Goal: Task Accomplishment & Management: Manage account settings

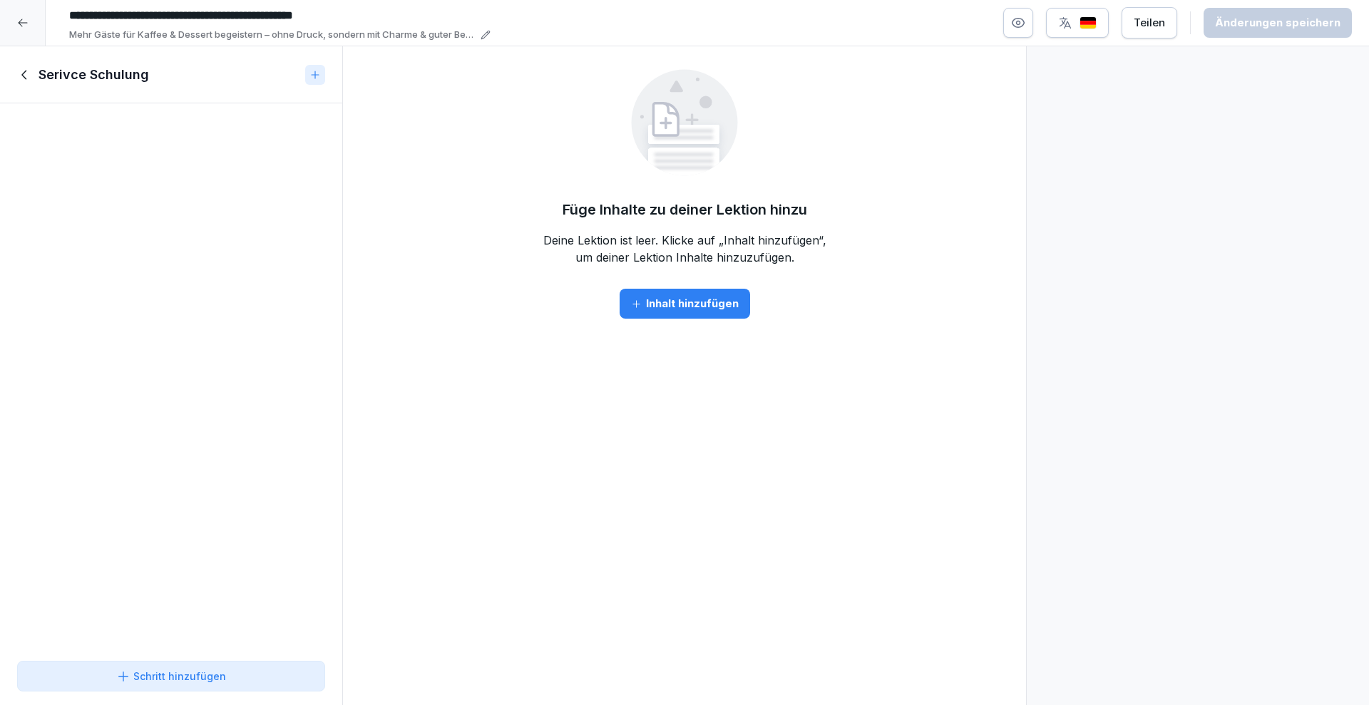
click at [9, 4] on div at bounding box center [23, 23] width 46 height 46
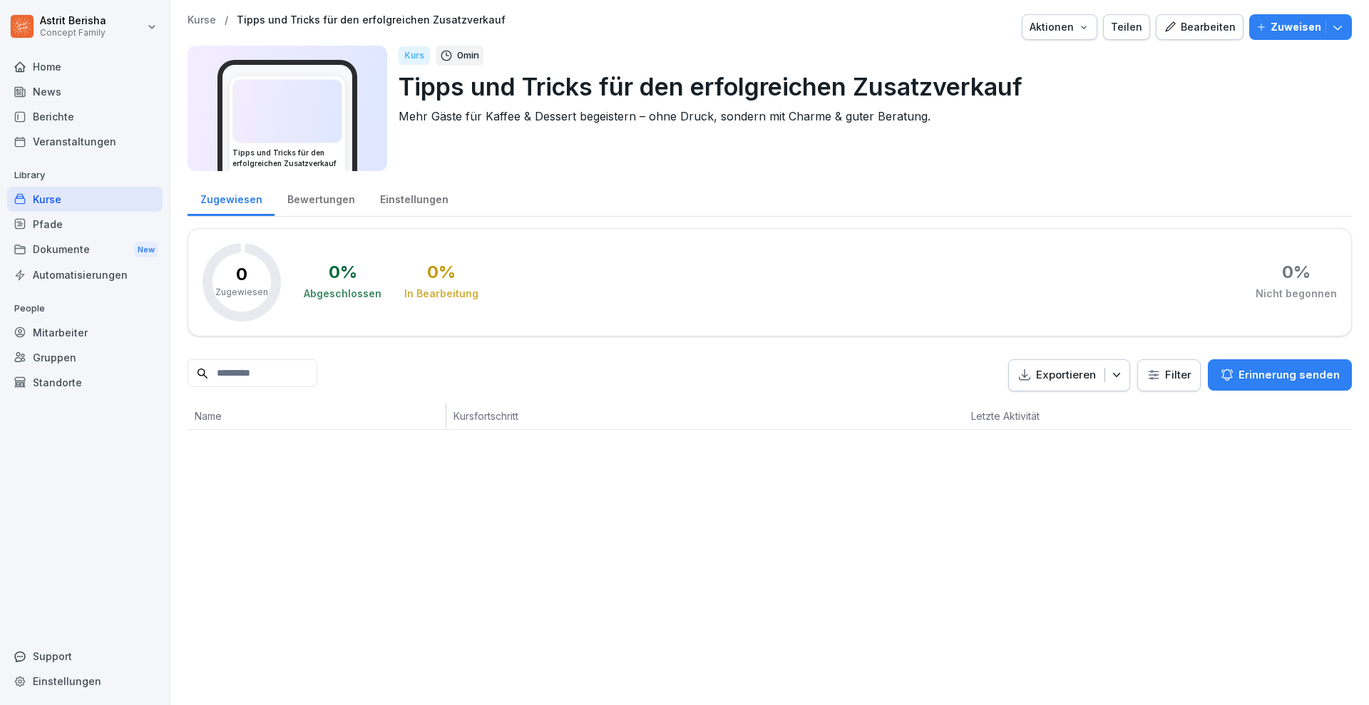
click at [1192, 27] on div "Bearbeiten" at bounding box center [1200, 27] width 72 height 16
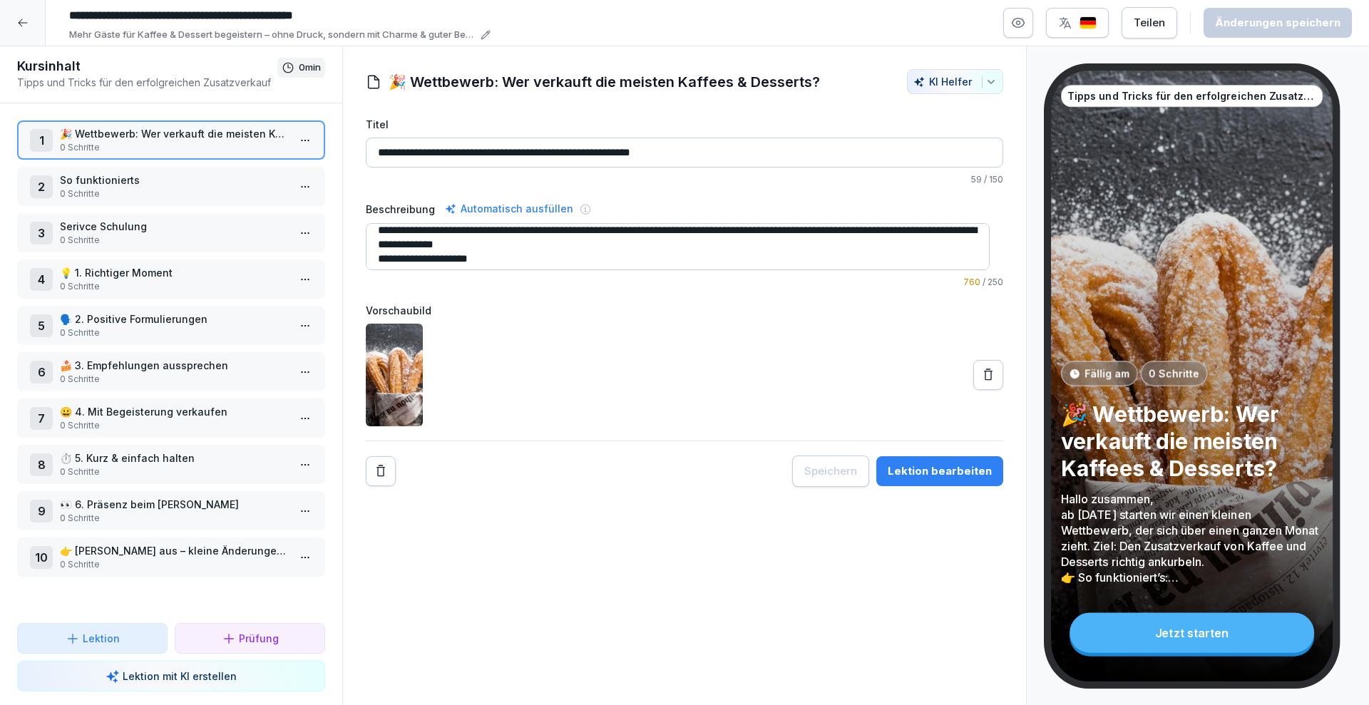
scroll to position [43, 0]
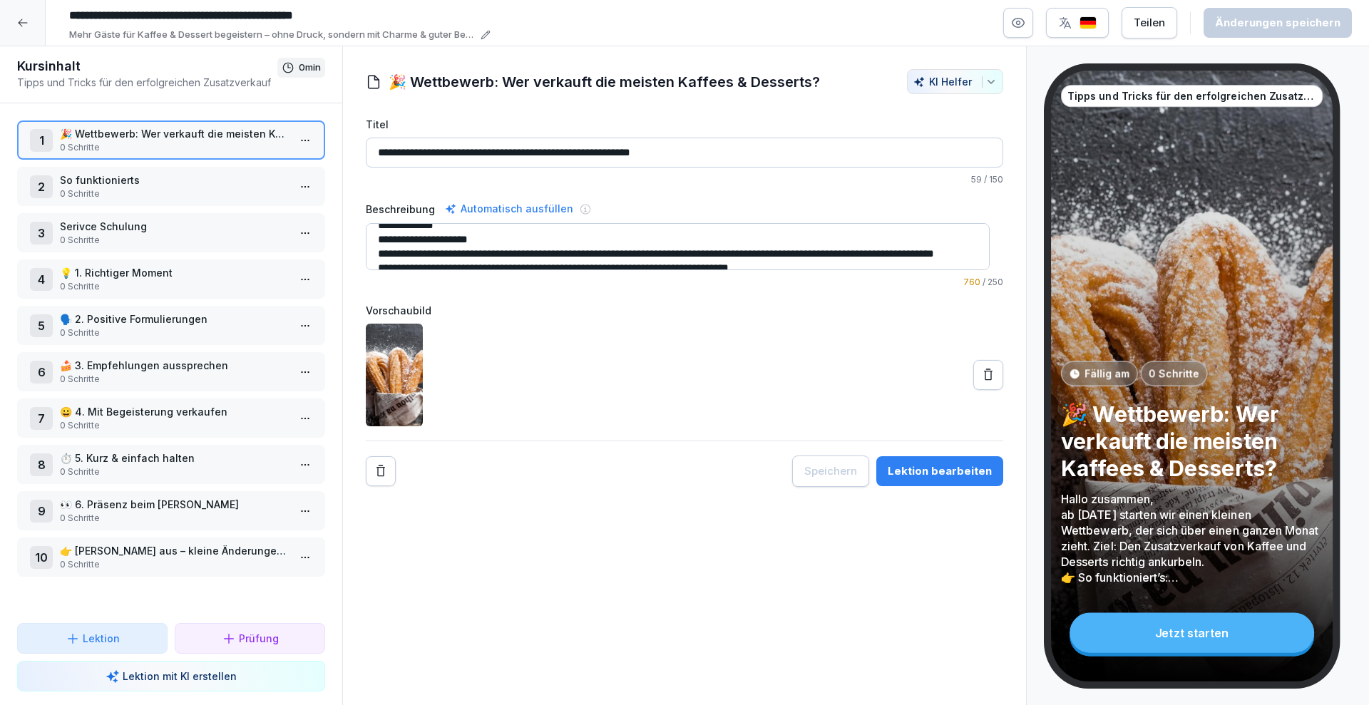
click at [496, 235] on textarea "**********" at bounding box center [678, 246] width 624 height 47
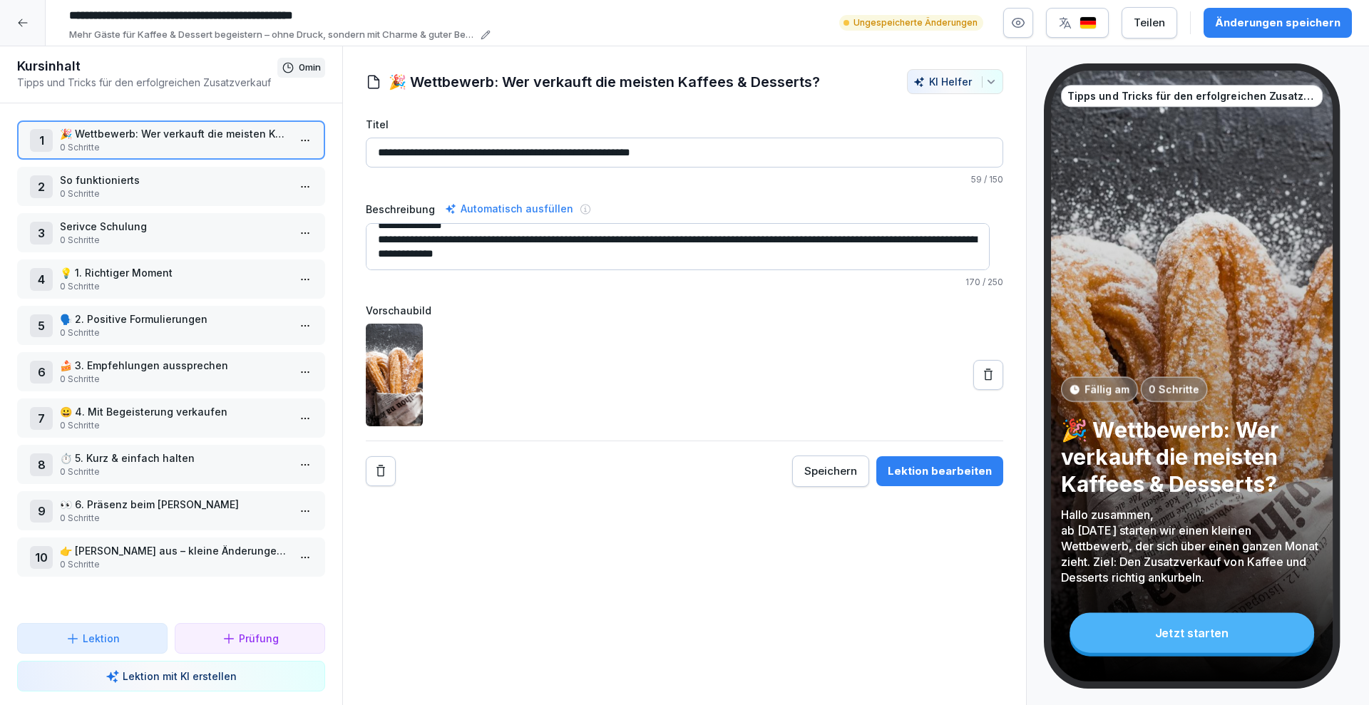
scroll to position [14, 0]
type textarea "**********"
click at [66, 180] on p "So funktionierts" at bounding box center [174, 180] width 228 height 15
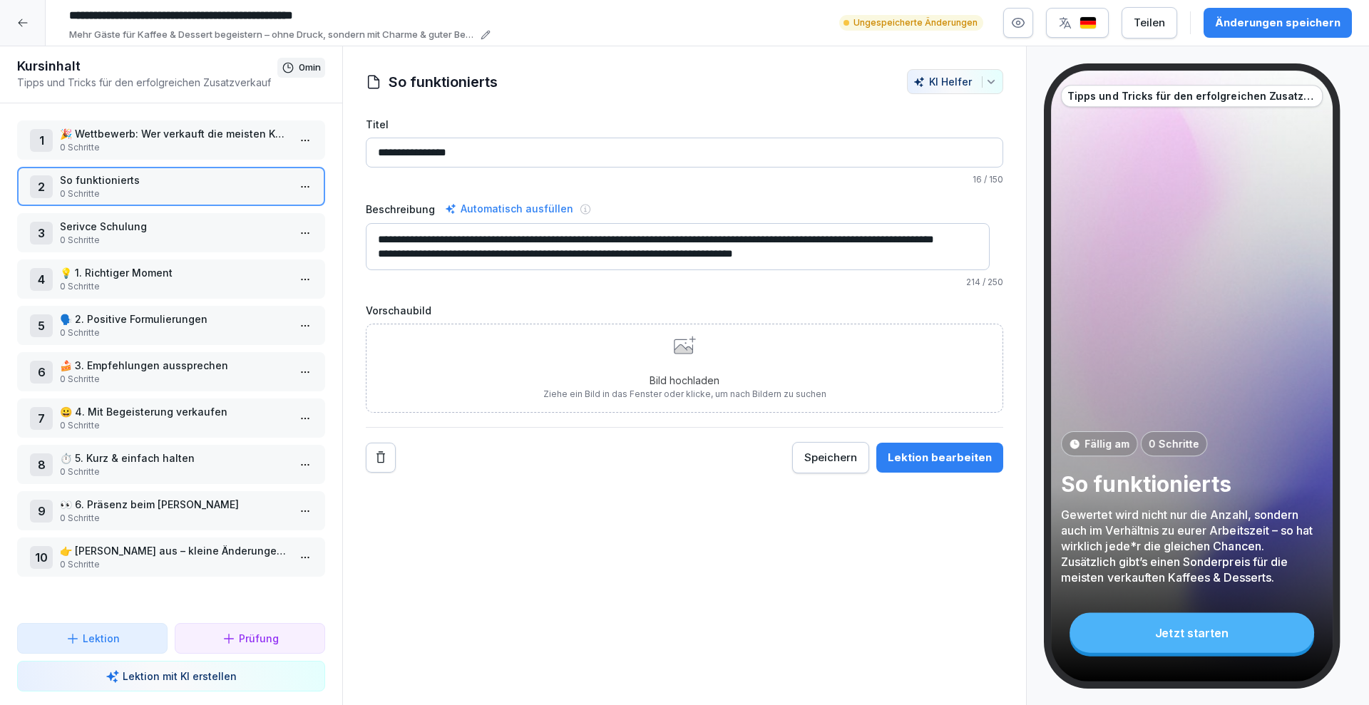
scroll to position [25, 0]
click at [700, 355] on div "Bild hochladen Ziehe ein Bild in das Fenster oder klicke, um nach Bildern zu su…" at bounding box center [684, 368] width 283 height 65
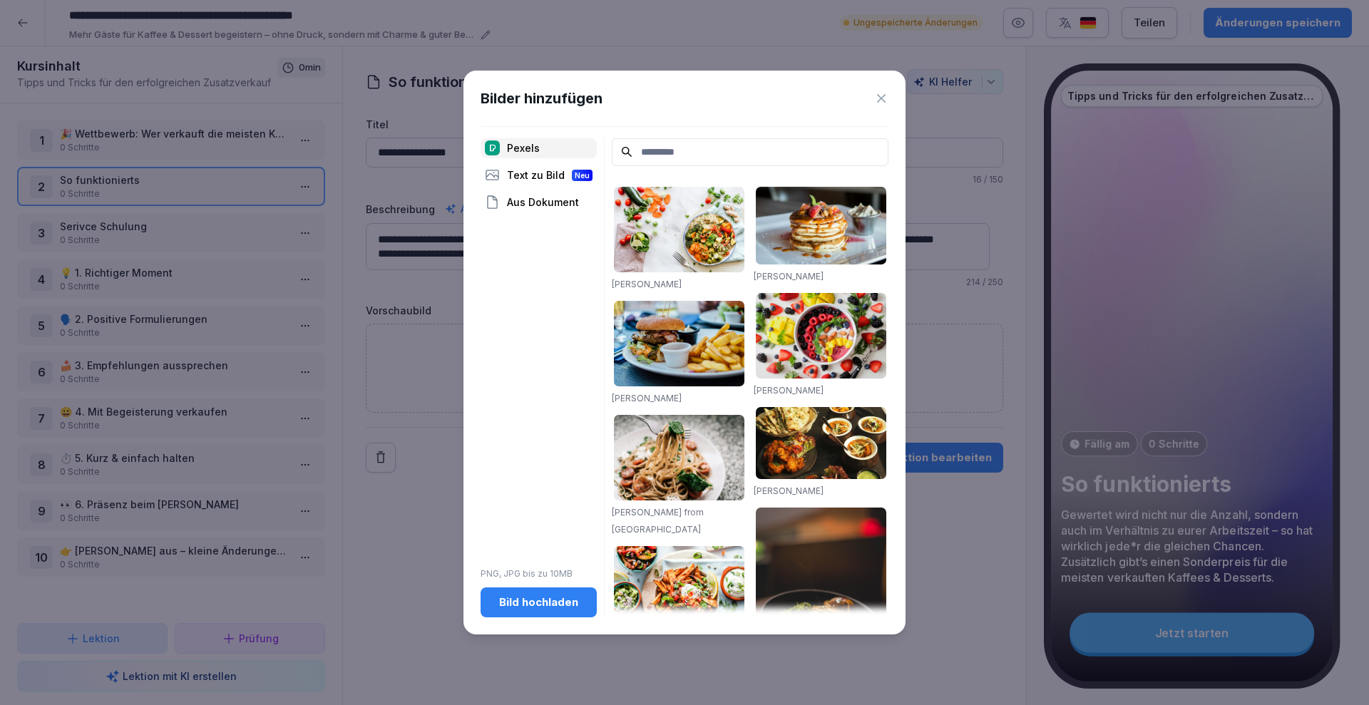
click at [542, 175] on div "Text zu Bild Neu" at bounding box center [539, 175] width 116 height 20
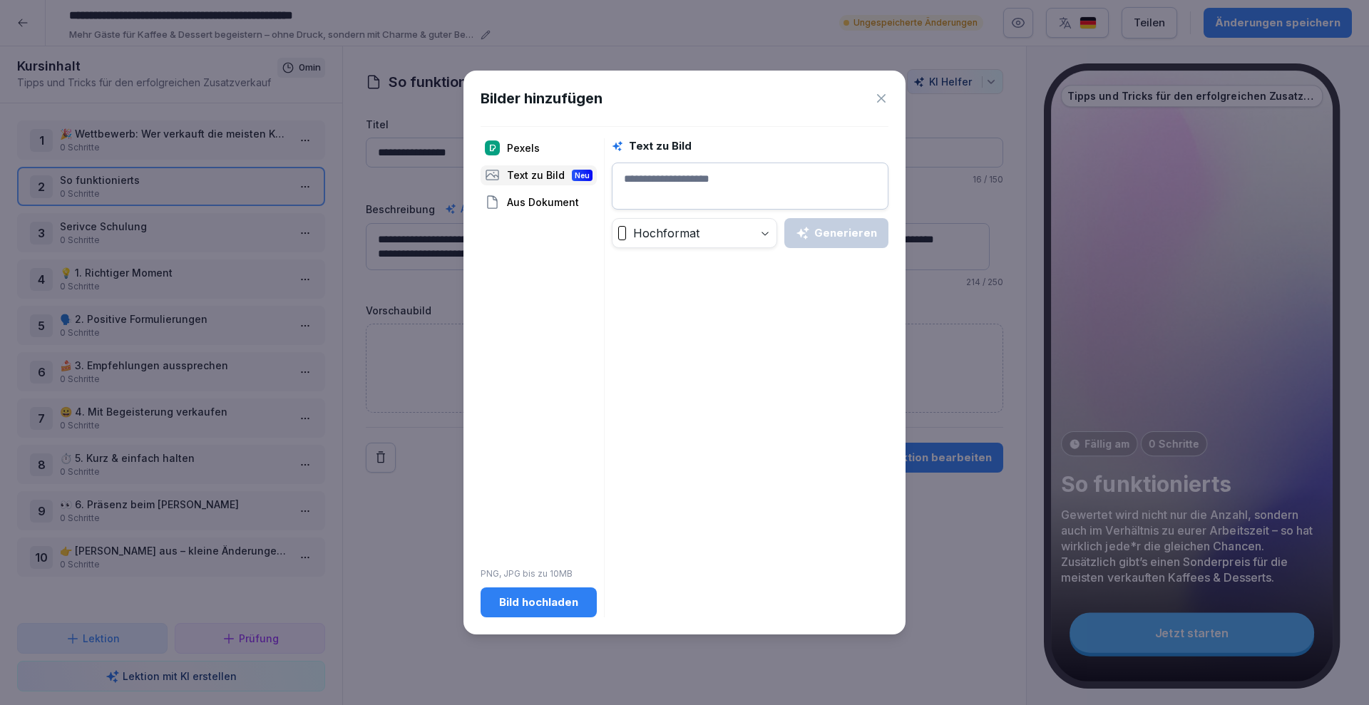
click at [680, 178] on textarea at bounding box center [750, 186] width 277 height 47
click at [824, 232] on div "Generieren" at bounding box center [836, 233] width 81 height 16
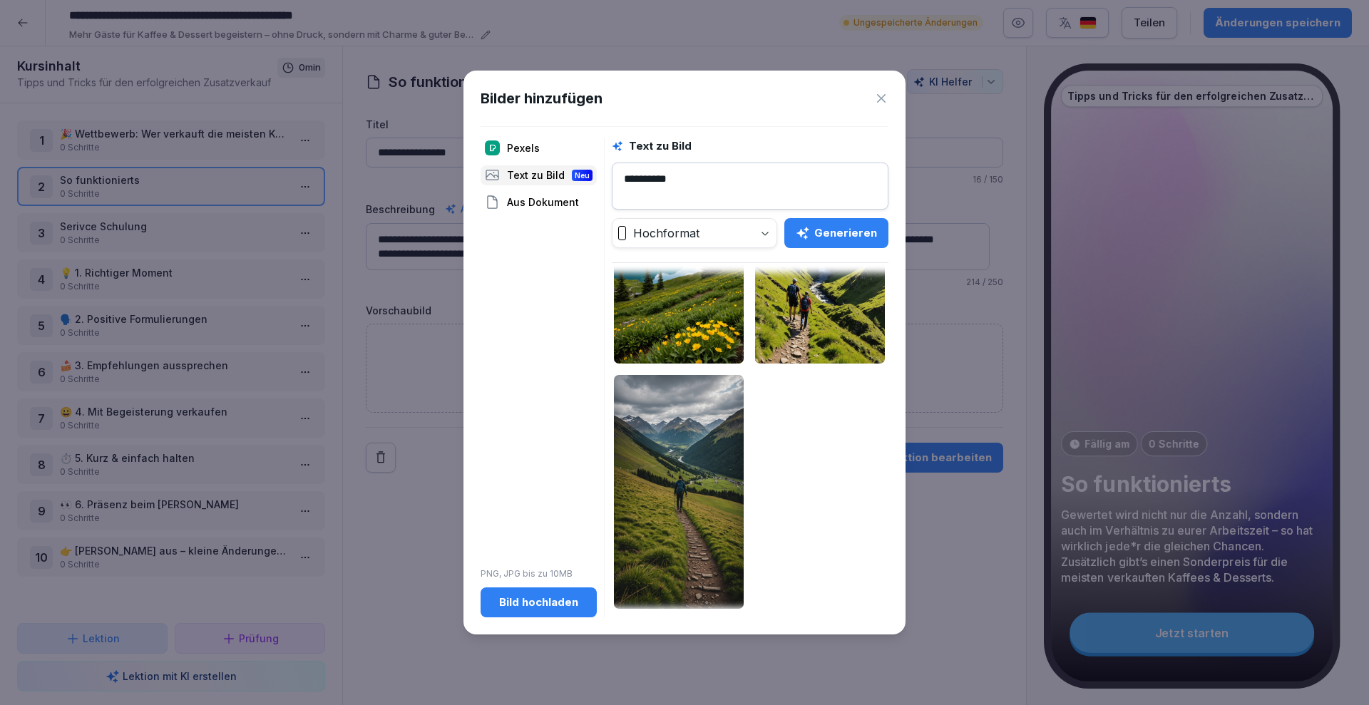
scroll to position [0, 0]
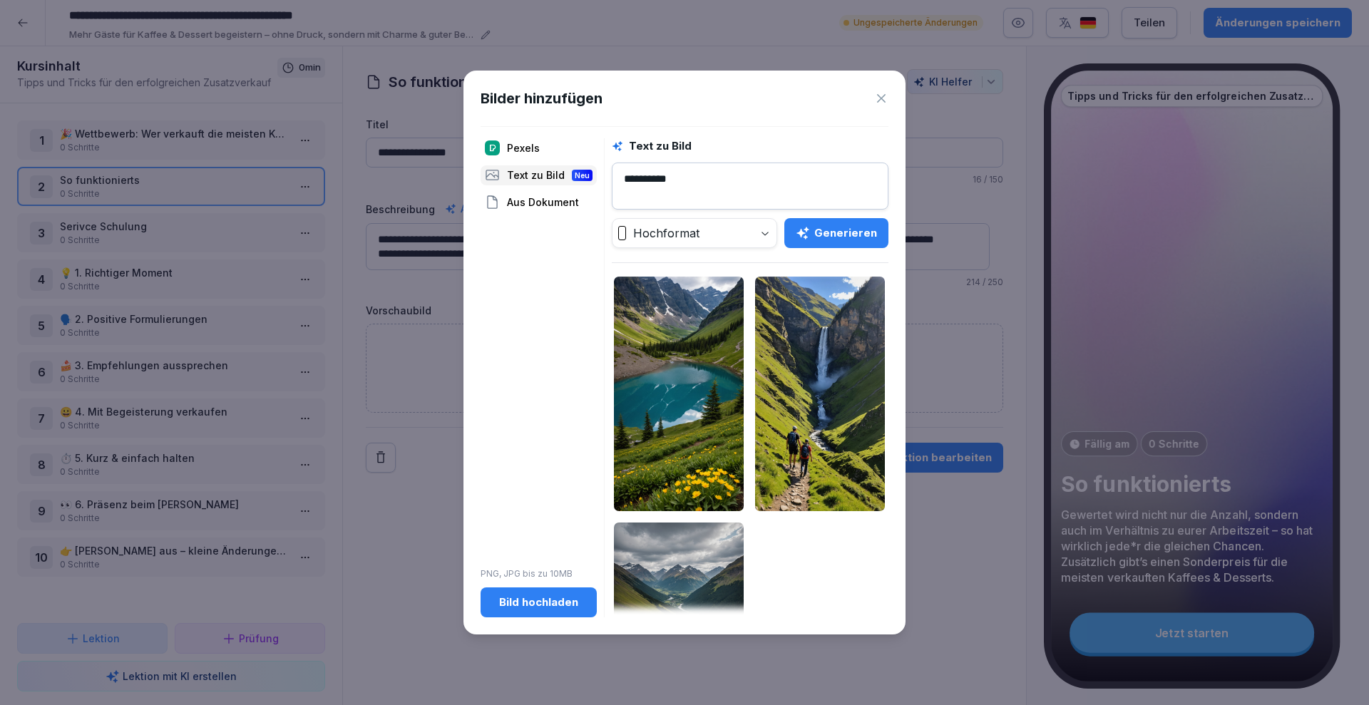
click at [695, 185] on textarea "*********" at bounding box center [750, 186] width 277 height 47
type textarea "*"
type textarea "**********"
click at [829, 220] on button "Generieren" at bounding box center [836, 233] width 104 height 30
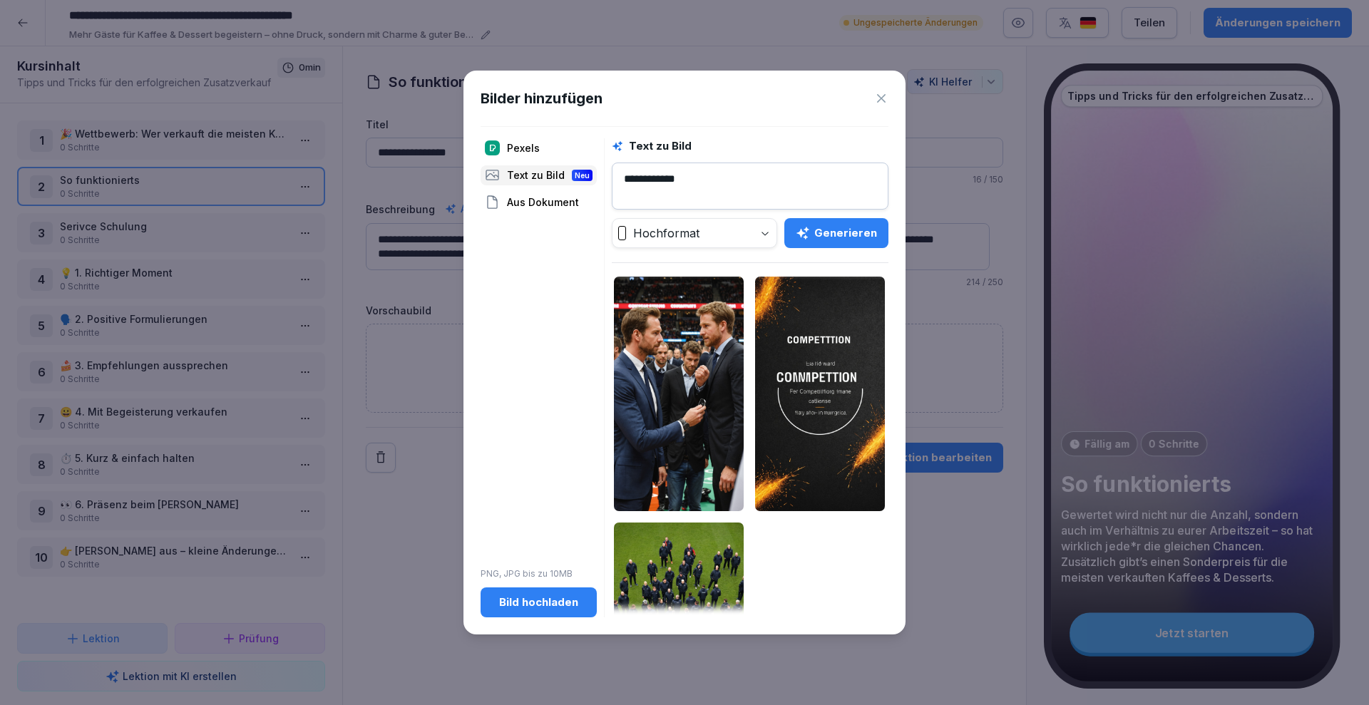
click at [516, 145] on div "Pexels" at bounding box center [539, 148] width 116 height 20
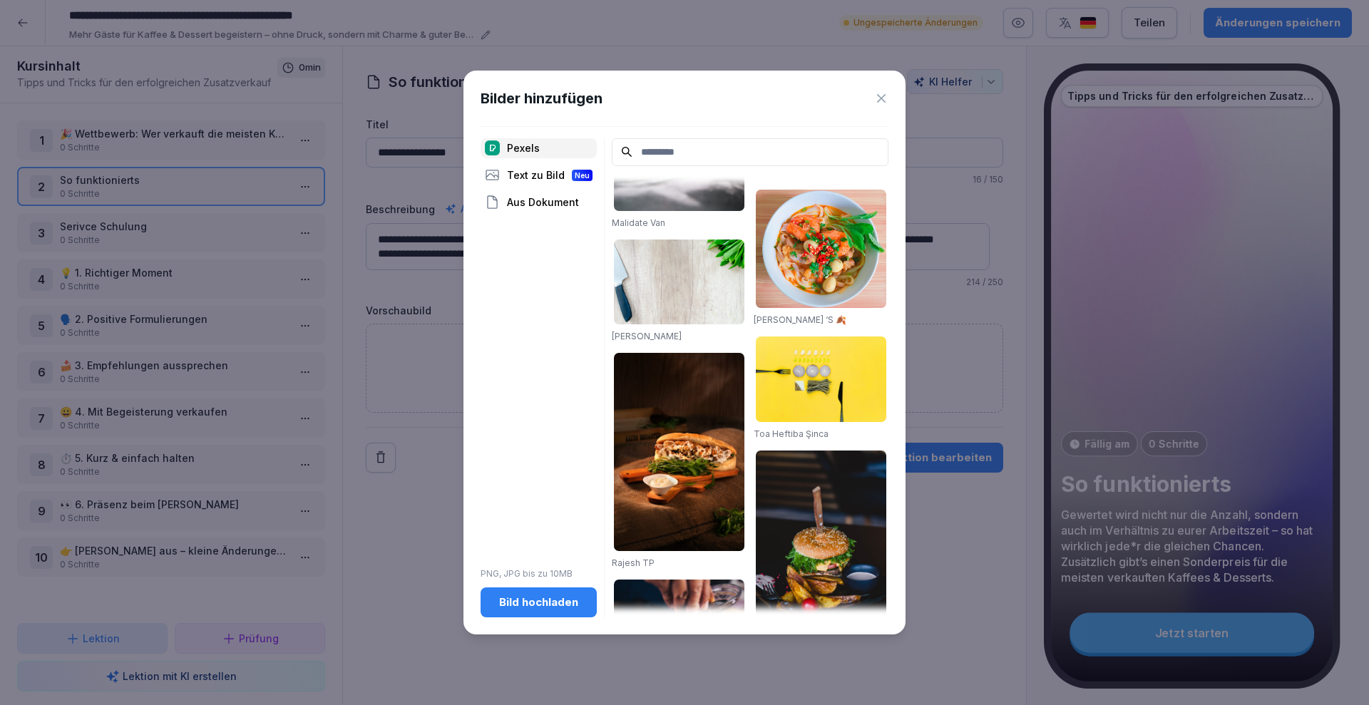
scroll to position [766, 0]
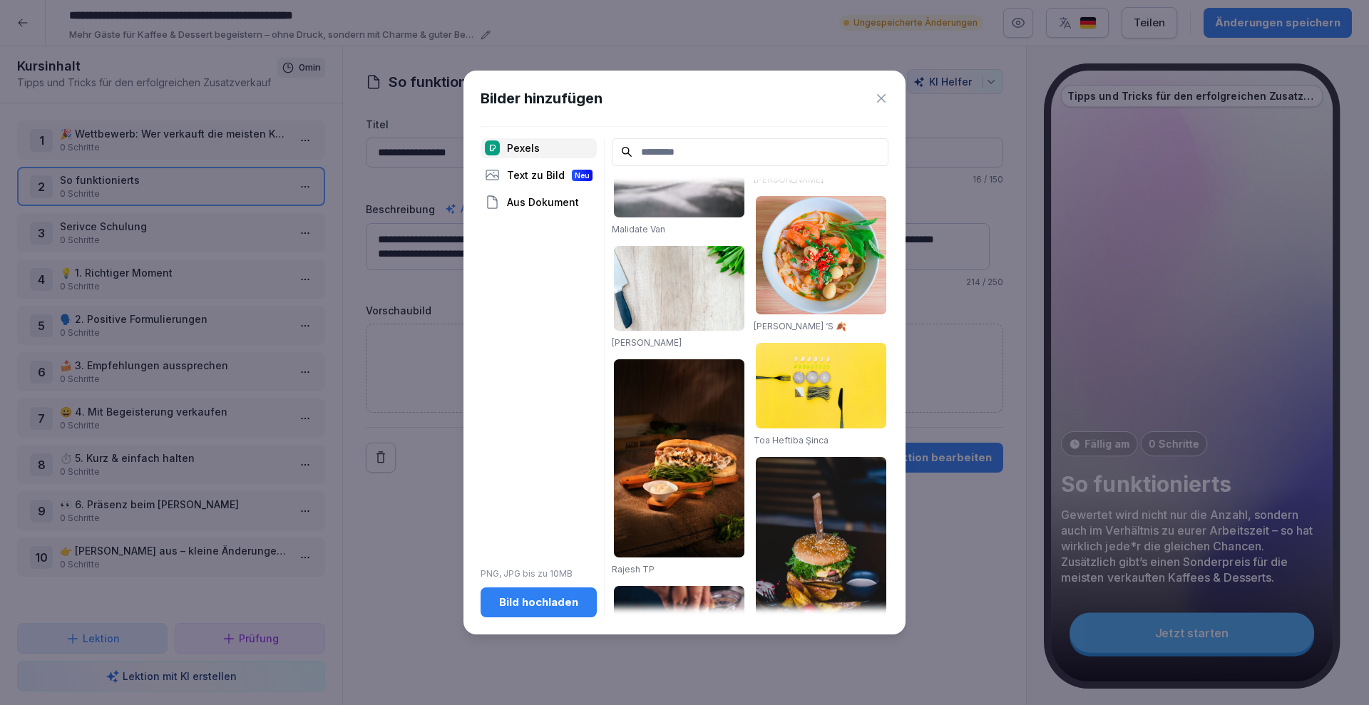
click at [692, 155] on input at bounding box center [750, 152] width 277 height 28
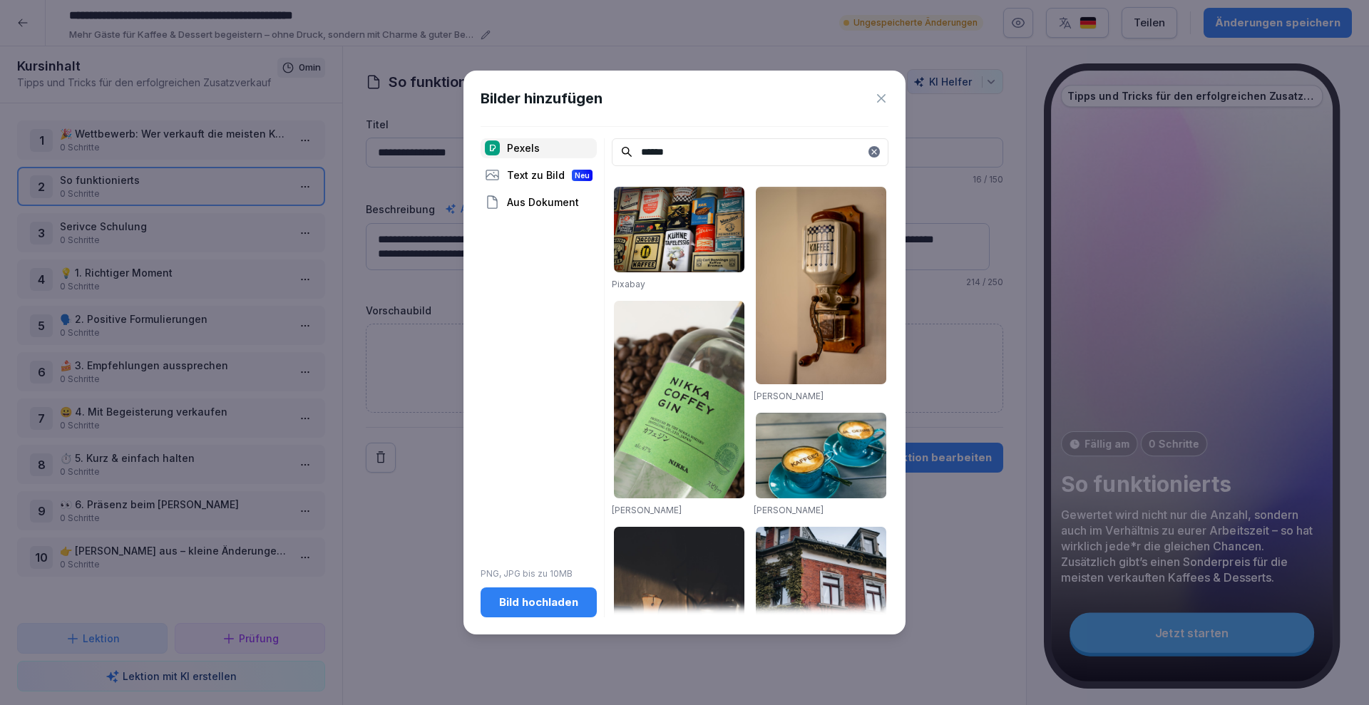
type input "******"
click at [805, 436] on img at bounding box center [821, 456] width 131 height 86
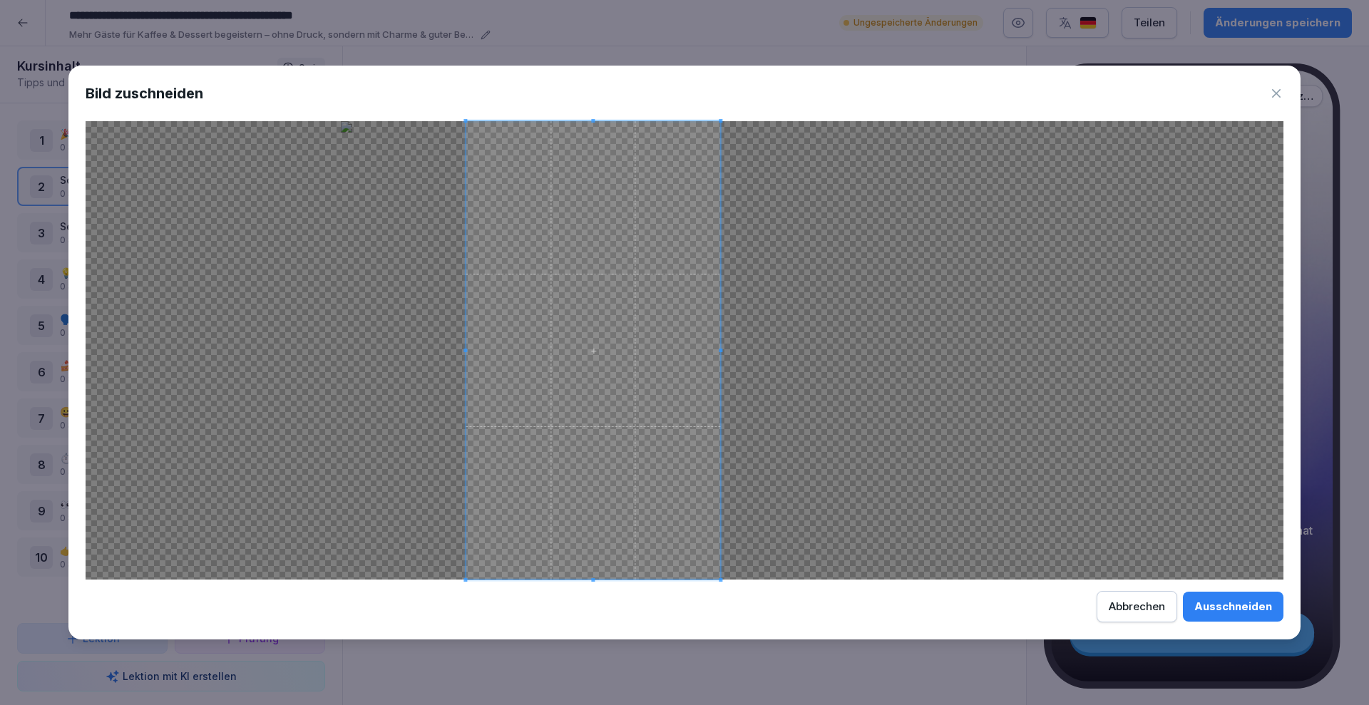
click at [642, 426] on span at bounding box center [593, 350] width 255 height 459
click at [1270, 602] on div "Ausschneiden" at bounding box center [1234, 607] width 78 height 16
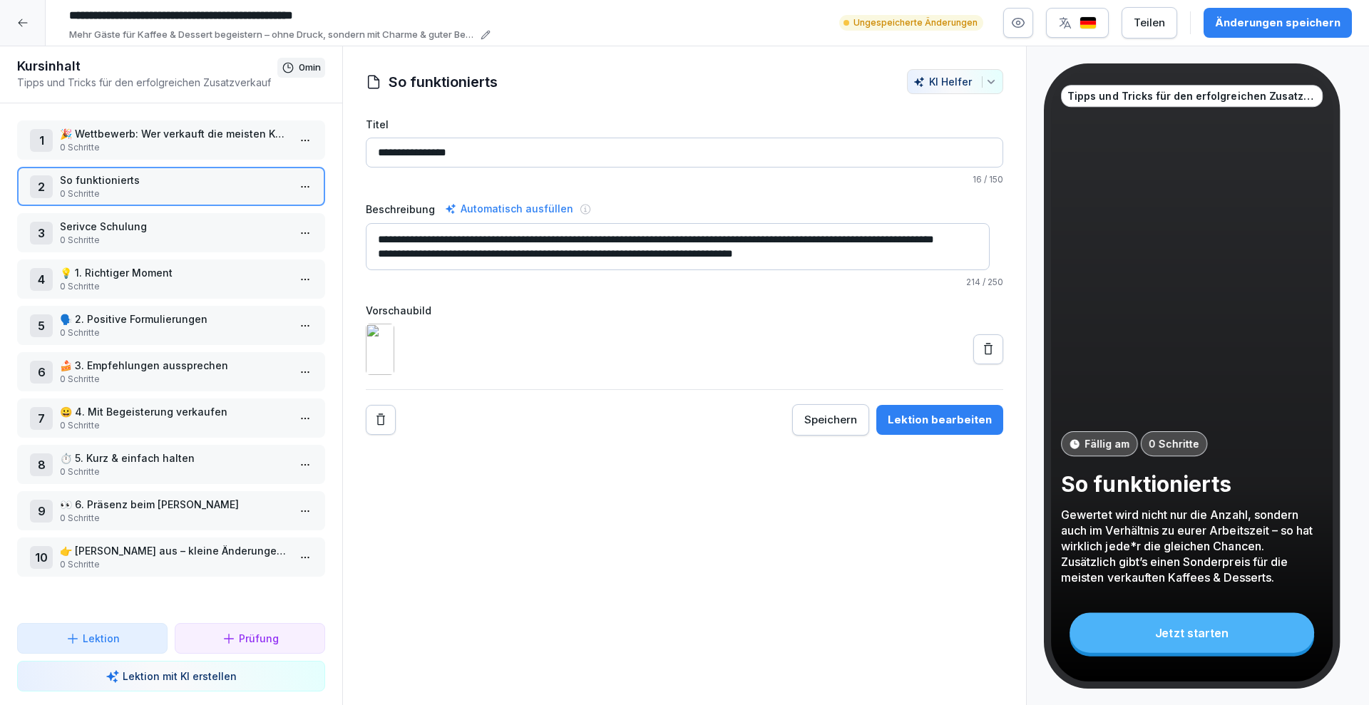
click at [123, 219] on p "Serivce Schulung" at bounding box center [174, 226] width 228 height 15
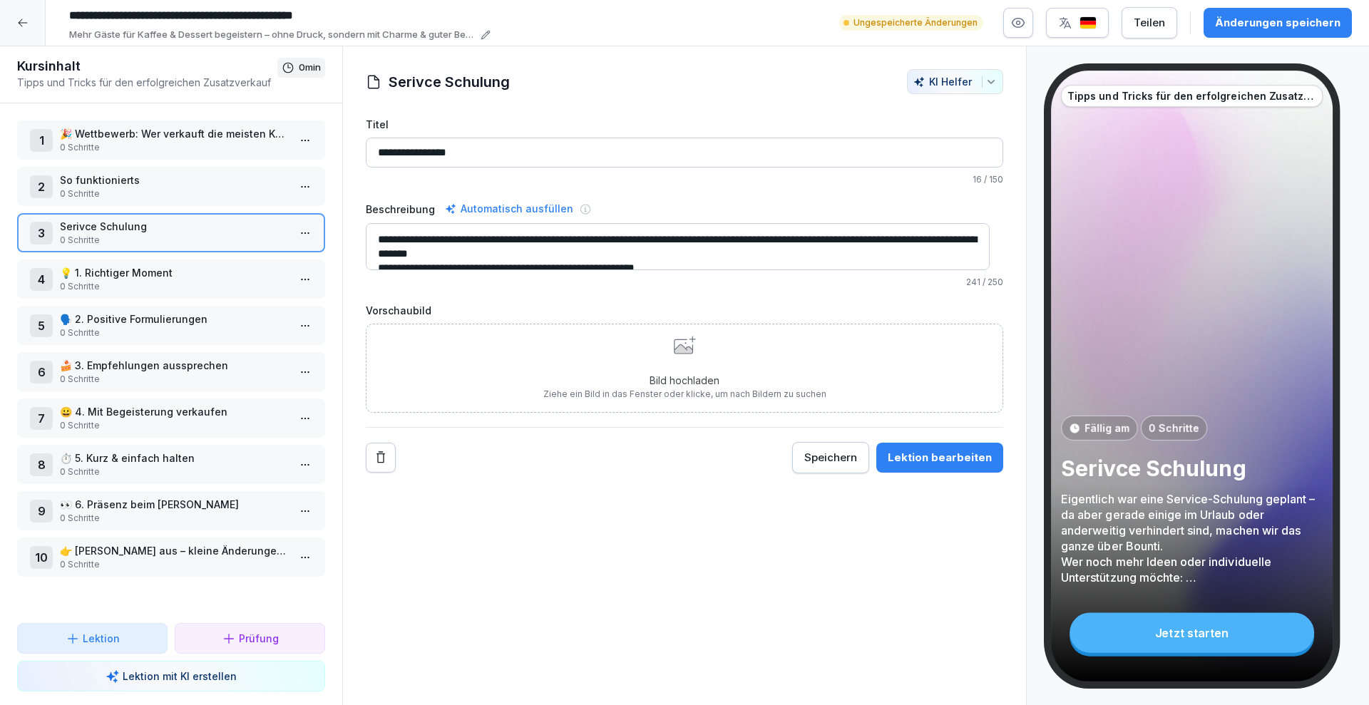
click at [647, 255] on textarea "**********" at bounding box center [678, 246] width 624 height 47
click at [613, 240] on textarea "**********" at bounding box center [678, 246] width 624 height 47
click at [616, 240] on textarea "**********" at bounding box center [678, 246] width 624 height 47
type textarea "**********"
click at [673, 366] on div "Bild hochladen Ziehe ein Bild in das Fenster oder klicke, um nach Bildern zu su…" at bounding box center [684, 368] width 283 height 65
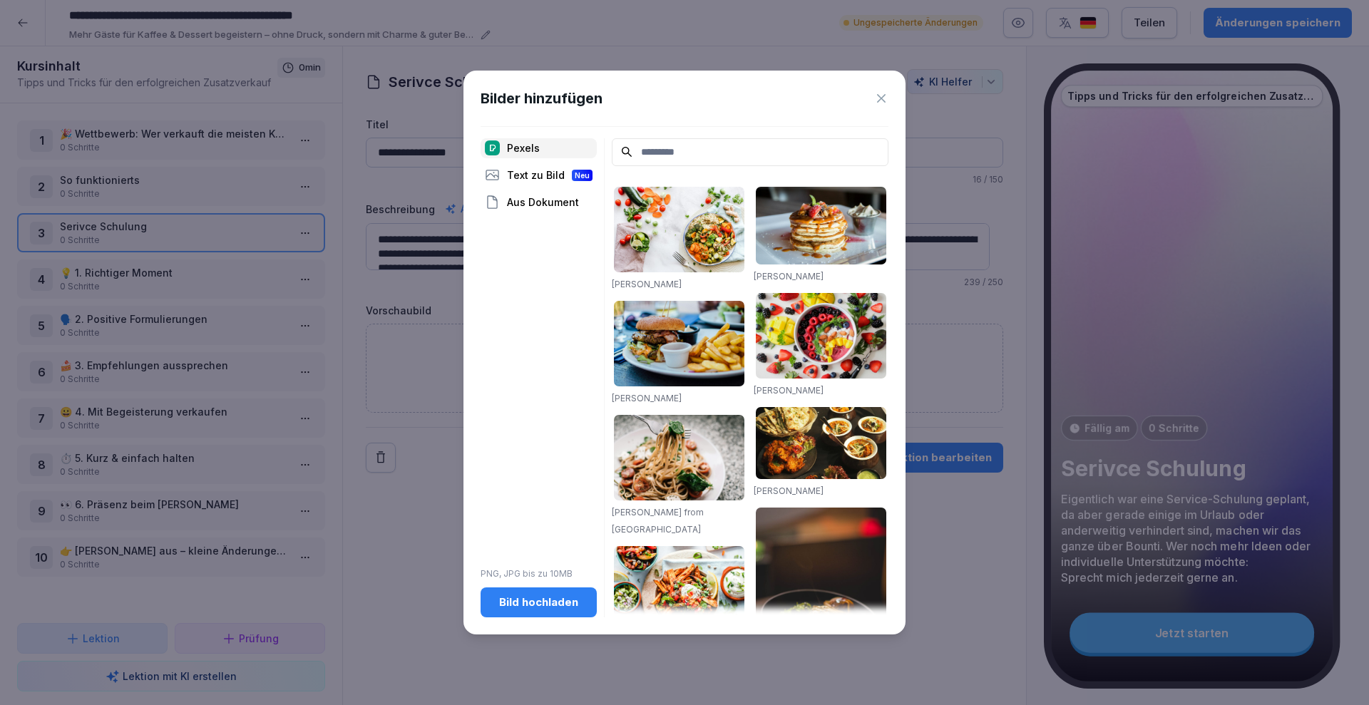
click at [657, 163] on input at bounding box center [750, 152] width 277 height 28
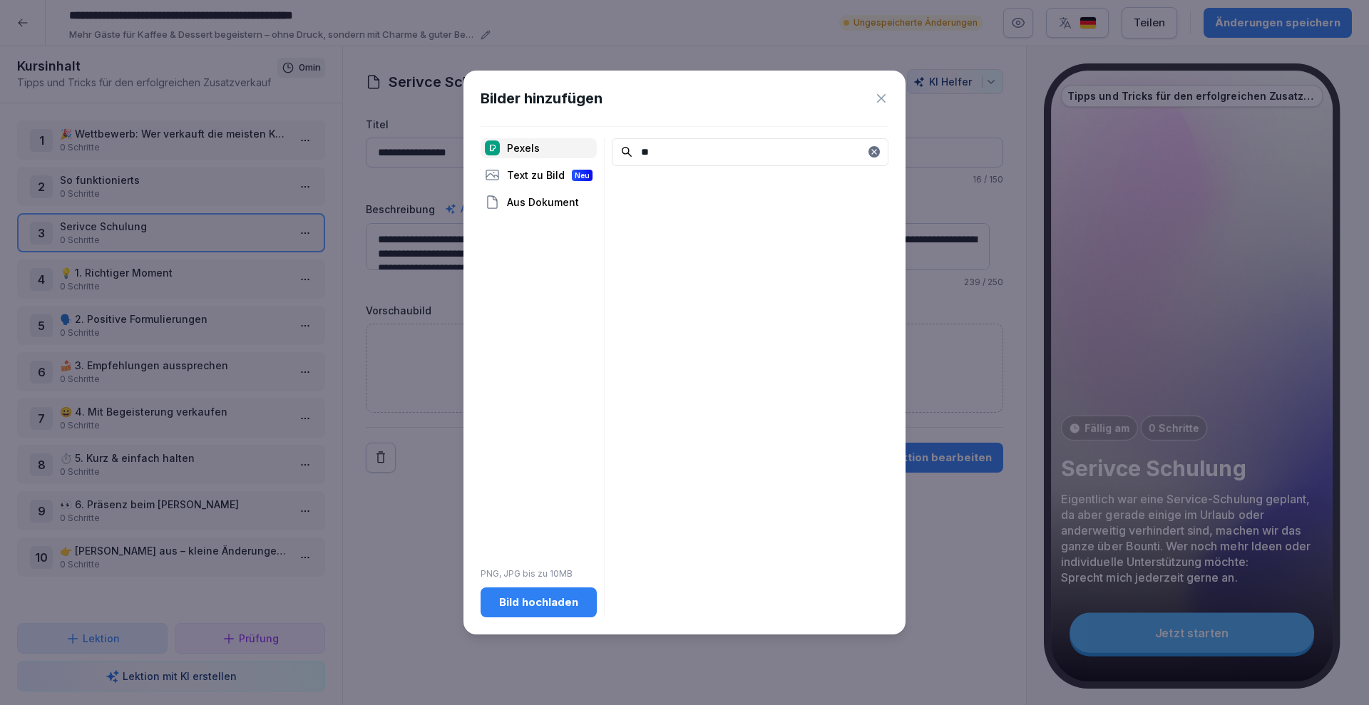
type input "*"
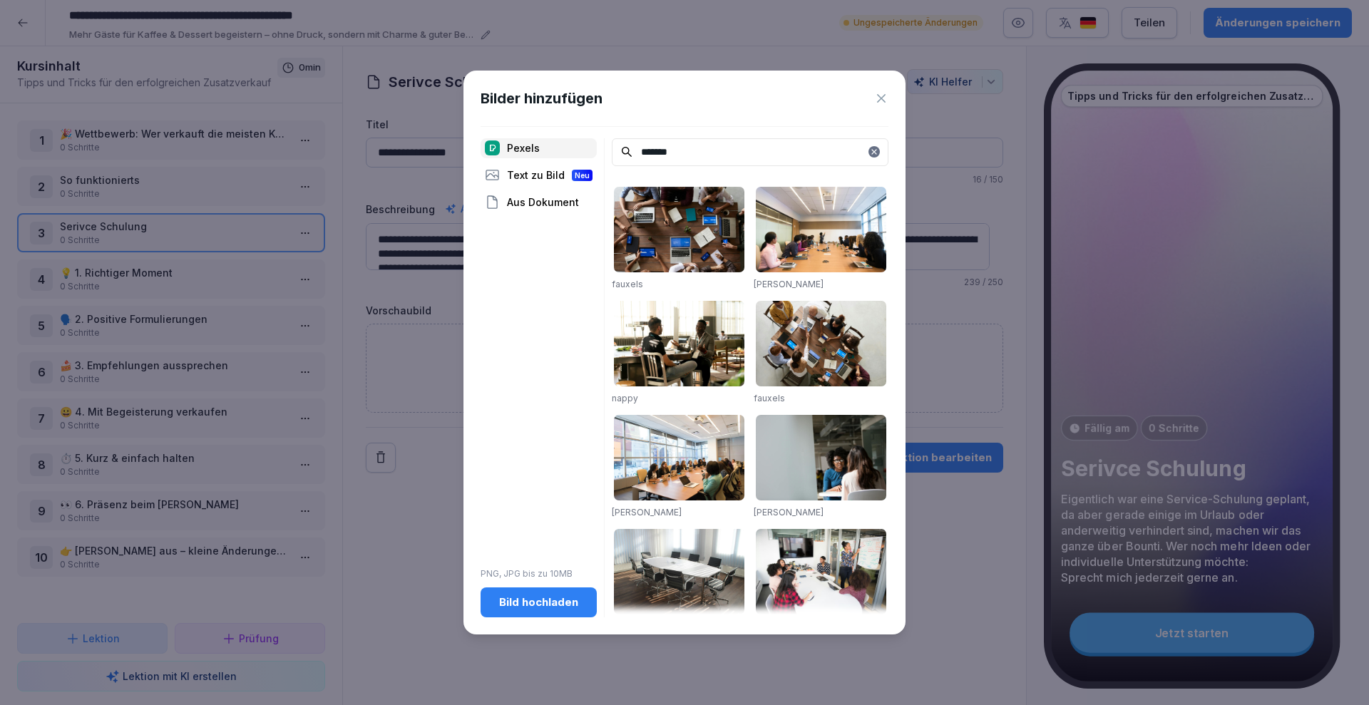
type input "*******"
click at [817, 339] on img at bounding box center [821, 344] width 131 height 86
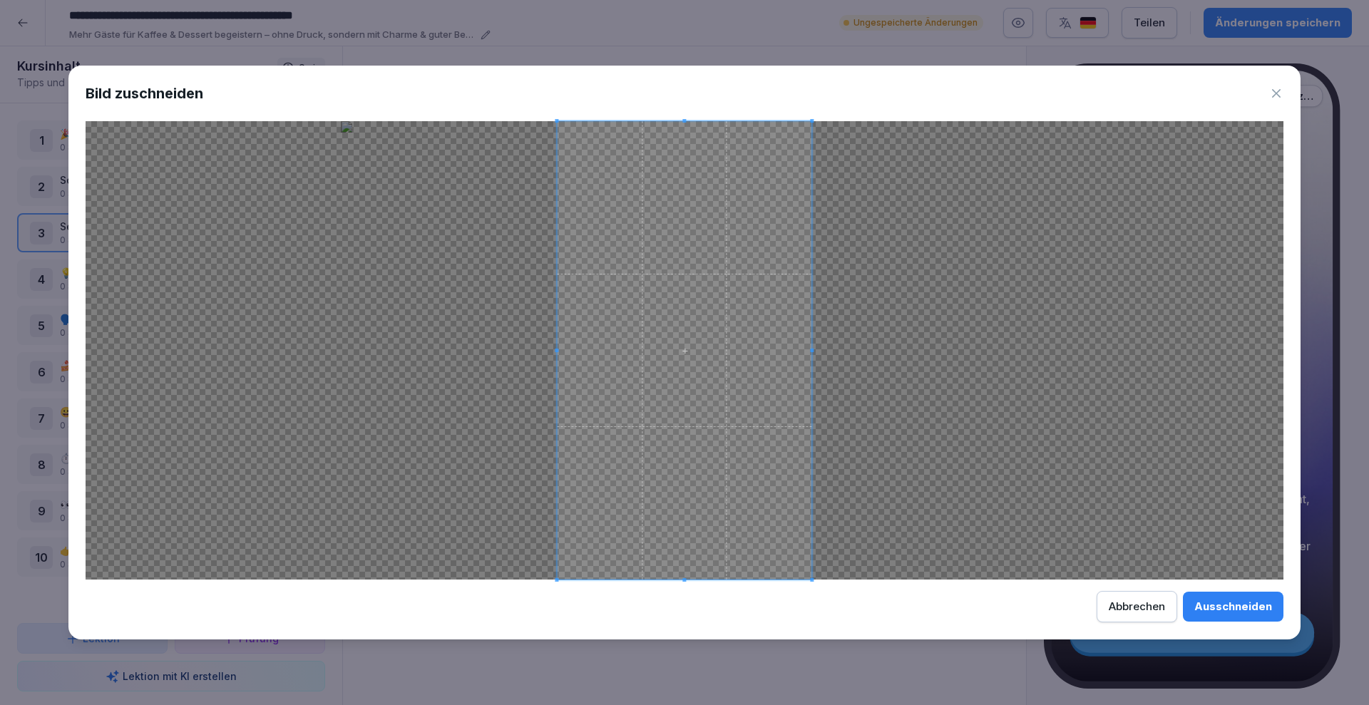
click at [1138, 613] on div "Abbrechen" at bounding box center [1137, 607] width 56 height 16
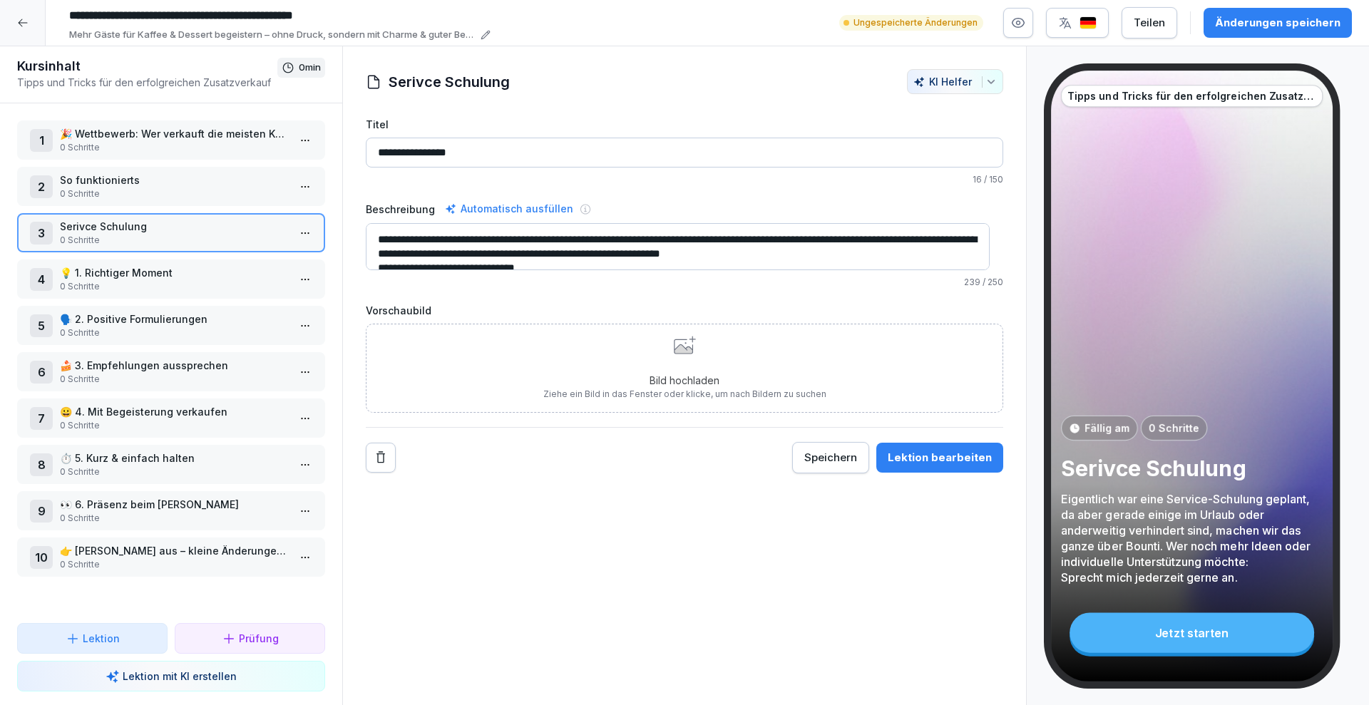
click at [122, 288] on p "0 Schritte" at bounding box center [174, 286] width 228 height 13
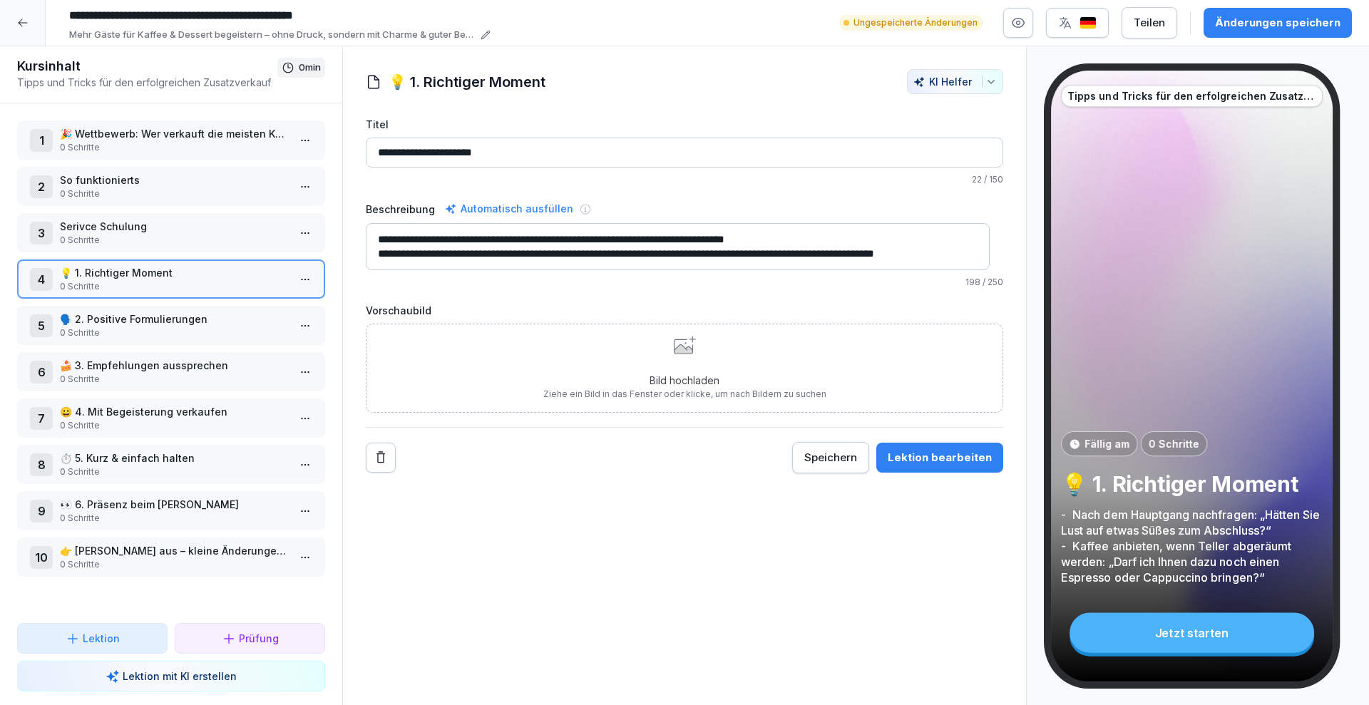
click at [628, 347] on div "Bild hochladen Ziehe ein Bild in das Fenster oder klicke, um nach Bildern zu su…" at bounding box center [684, 368] width 283 height 65
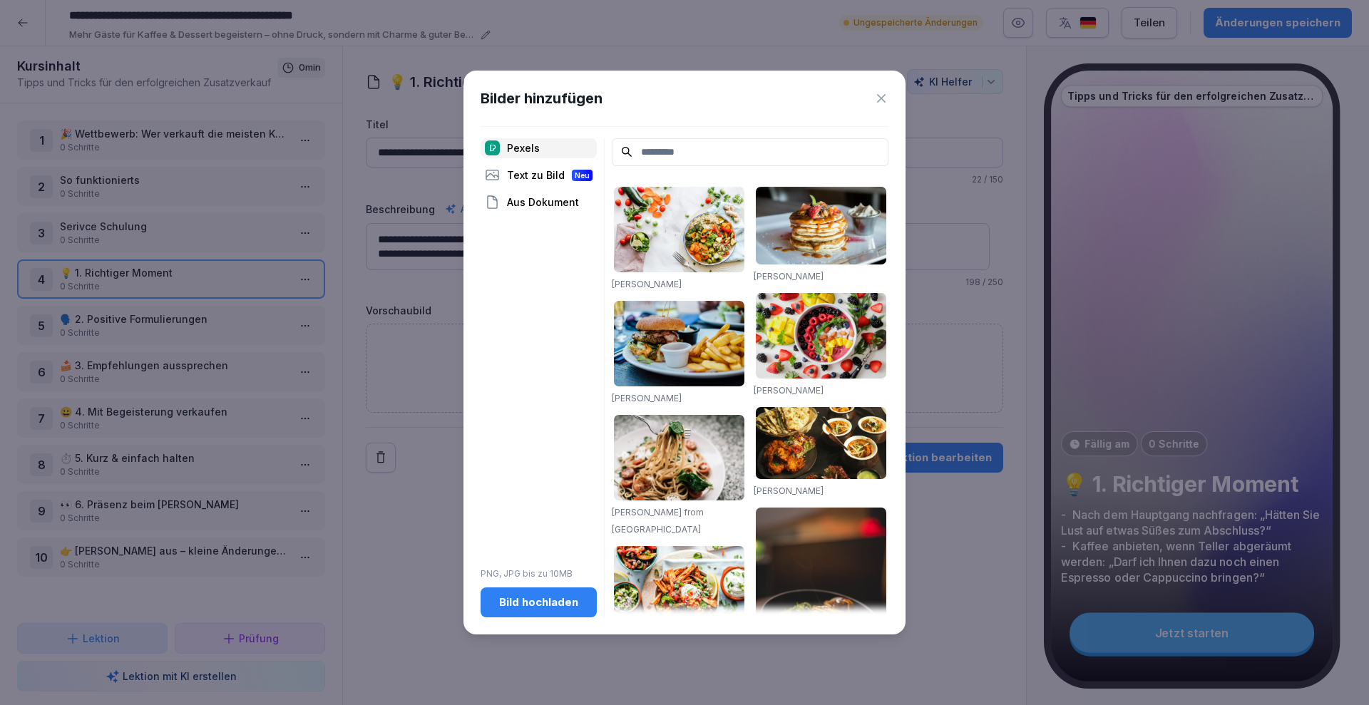
click at [659, 150] on input at bounding box center [750, 152] width 277 height 28
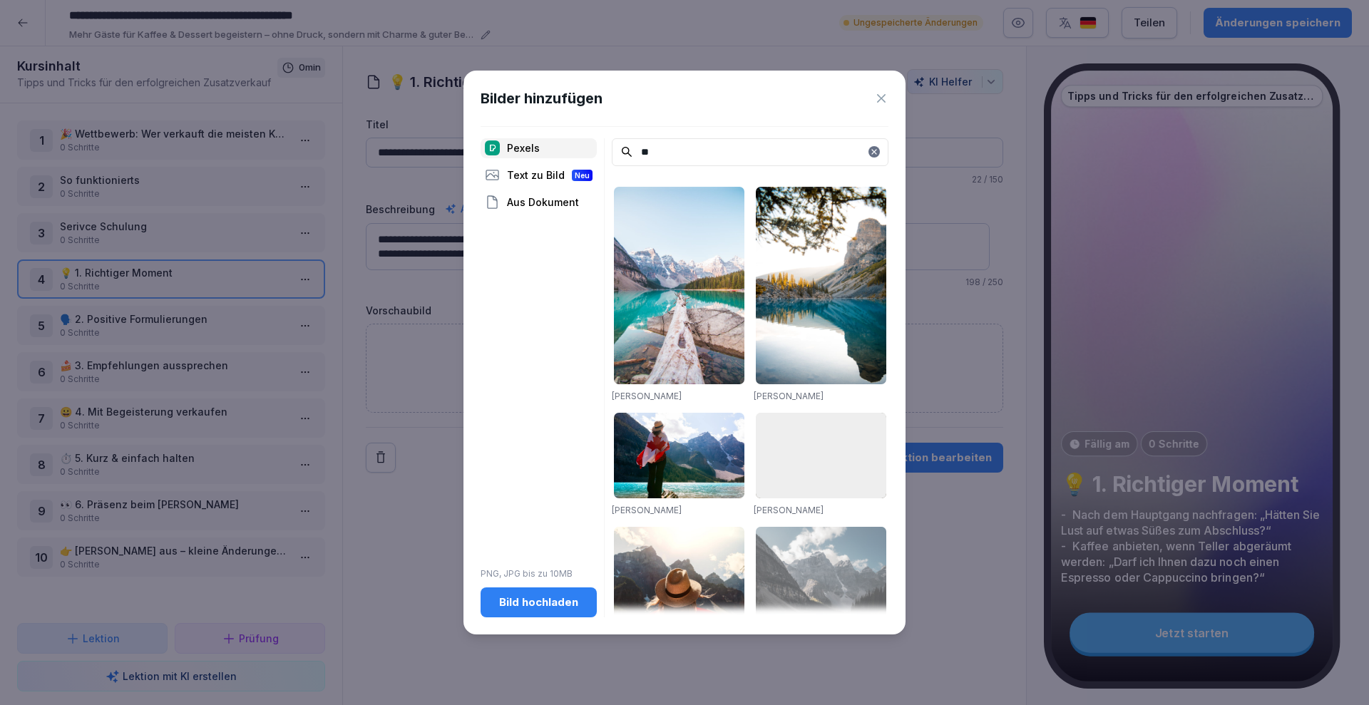
type input "*"
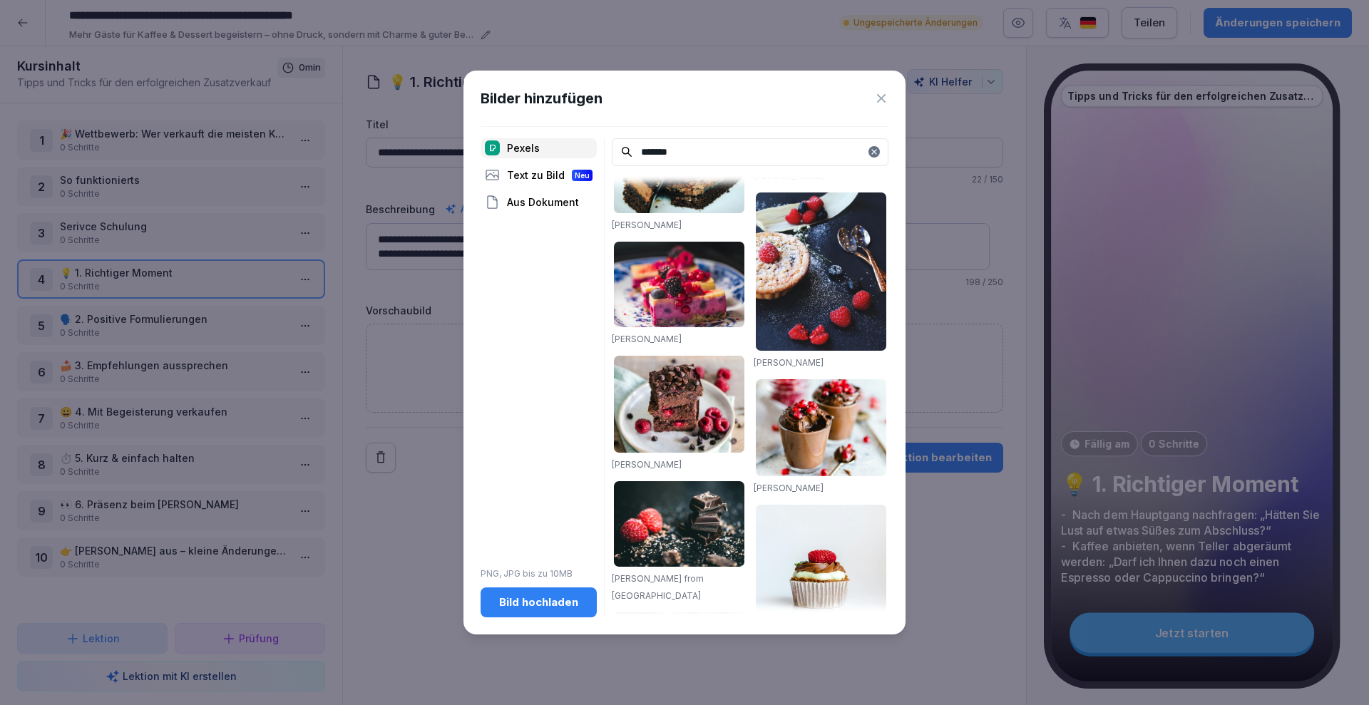
scroll to position [1000, 0]
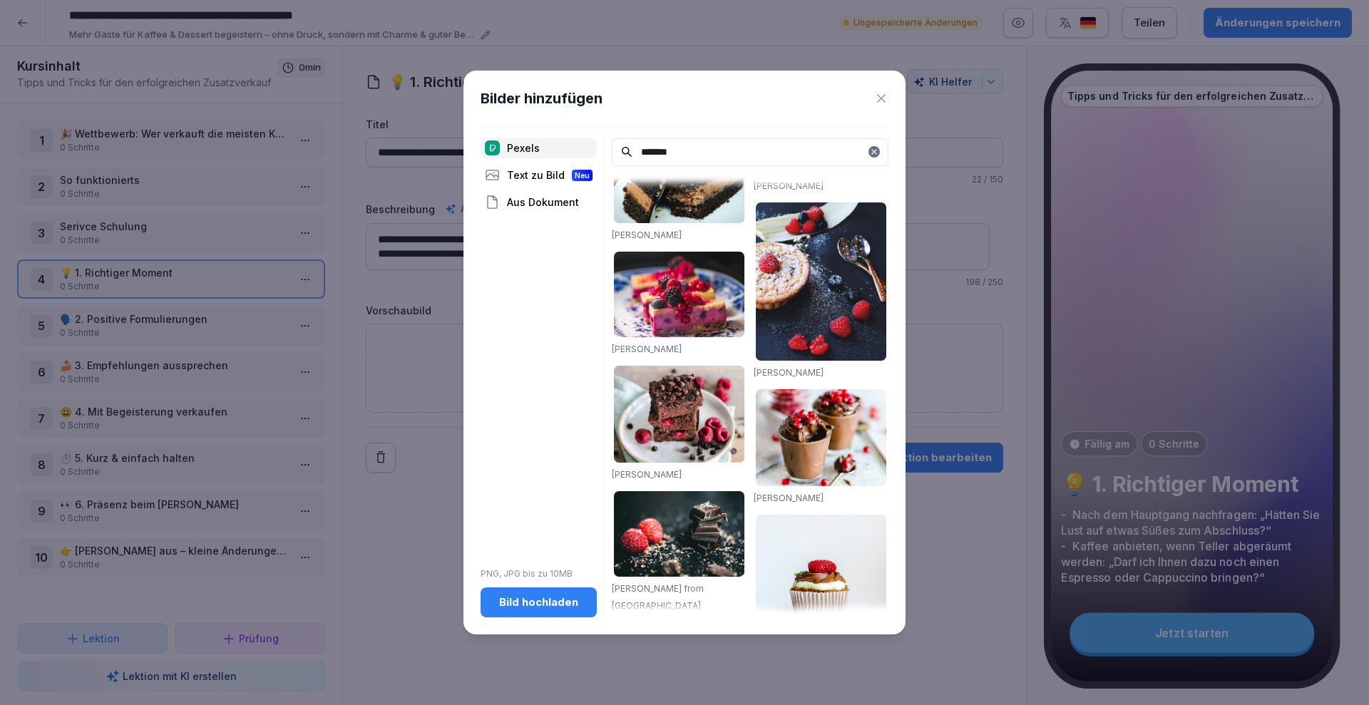
type input "*******"
click at [822, 258] on img at bounding box center [821, 282] width 131 height 158
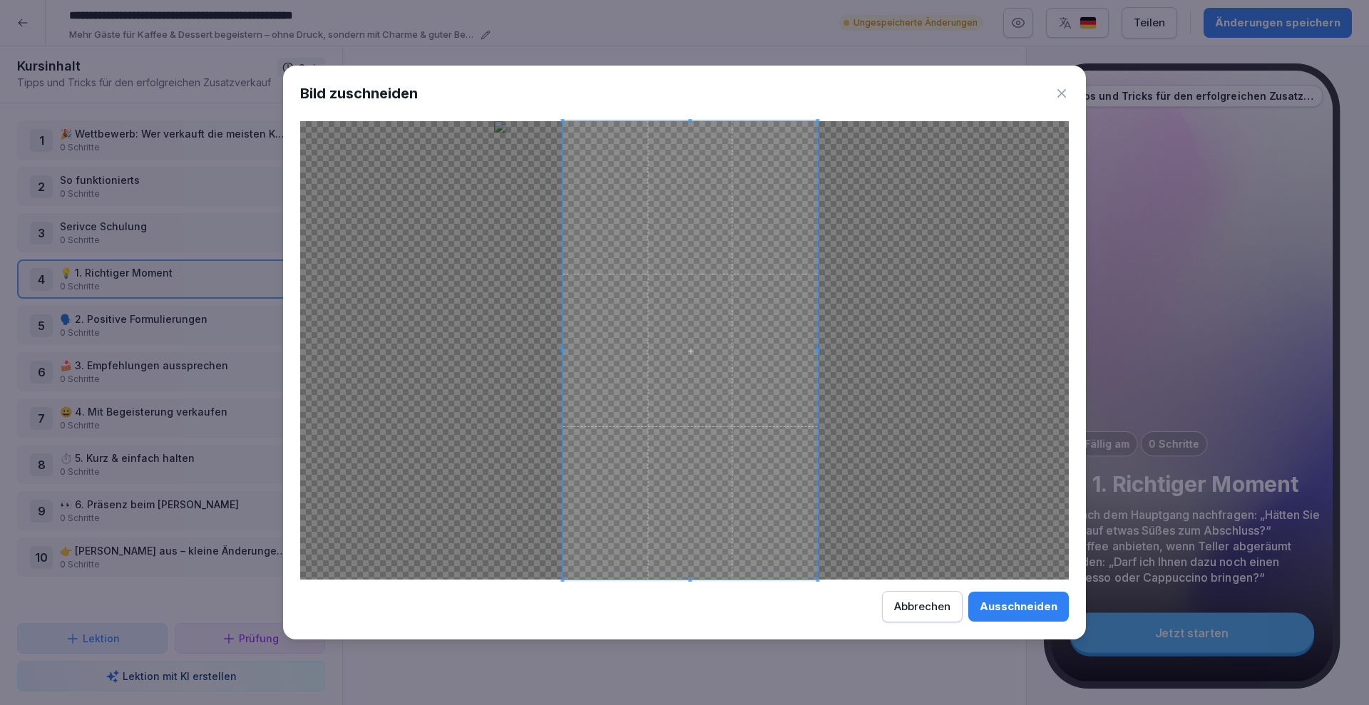
click at [695, 364] on span at bounding box center [690, 350] width 255 height 459
click at [1009, 612] on div "Ausschneiden" at bounding box center [1019, 607] width 78 height 16
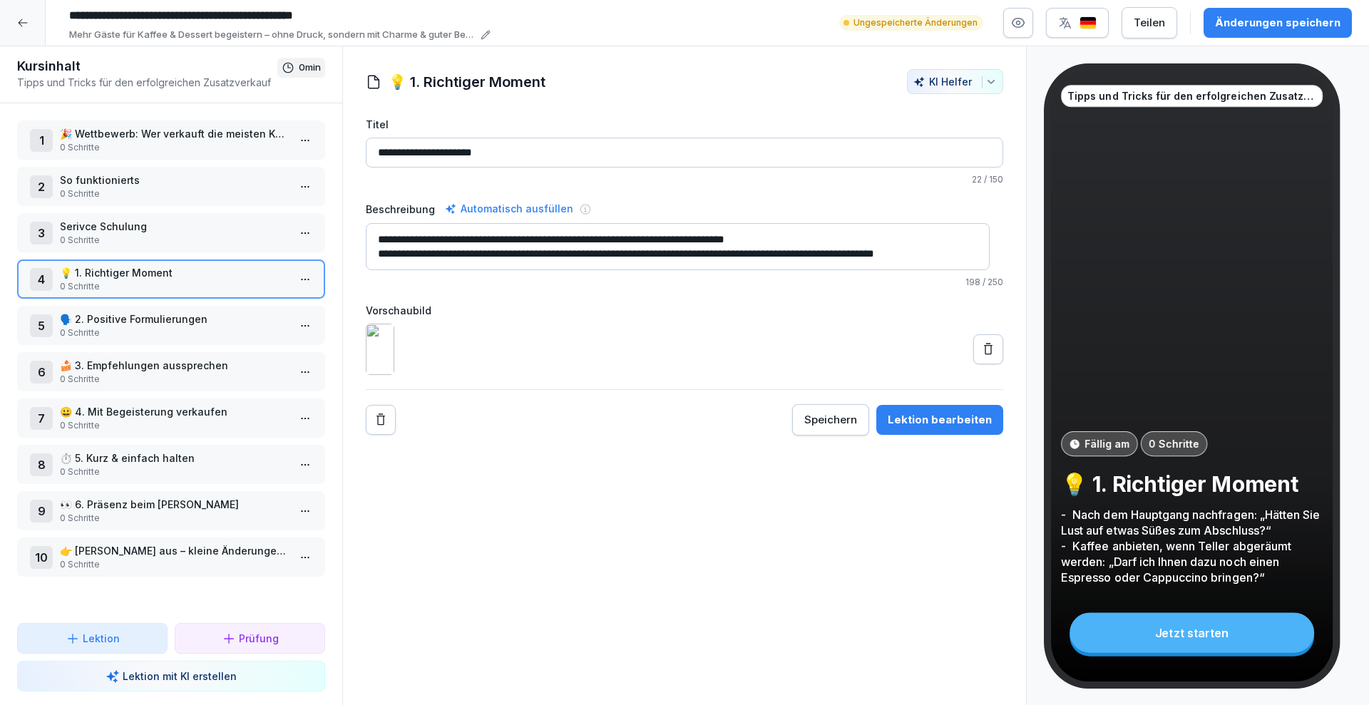
click at [389, 237] on textarea "**********" at bounding box center [678, 246] width 624 height 47
type textarea "**********"
click at [144, 324] on p "🗣️ 2. Positive Formulierungen" at bounding box center [174, 319] width 228 height 15
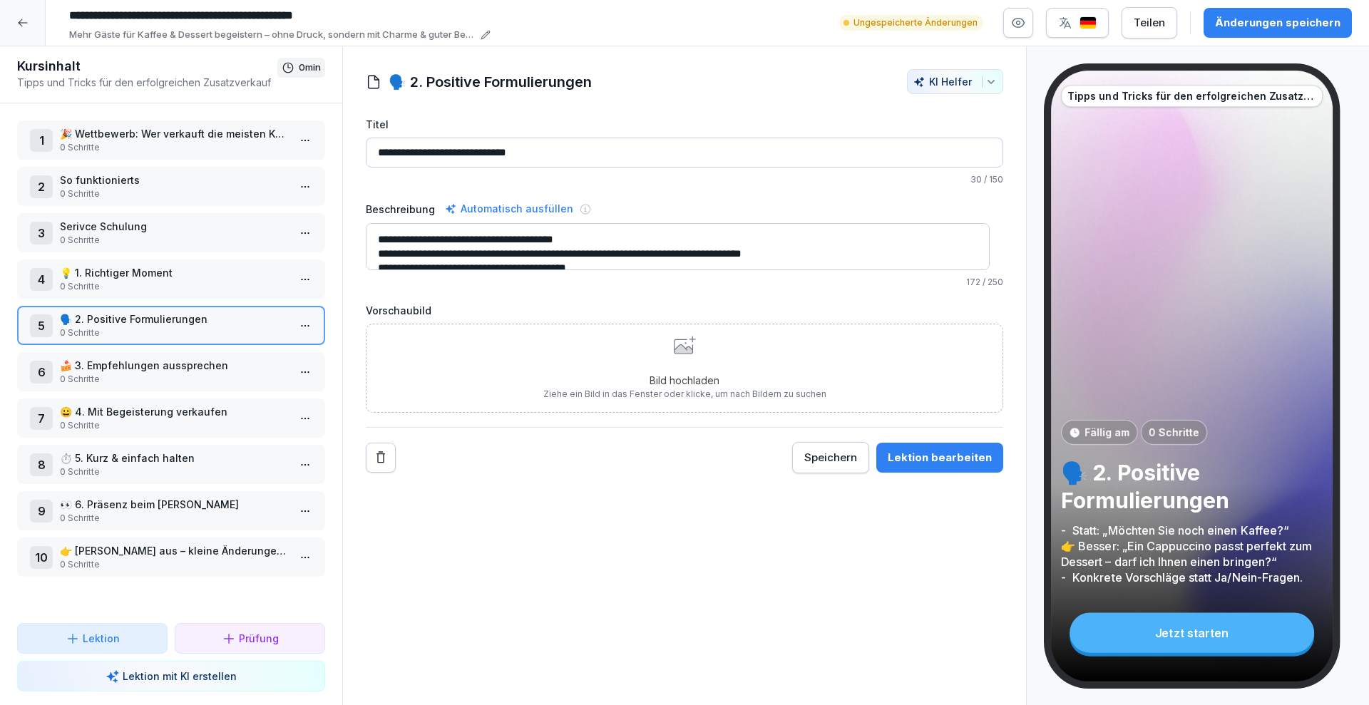
click at [640, 343] on div "Bild hochladen Ziehe ein Bild in das Fenster oder klicke, um nach Bildern zu su…" at bounding box center [684, 368] width 283 height 65
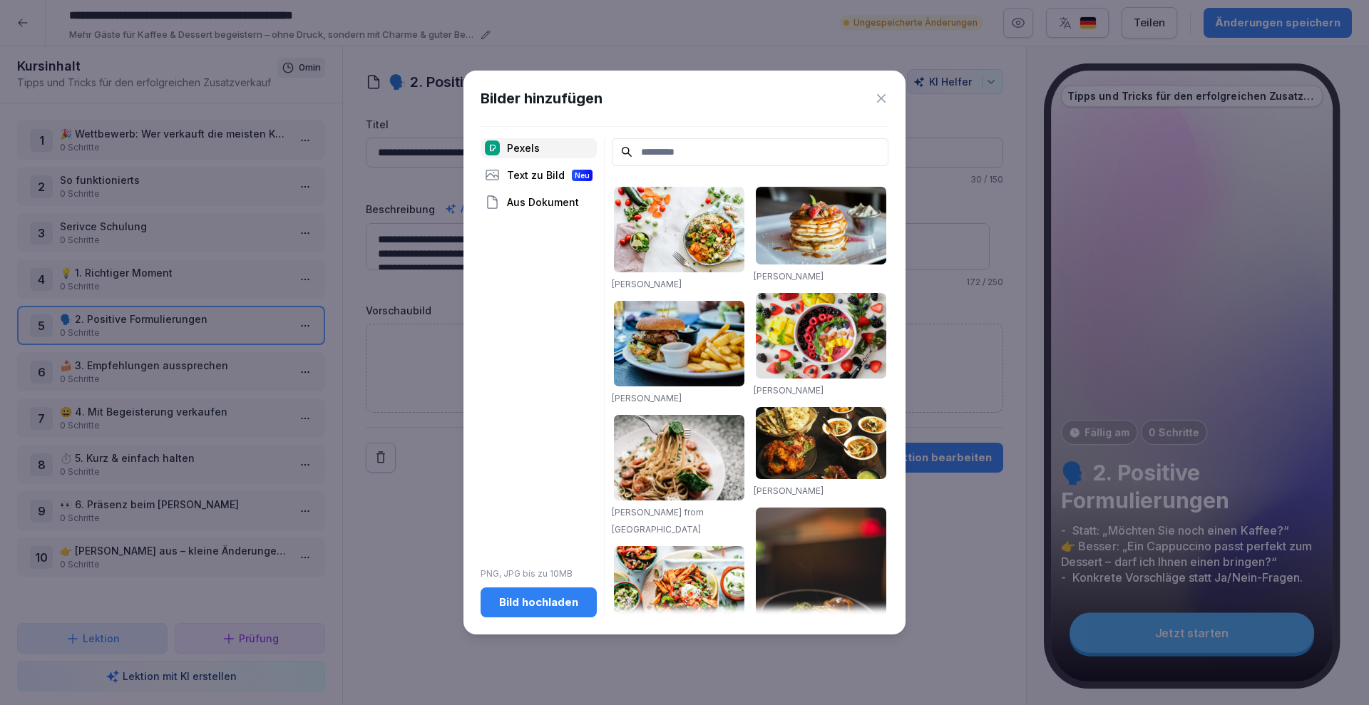
click at [677, 155] on input at bounding box center [750, 152] width 277 height 28
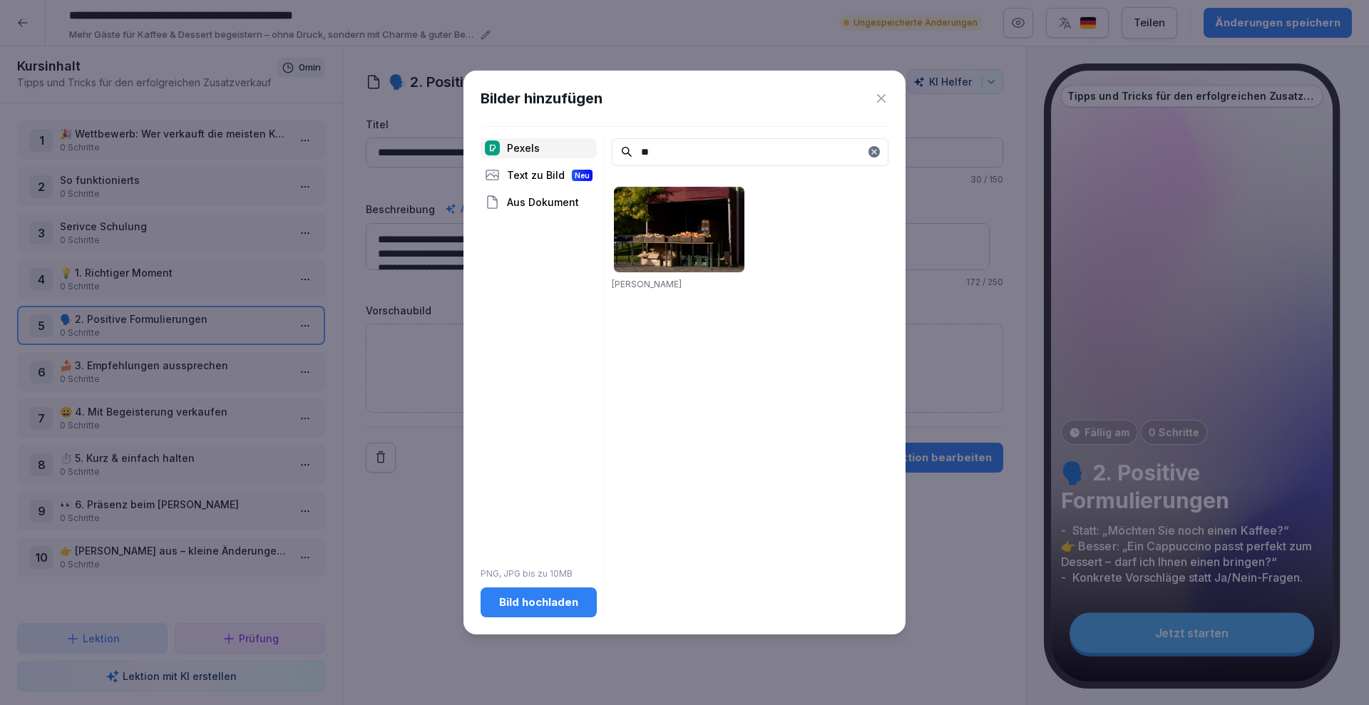
type input "*"
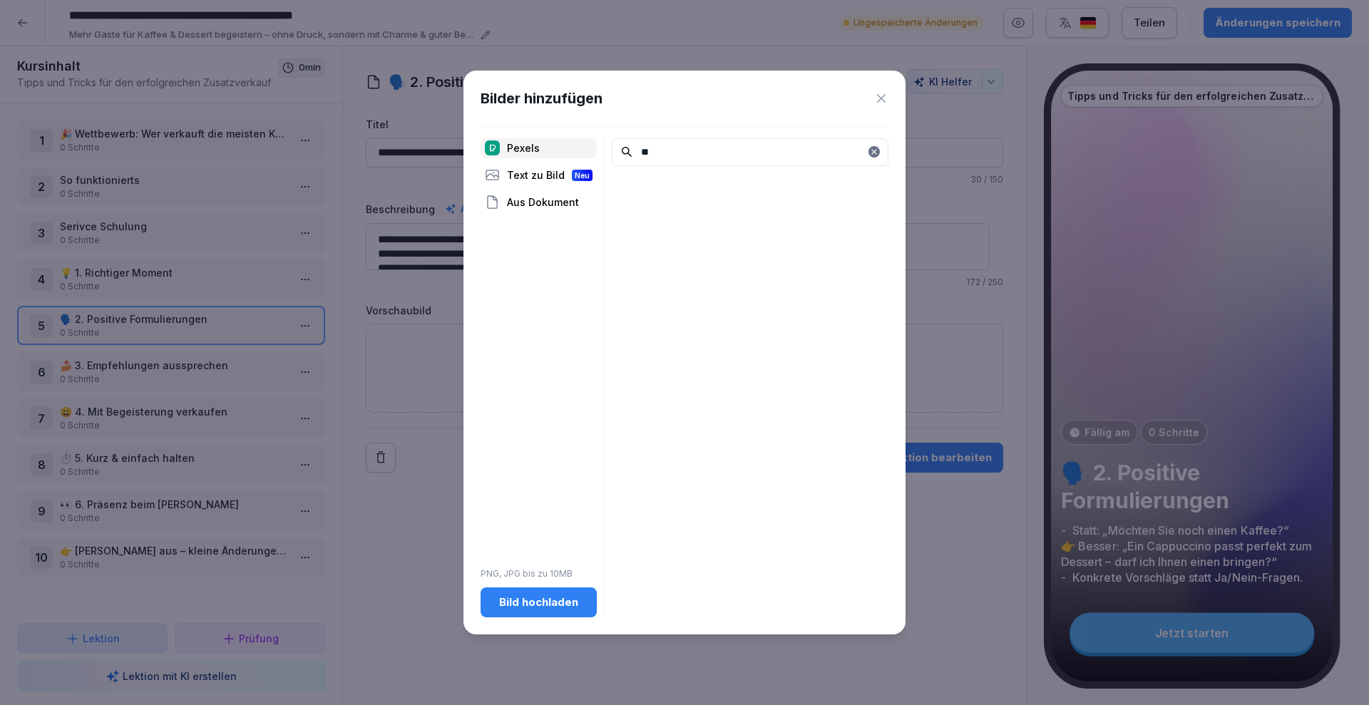
type input "*"
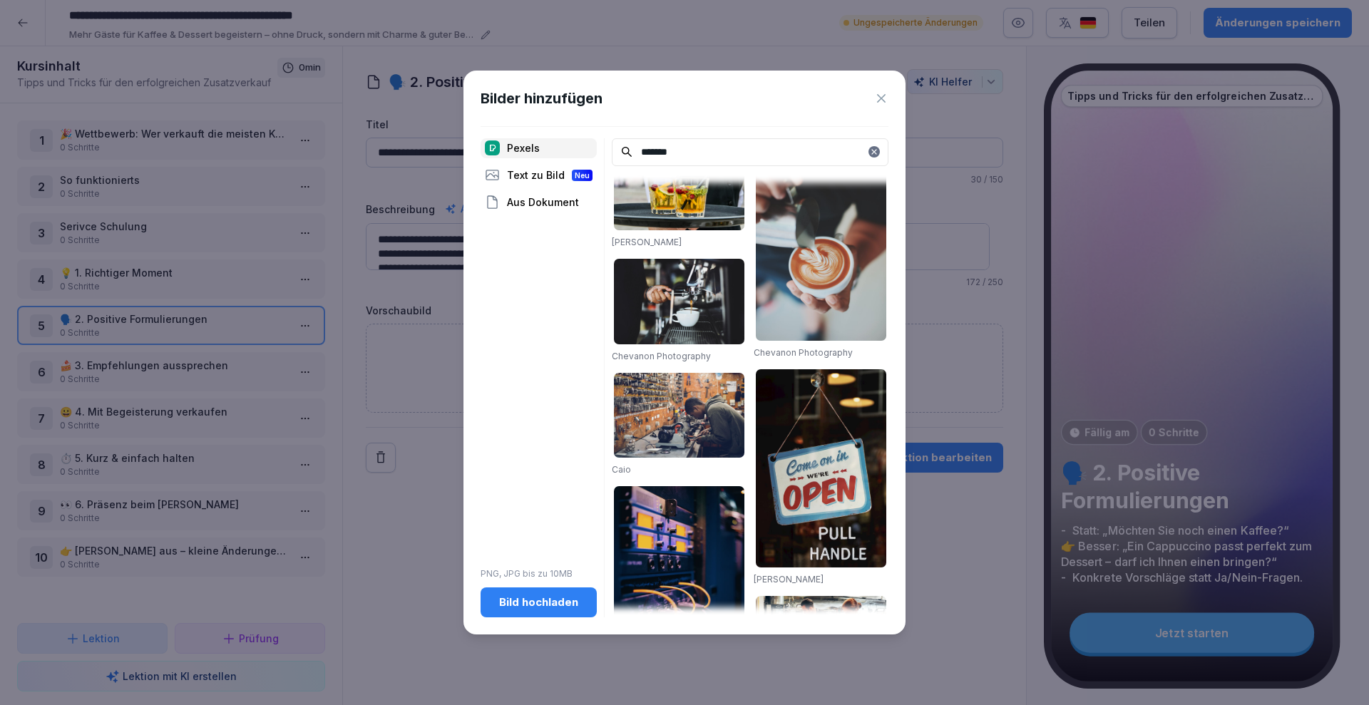
scroll to position [498, 0]
type input "*******"
click at [794, 200] on img at bounding box center [821, 243] width 131 height 198
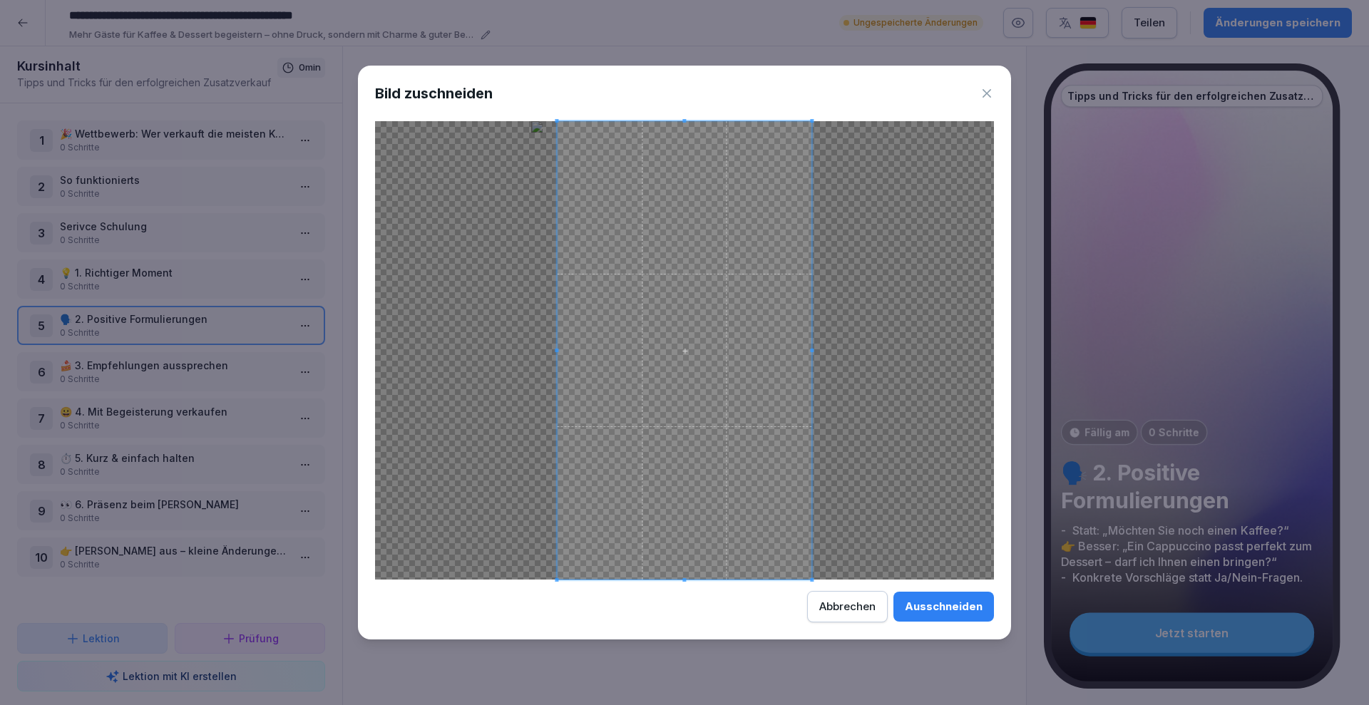
click at [943, 612] on div "Ausschneiden" at bounding box center [944, 607] width 78 height 16
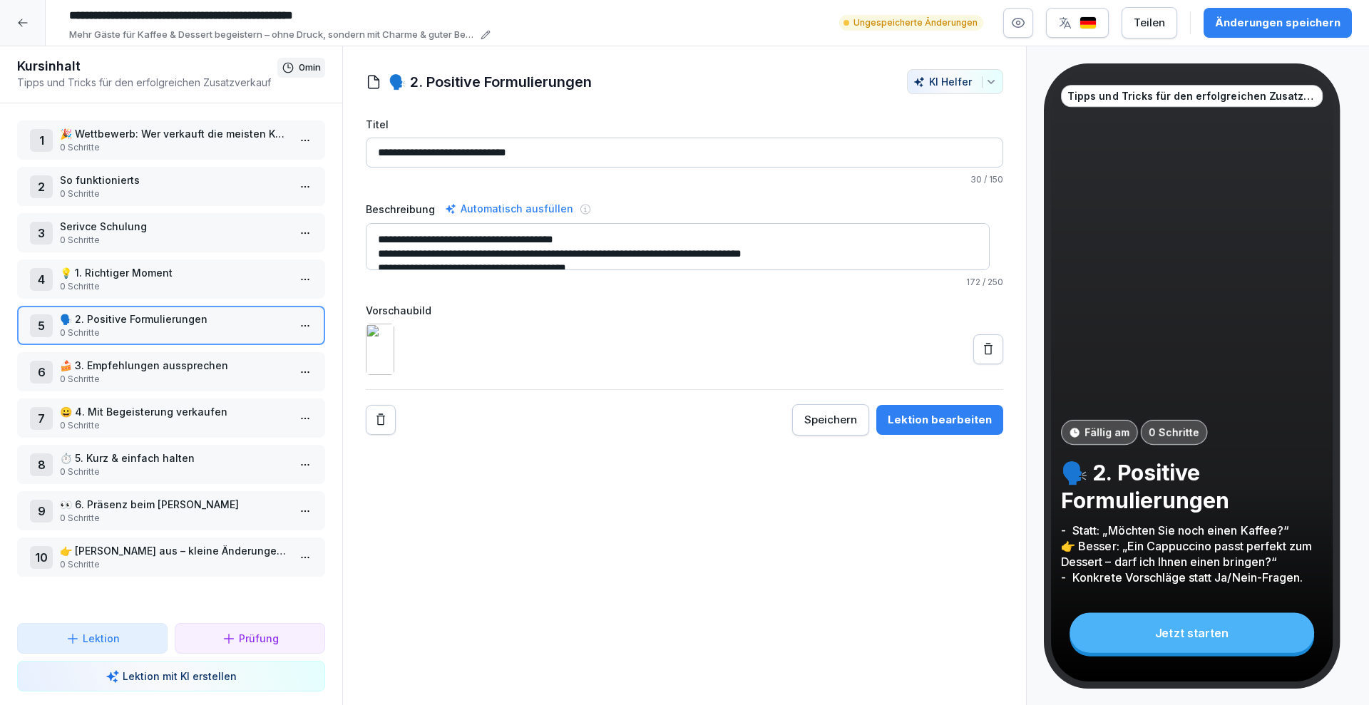
click at [196, 360] on p "🍰 3. Empfehlungen aussprechen" at bounding box center [174, 365] width 228 height 15
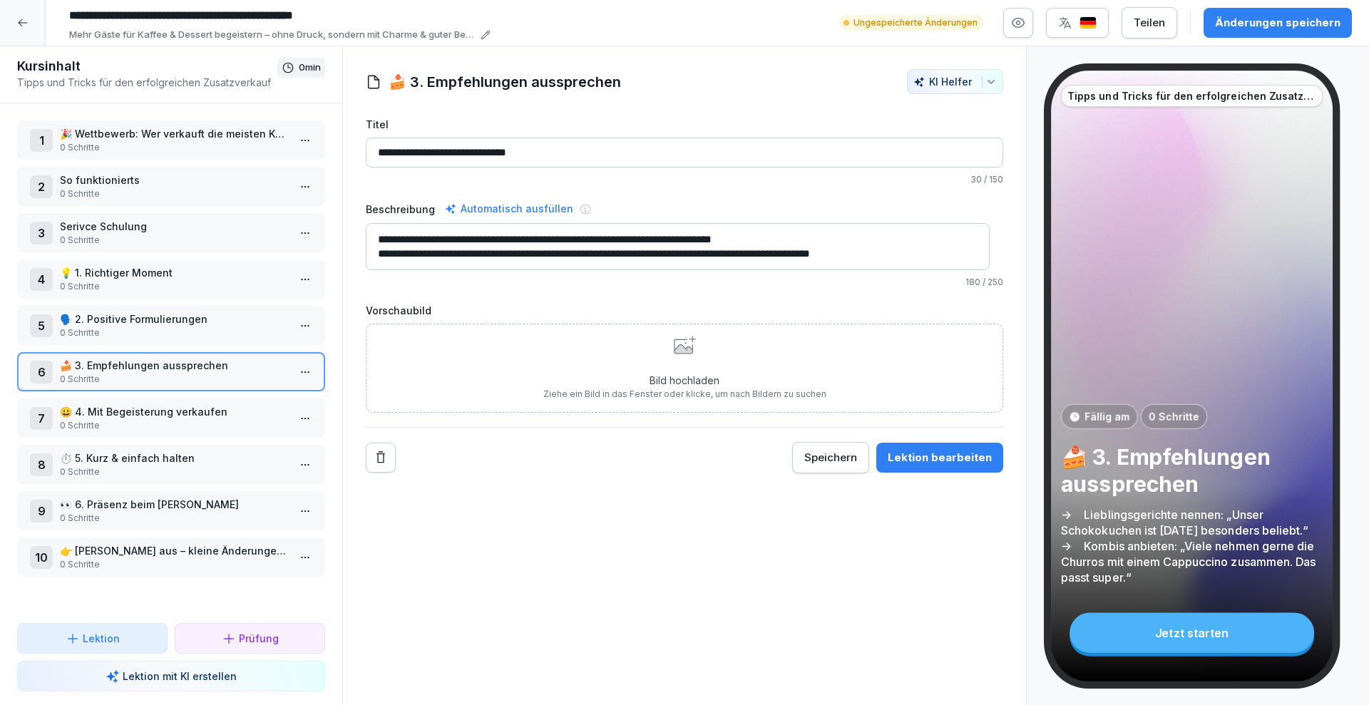
click at [697, 367] on div "Bild hochladen Ziehe ein Bild in das Fenster oder klicke, um nach Bildern zu su…" at bounding box center [684, 368] width 283 height 65
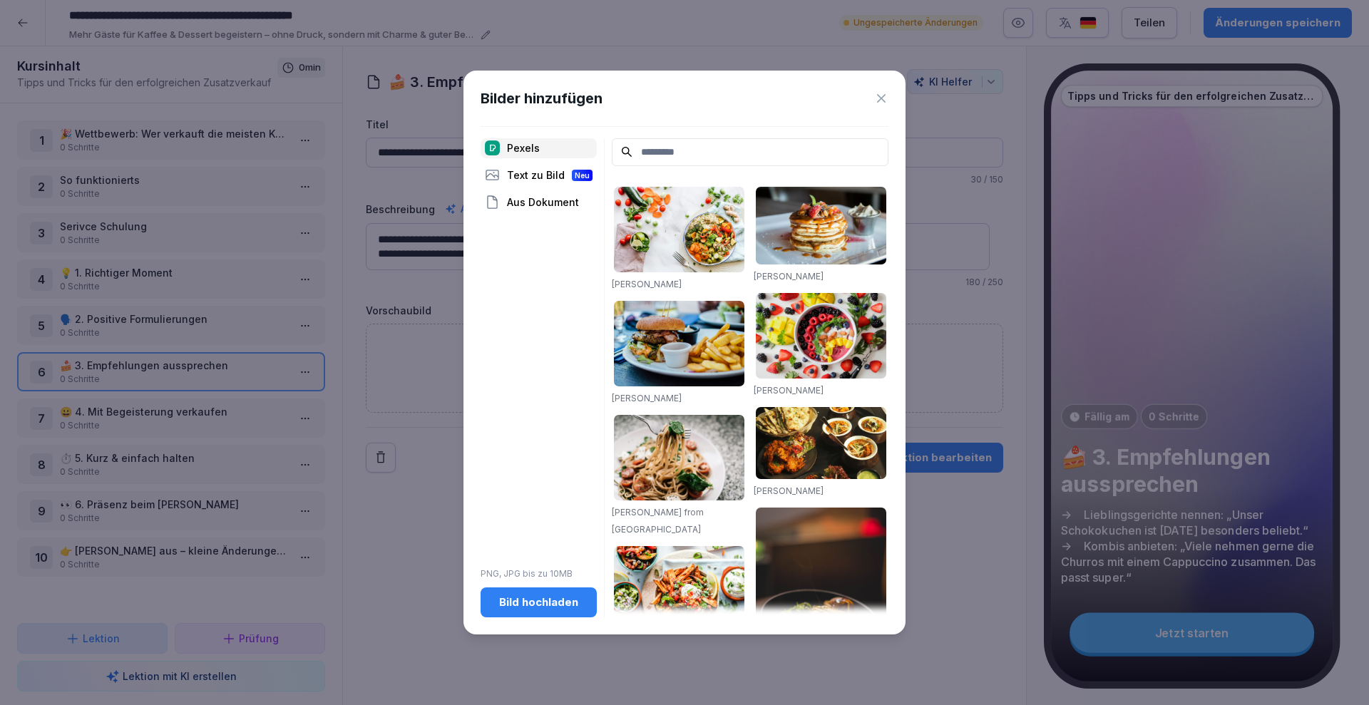
click at [741, 155] on input at bounding box center [750, 152] width 277 height 28
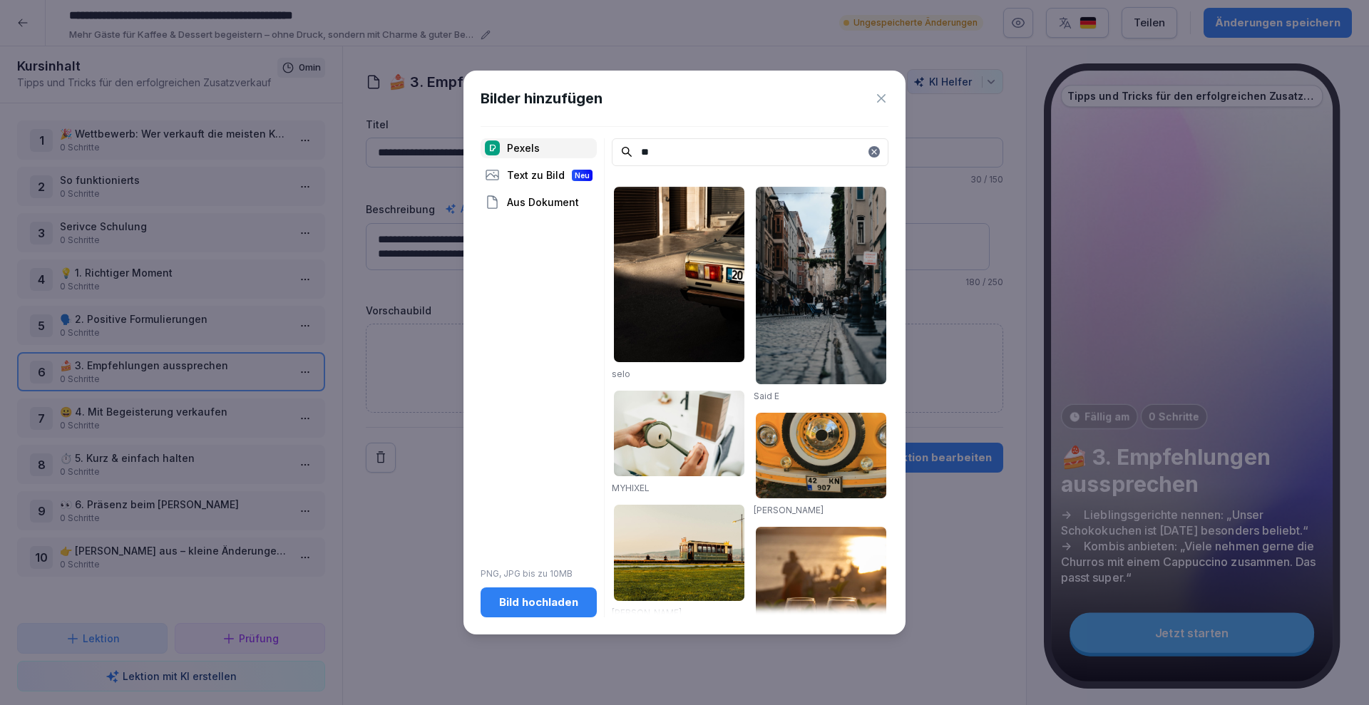
type input "*"
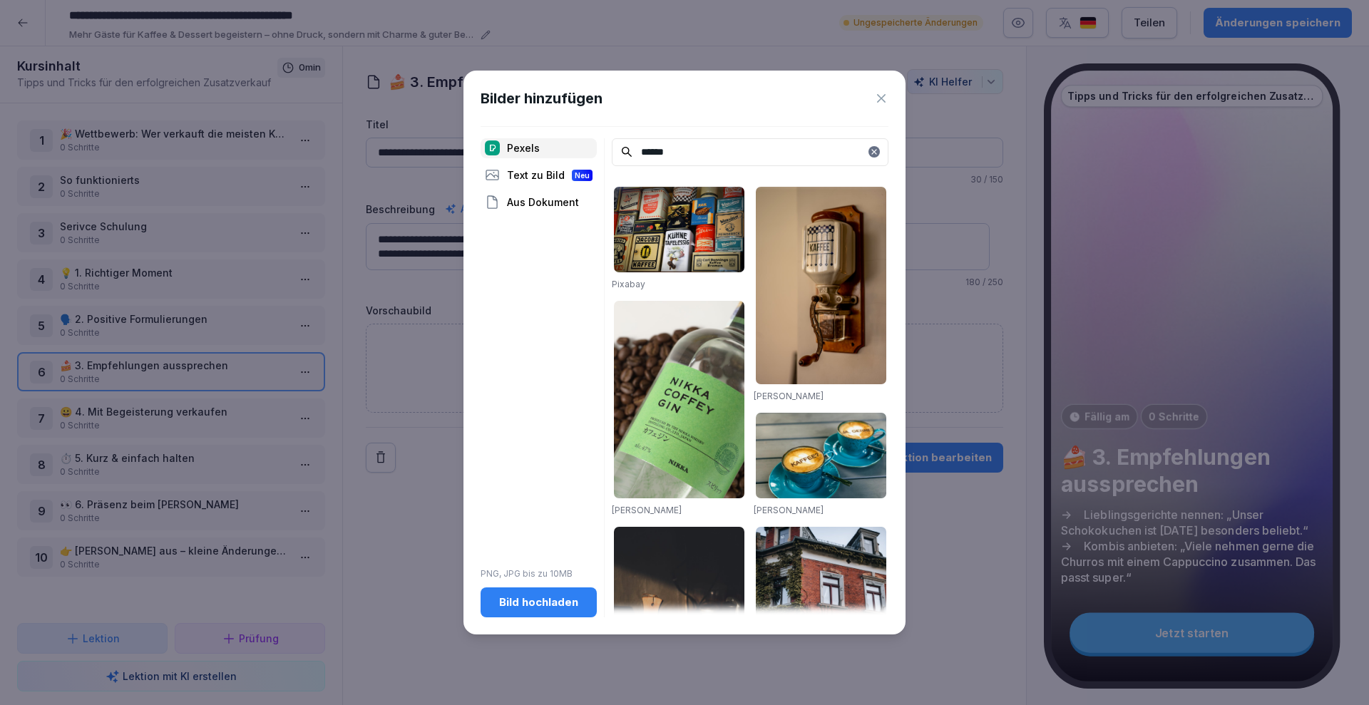
click at [707, 155] on input "******" at bounding box center [750, 152] width 277 height 28
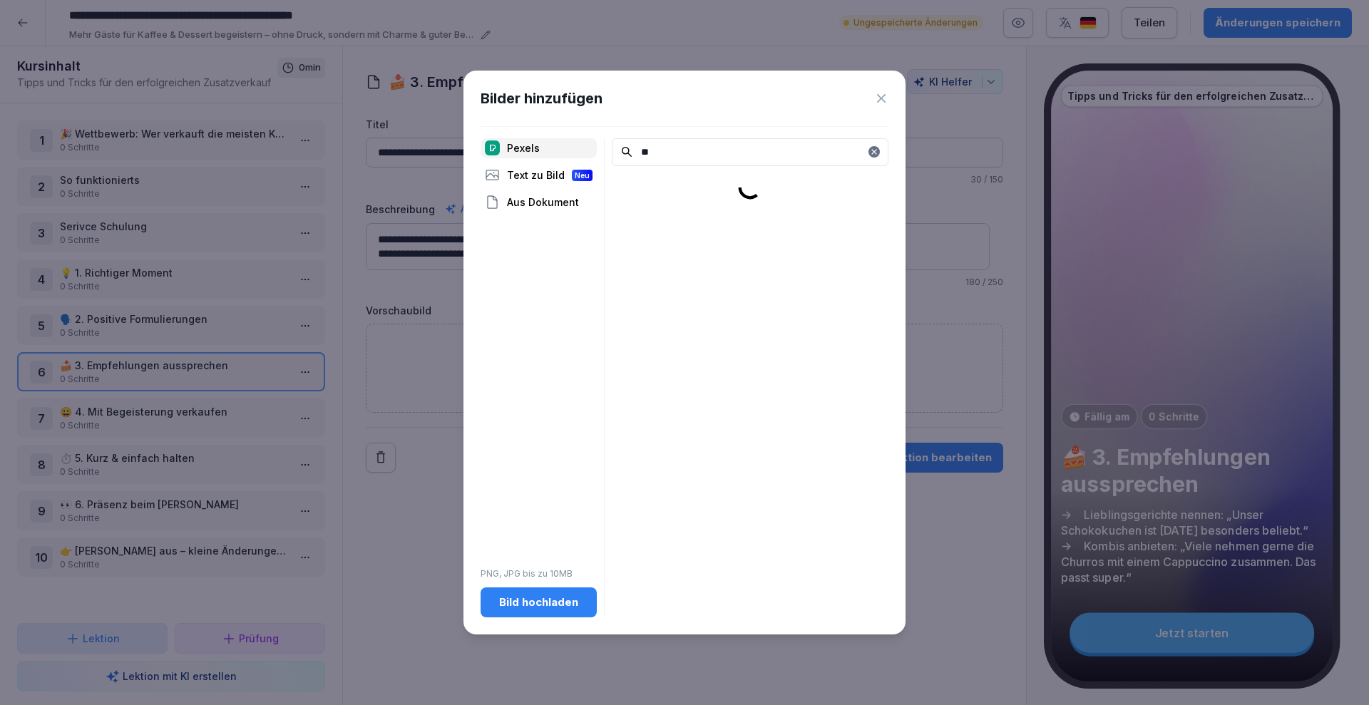
type input "*"
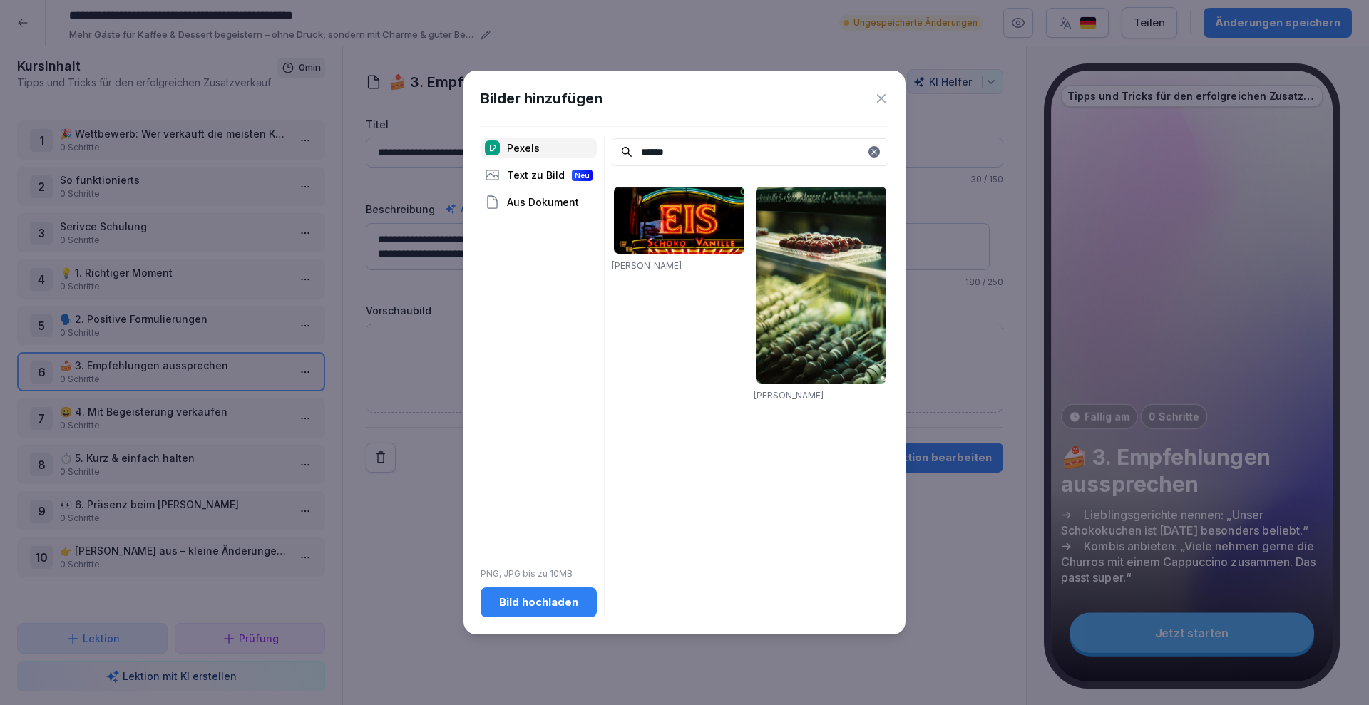
type input "******"
click at [875, 103] on icon at bounding box center [881, 98] width 14 height 14
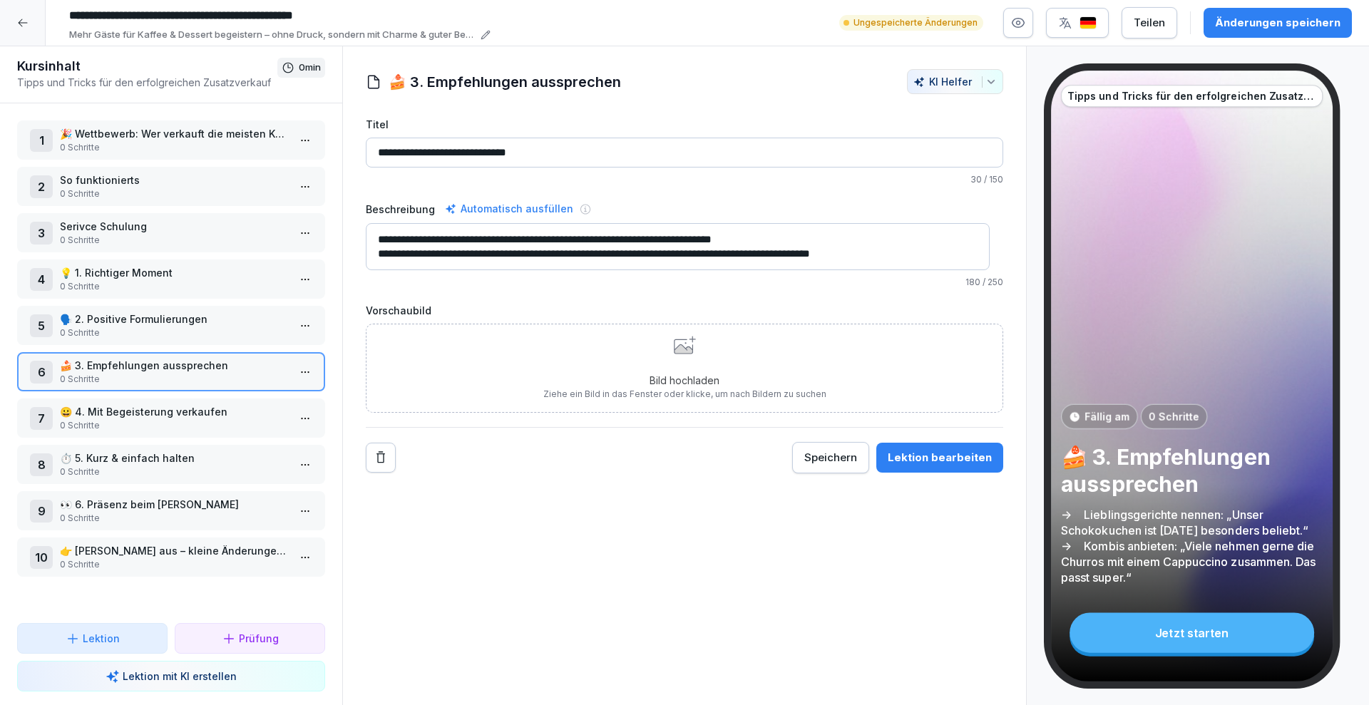
click at [197, 418] on p "😀 4. Mit Begeisterung verkaufen" at bounding box center [174, 411] width 228 height 15
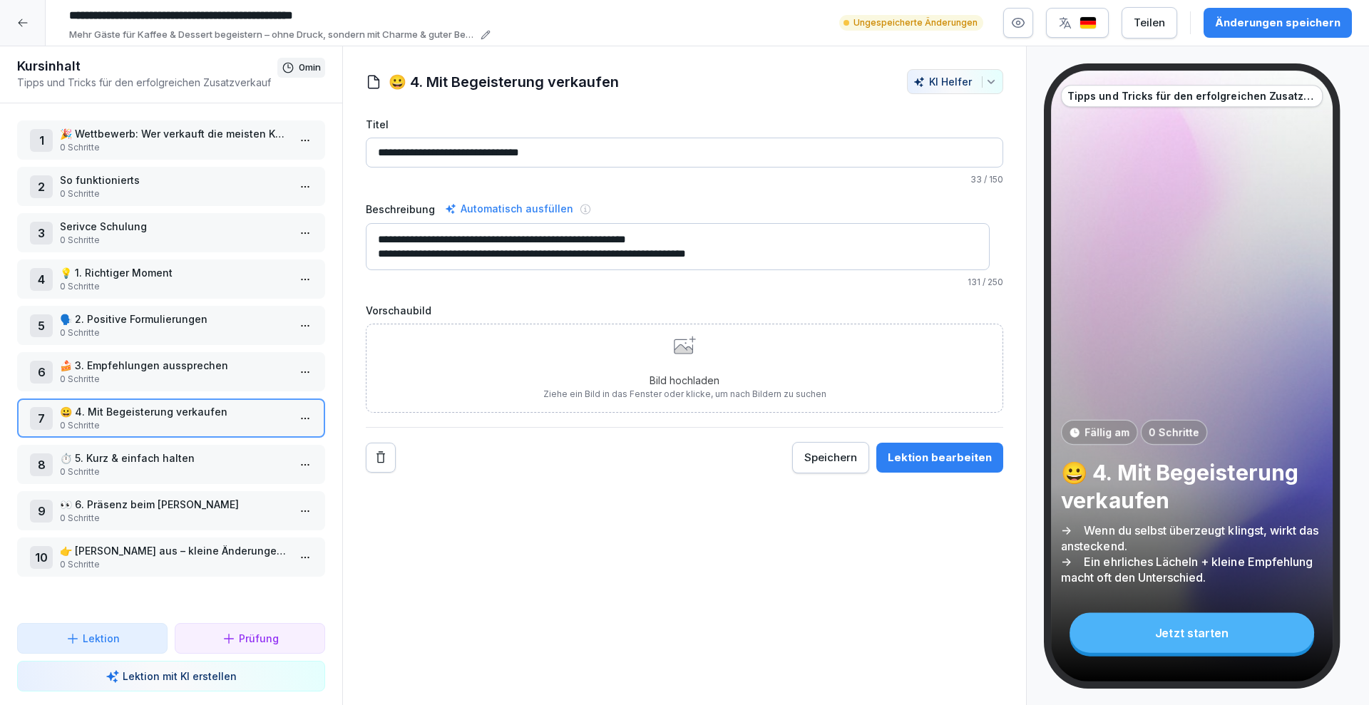
click at [669, 375] on p "Bild hochladen" at bounding box center [684, 380] width 283 height 15
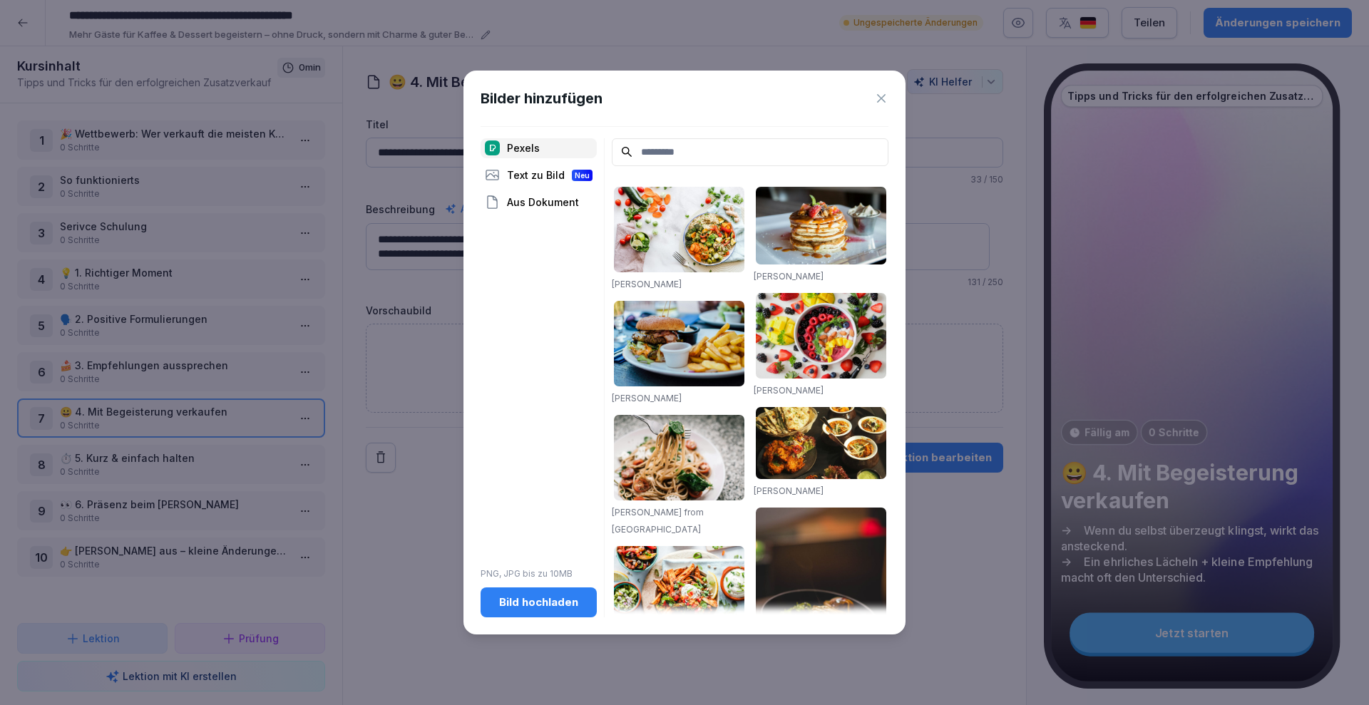
click at [683, 150] on input at bounding box center [750, 152] width 277 height 28
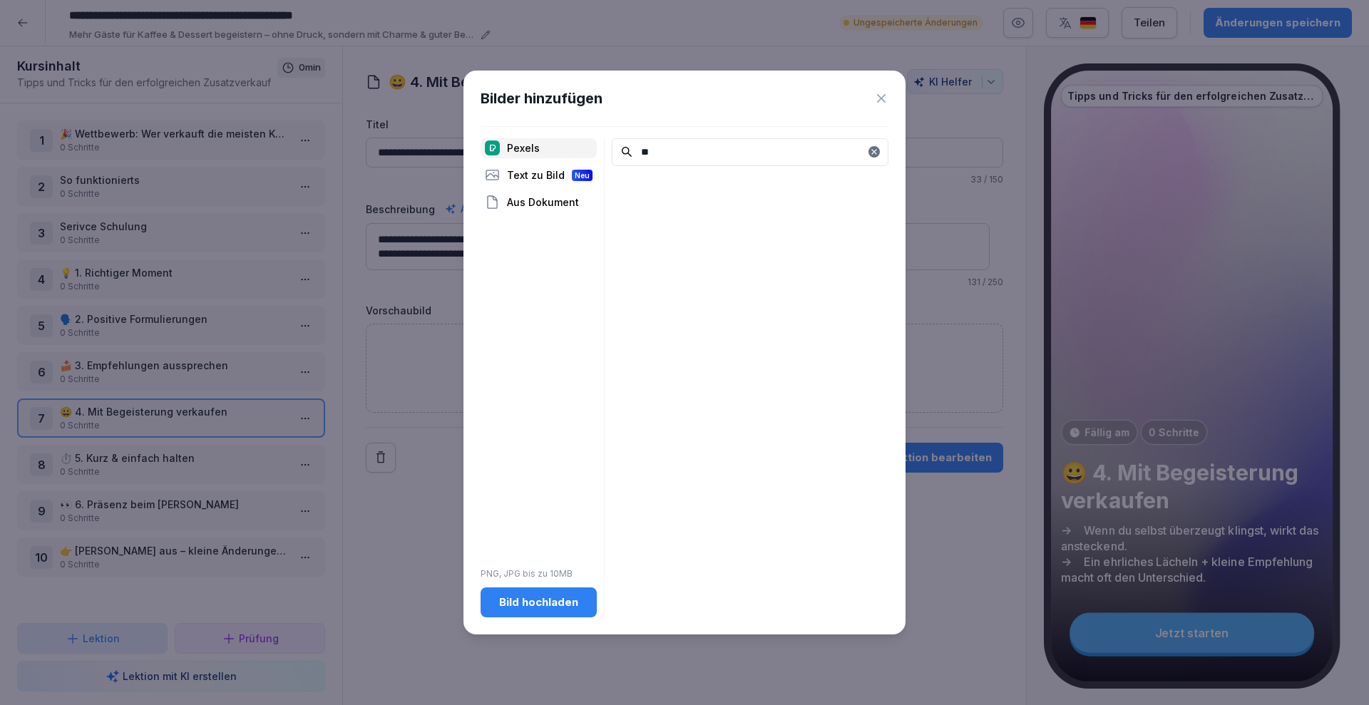
type input "*"
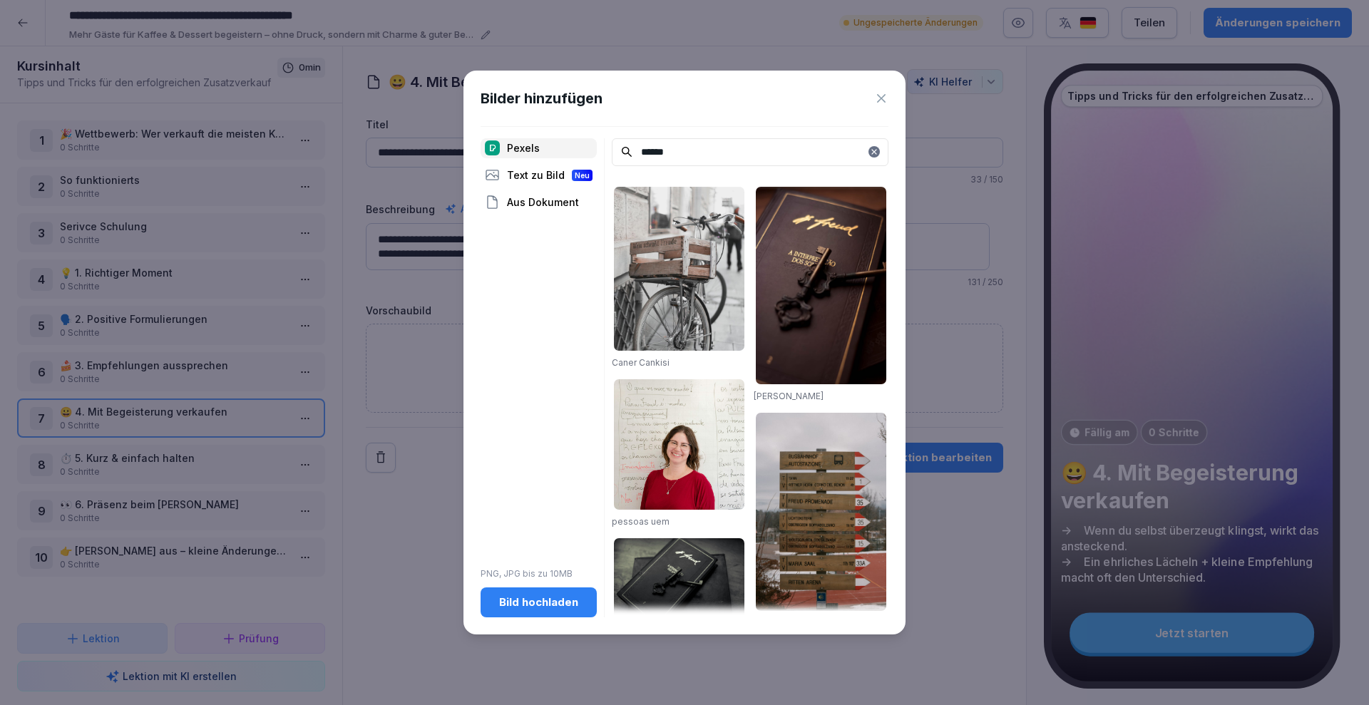
scroll to position [1, 0]
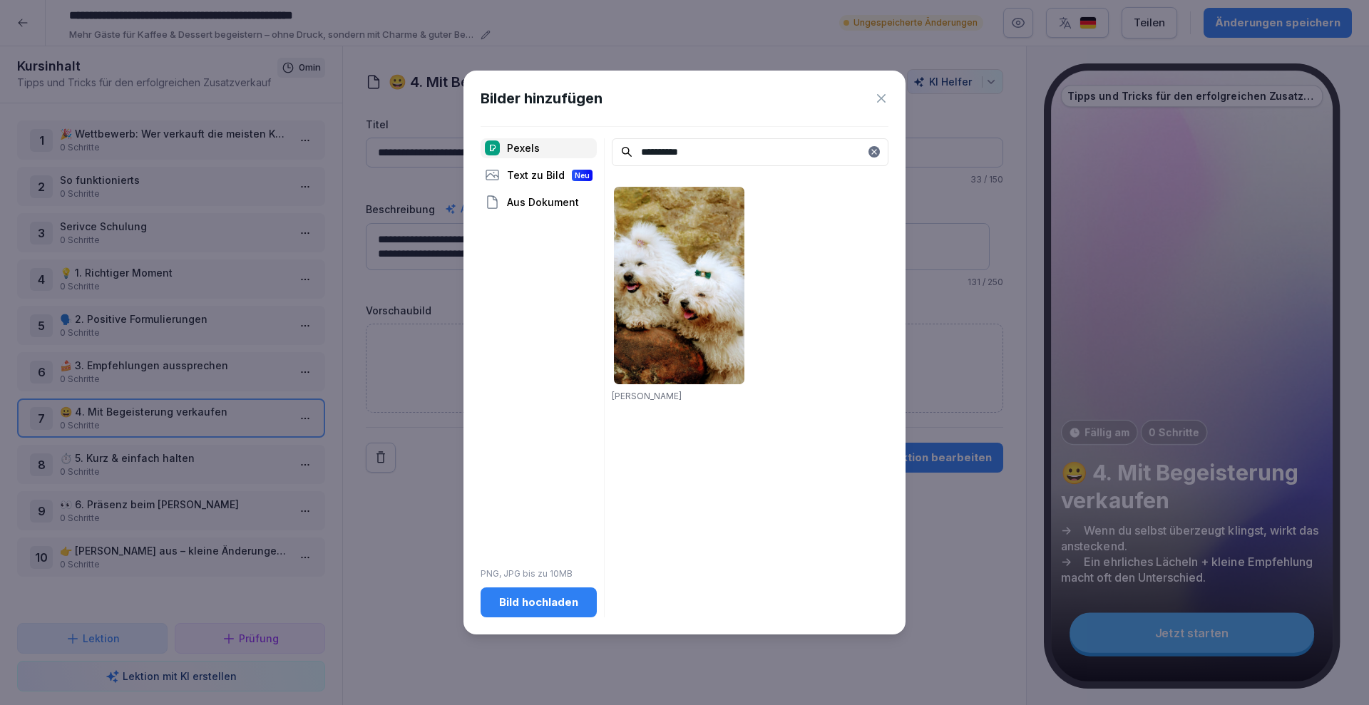
type input "**********"
click at [533, 178] on div "Text zu Bild Neu" at bounding box center [539, 175] width 116 height 20
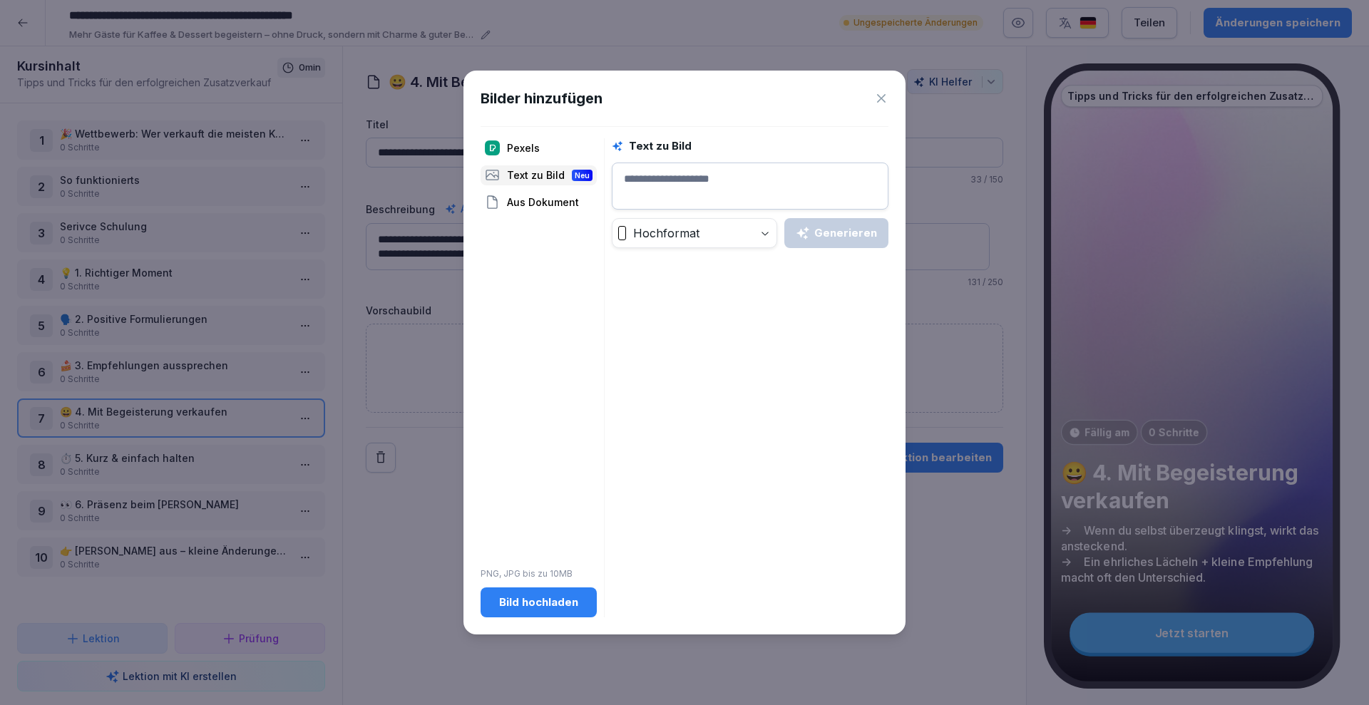
click at [689, 200] on textarea at bounding box center [750, 186] width 277 height 47
click at [859, 231] on div "Generieren" at bounding box center [836, 233] width 81 height 16
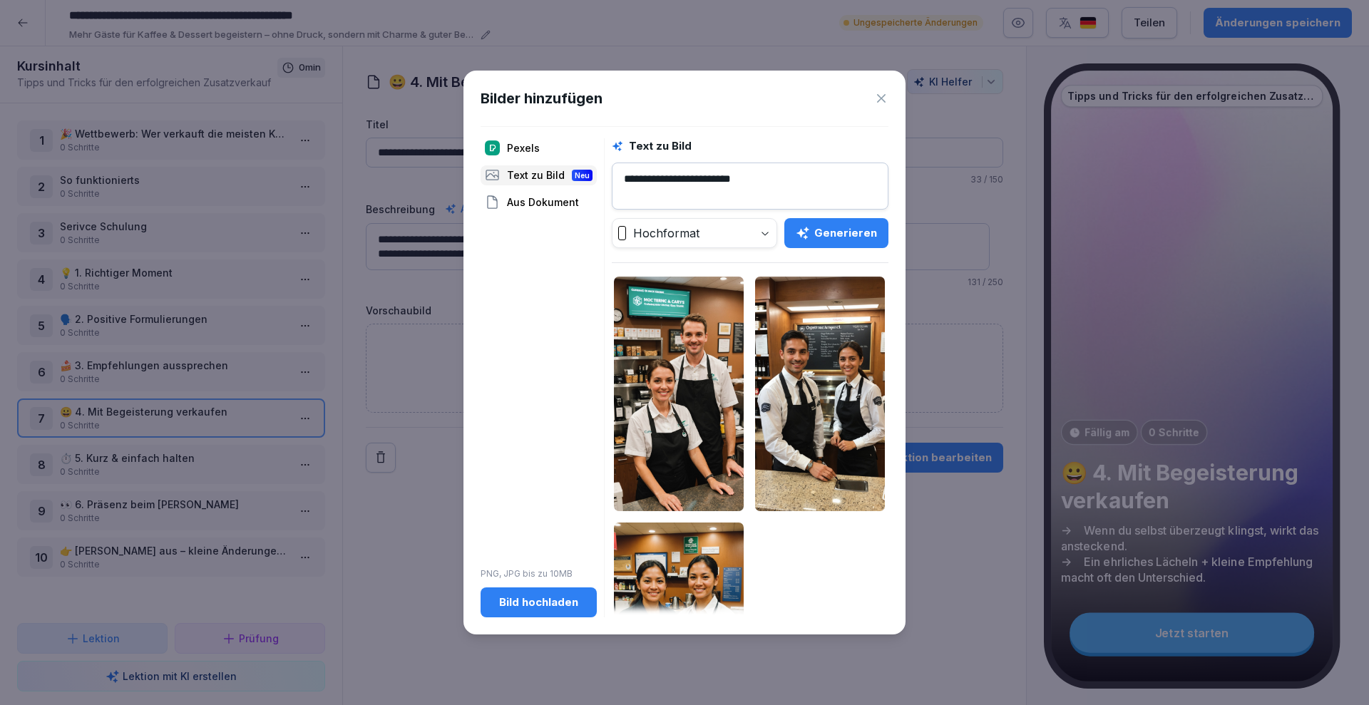
scroll to position [148, 0]
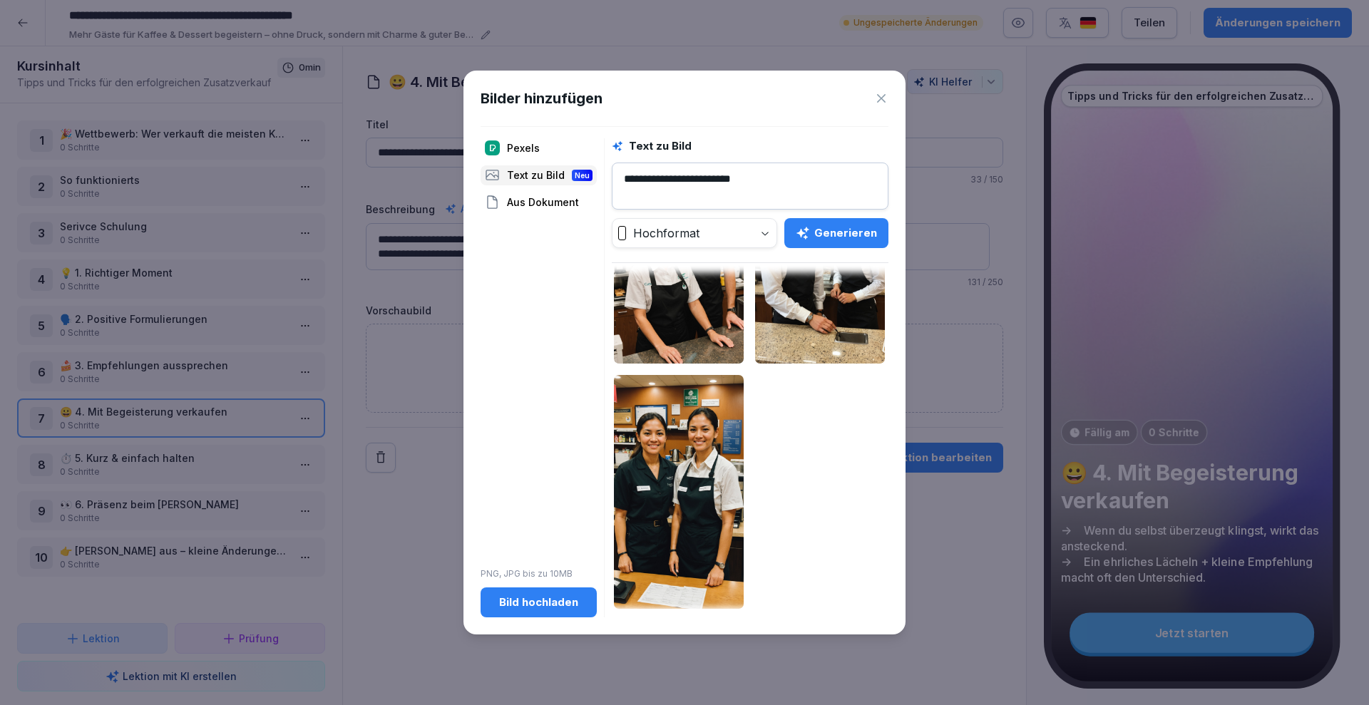
click at [786, 187] on textarea "**********" at bounding box center [750, 186] width 277 height 47
type textarea "**********"
click at [818, 229] on div "Generieren" at bounding box center [836, 233] width 81 height 16
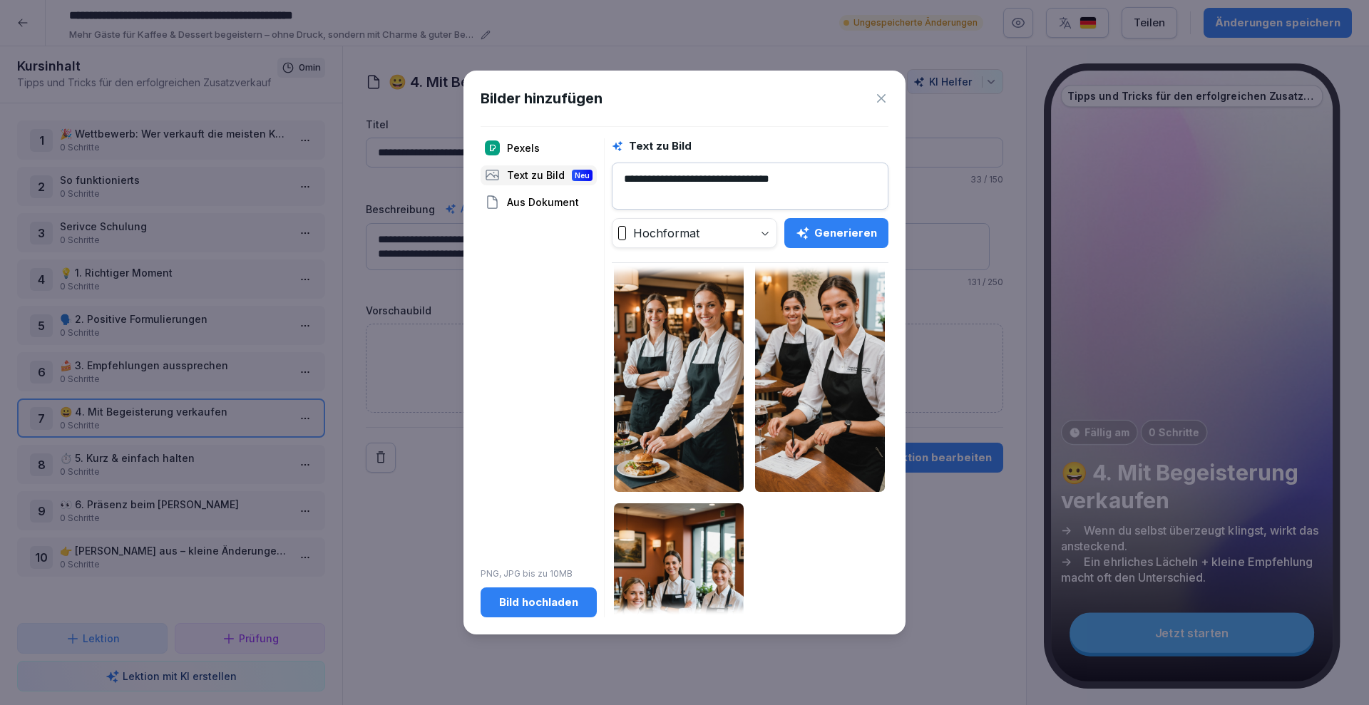
scroll to position [16, 0]
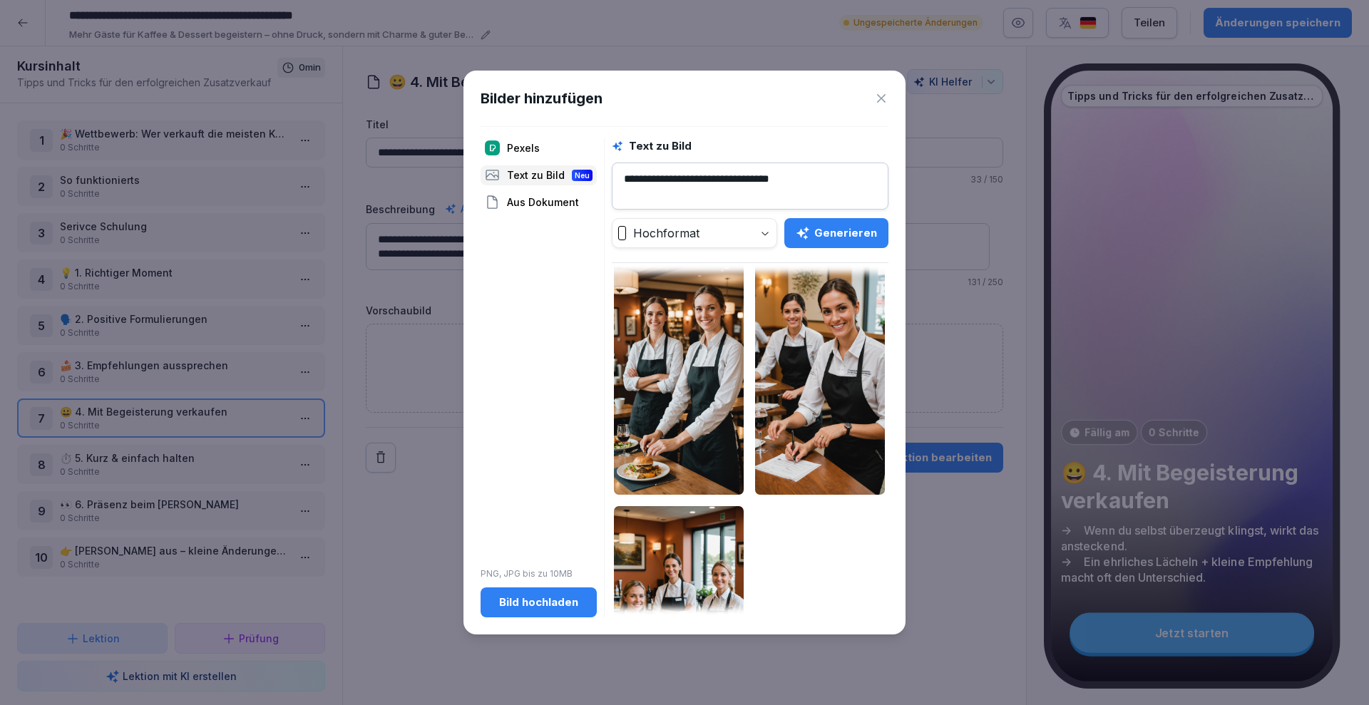
click at [786, 407] on img at bounding box center [820, 377] width 130 height 234
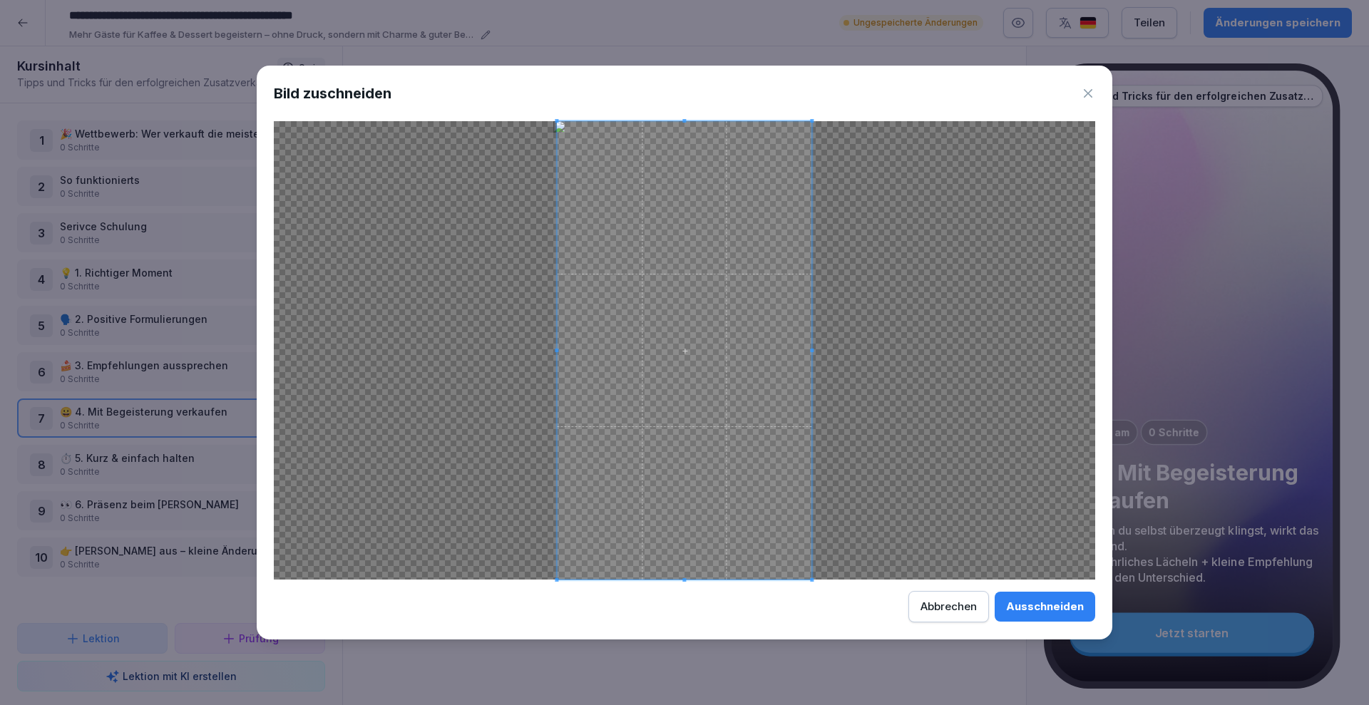
click at [1046, 592] on button "Ausschneiden" at bounding box center [1045, 607] width 101 height 30
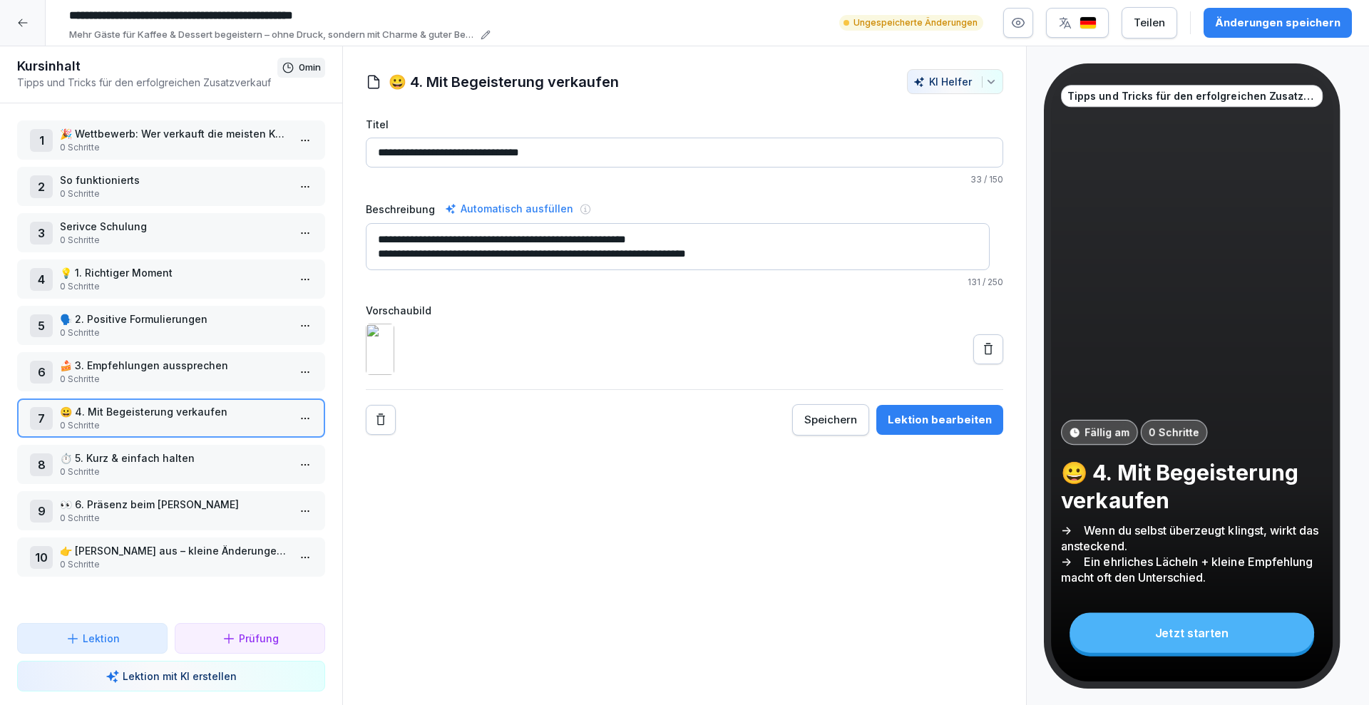
click at [192, 460] on p "⏱️ 5. Kurz & einfach halten" at bounding box center [174, 458] width 228 height 15
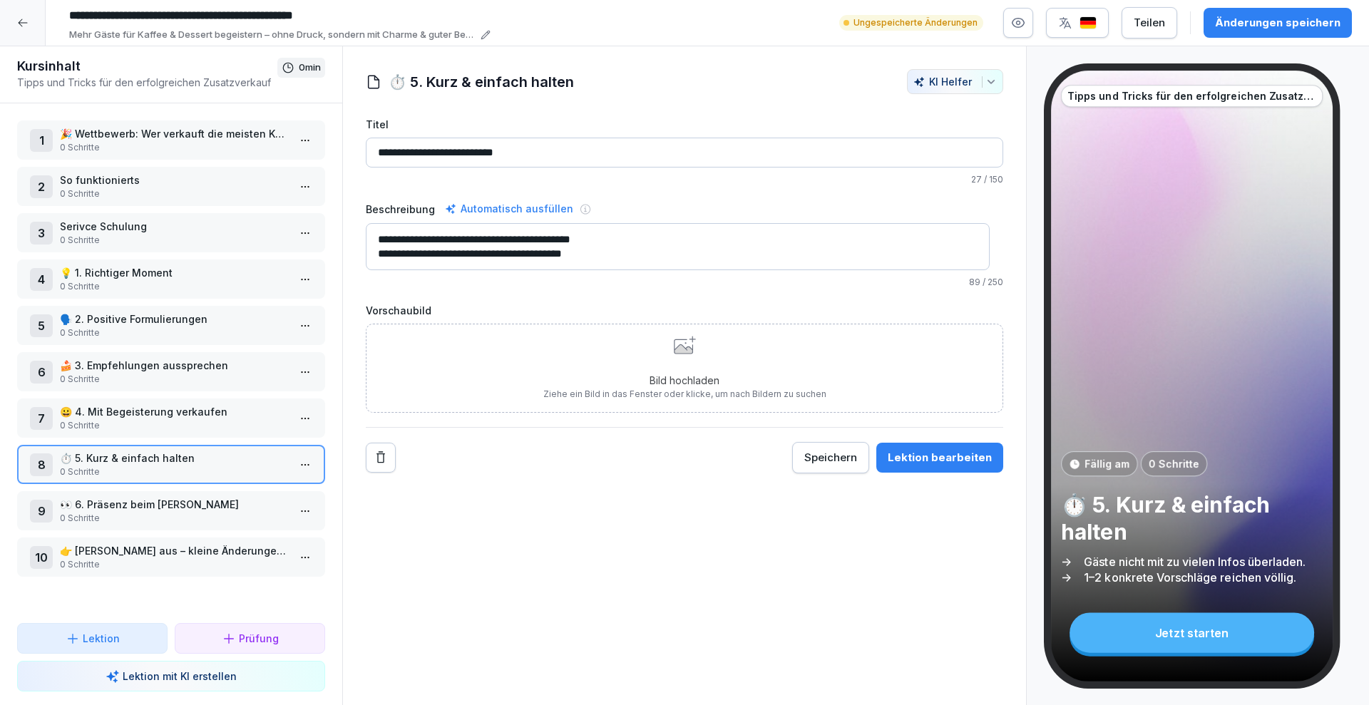
click at [684, 357] on div "Bild hochladen Ziehe ein Bild in das Fenster oder klicke, um nach Bildern zu su…" at bounding box center [684, 368] width 283 height 65
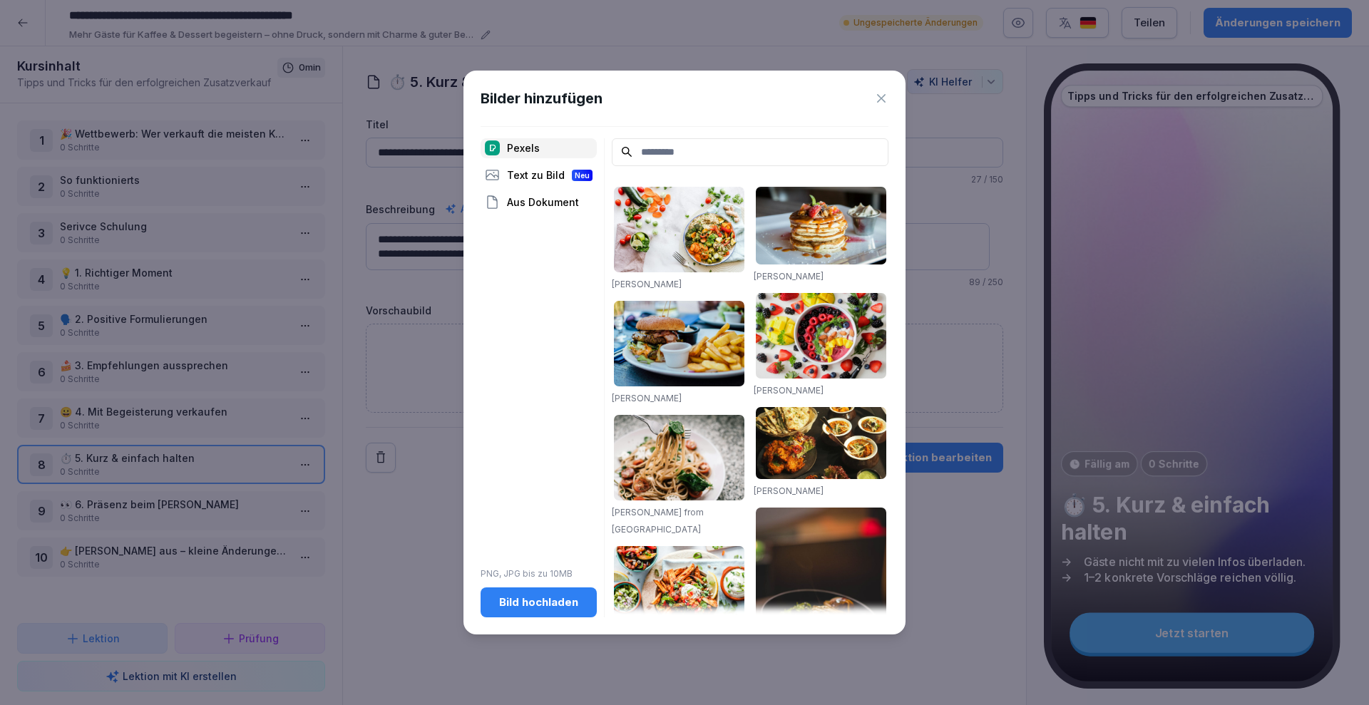
click at [666, 151] on input at bounding box center [750, 152] width 277 height 28
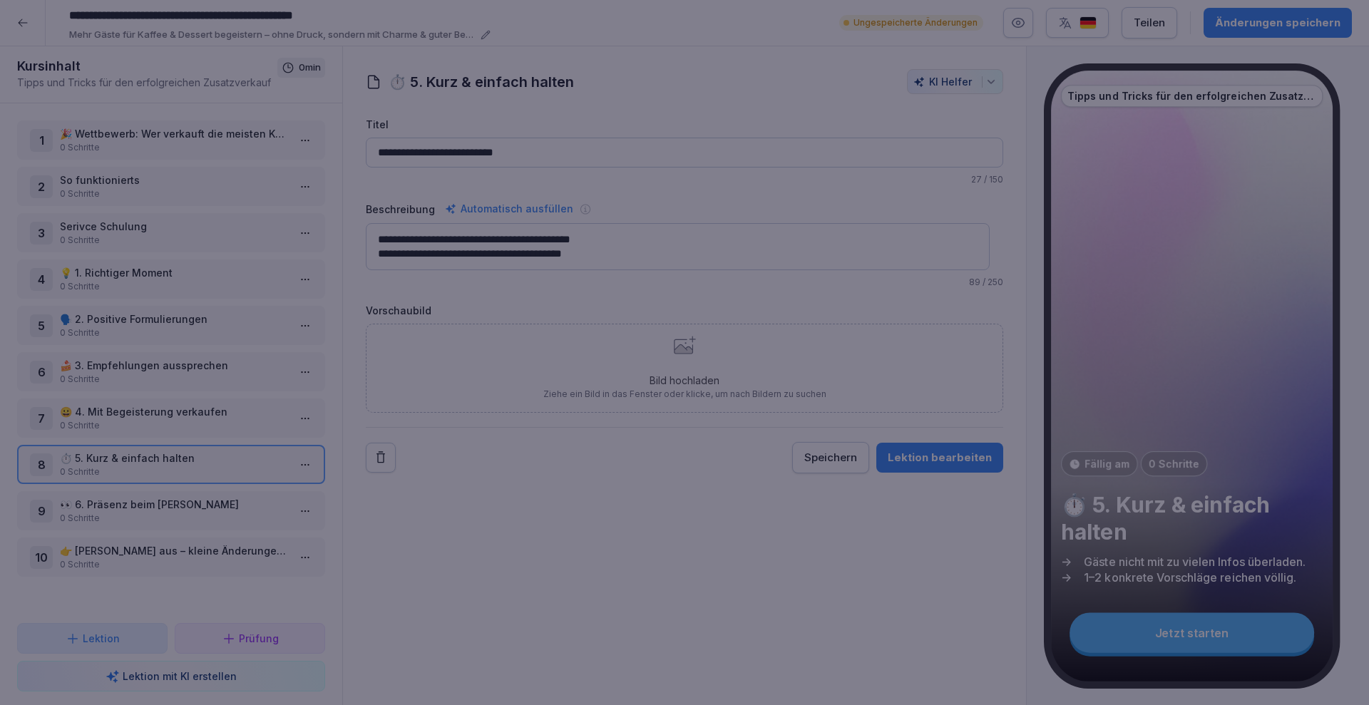
click at [413, 365] on div at bounding box center [684, 352] width 1369 height 705
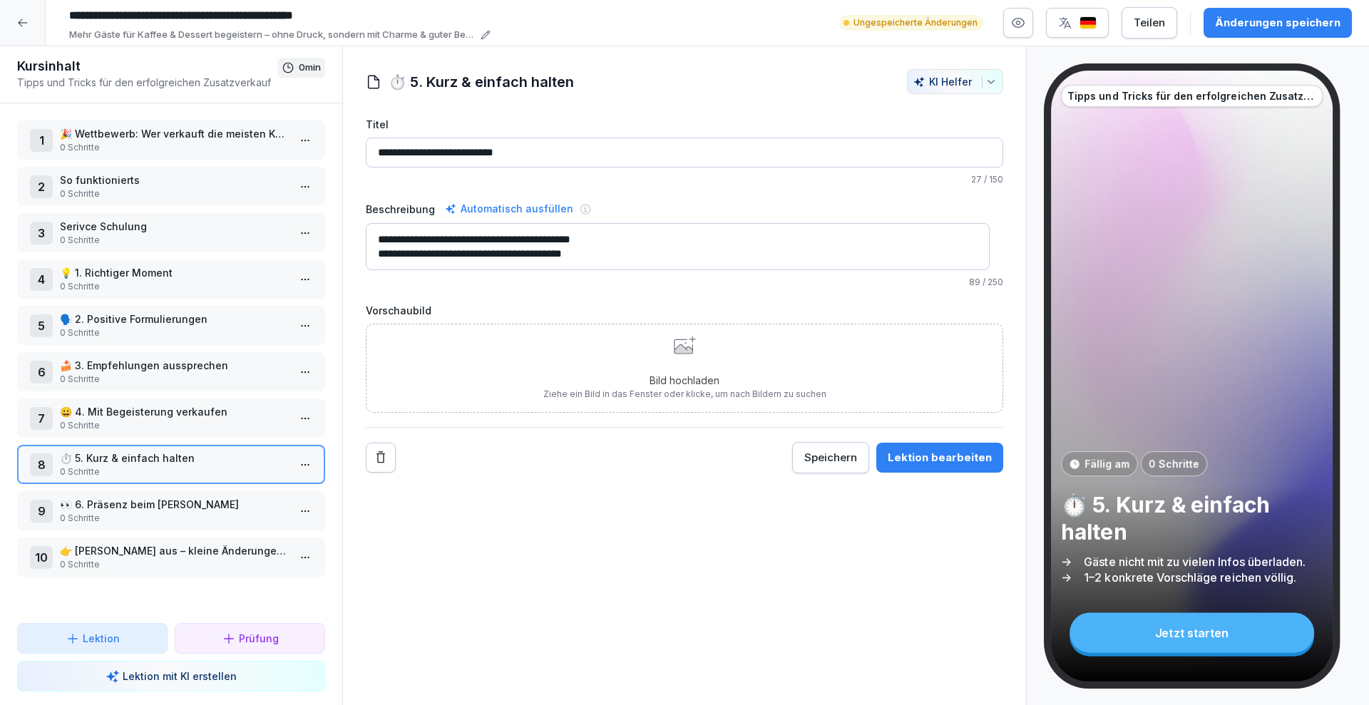
click at [988, 89] on button "KI Helfer" at bounding box center [955, 81] width 96 height 25
click at [915, 140] on div "Emojis hinzufügen" at bounding box center [901, 141] width 167 height 26
type input "**********"
type textarea "**********"
click at [160, 499] on p "👀 6. Präsenz beim [PERSON_NAME]" at bounding box center [174, 504] width 228 height 15
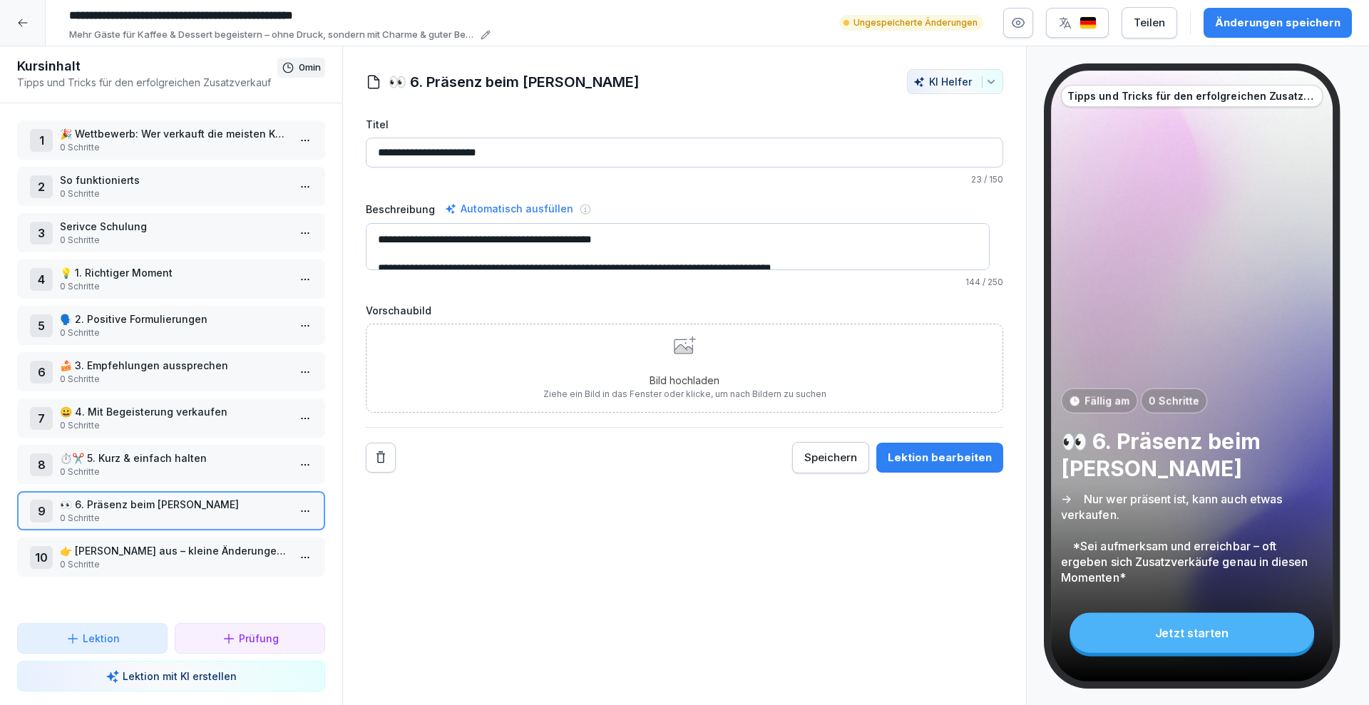
click at [677, 345] on icon at bounding box center [685, 345] width 22 height 19
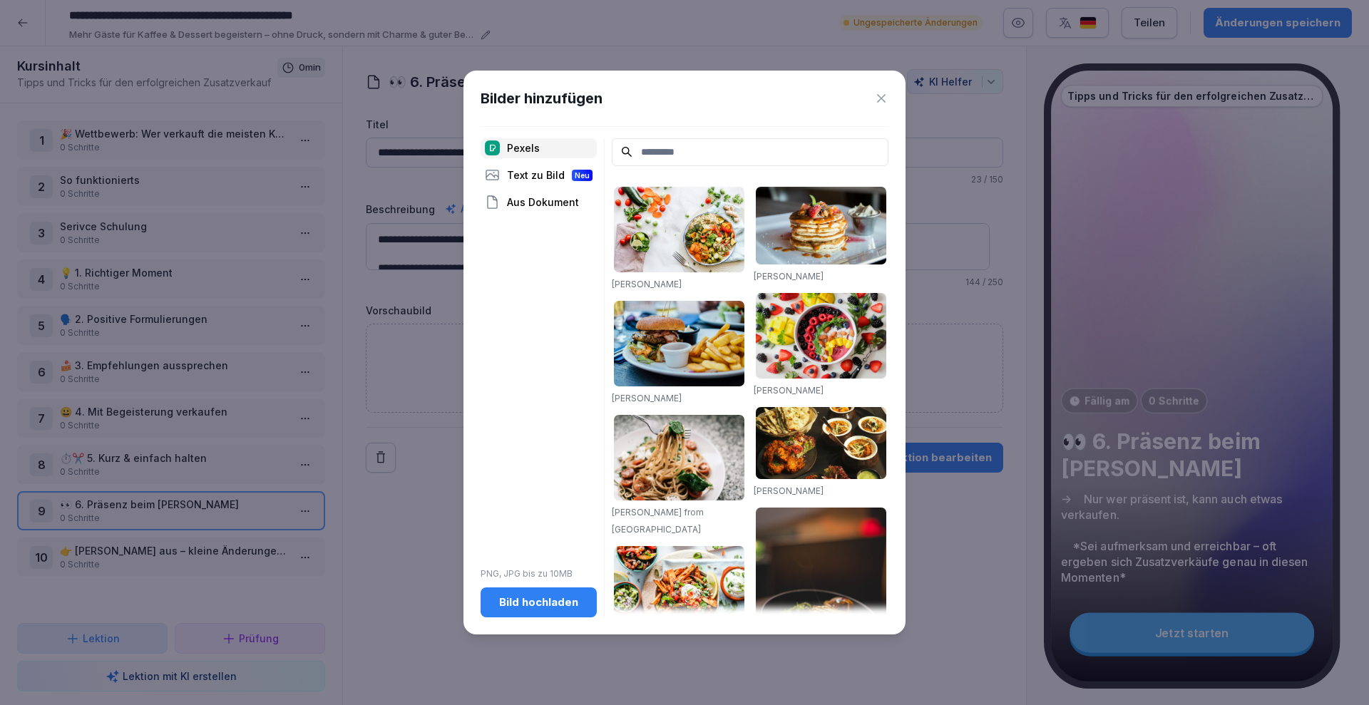
click at [712, 144] on input at bounding box center [750, 152] width 277 height 28
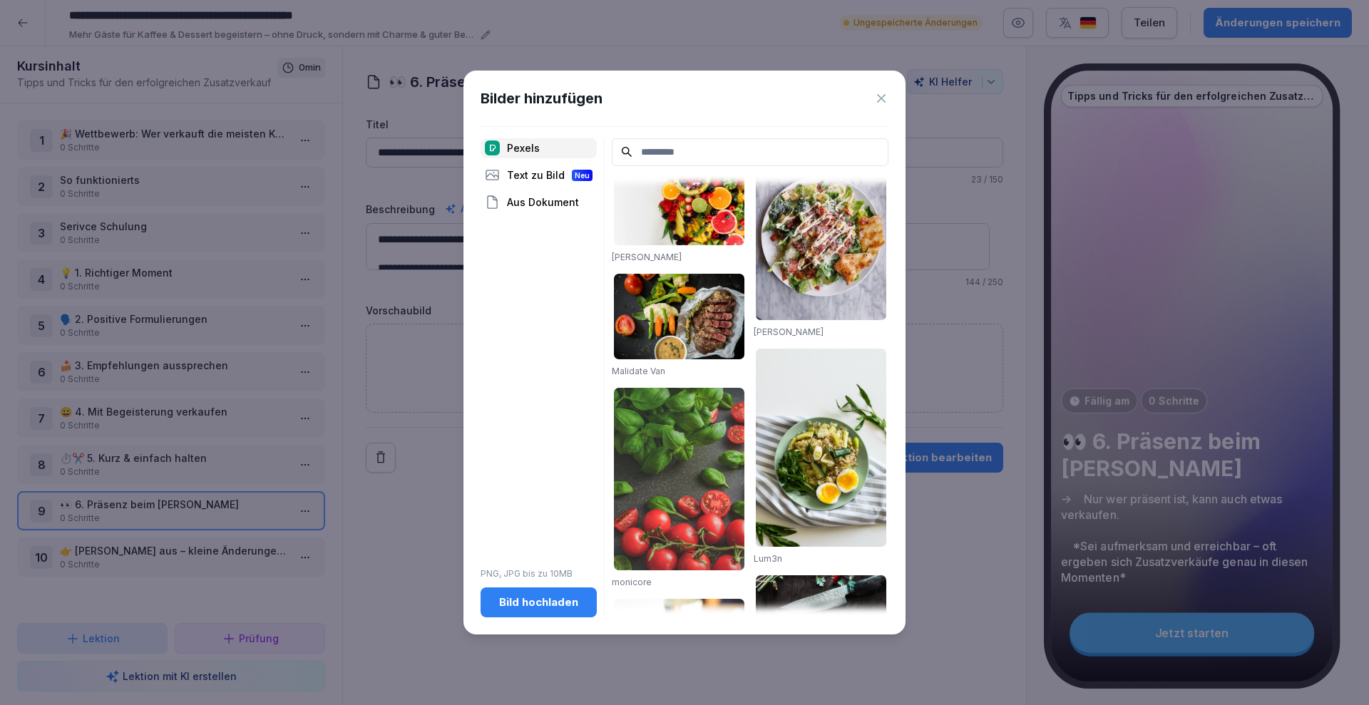
scroll to position [1671, 0]
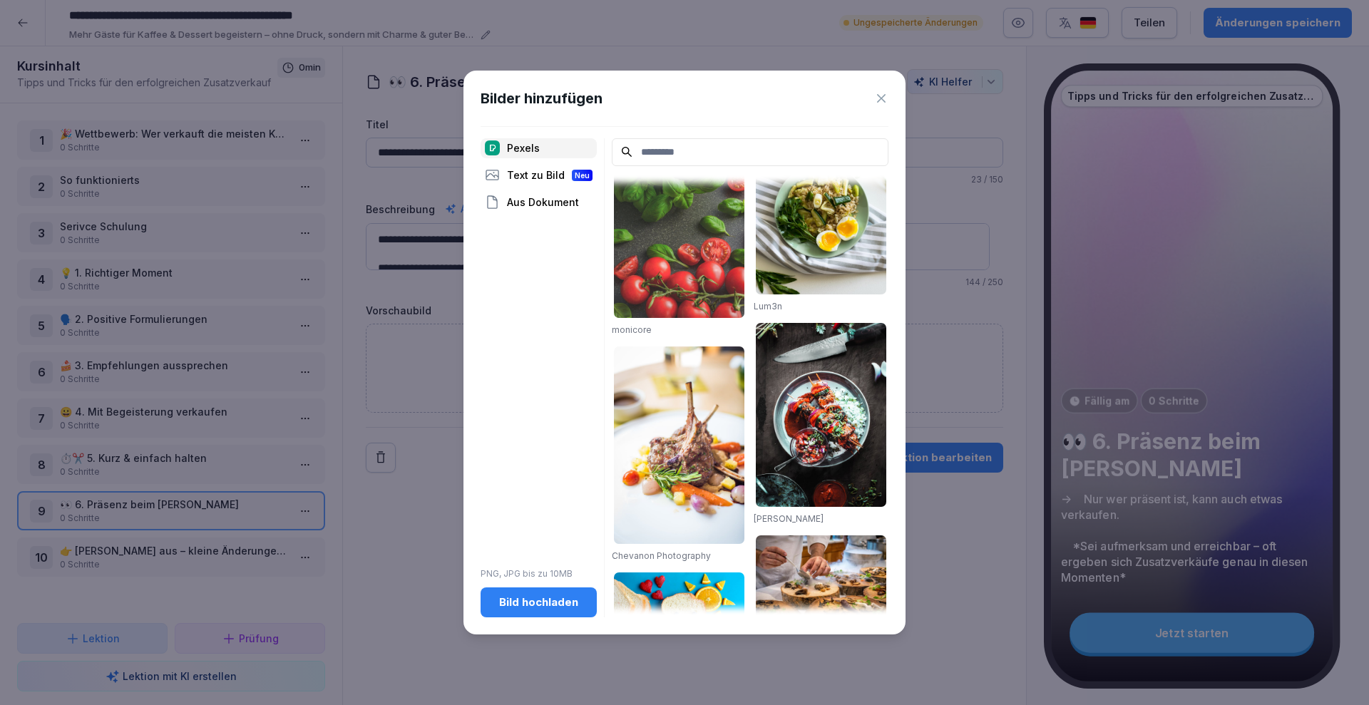
click at [683, 162] on input at bounding box center [750, 152] width 277 height 28
click at [541, 161] on div "Pexels Text zu Bild Neu Aus Dokument PNG, JPG bis zu 10MB Bild hochladen" at bounding box center [539, 377] width 116 height 479
click at [541, 178] on div "Text zu Bild Neu" at bounding box center [539, 175] width 116 height 20
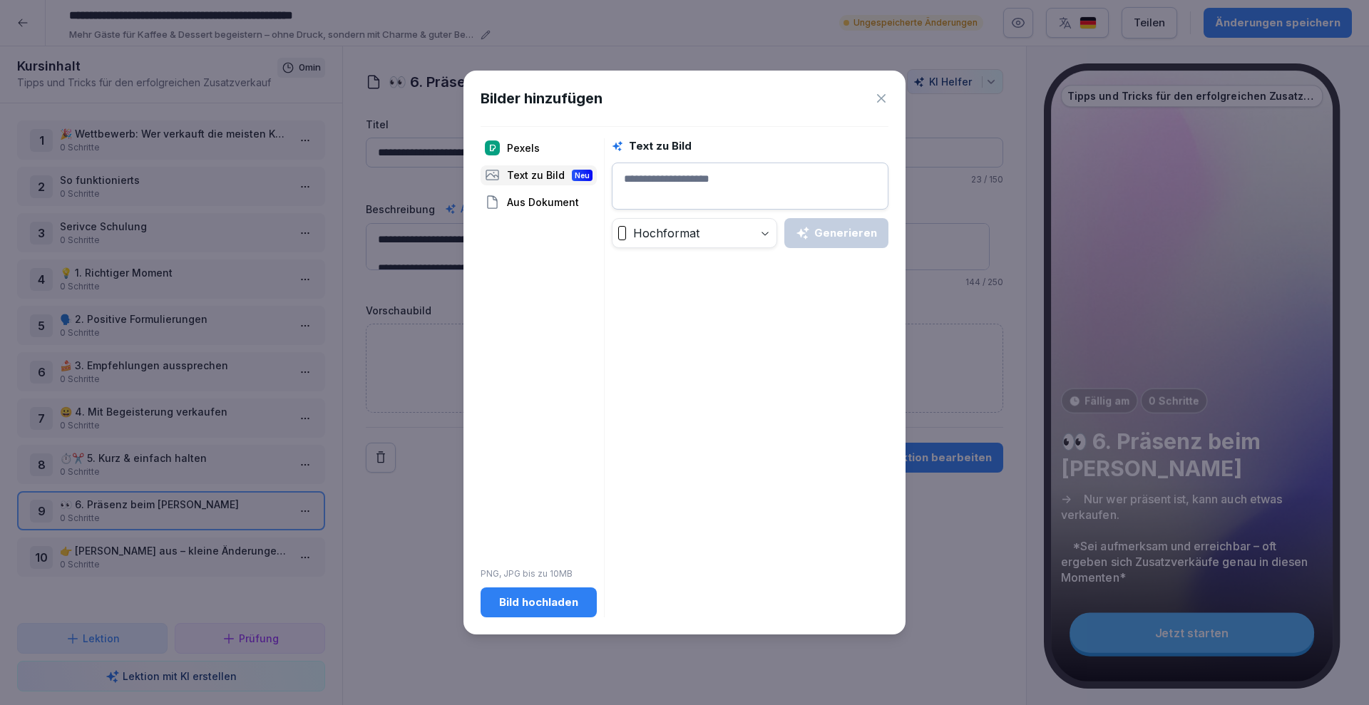
click at [717, 167] on textarea at bounding box center [750, 186] width 277 height 47
type textarea "**********"
click at [865, 234] on div "Generieren" at bounding box center [836, 233] width 81 height 16
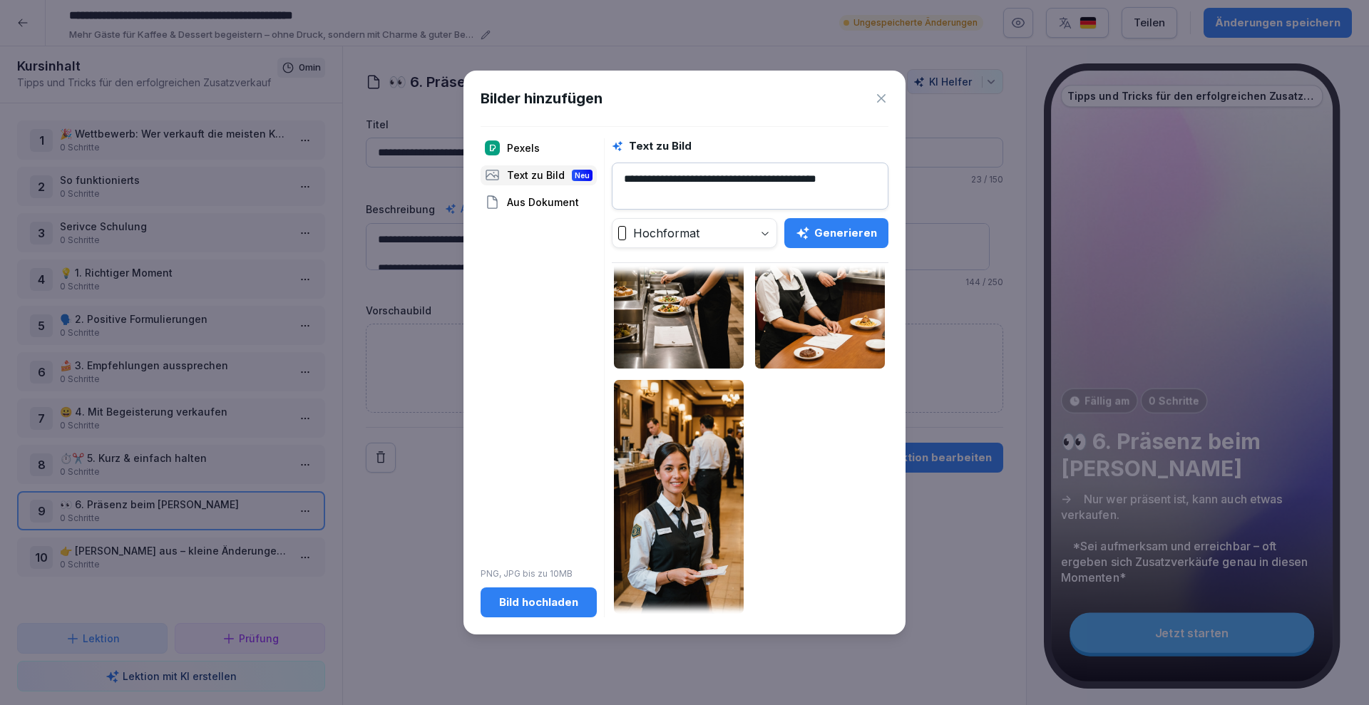
scroll to position [148, 0]
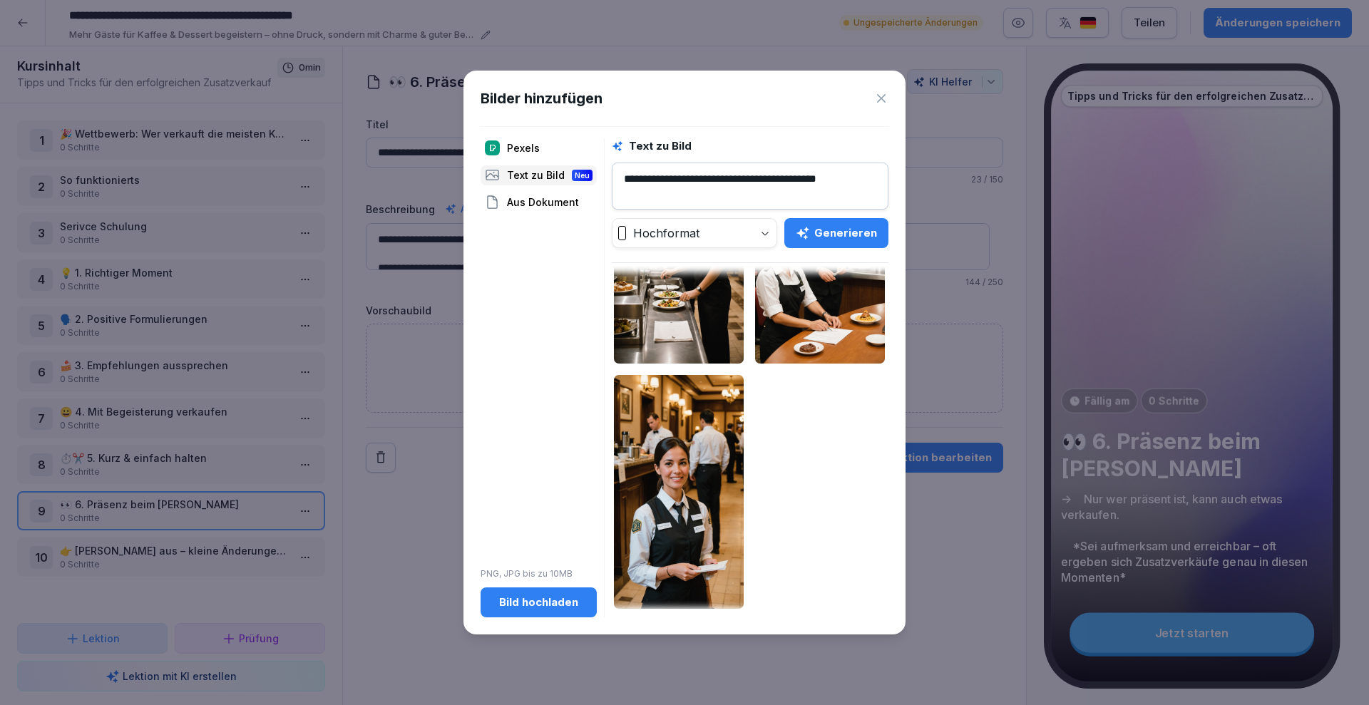
click at [882, 91] on icon at bounding box center [881, 98] width 14 height 14
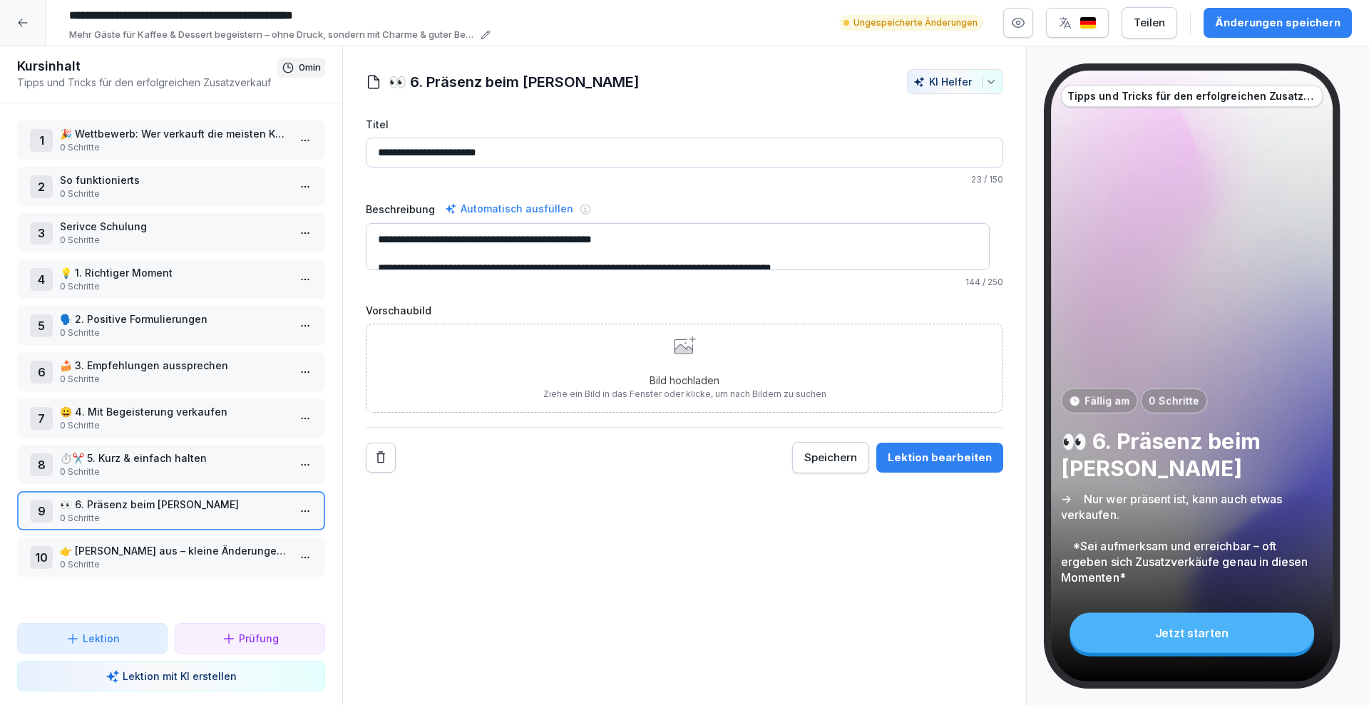
click at [232, 550] on p "👉 [PERSON_NAME] aus – kleine Änderungen machen einen großen Unterschied! 🚀" at bounding box center [174, 550] width 228 height 15
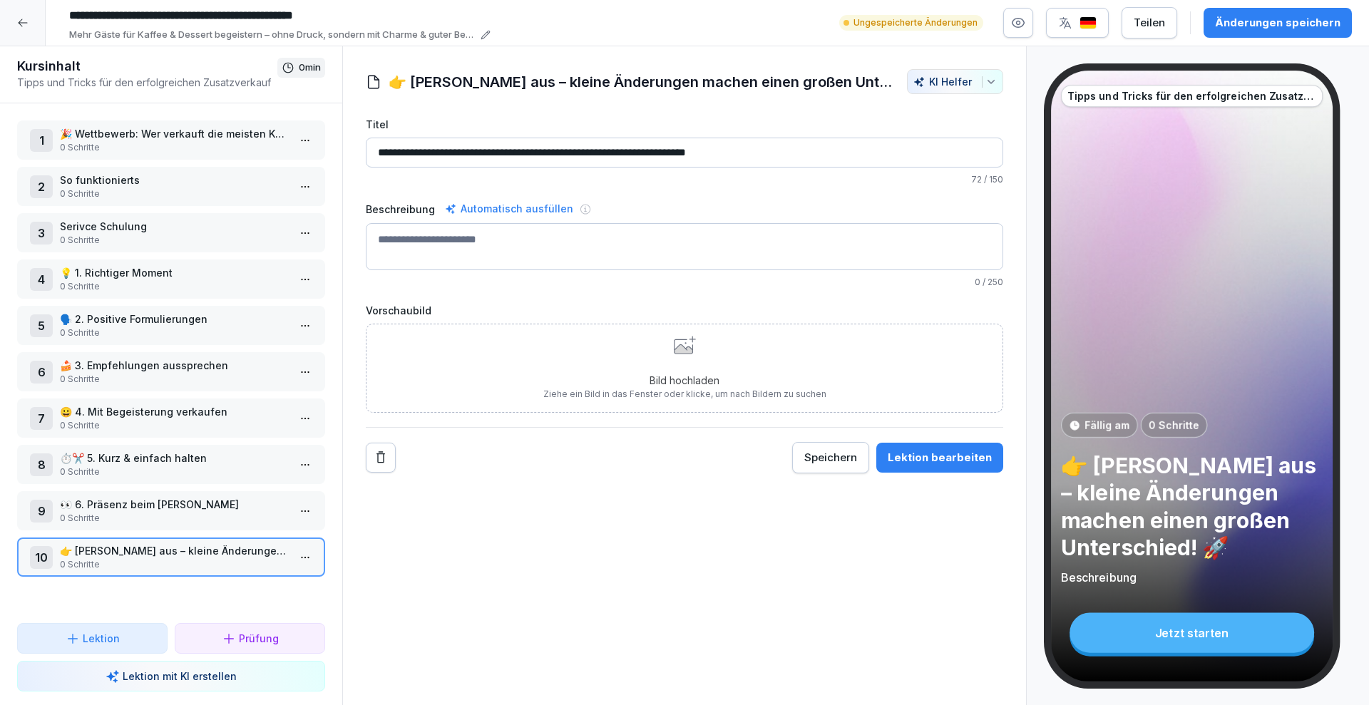
click at [520, 245] on textarea "Beschreibung" at bounding box center [685, 246] width 638 height 47
type textarea "**********"
click at [695, 367] on div "Bild hochladen Ziehe ein Bild in das Fenster oder klicke, um nach Bildern zu su…" at bounding box center [684, 368] width 283 height 65
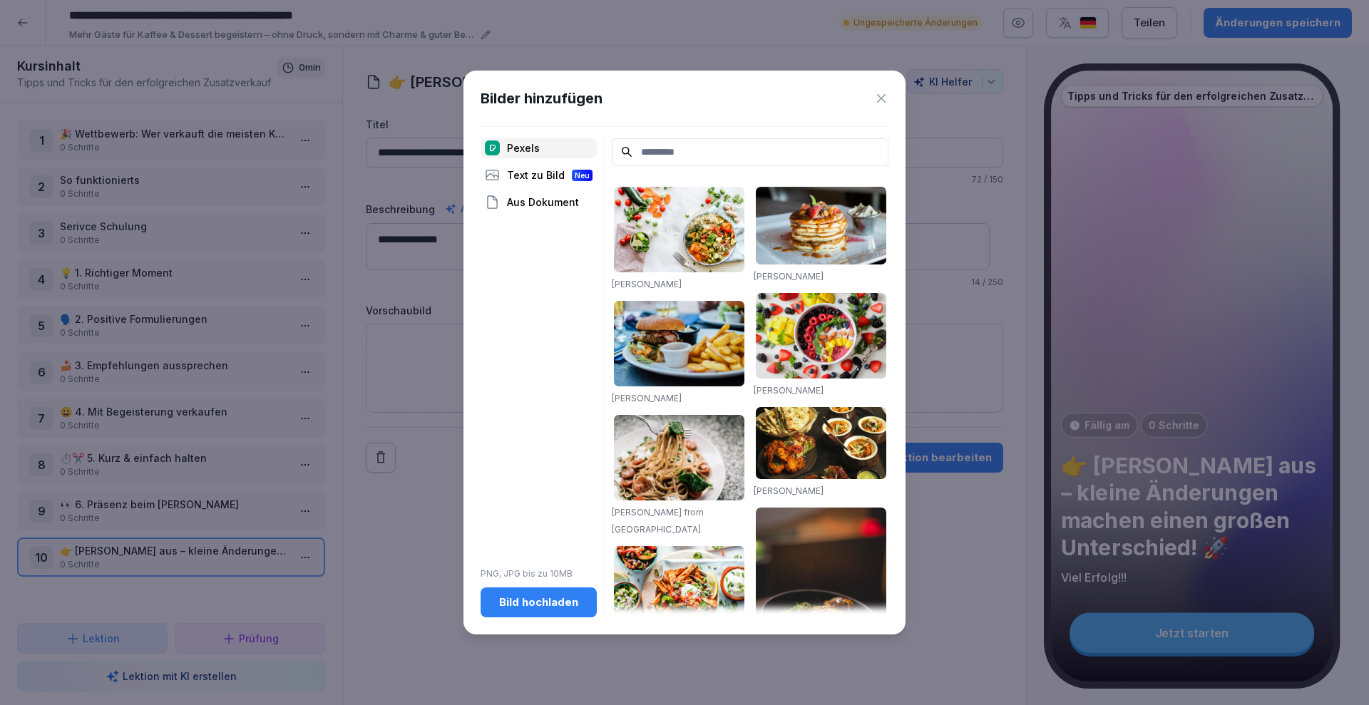
click at [705, 153] on input at bounding box center [750, 152] width 277 height 28
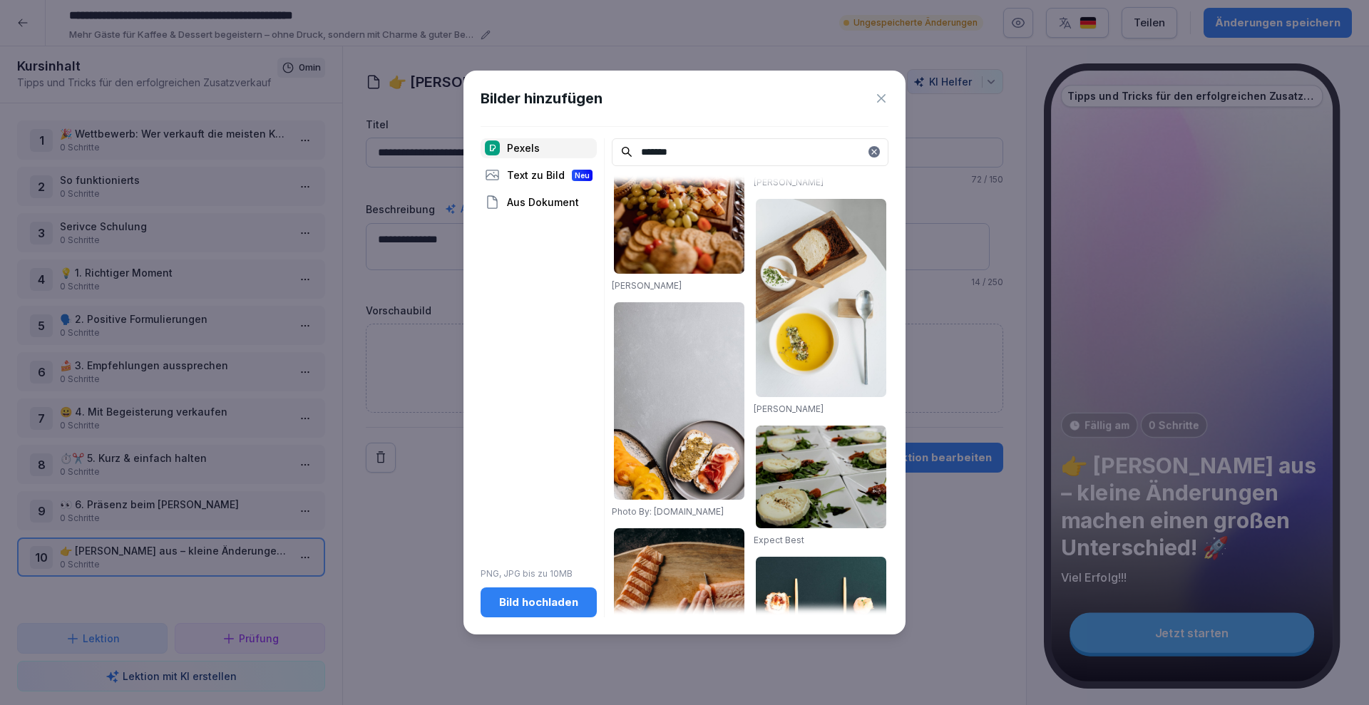
scroll to position [1877, 0]
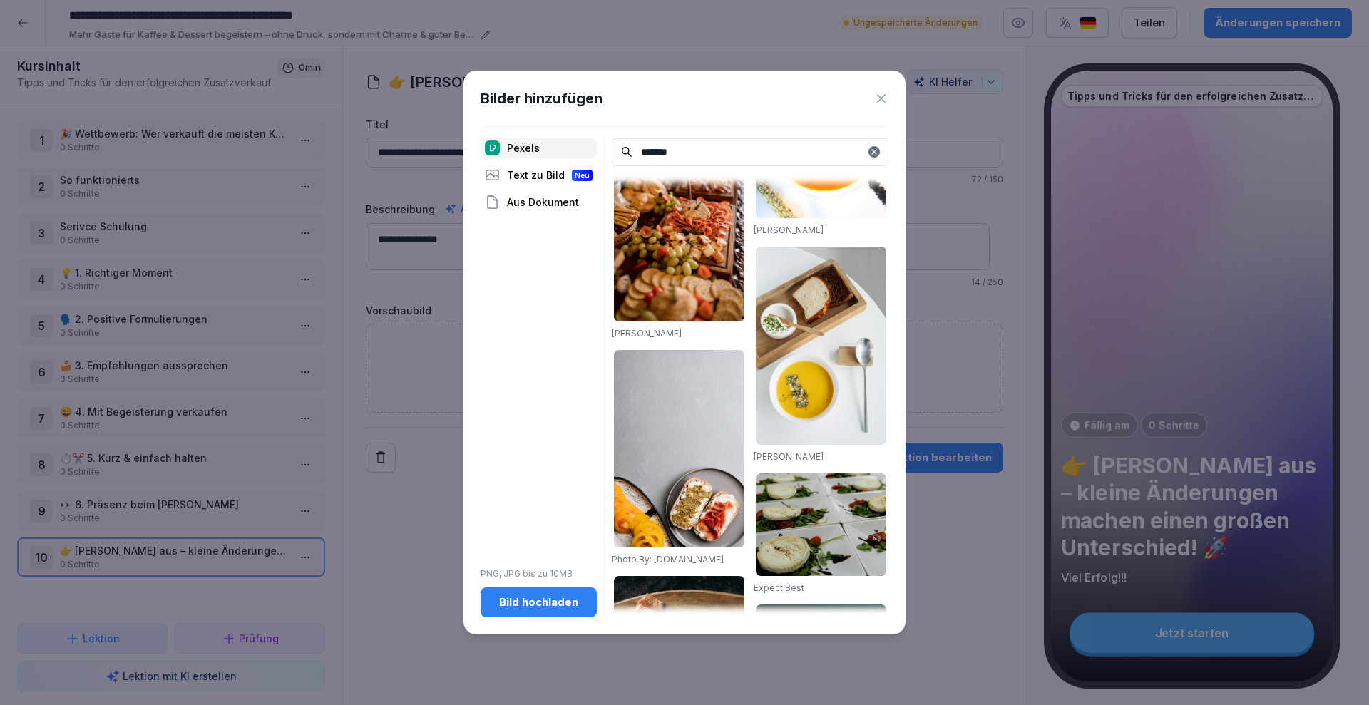
click at [724, 145] on input "*******" at bounding box center [750, 152] width 277 height 28
type input "*"
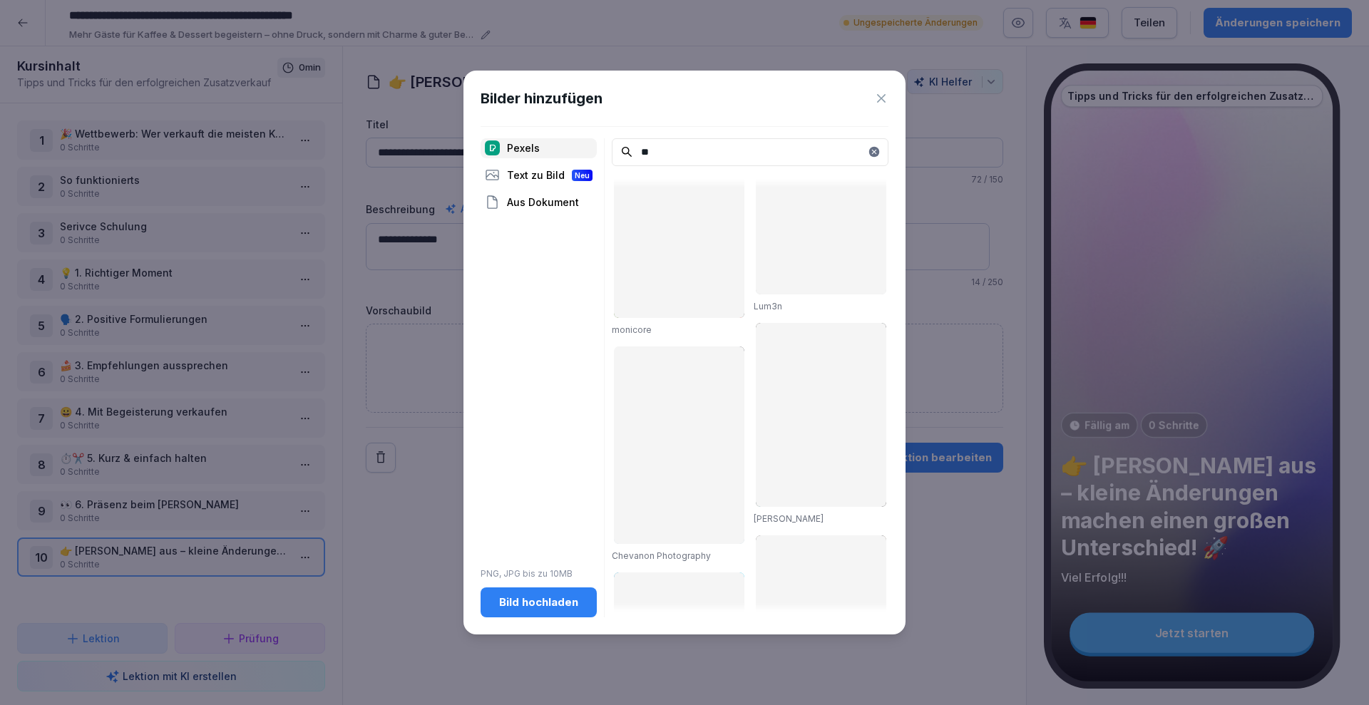
scroll to position [0, 0]
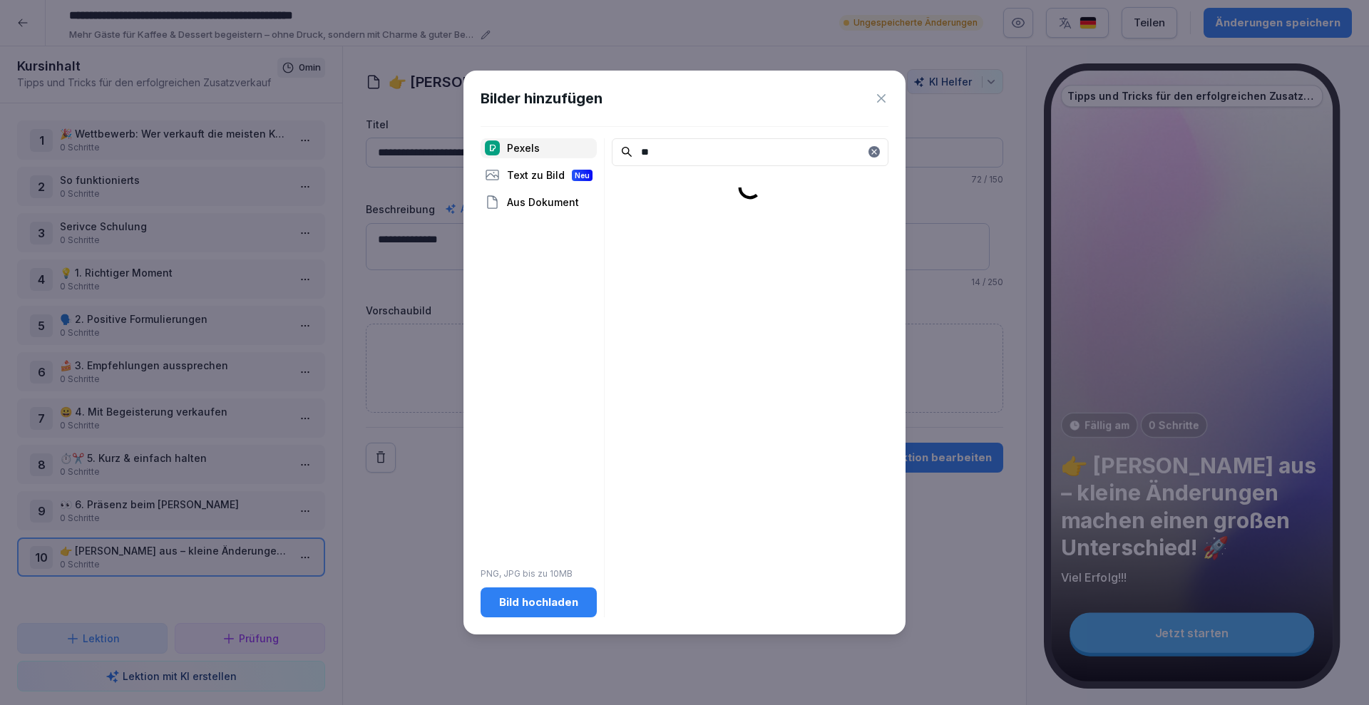
type input "*"
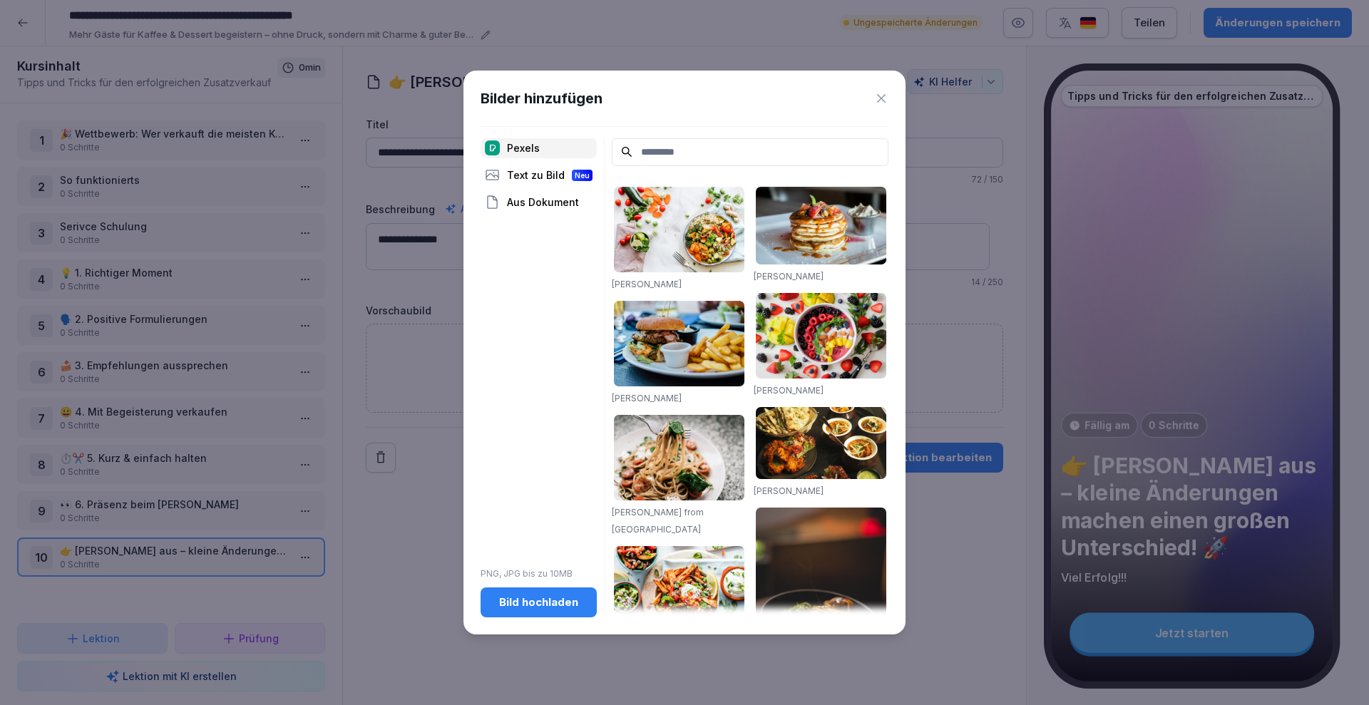
click at [549, 167] on div "Text zu Bild Neu" at bounding box center [539, 175] width 116 height 20
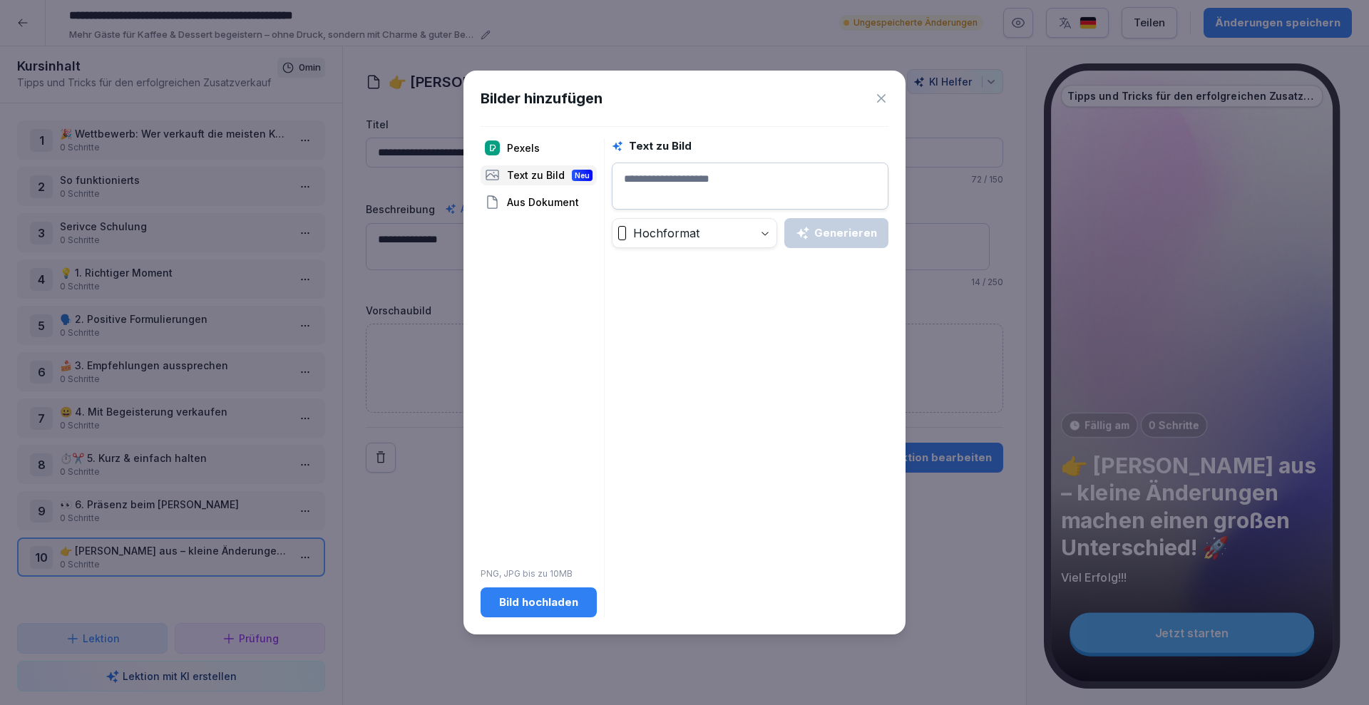
click at [663, 178] on textarea at bounding box center [750, 186] width 277 height 47
type textarea "**********"
click at [810, 237] on icon "button" at bounding box center [803, 233] width 14 height 14
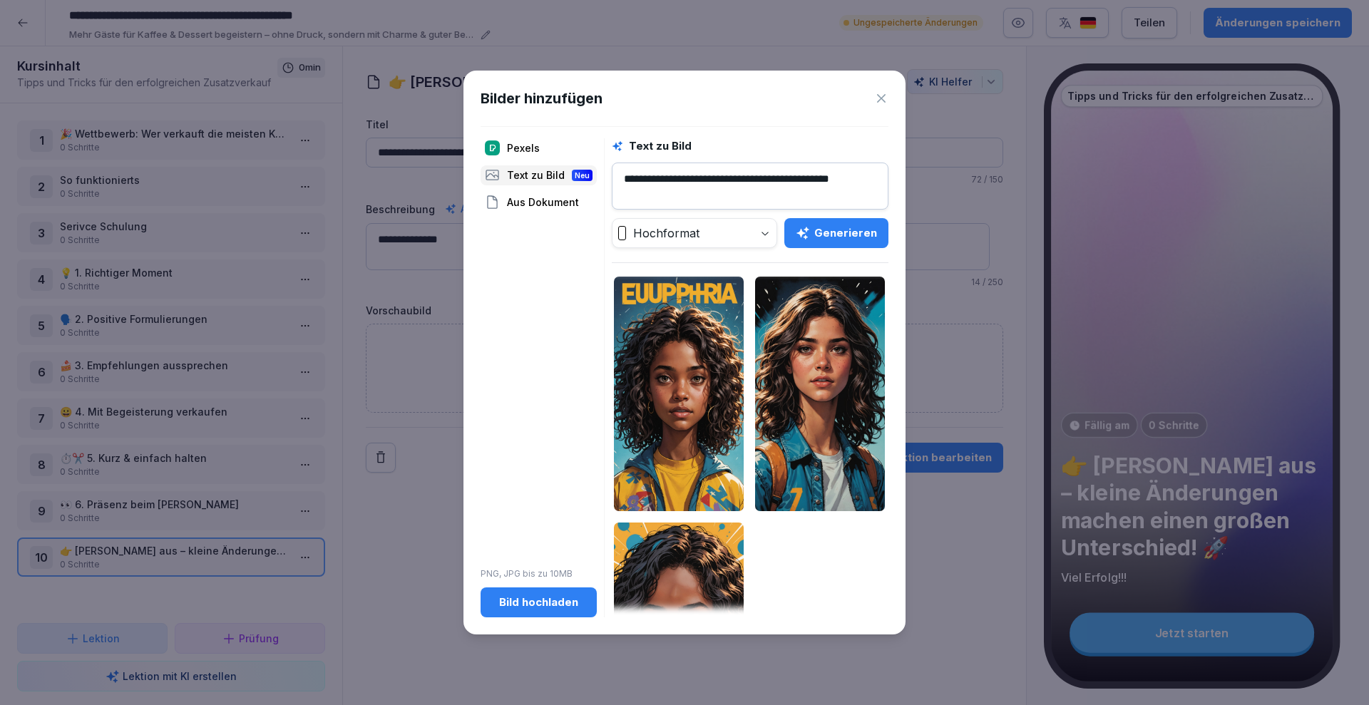
scroll to position [148, 0]
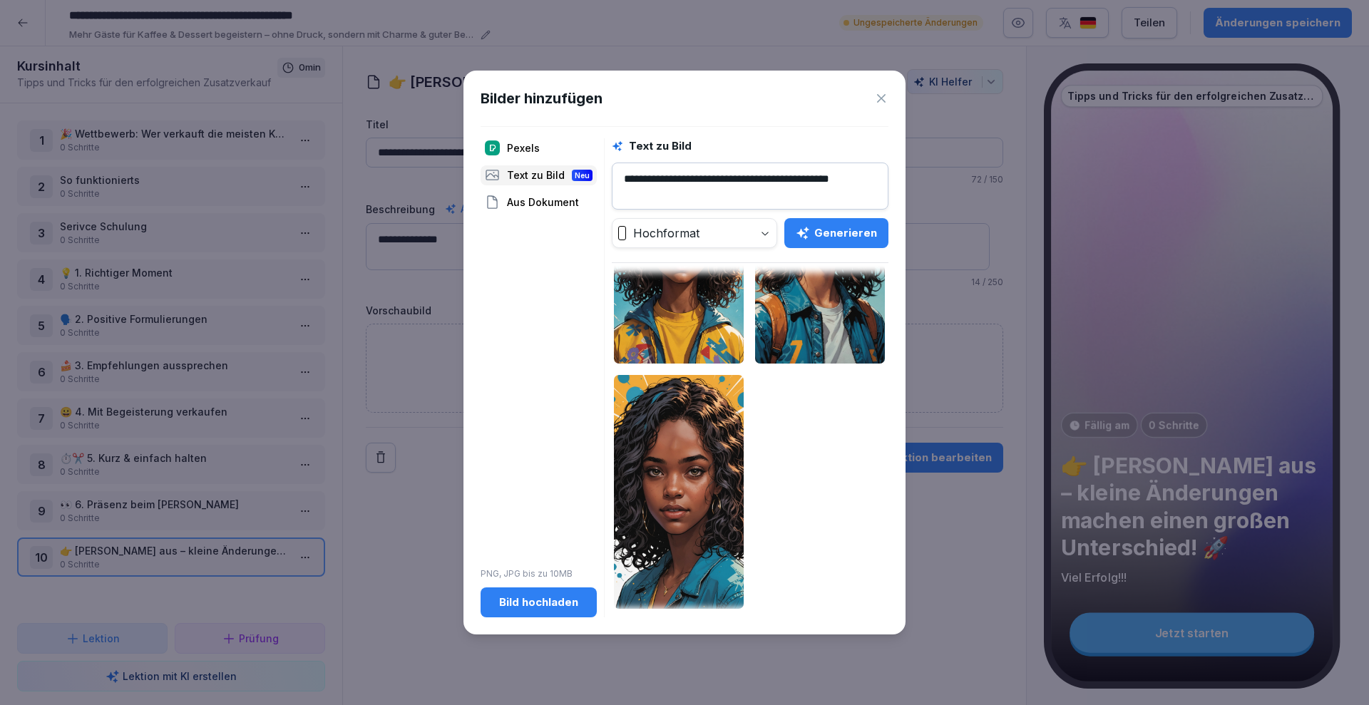
drag, startPoint x: 687, startPoint y: 190, endPoint x: 521, endPoint y: 136, distance: 175.0
click at [521, 136] on div "**********" at bounding box center [685, 353] width 442 height 564
click at [879, 93] on icon at bounding box center [881, 98] width 14 height 14
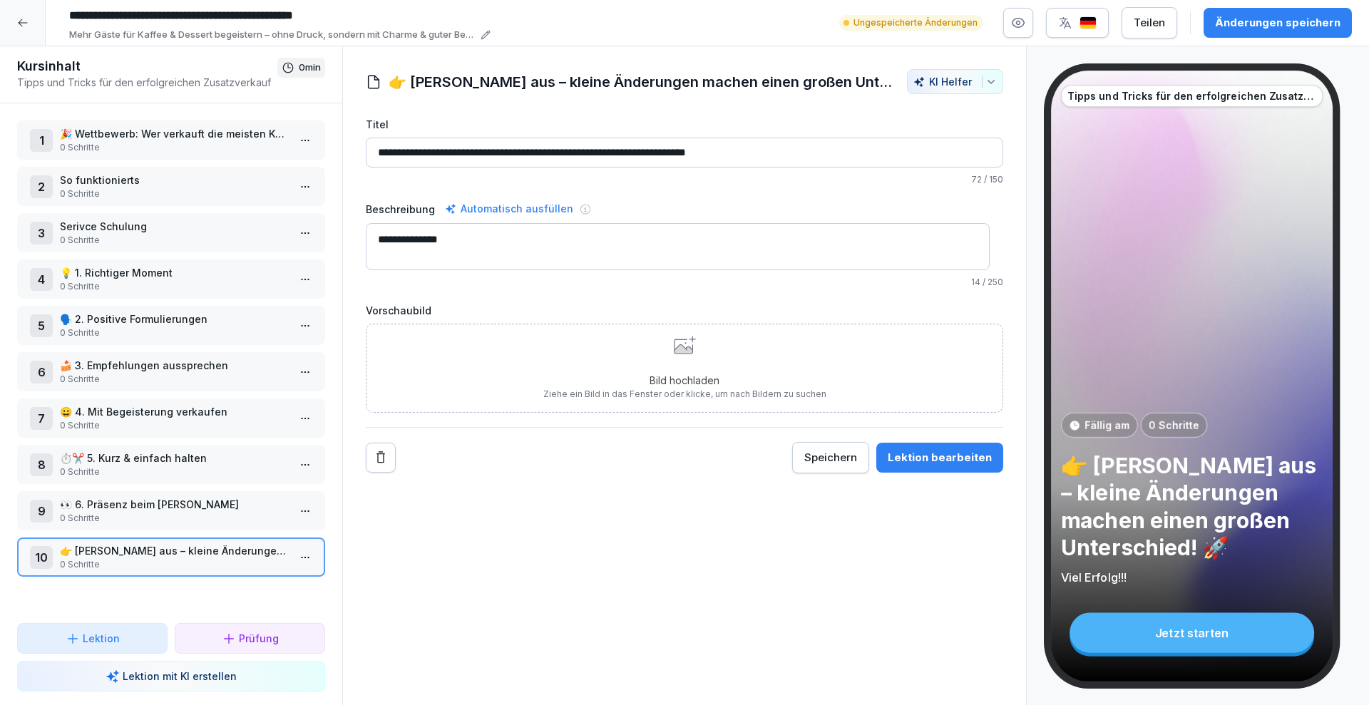
click at [1295, 26] on div "Änderungen speichern" at bounding box center [1278, 23] width 126 height 16
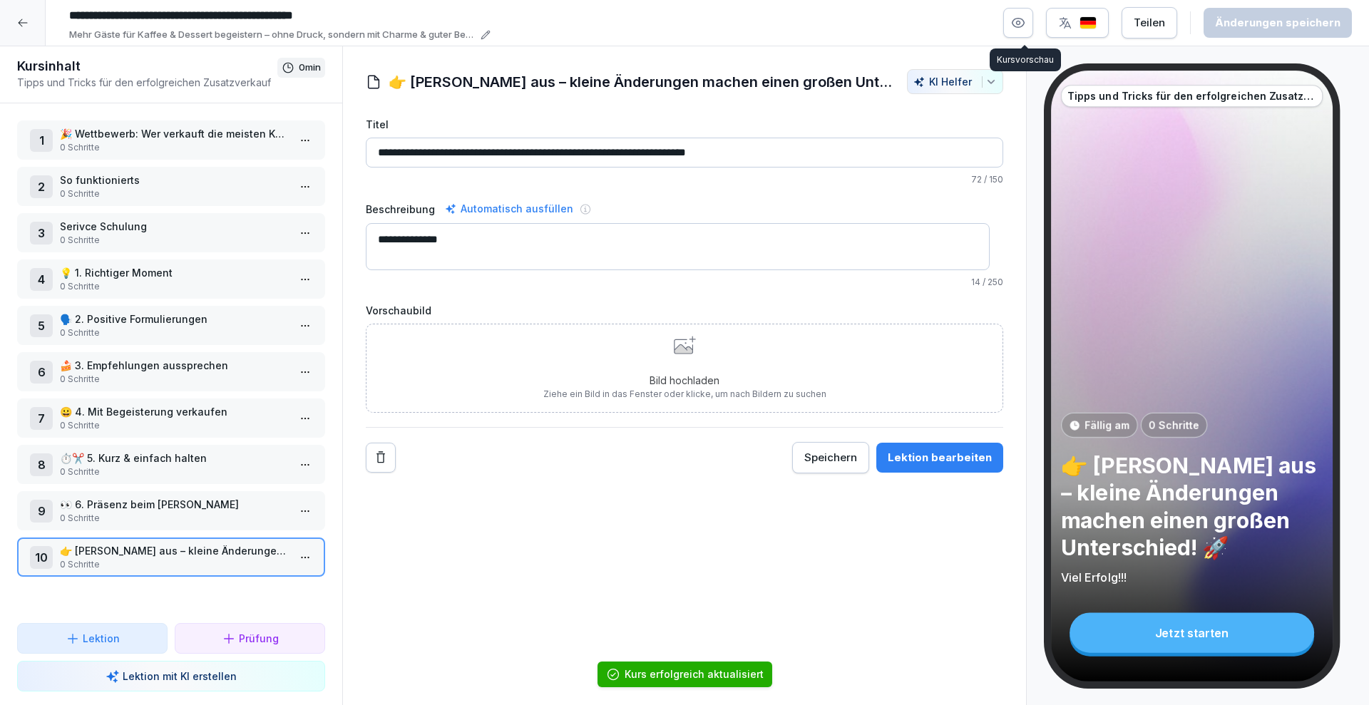
click at [1020, 28] on icon "button" at bounding box center [1018, 23] width 14 height 14
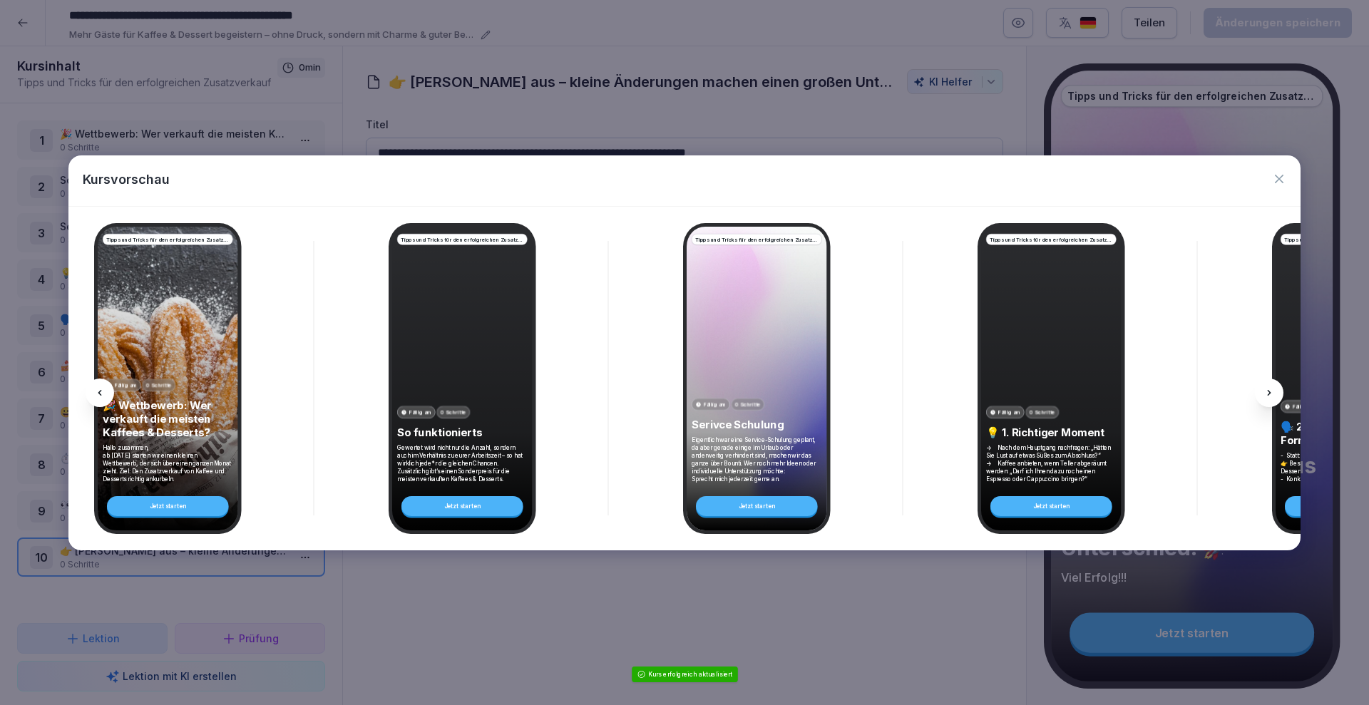
click at [192, 317] on div "Tipps und Tricks für den erfolgreichen Zusatzverkauf Fällig am 0 Schritte 🎉 Wet…" at bounding box center [168, 379] width 140 height 304
click at [1280, 391] on div at bounding box center [1269, 393] width 29 height 29
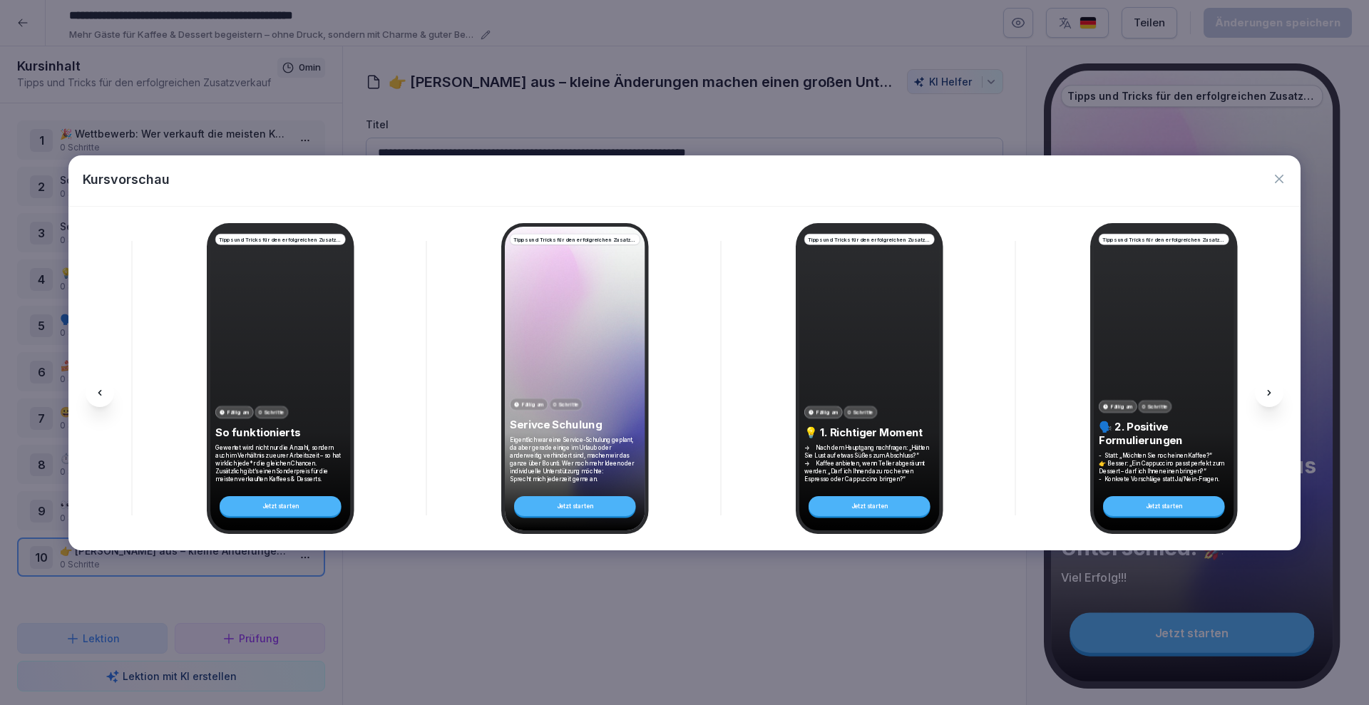
scroll to position [0, 191]
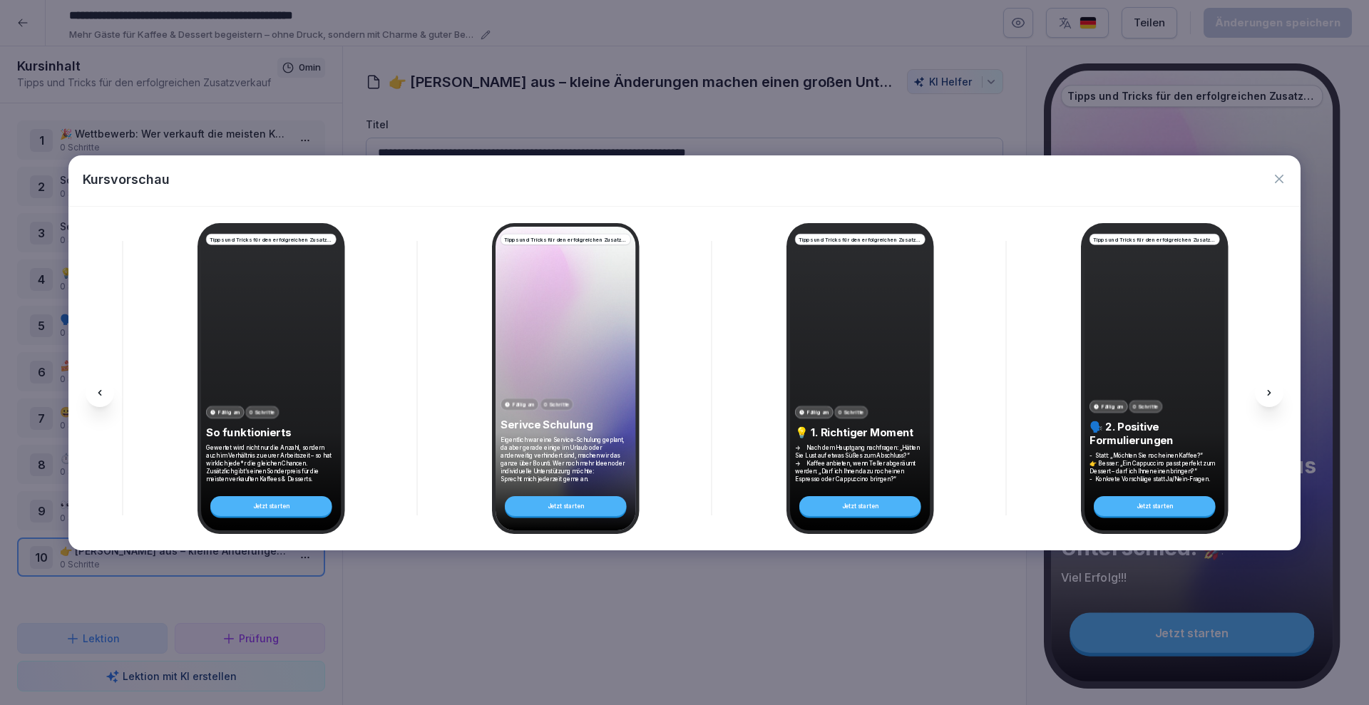
click at [1280, 391] on div at bounding box center [1269, 393] width 29 height 29
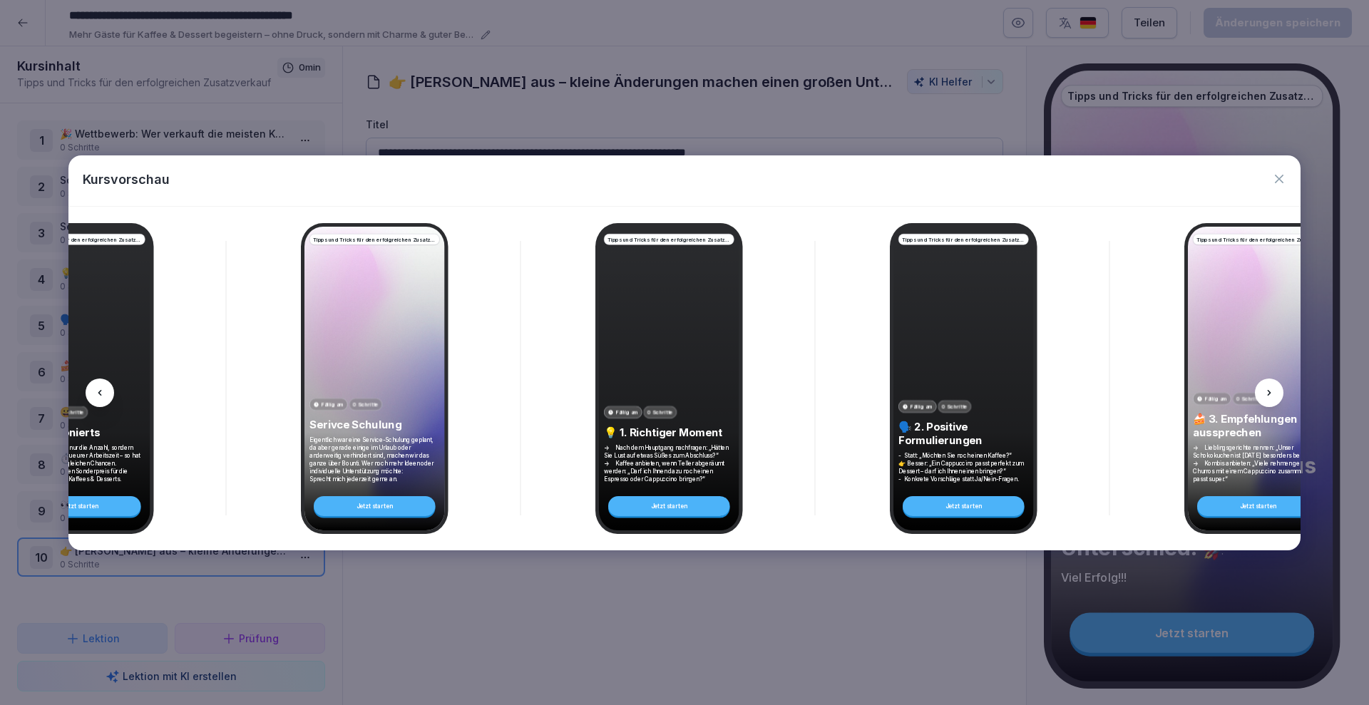
click at [1280, 391] on div at bounding box center [1269, 393] width 29 height 29
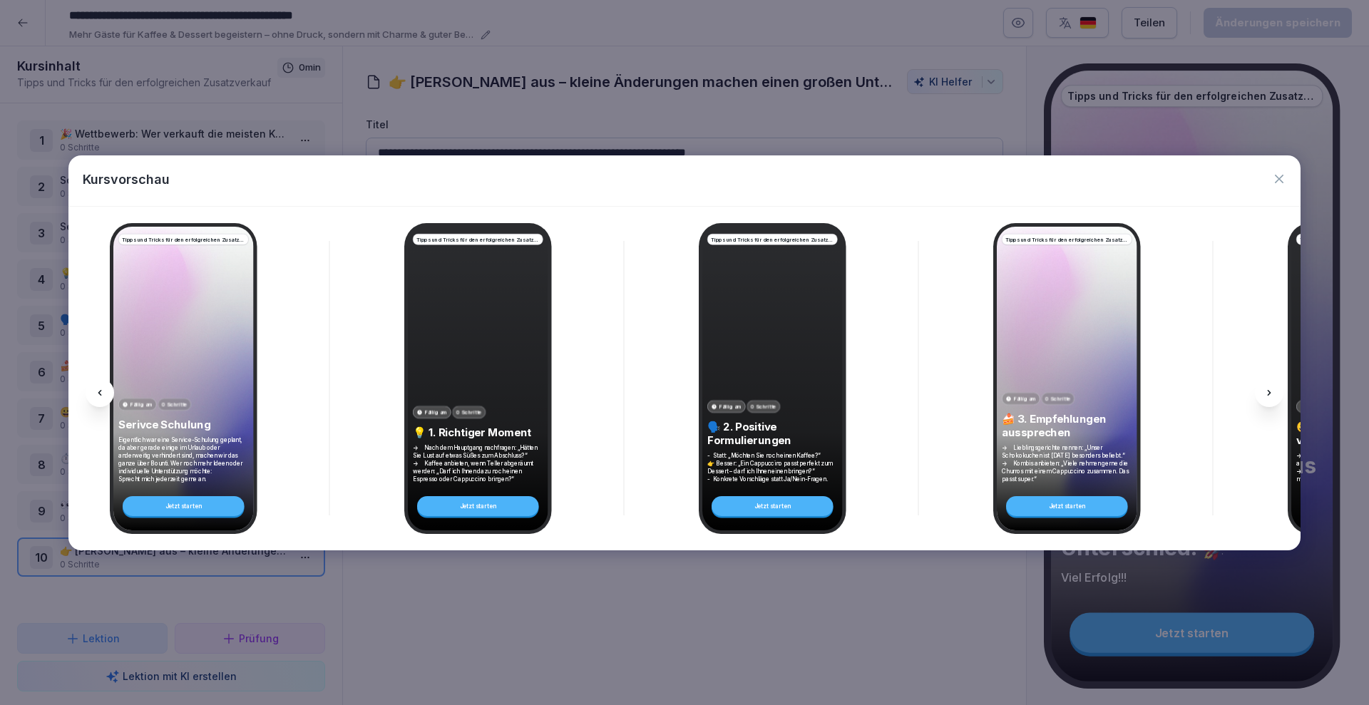
click at [1280, 391] on div at bounding box center [1269, 393] width 29 height 29
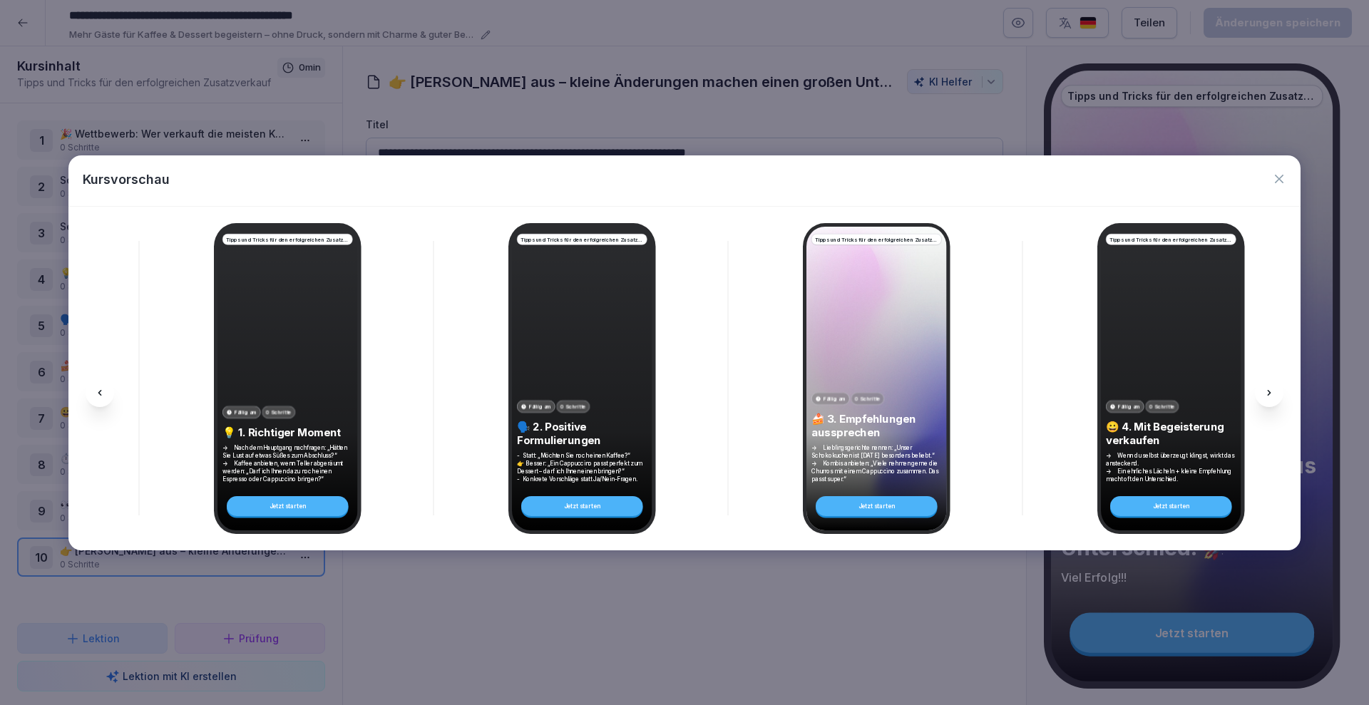
click at [1280, 391] on div at bounding box center [1269, 393] width 29 height 29
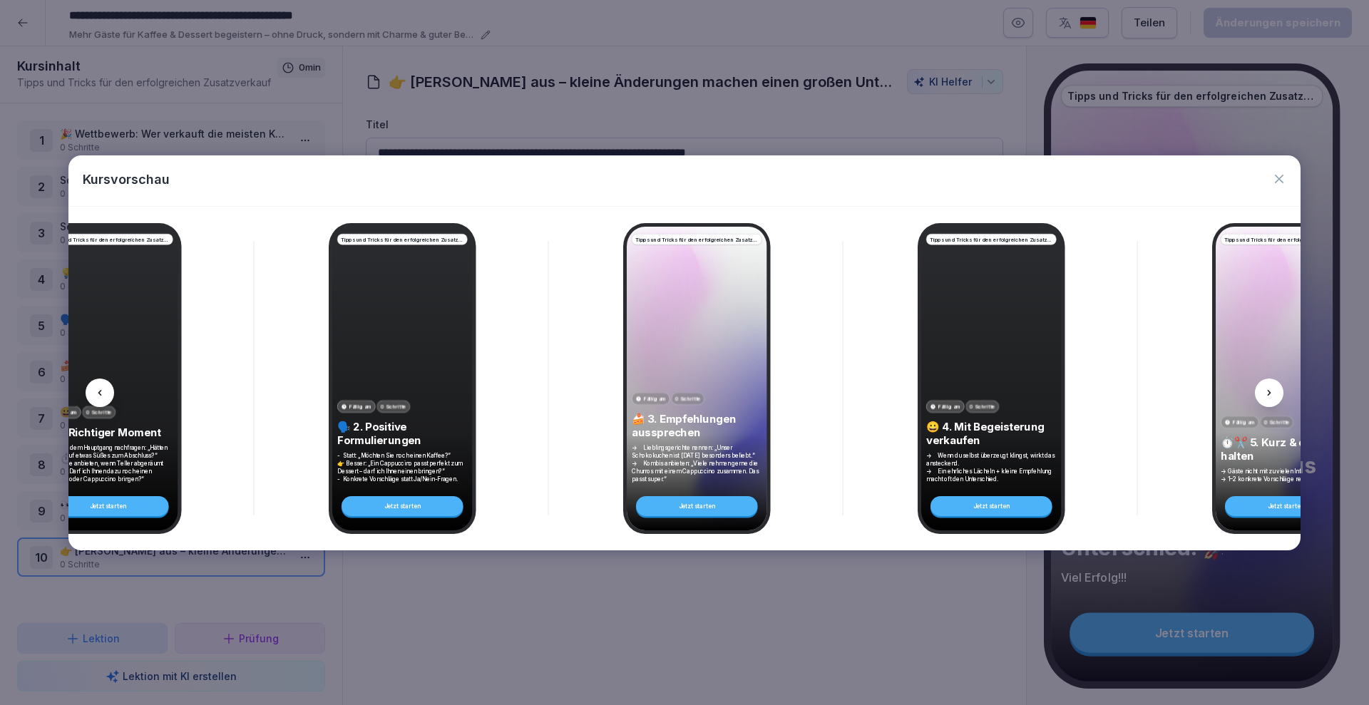
scroll to position [0, 955]
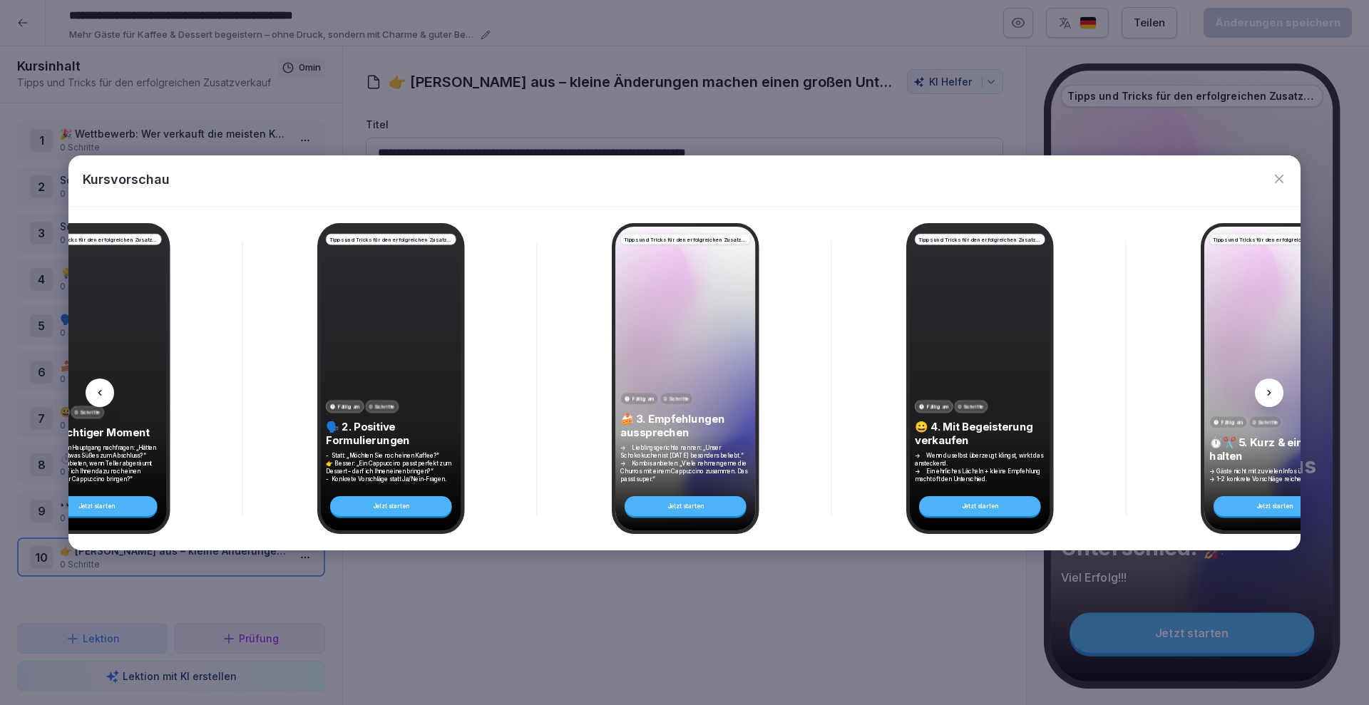
click at [1280, 391] on div at bounding box center [1269, 393] width 29 height 29
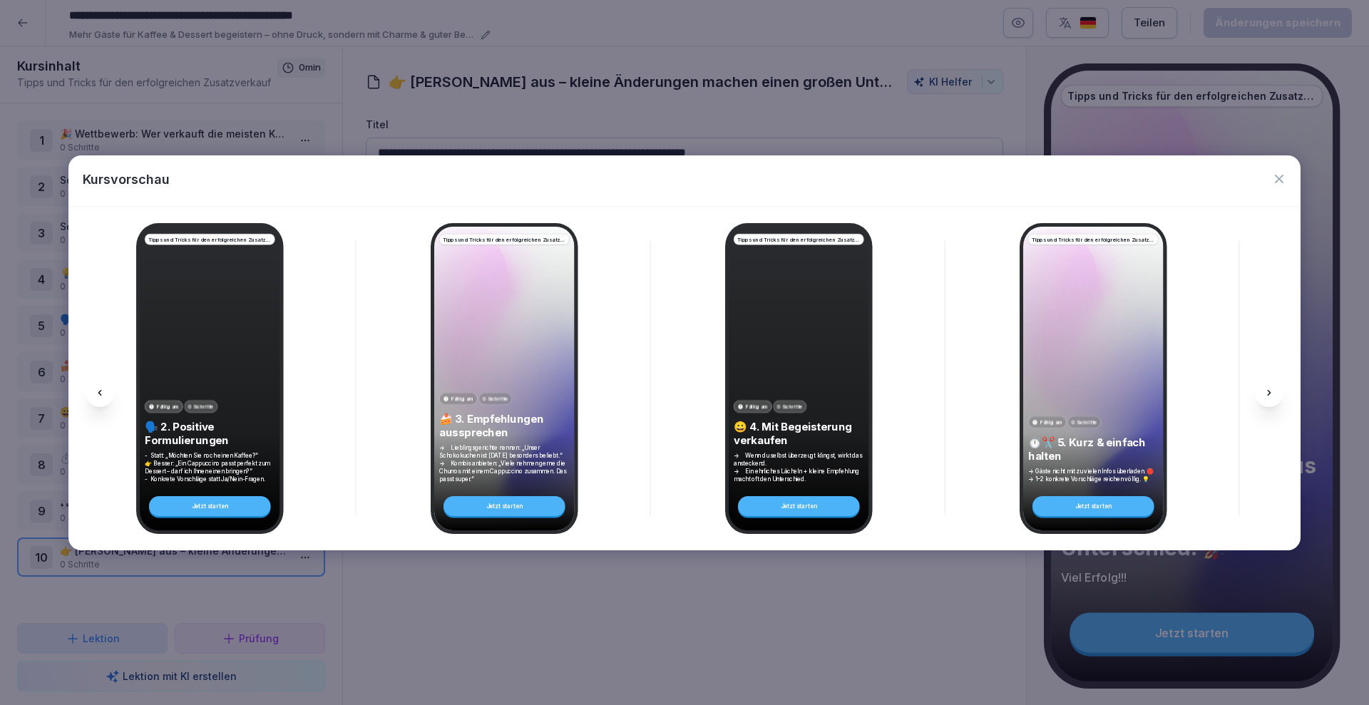
scroll to position [0, 1145]
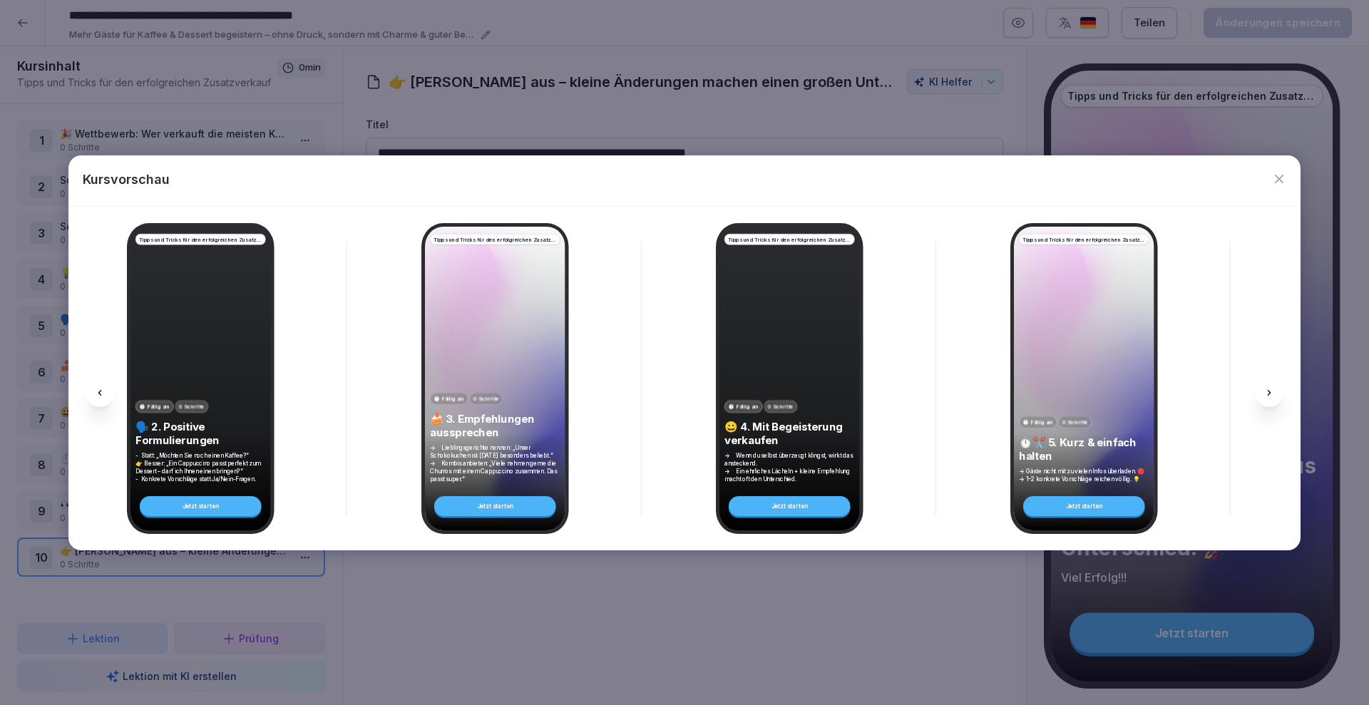
click at [1280, 391] on div at bounding box center [1269, 393] width 29 height 29
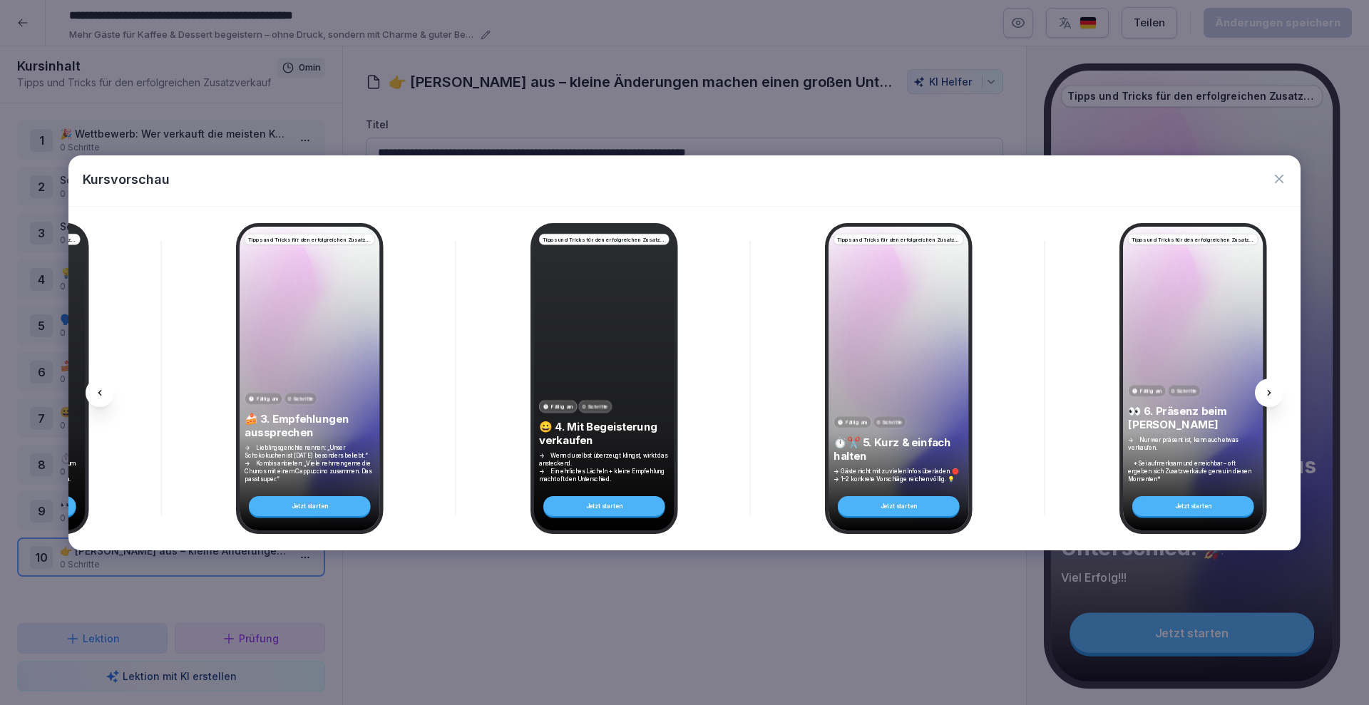
scroll to position [0, 1336]
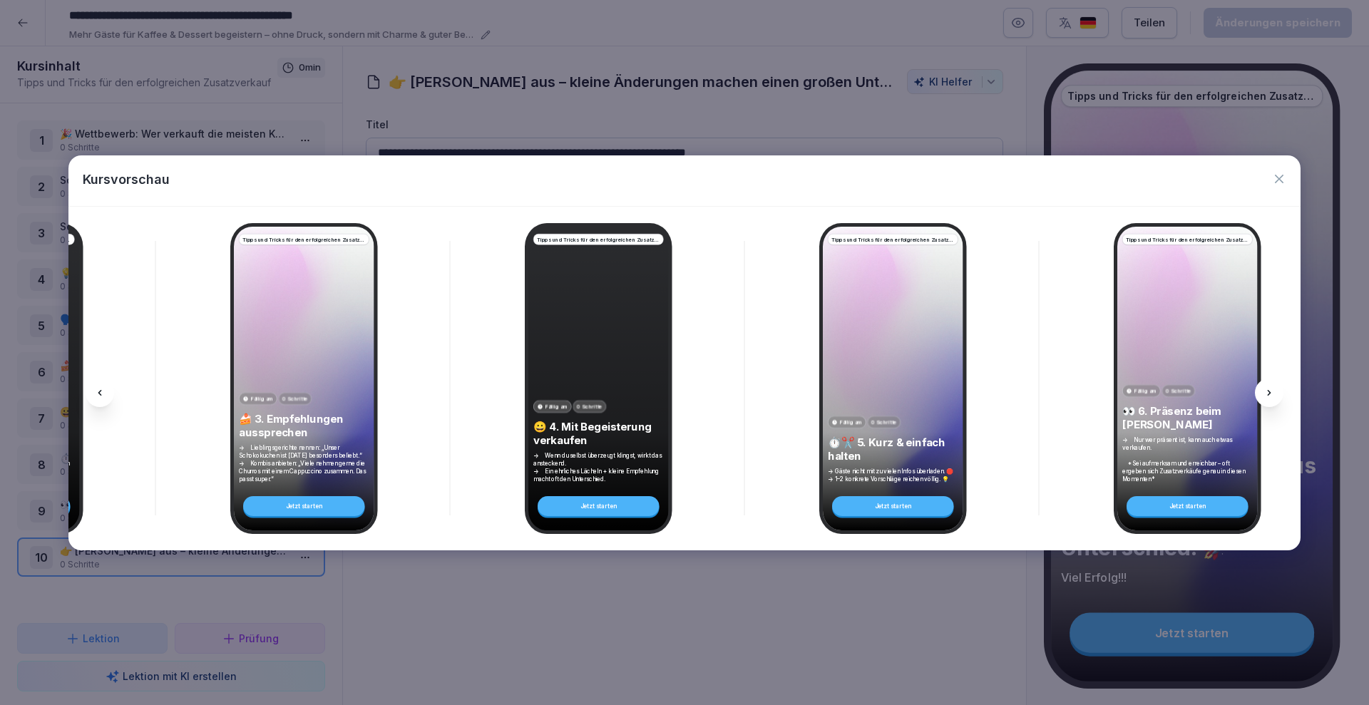
click at [1280, 393] on div at bounding box center [1269, 393] width 29 height 29
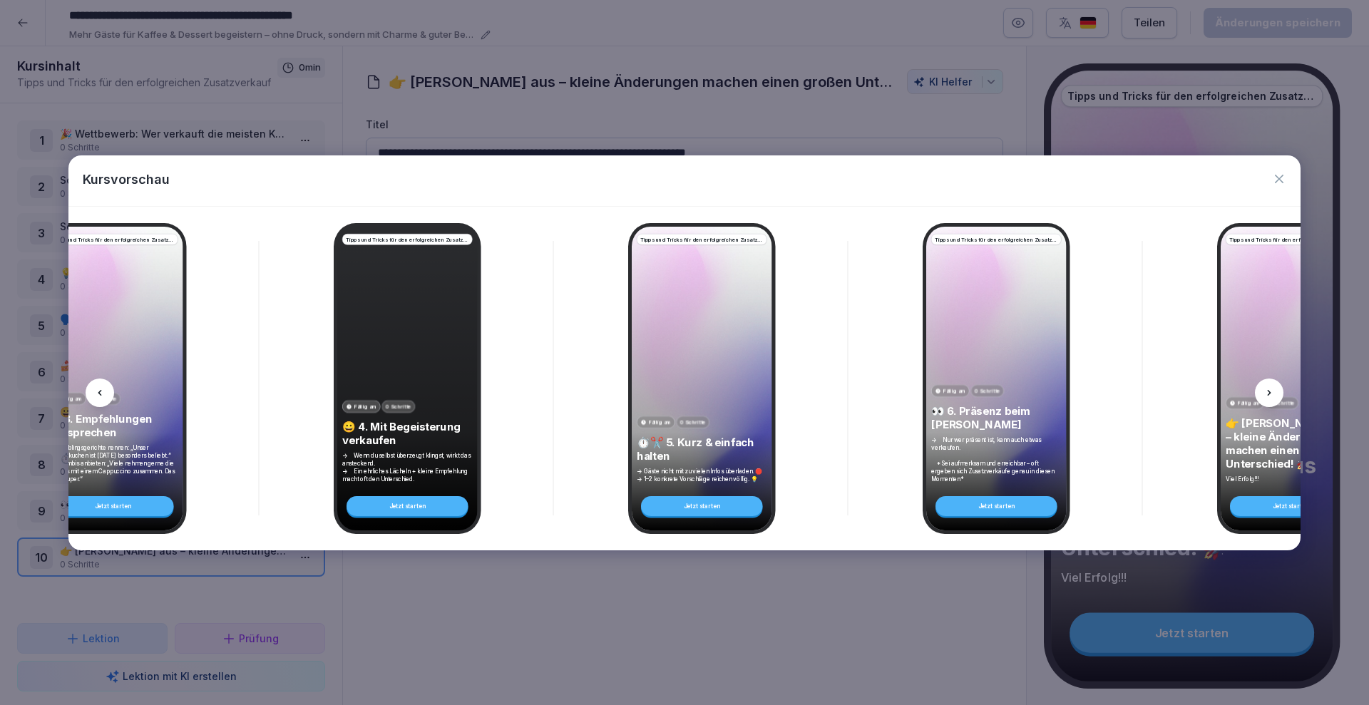
click at [1280, 393] on div at bounding box center [1269, 393] width 29 height 29
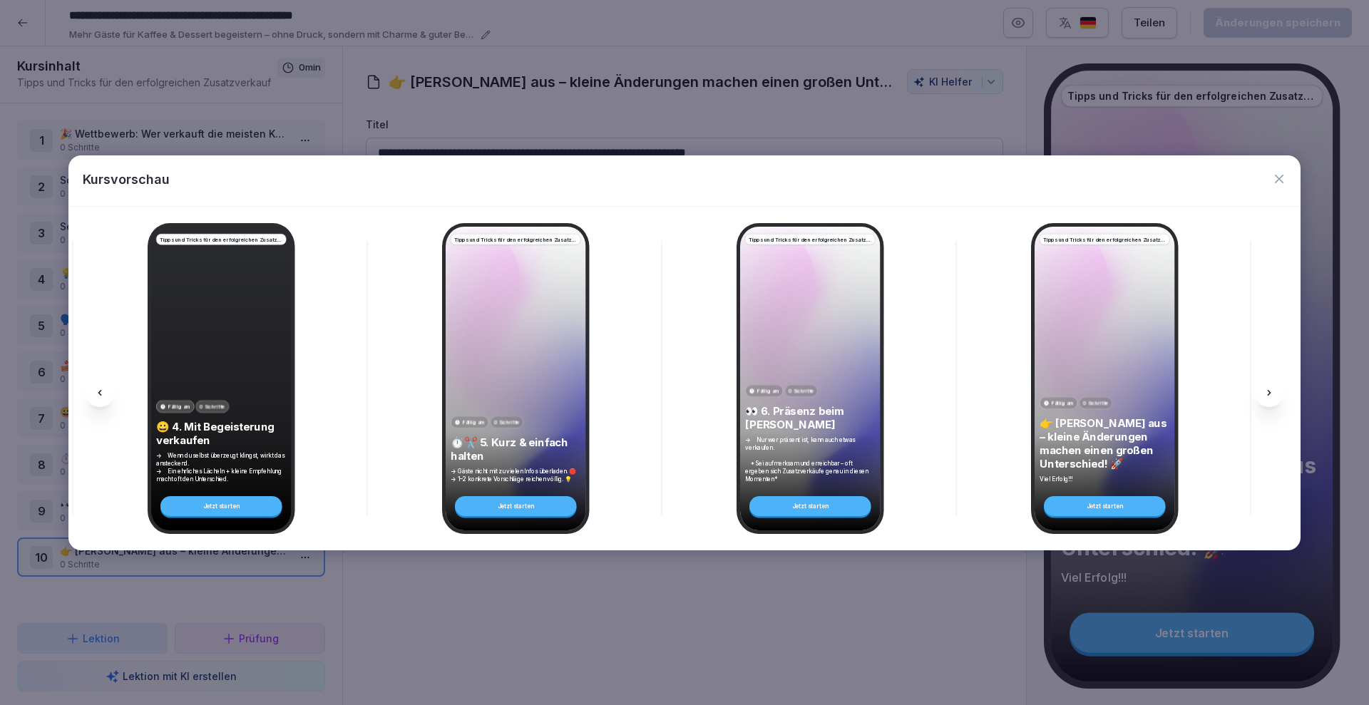
scroll to position [0, 1719]
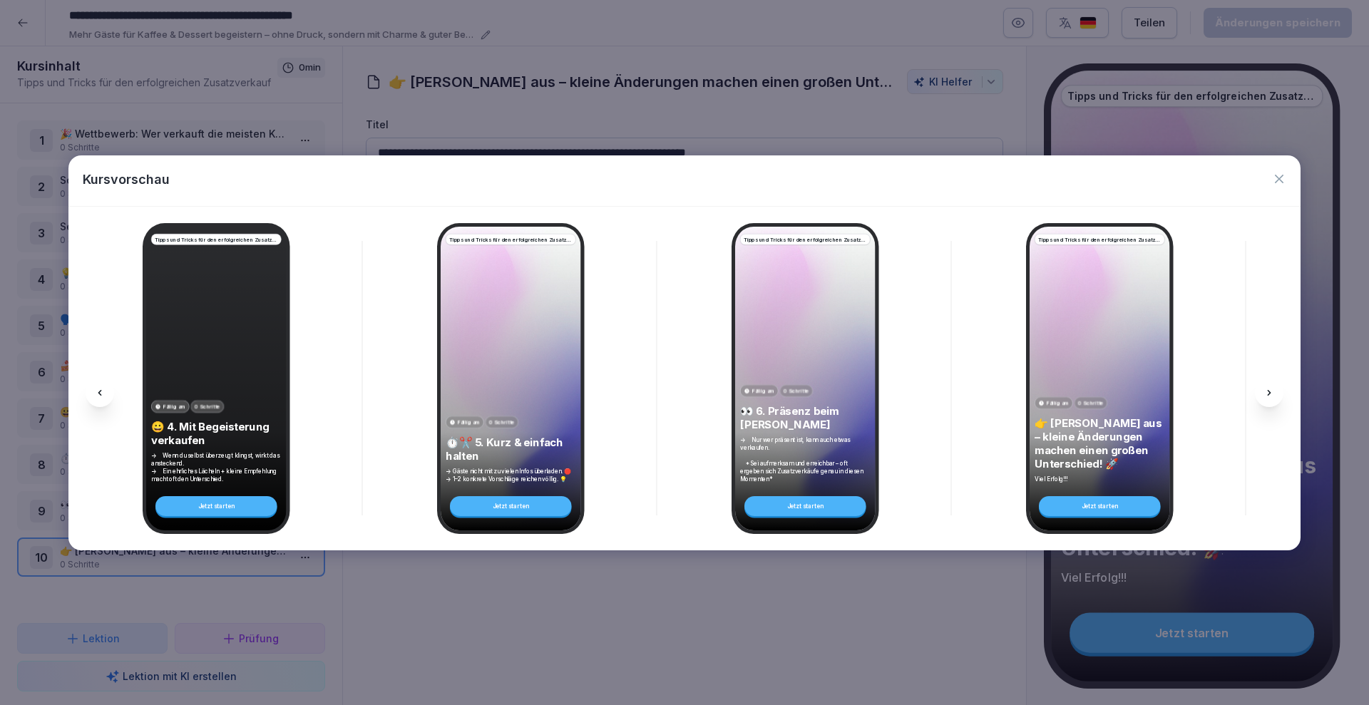
click at [1277, 173] on icon "button" at bounding box center [1279, 179] width 14 height 14
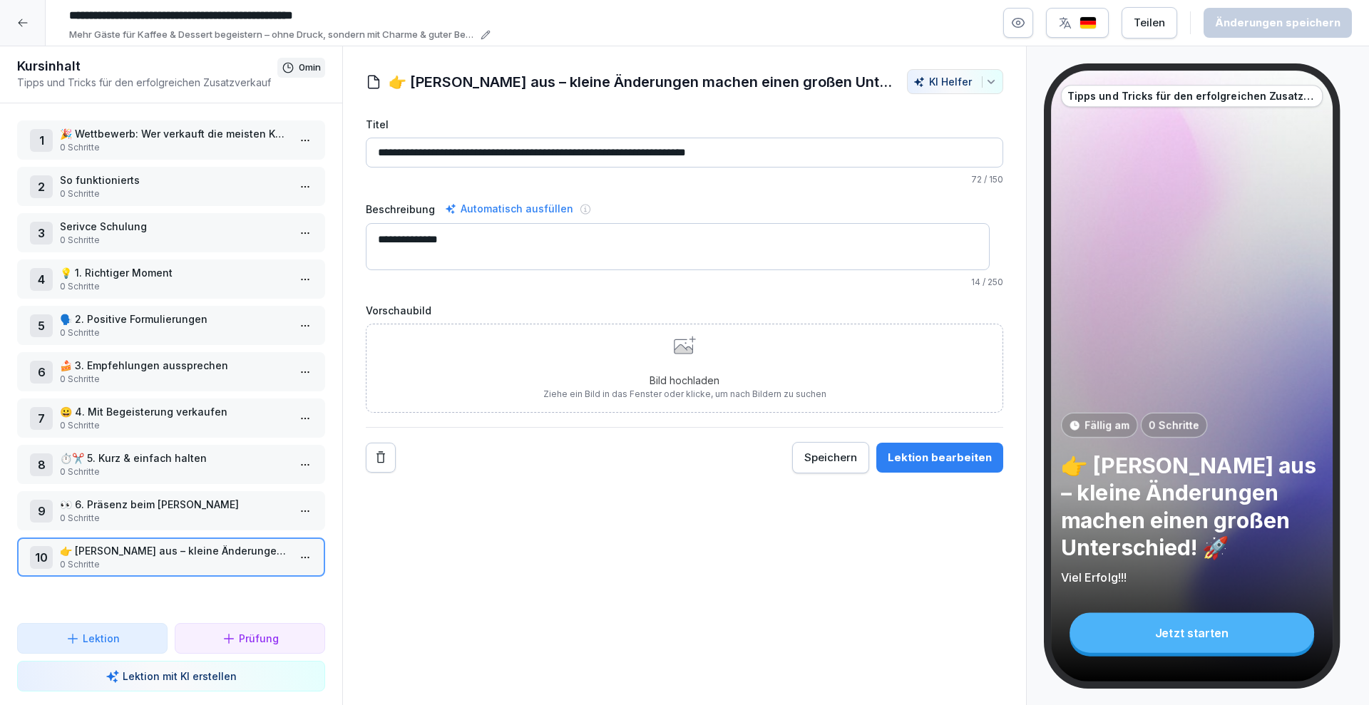
click at [678, 339] on icon at bounding box center [683, 346] width 19 height 14
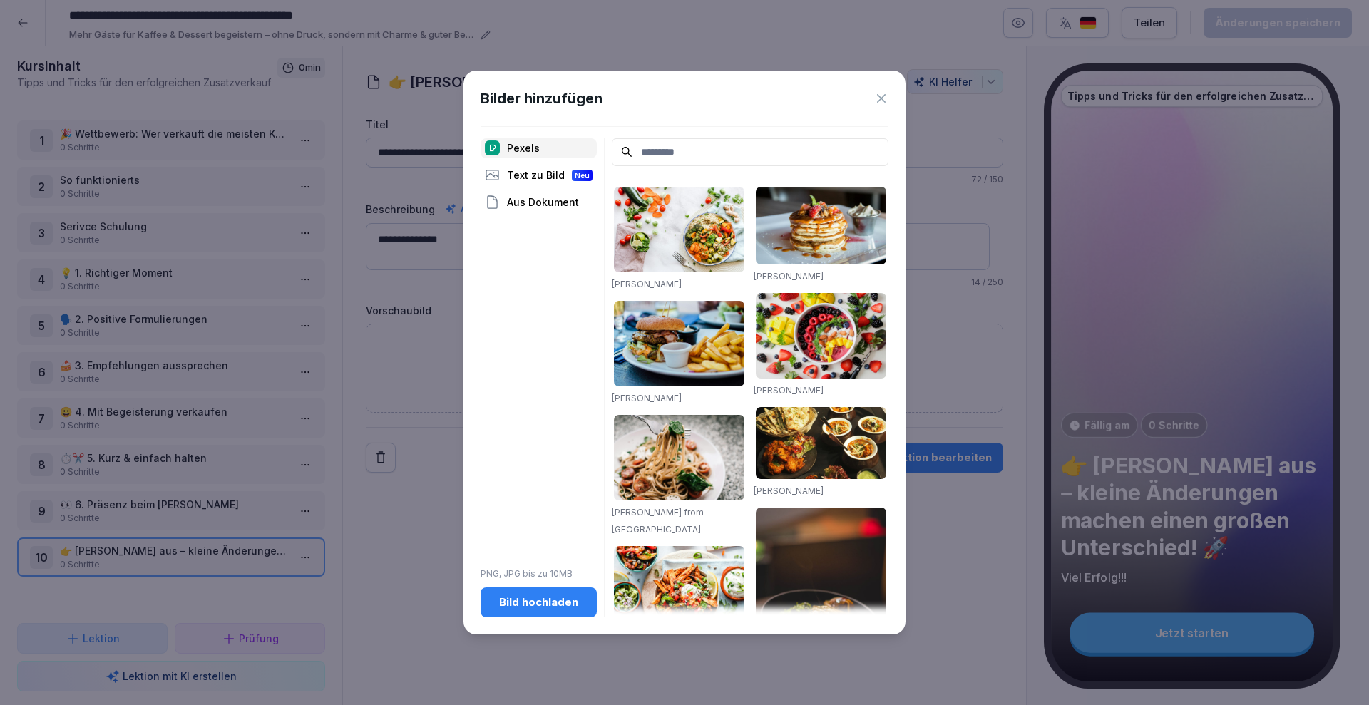
click at [715, 152] on input at bounding box center [750, 152] width 277 height 28
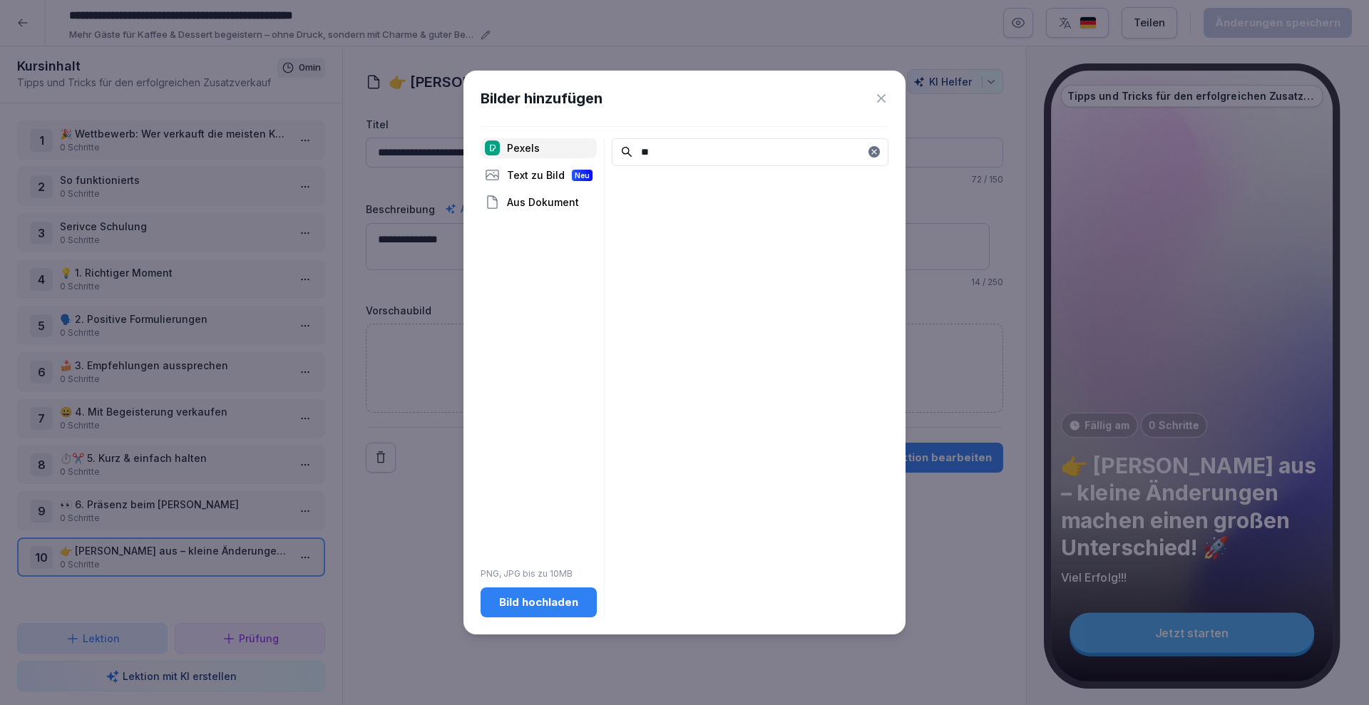
type input "*"
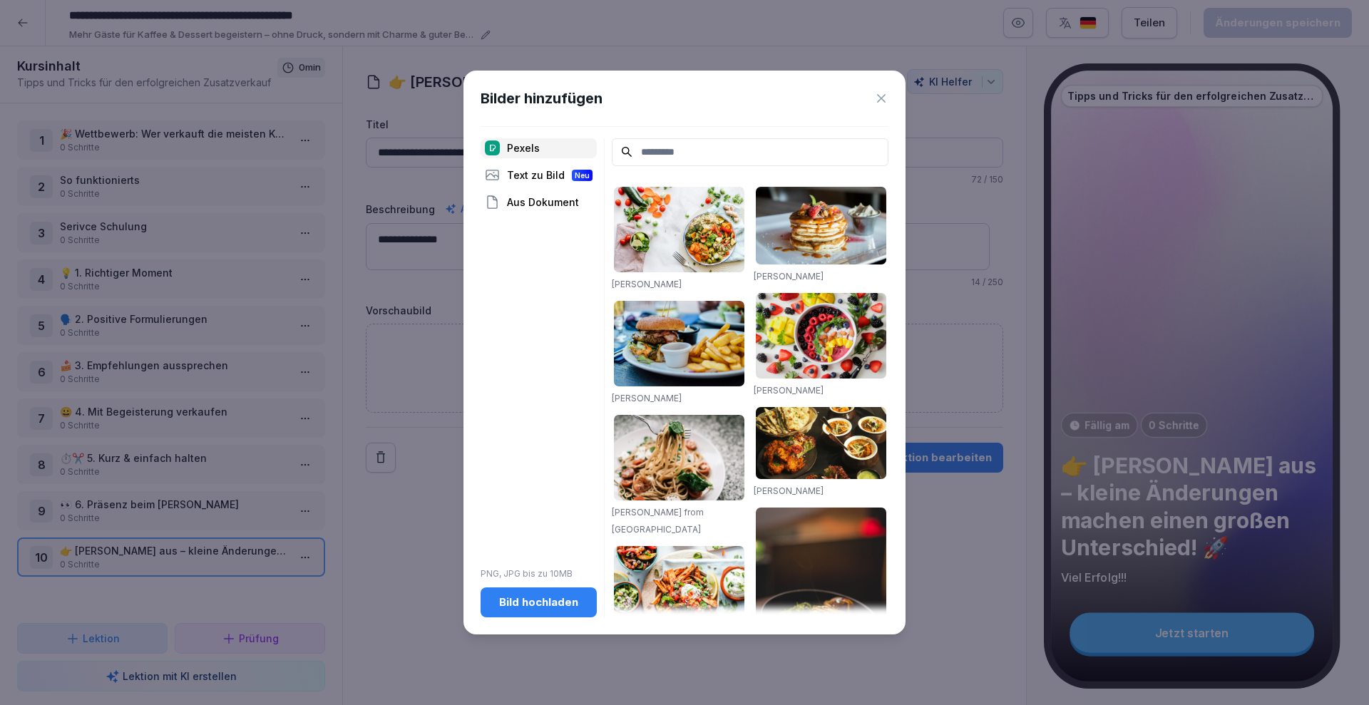
click at [724, 145] on input at bounding box center [750, 152] width 277 height 28
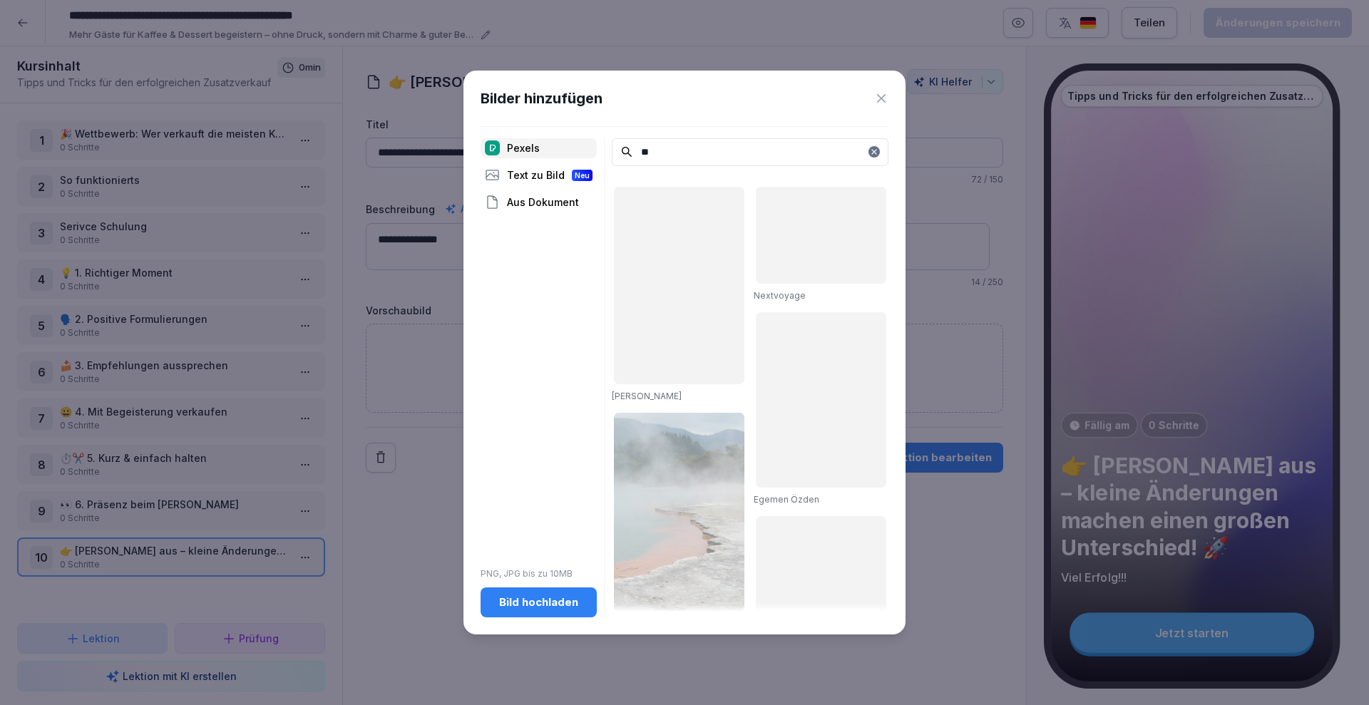
type input "*"
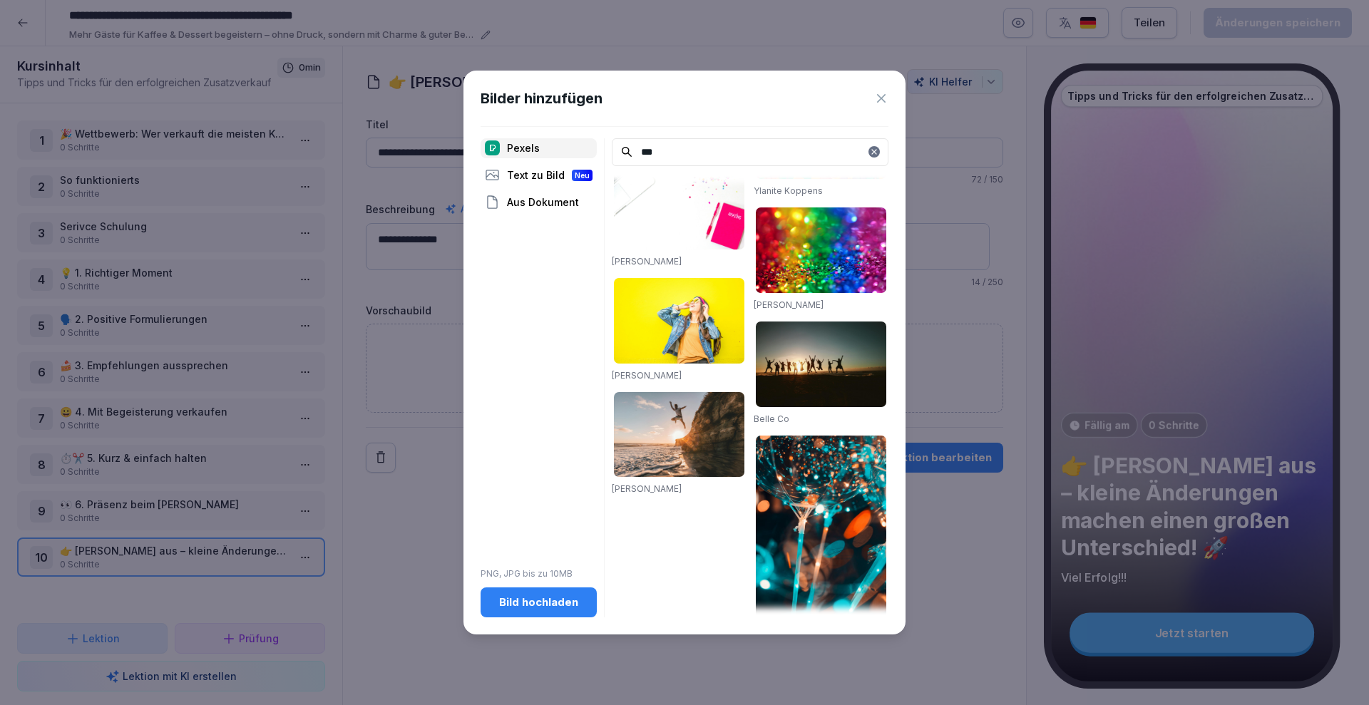
scroll to position [1263, 0]
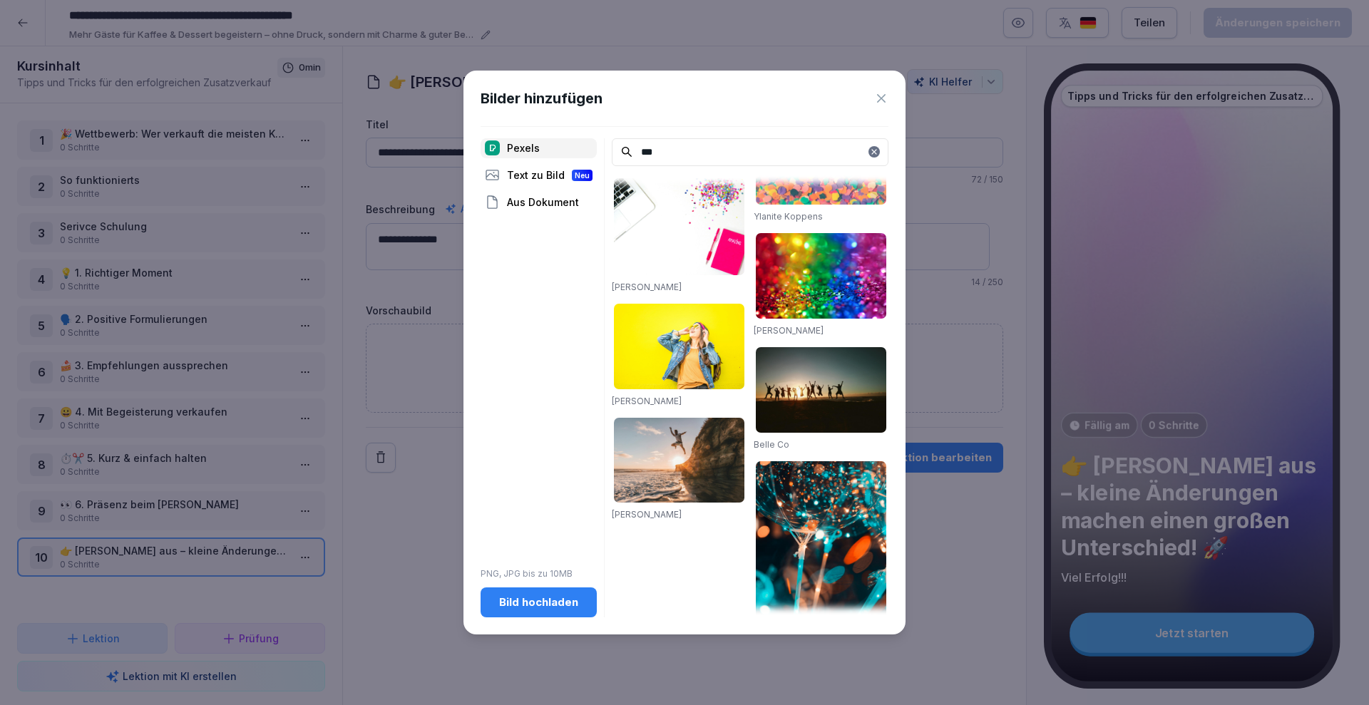
type input "***"
click at [658, 418] on img at bounding box center [679, 460] width 131 height 85
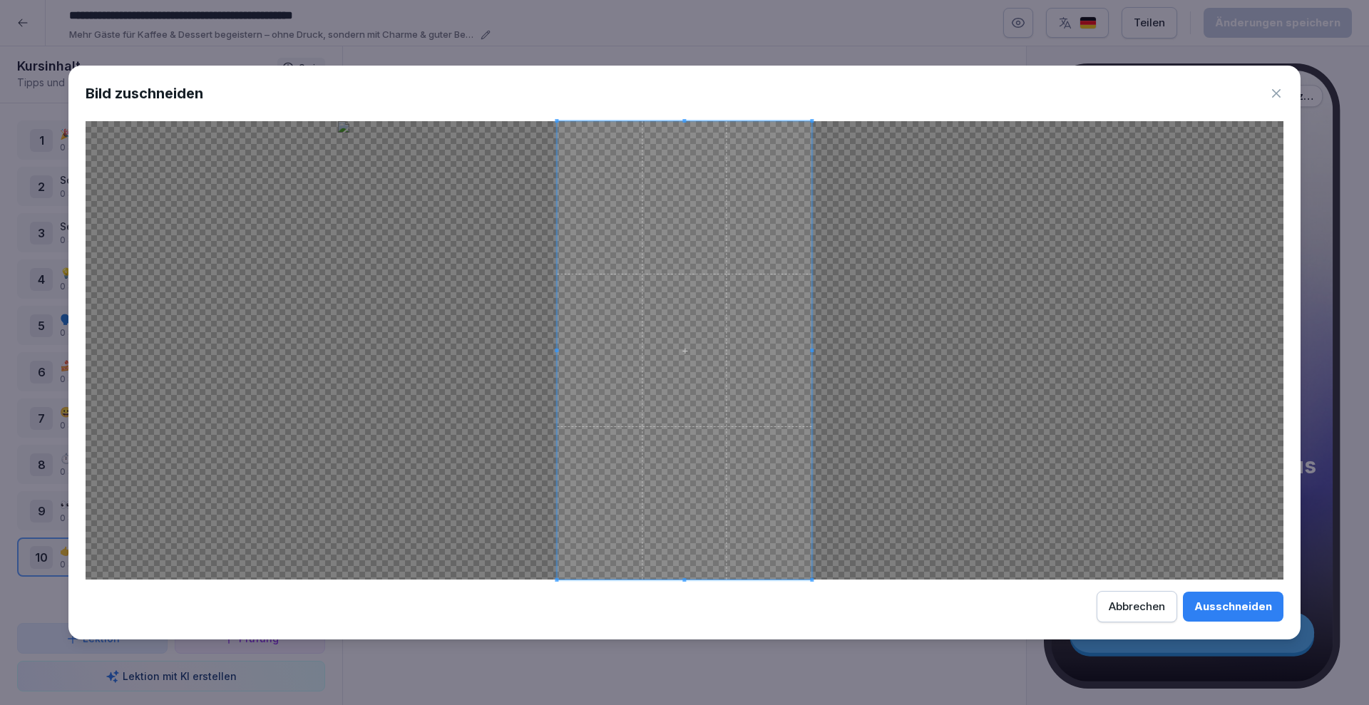
click at [1136, 609] on div "Abbrechen" at bounding box center [1137, 607] width 56 height 16
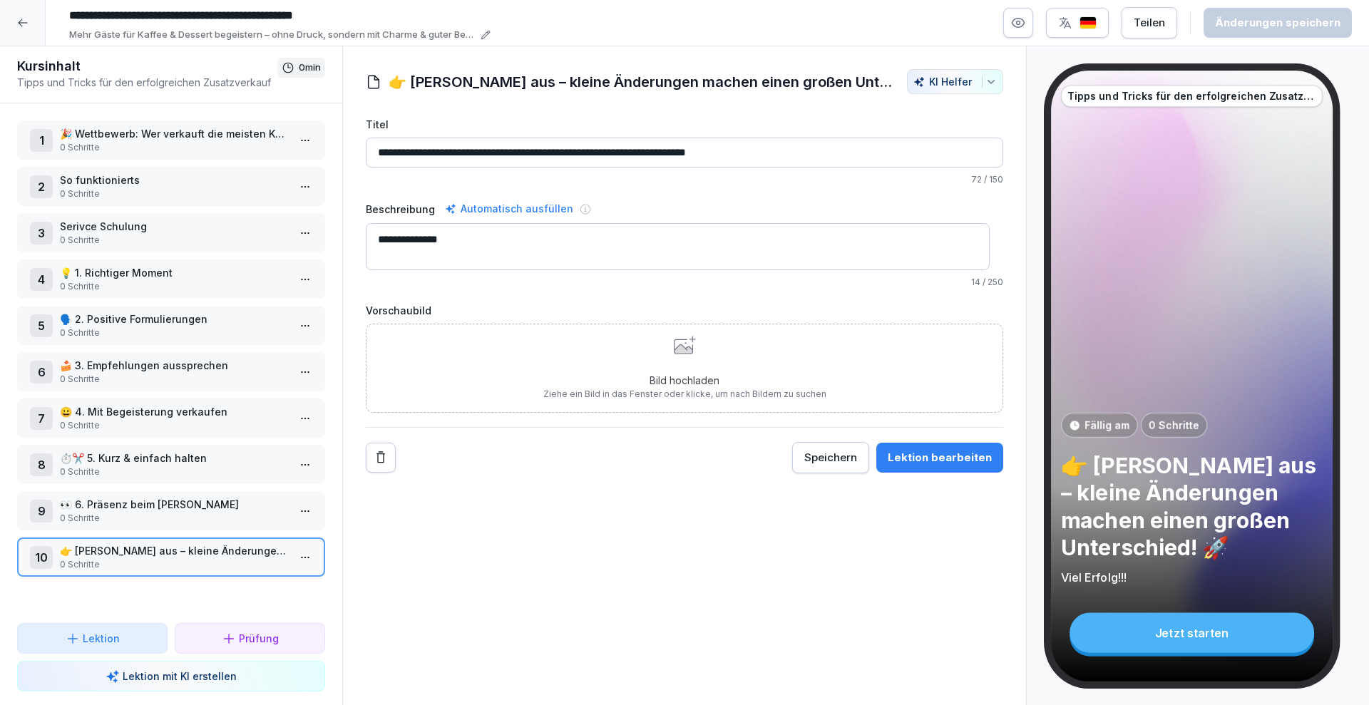
click at [675, 334] on div "Bild hochladen Ziehe ein Bild in das Fenster oder klicke, um nach Bildern zu su…" at bounding box center [685, 368] width 638 height 89
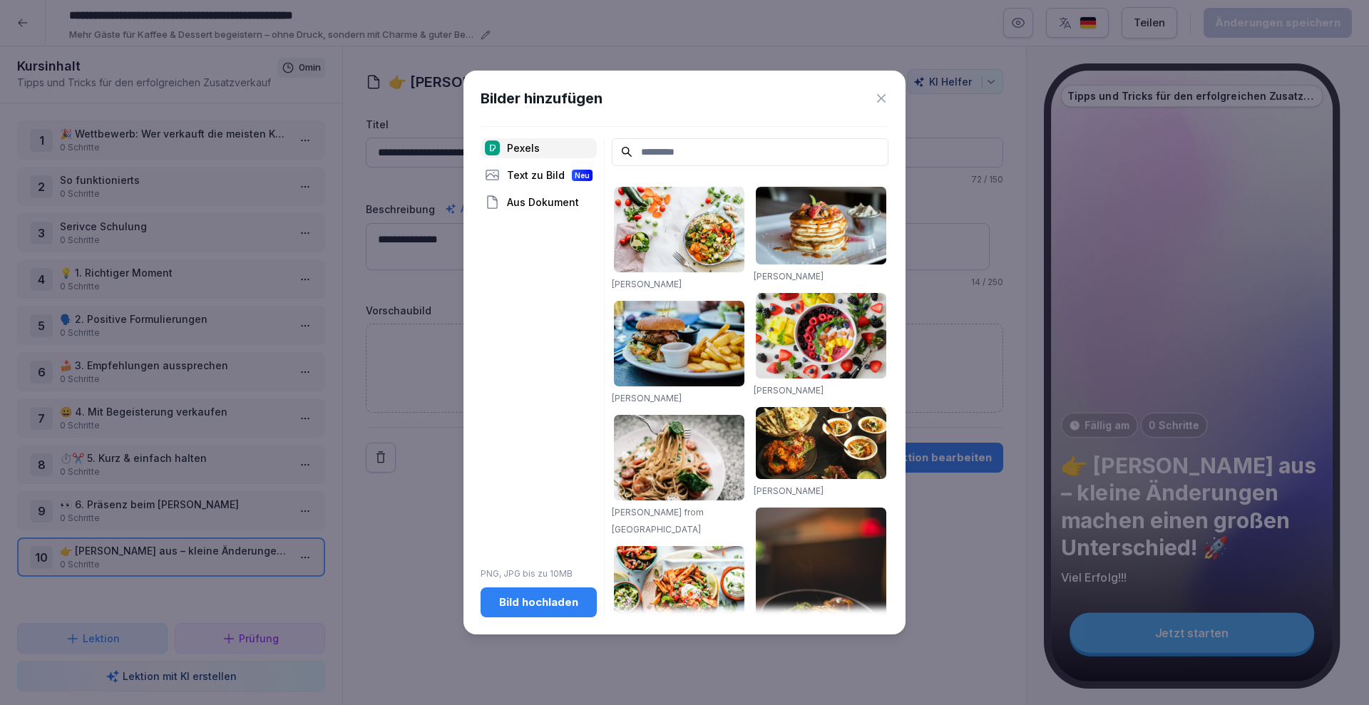
click at [692, 145] on input at bounding box center [750, 152] width 277 height 28
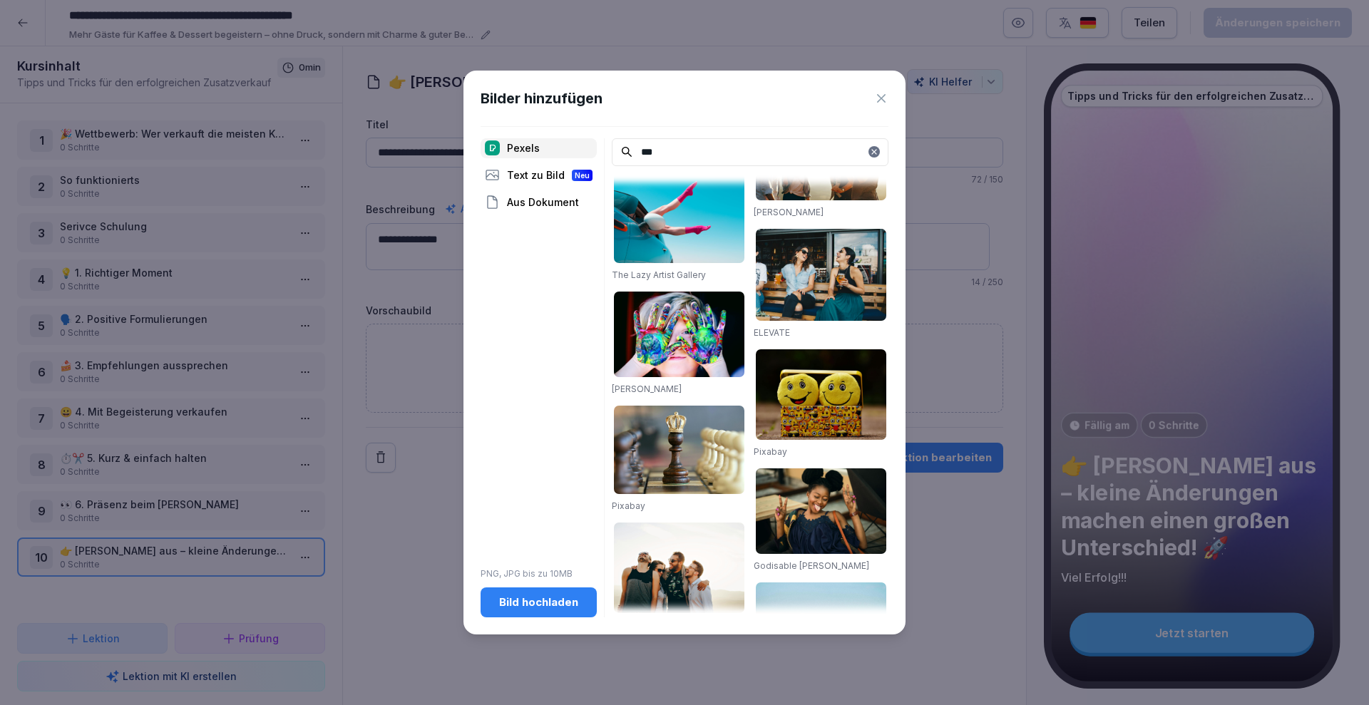
scroll to position [663, 0]
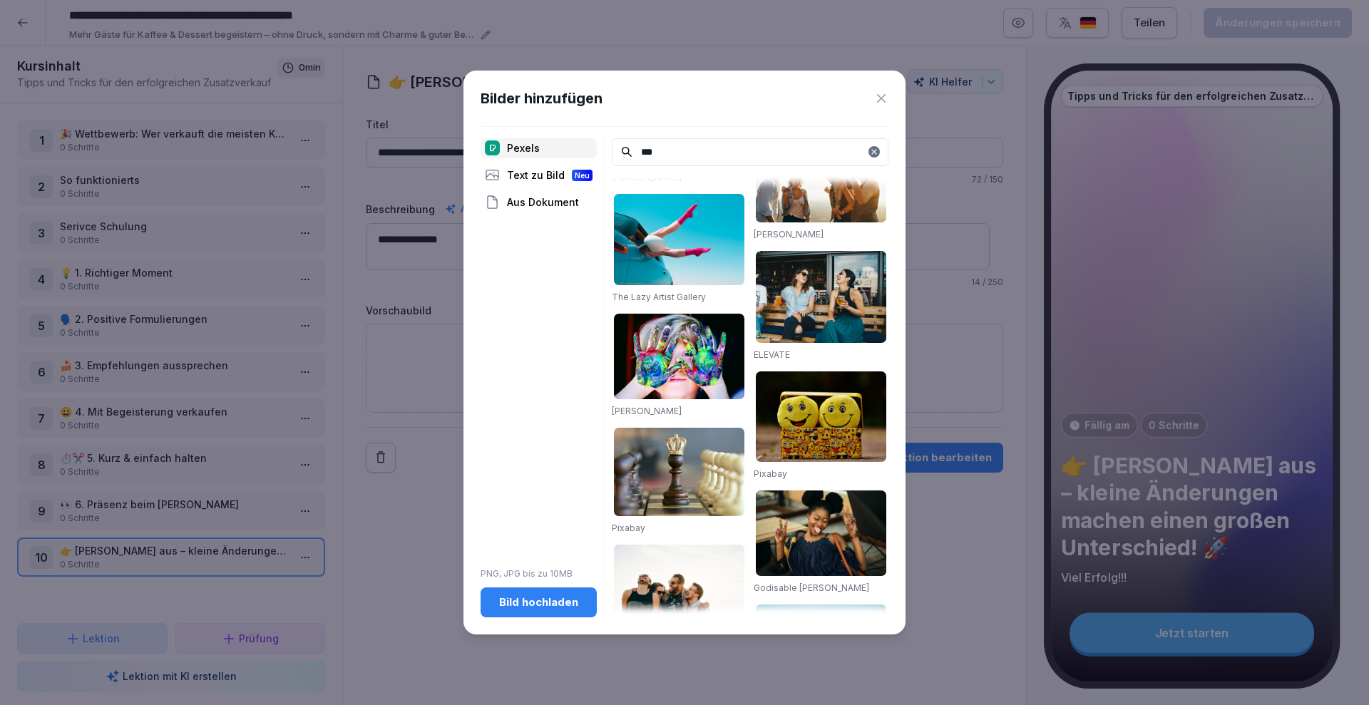
type input "***"
click at [804, 293] on img at bounding box center [821, 297] width 131 height 92
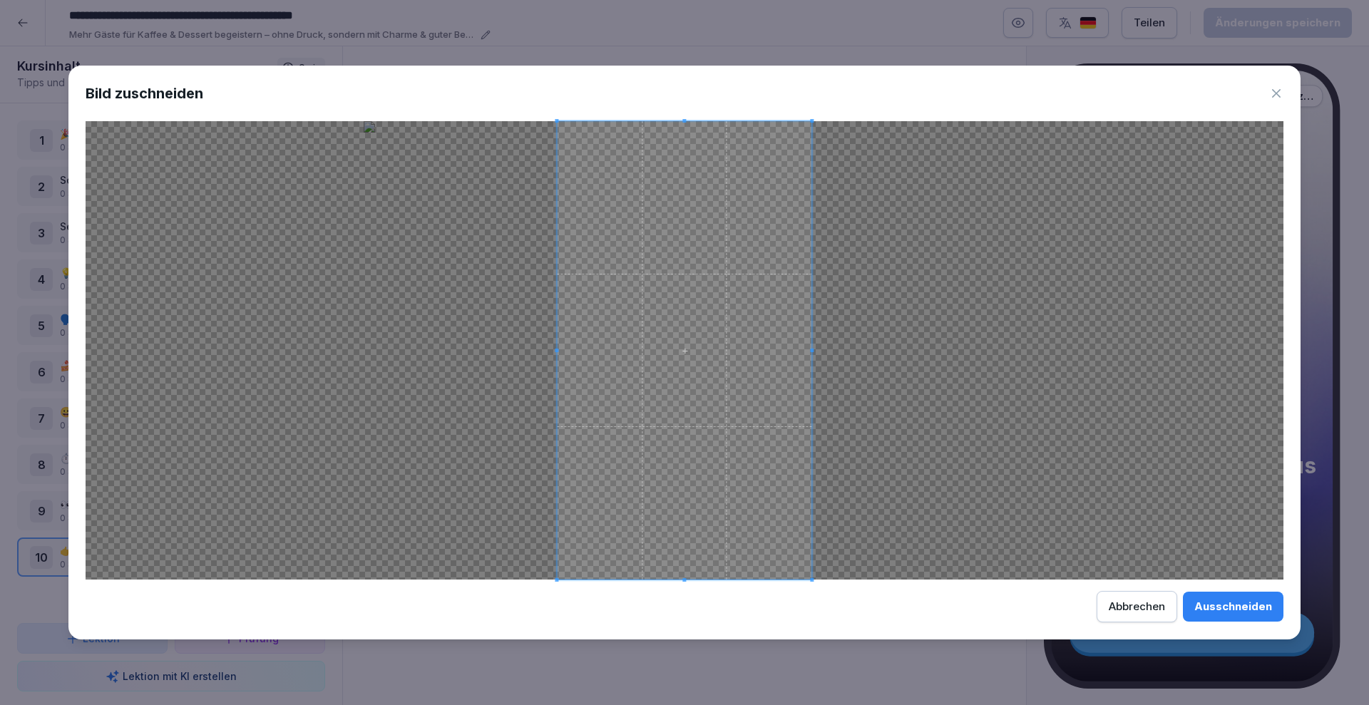
click at [1242, 621] on button "Ausschneiden" at bounding box center [1233, 607] width 101 height 30
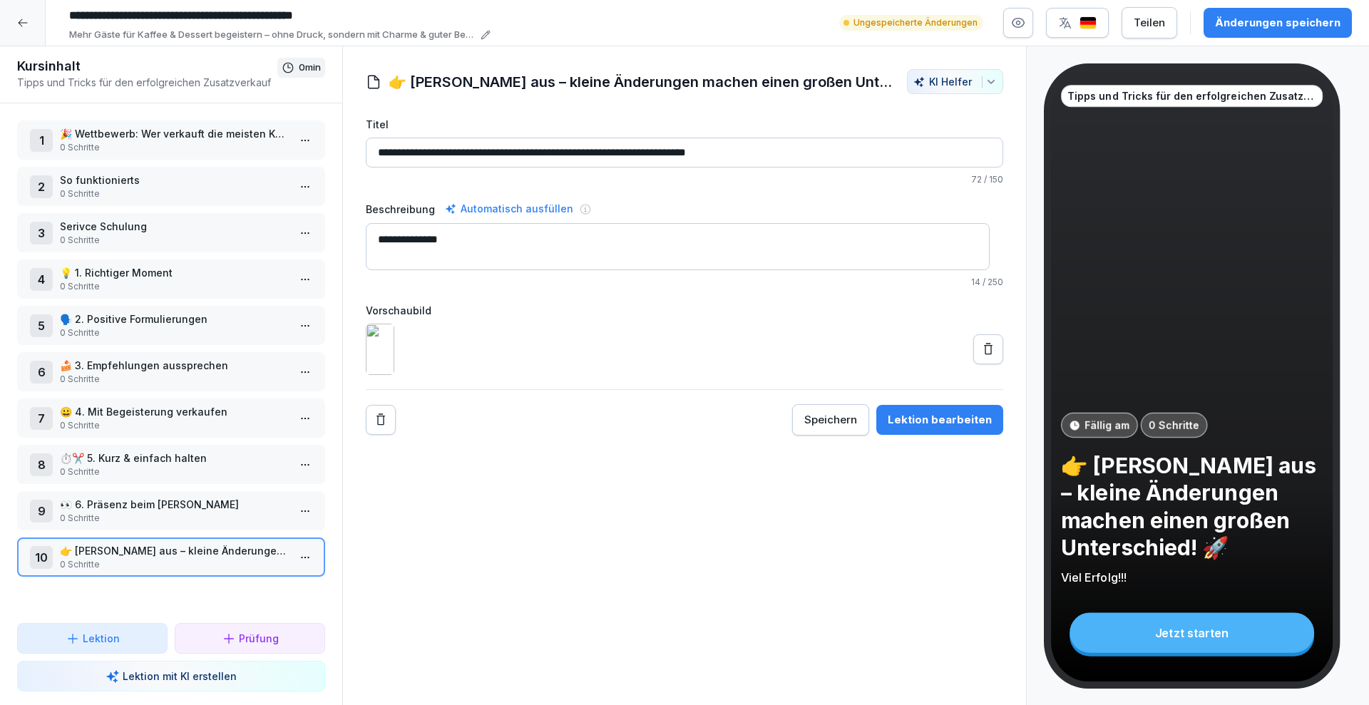
click at [981, 357] on icon at bounding box center [988, 349] width 14 height 14
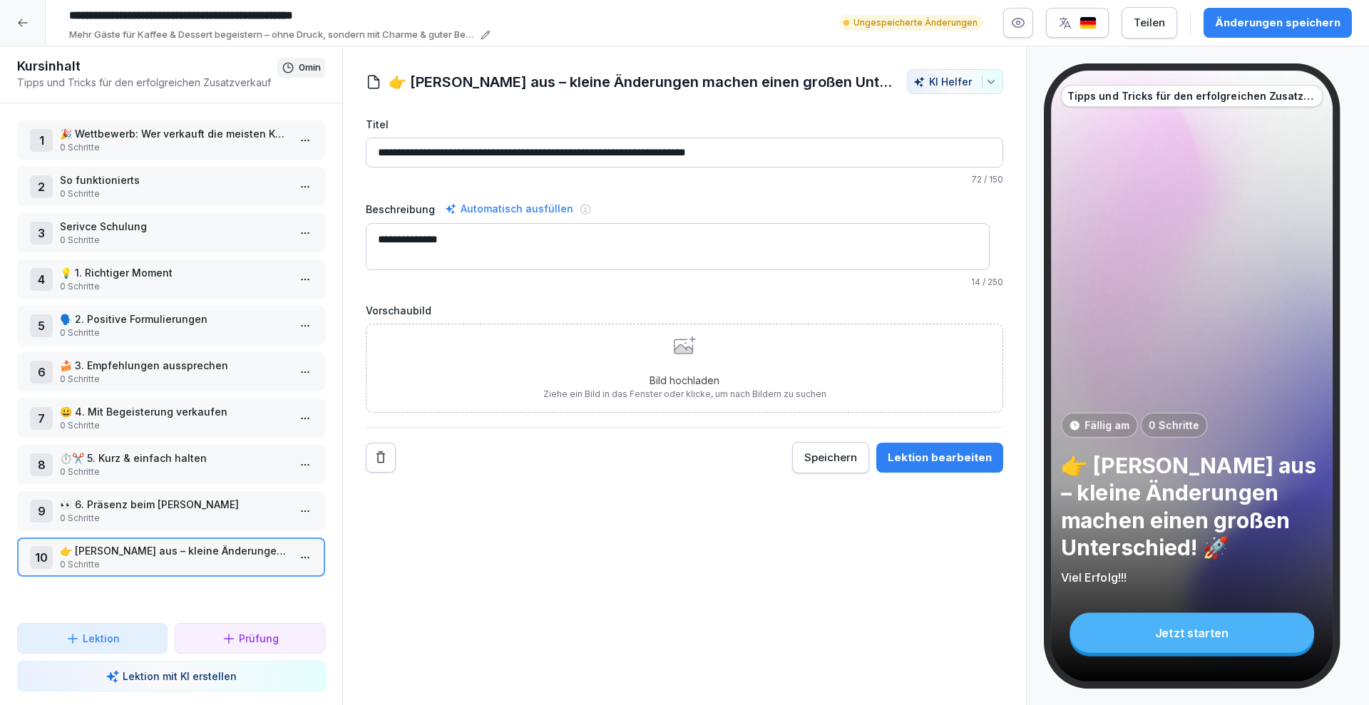
click at [675, 361] on div "Bild hochladen Ziehe ein Bild in das Fenster oder klicke, um nach Bildern zu su…" at bounding box center [684, 368] width 283 height 65
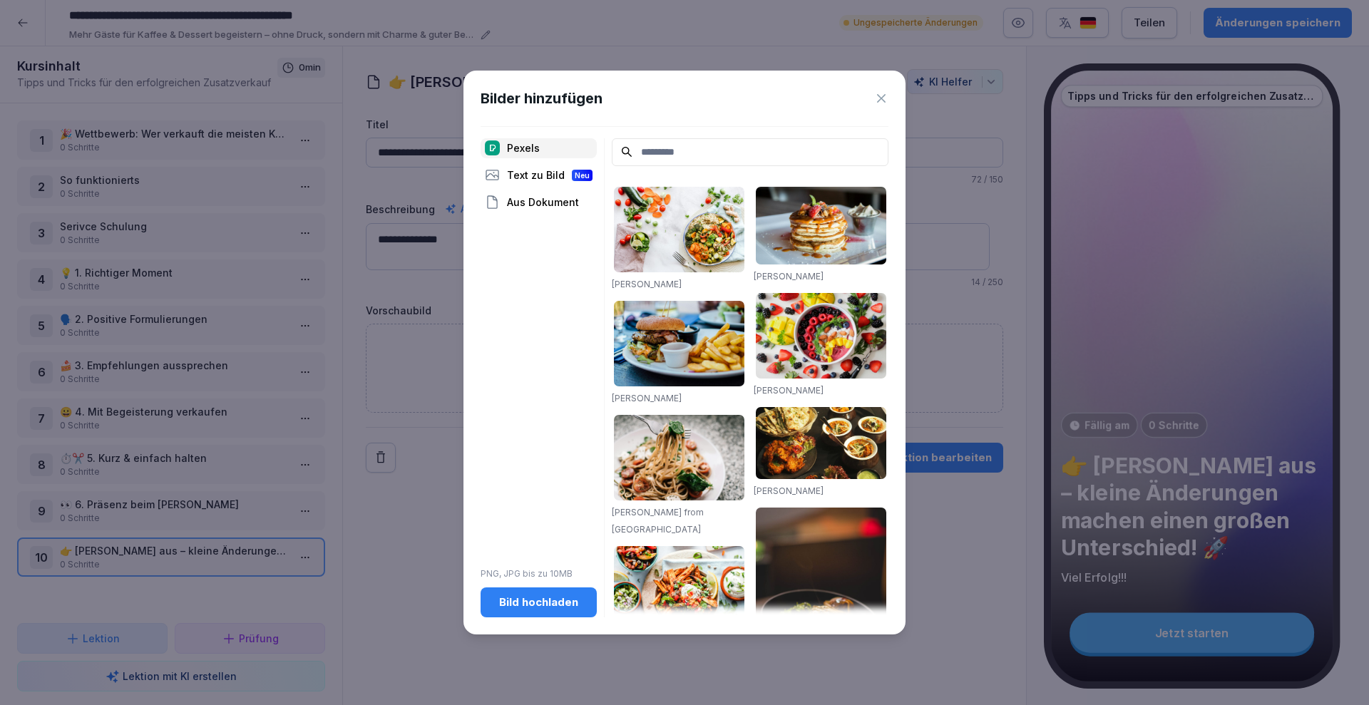
click at [541, 218] on div "Pexels Text zu Bild Neu Aus Dokument PNG, JPG bis zu 10MB Bild hochladen" at bounding box center [539, 377] width 116 height 479
click at [553, 208] on div "Aus Dokument" at bounding box center [539, 203] width 116 height 20
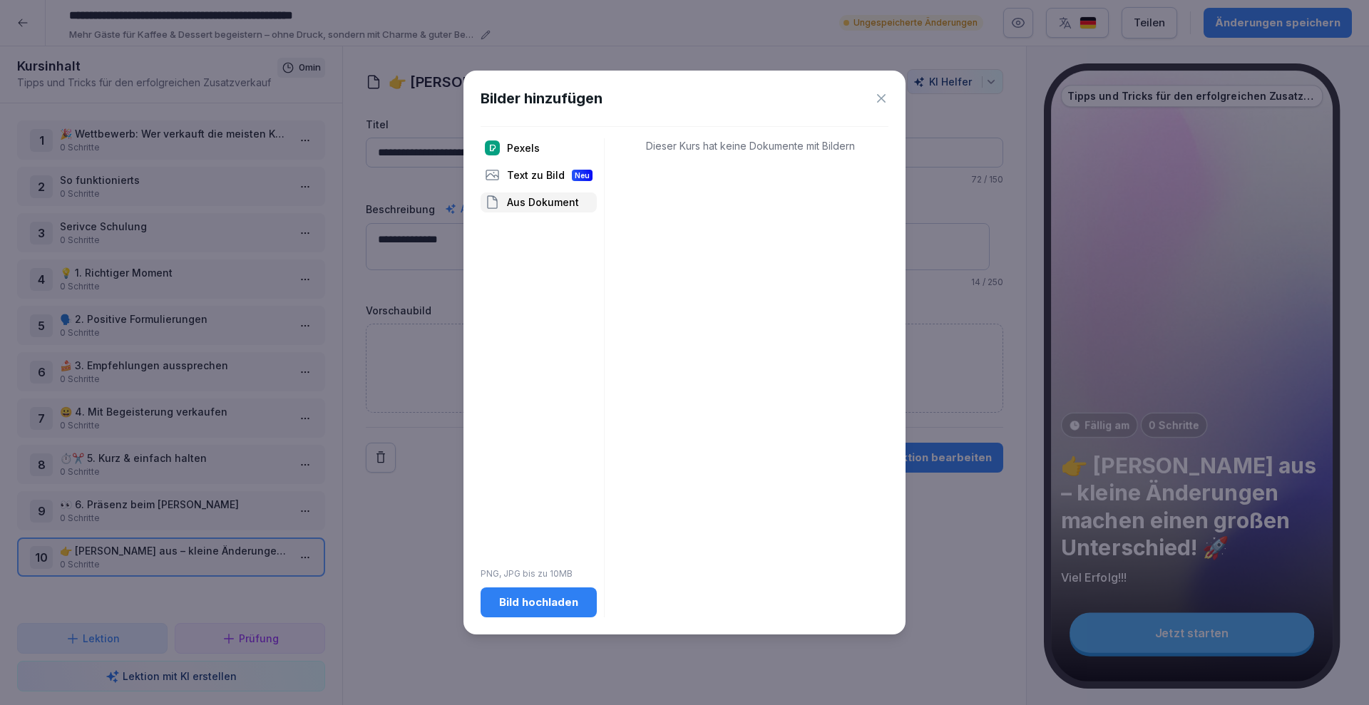
click at [554, 600] on div "Bild hochladen" at bounding box center [538, 603] width 93 height 16
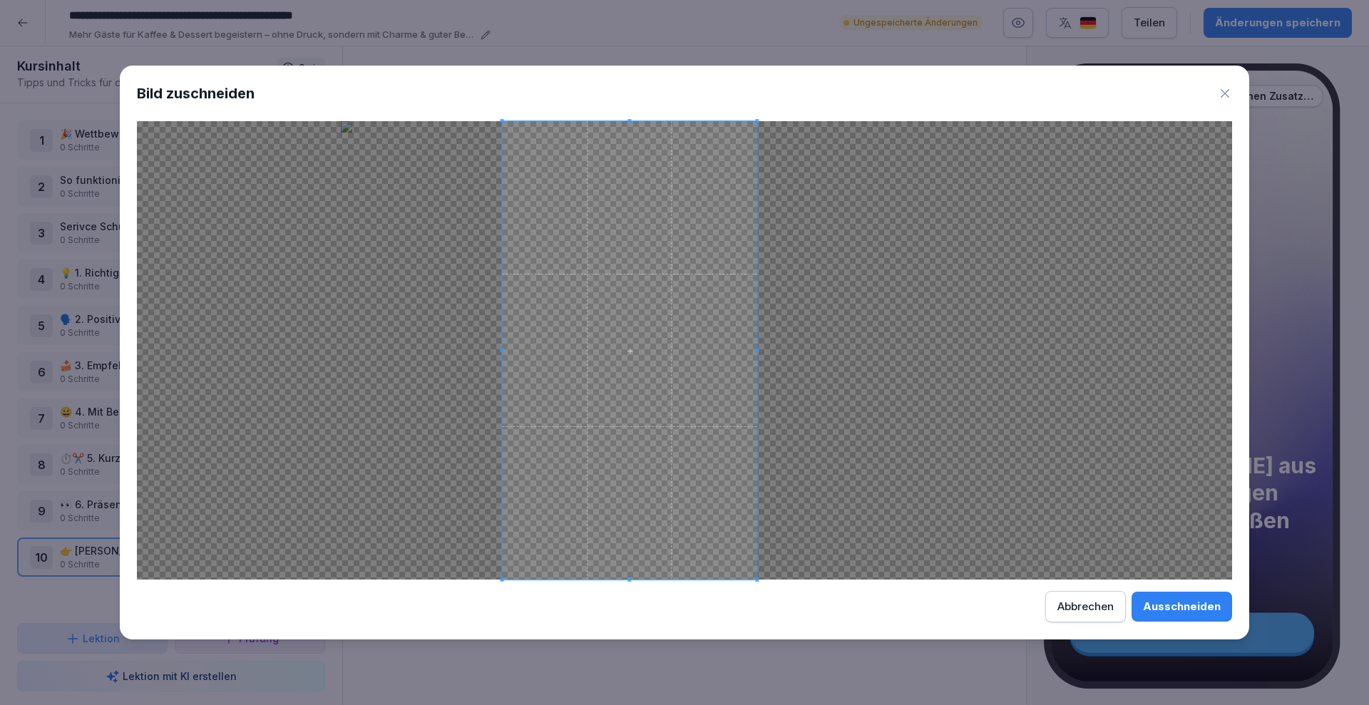
click at [633, 320] on span at bounding box center [629, 350] width 255 height 459
click at [1188, 610] on div "Ausschneiden" at bounding box center [1182, 607] width 78 height 16
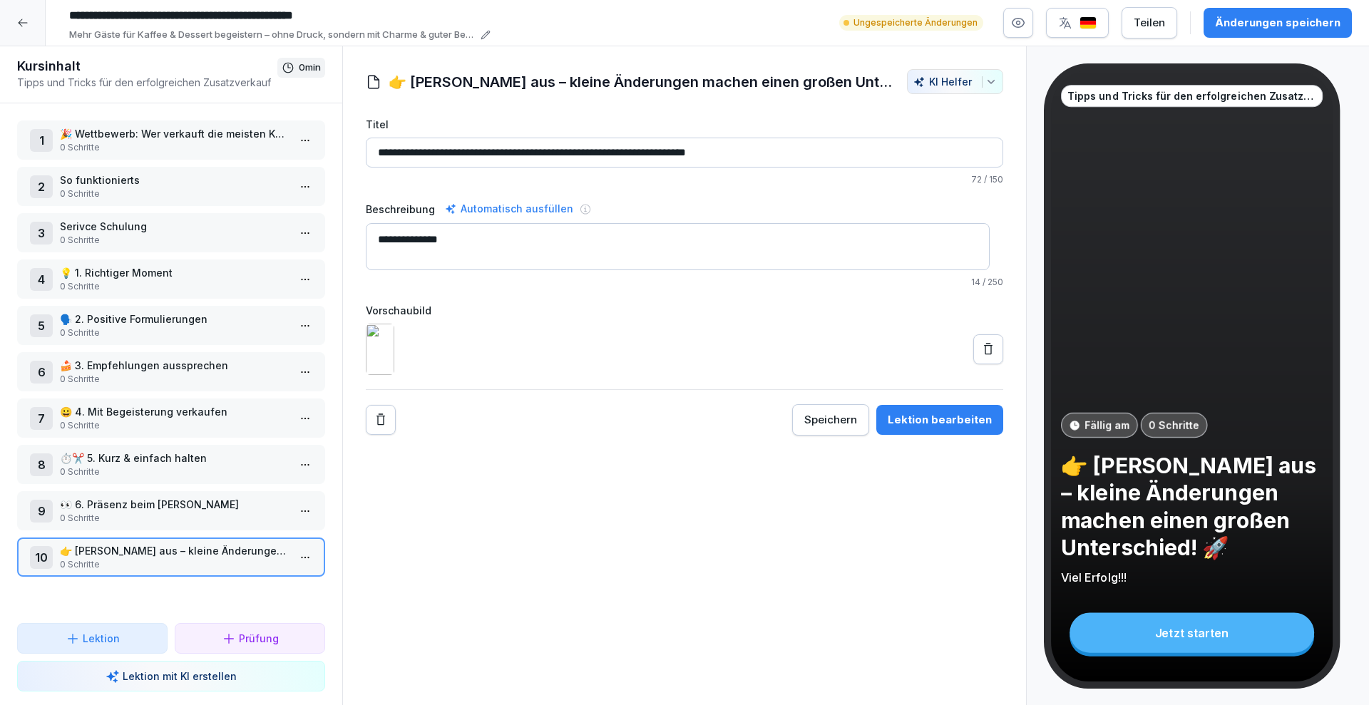
click at [394, 372] on img at bounding box center [380, 349] width 29 height 51
click at [914, 428] on div "Lektion bearbeiten" at bounding box center [940, 420] width 104 height 16
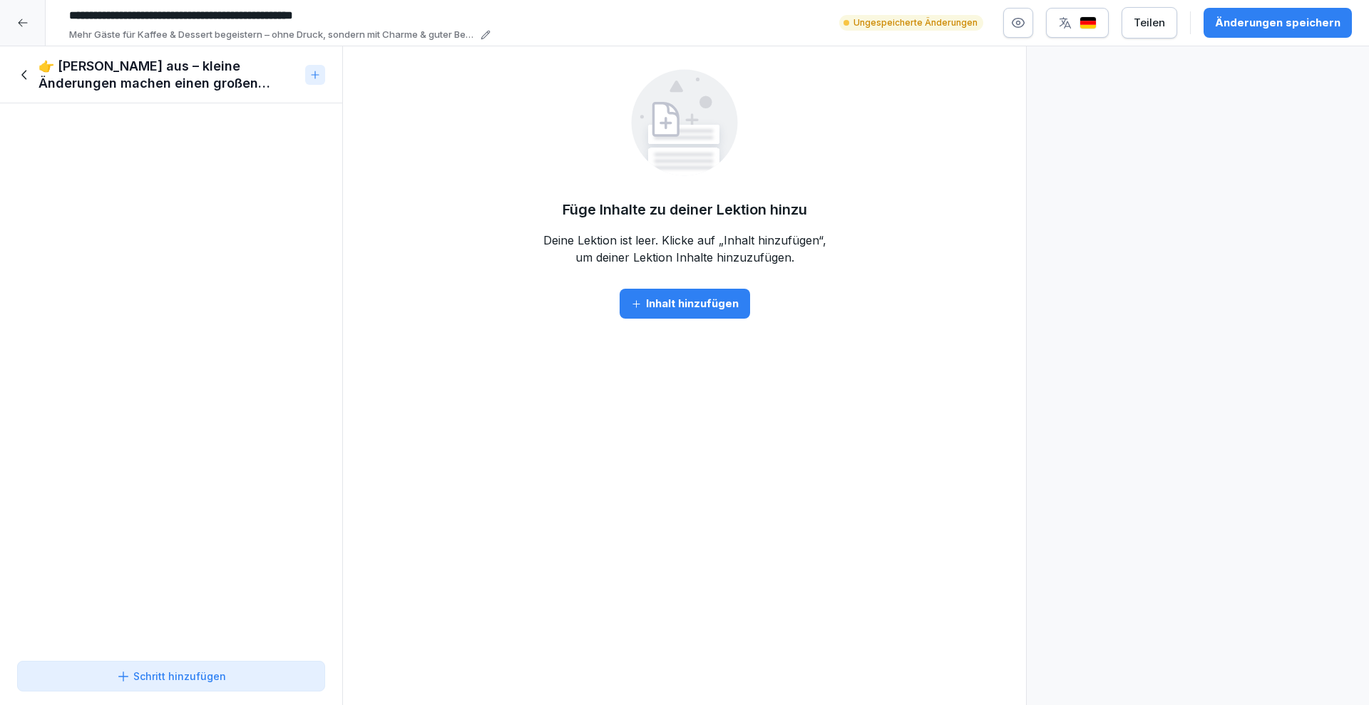
click at [22, 15] on div at bounding box center [23, 23] width 46 height 46
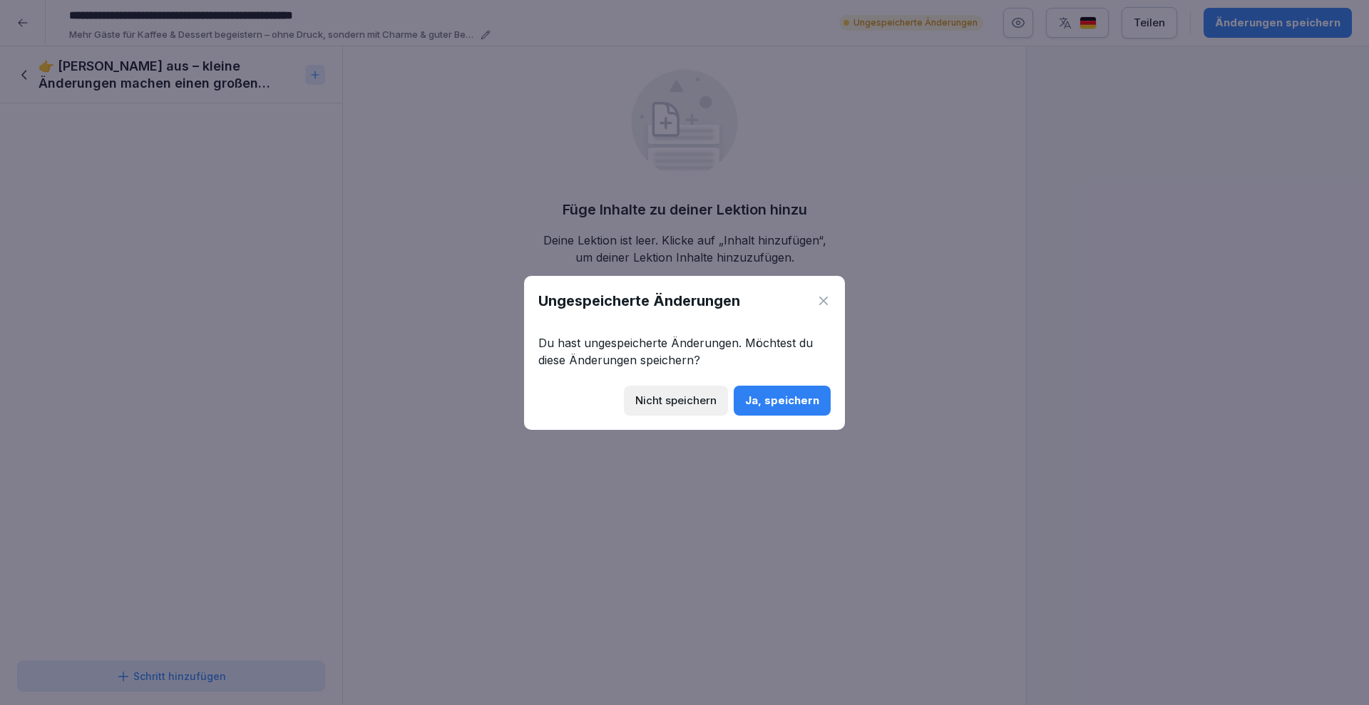
click at [780, 404] on div "Ja, speichern" at bounding box center [782, 401] width 74 height 16
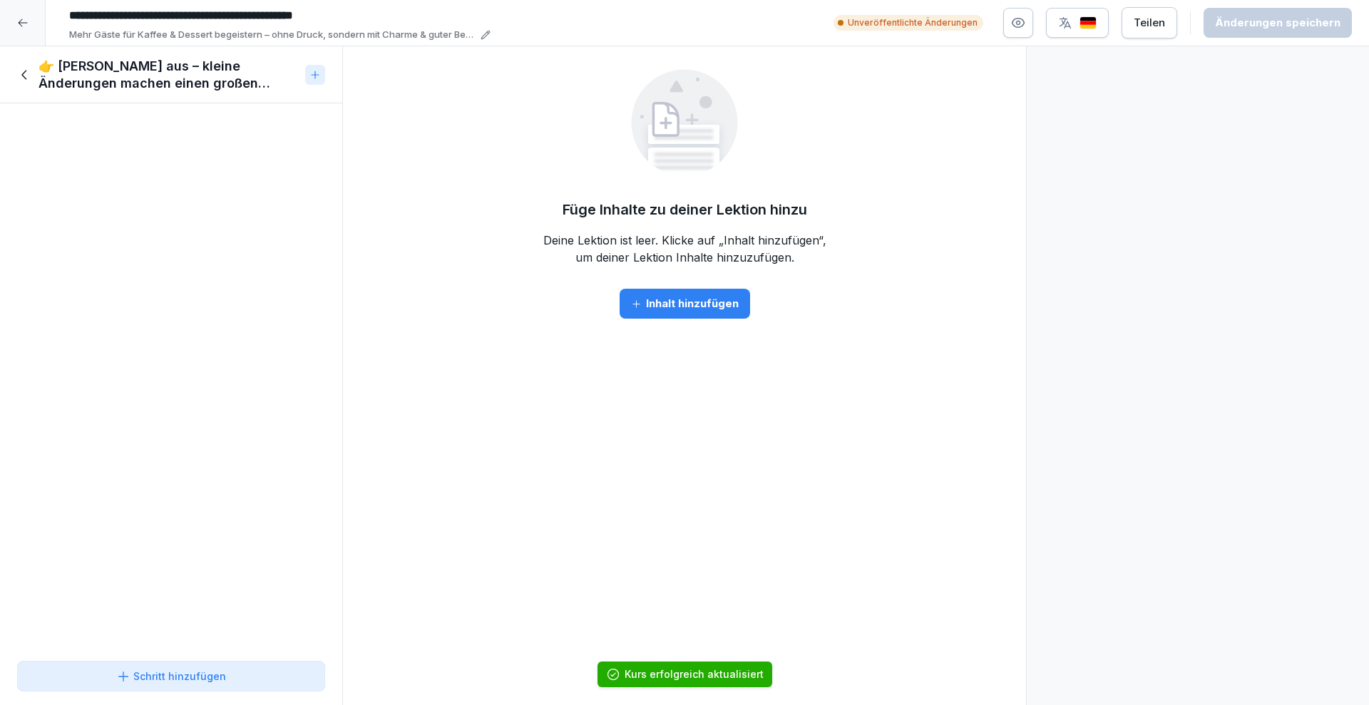
click at [25, 13] on div at bounding box center [23, 23] width 46 height 46
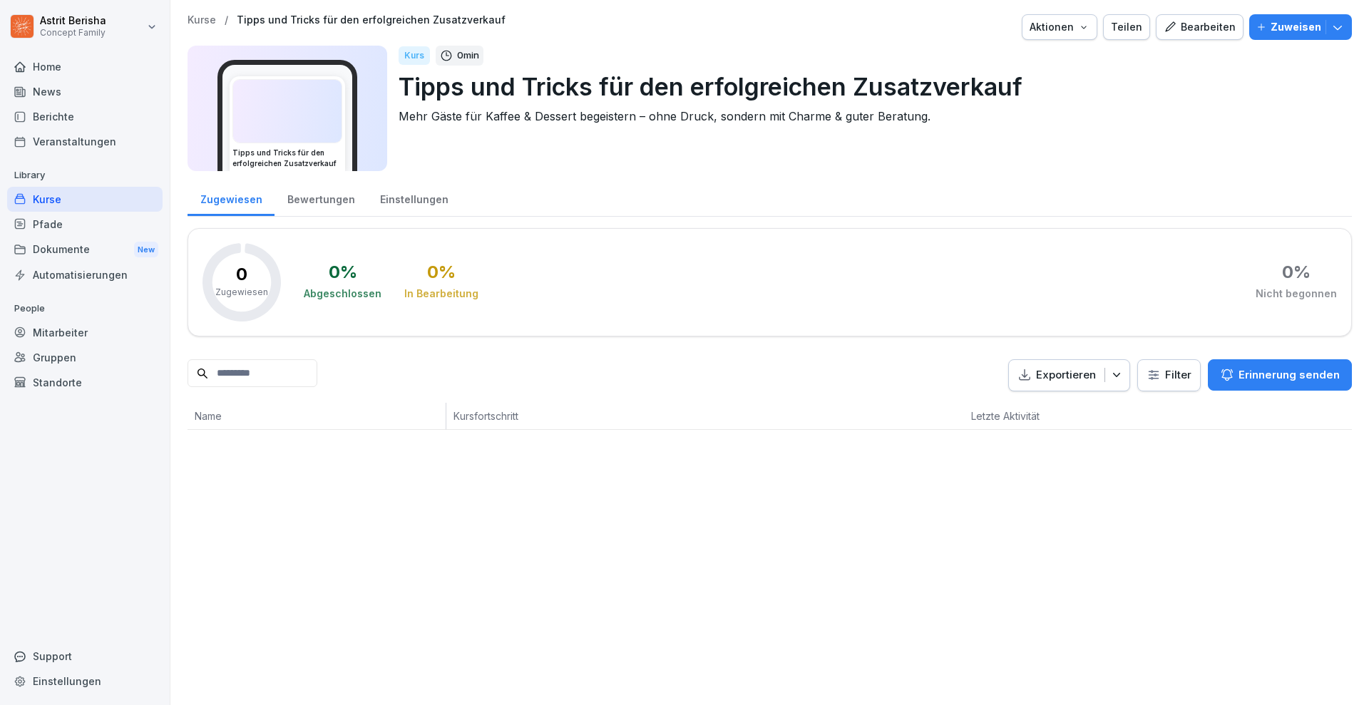
click at [1204, 23] on div "Bearbeiten" at bounding box center [1200, 27] width 72 height 16
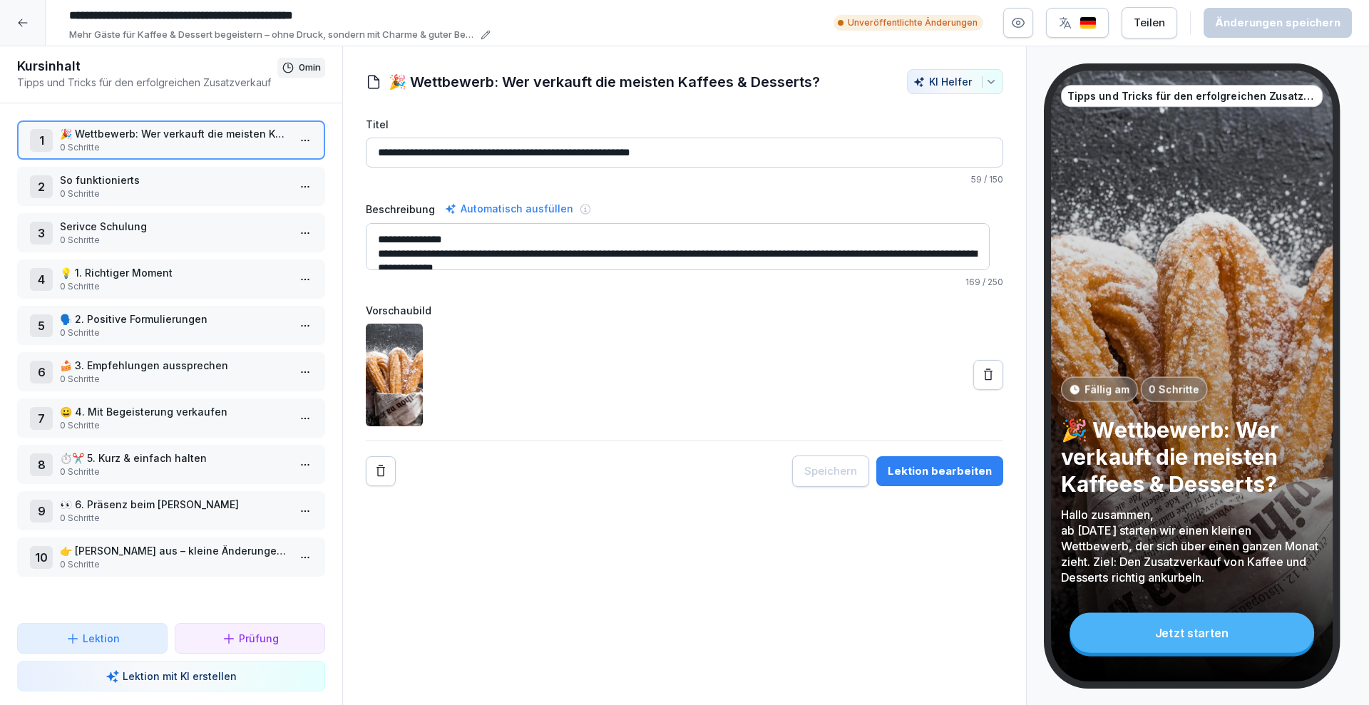
click at [122, 546] on p "👉 [PERSON_NAME] aus – kleine Änderungen machen einen großen Unterschied! 🚀" at bounding box center [174, 550] width 228 height 15
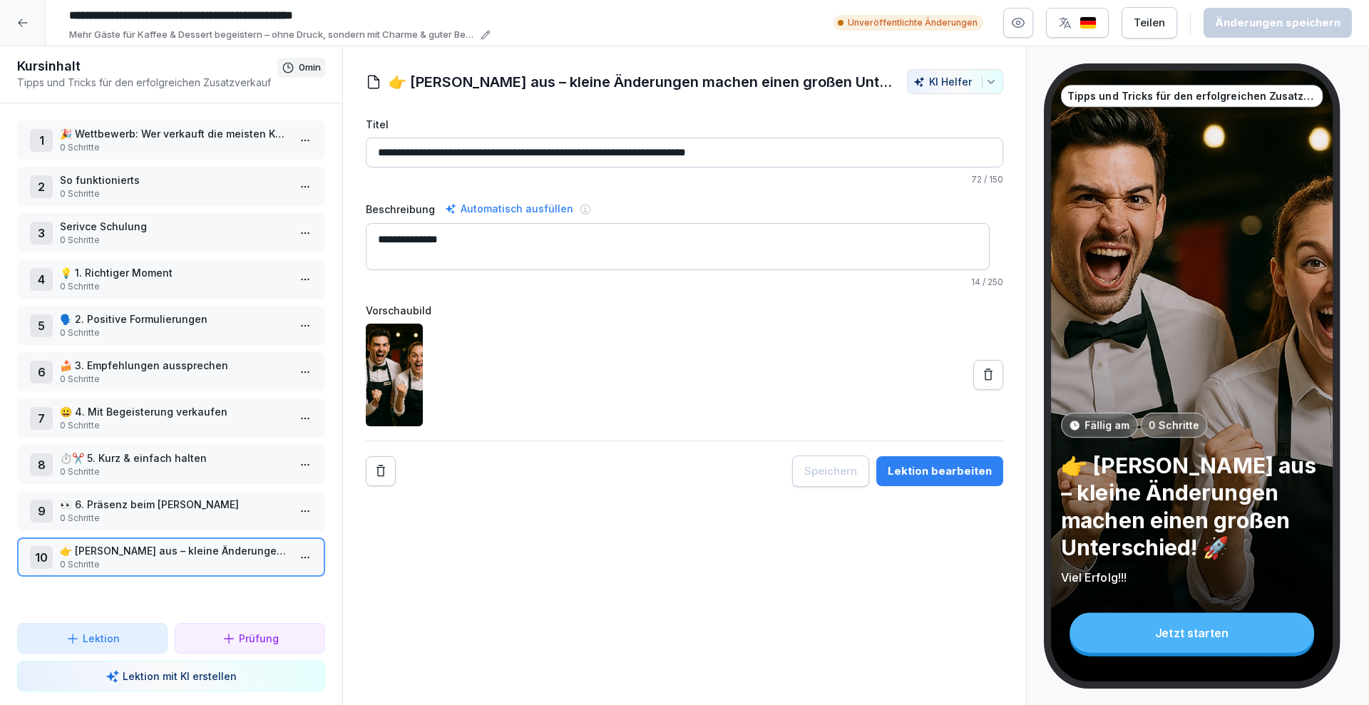
click at [378, 479] on button "Remove" at bounding box center [381, 471] width 30 height 30
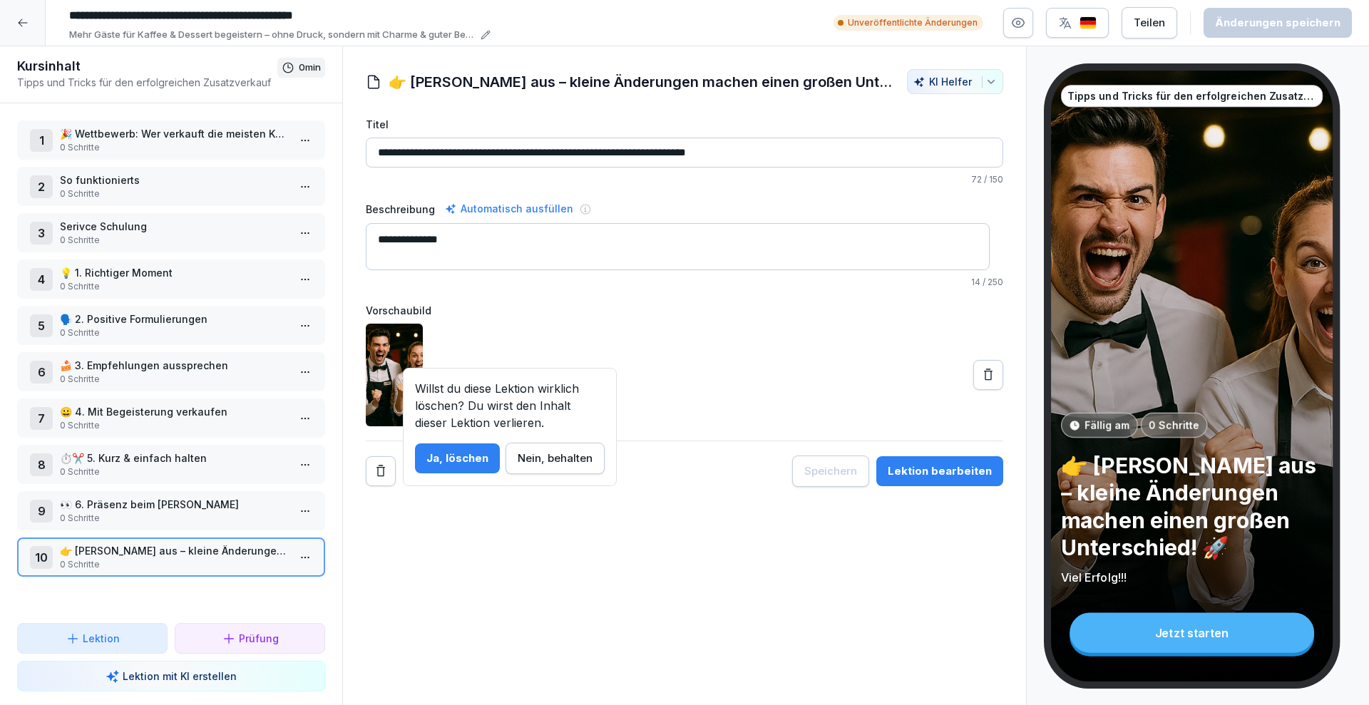
drag, startPoint x: 456, startPoint y: 461, endPoint x: 534, endPoint y: 469, distance: 78.1
click at [534, 469] on div "Ja, löschen Nein, behalten" at bounding box center [510, 458] width 190 height 31
click at [536, 468] on button "Nein, behalten" at bounding box center [555, 458] width 99 height 31
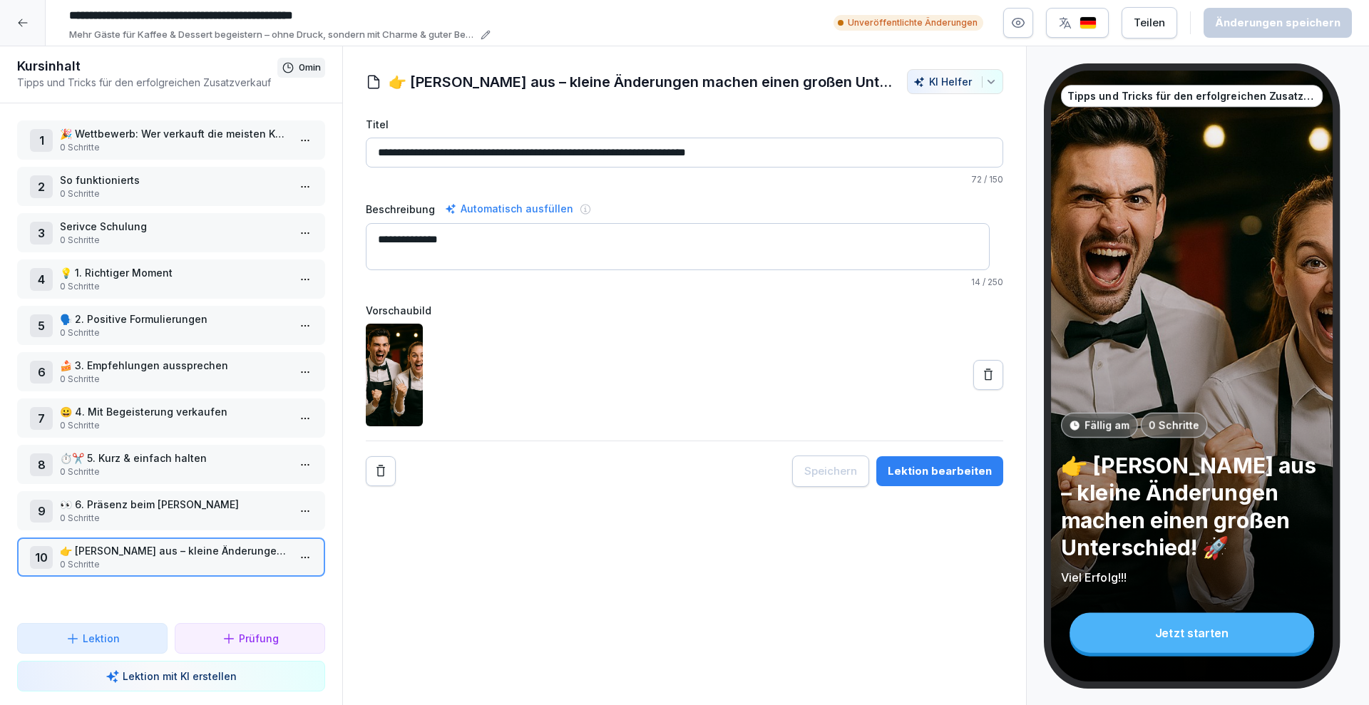
click at [378, 367] on img at bounding box center [394, 375] width 57 height 103
click at [992, 377] on div "**********" at bounding box center [684, 278] width 683 height 418
click at [984, 376] on button at bounding box center [988, 375] width 30 height 30
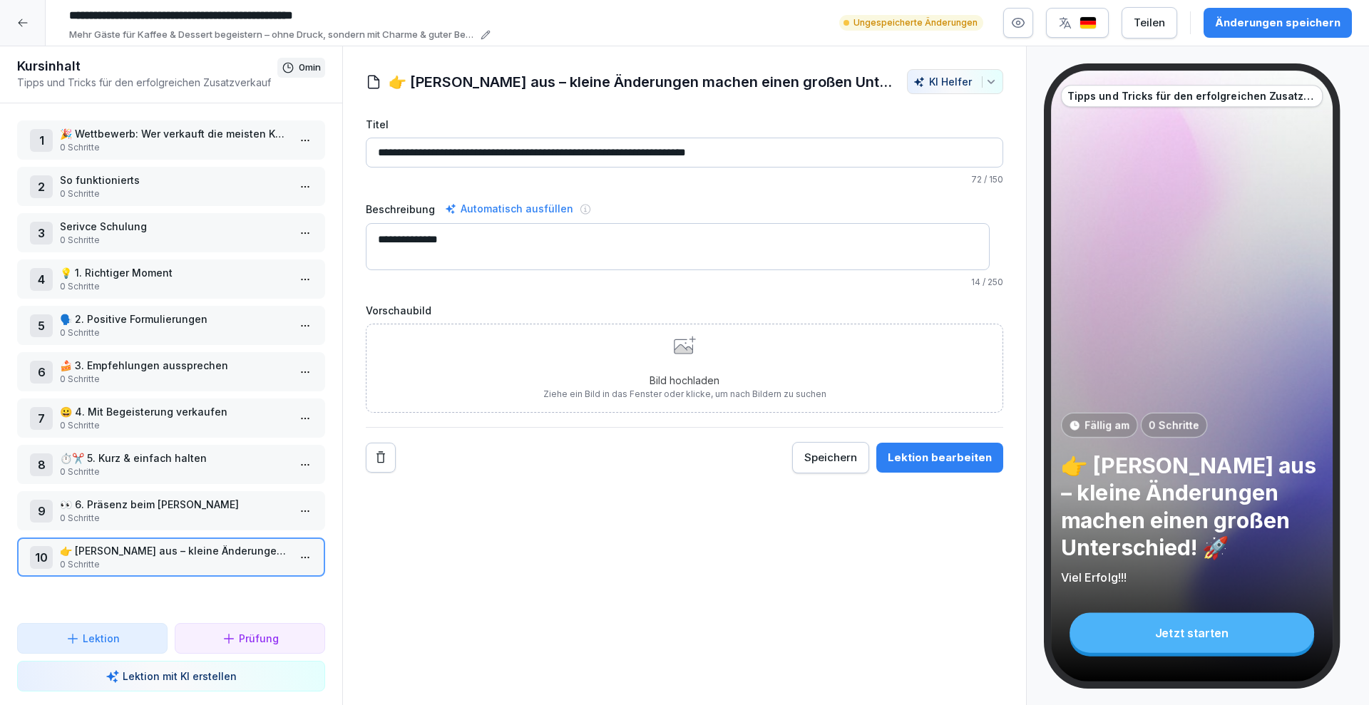
click at [695, 358] on div "Bild hochladen Ziehe ein Bild in das Fenster oder klicke, um nach Bildern zu su…" at bounding box center [684, 368] width 283 height 65
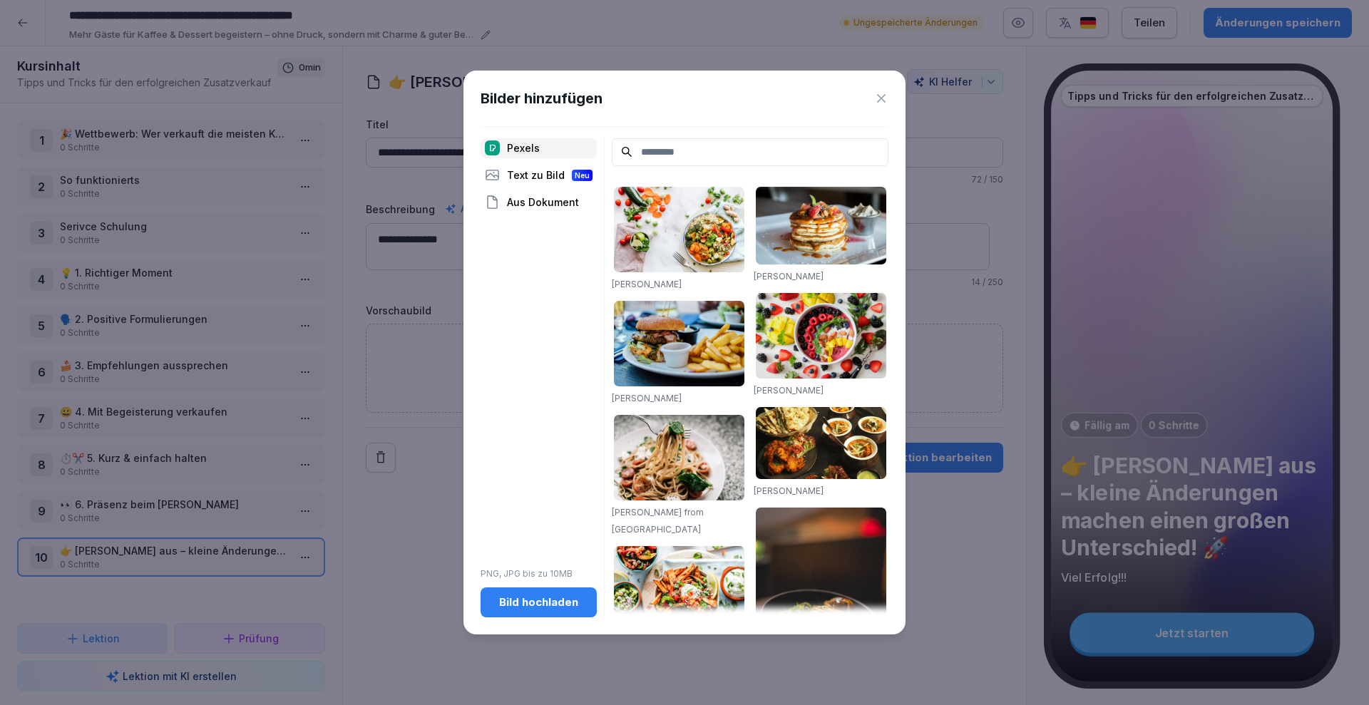
click at [533, 600] on div "Bild hochladen" at bounding box center [538, 603] width 93 height 16
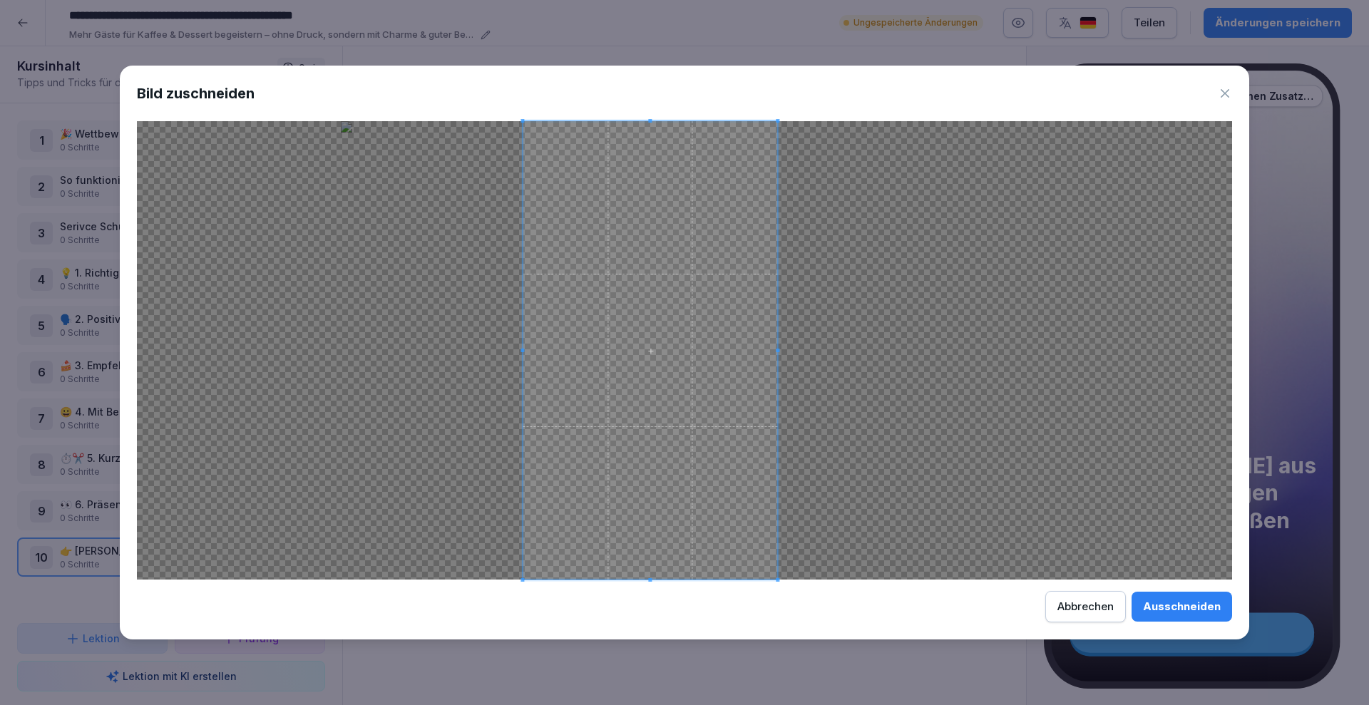
click at [571, 296] on span at bounding box center [650, 350] width 255 height 459
click at [1212, 602] on div "Ausschneiden" at bounding box center [1182, 607] width 78 height 16
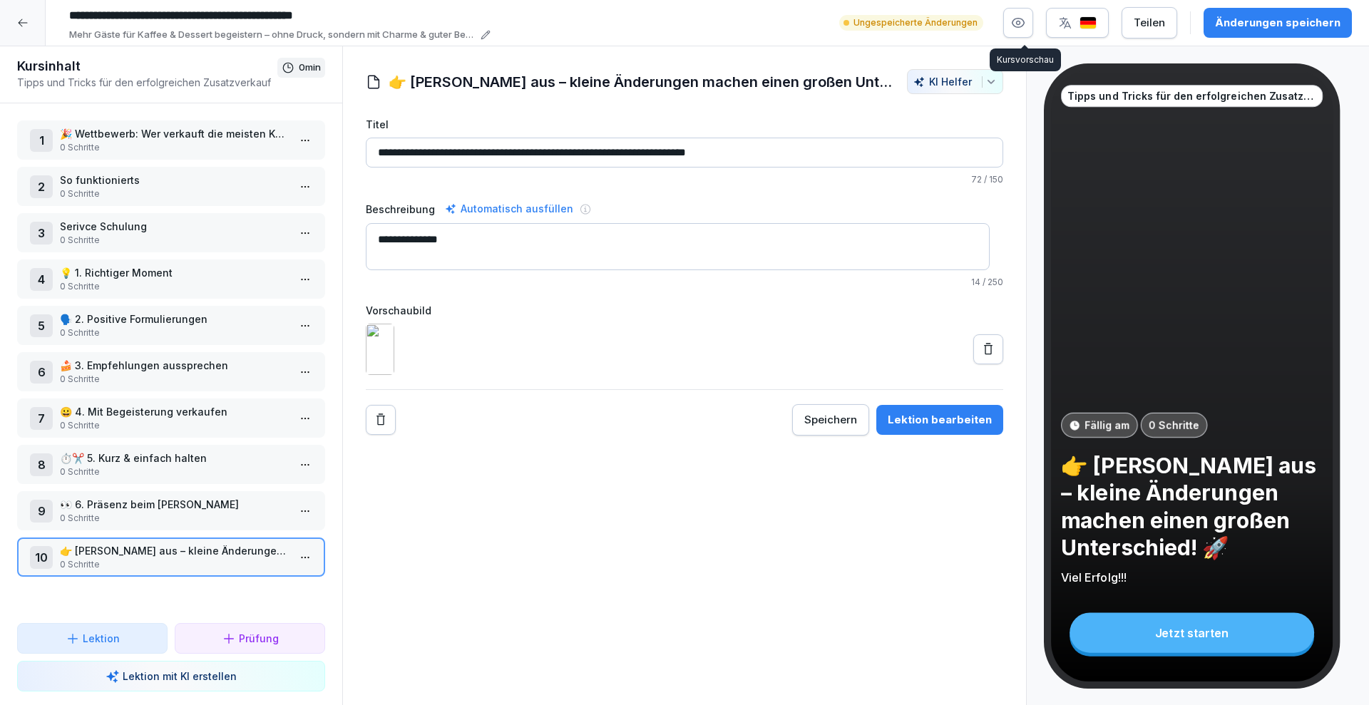
click at [1025, 26] on icon "button" at bounding box center [1019, 23] width 12 height 9
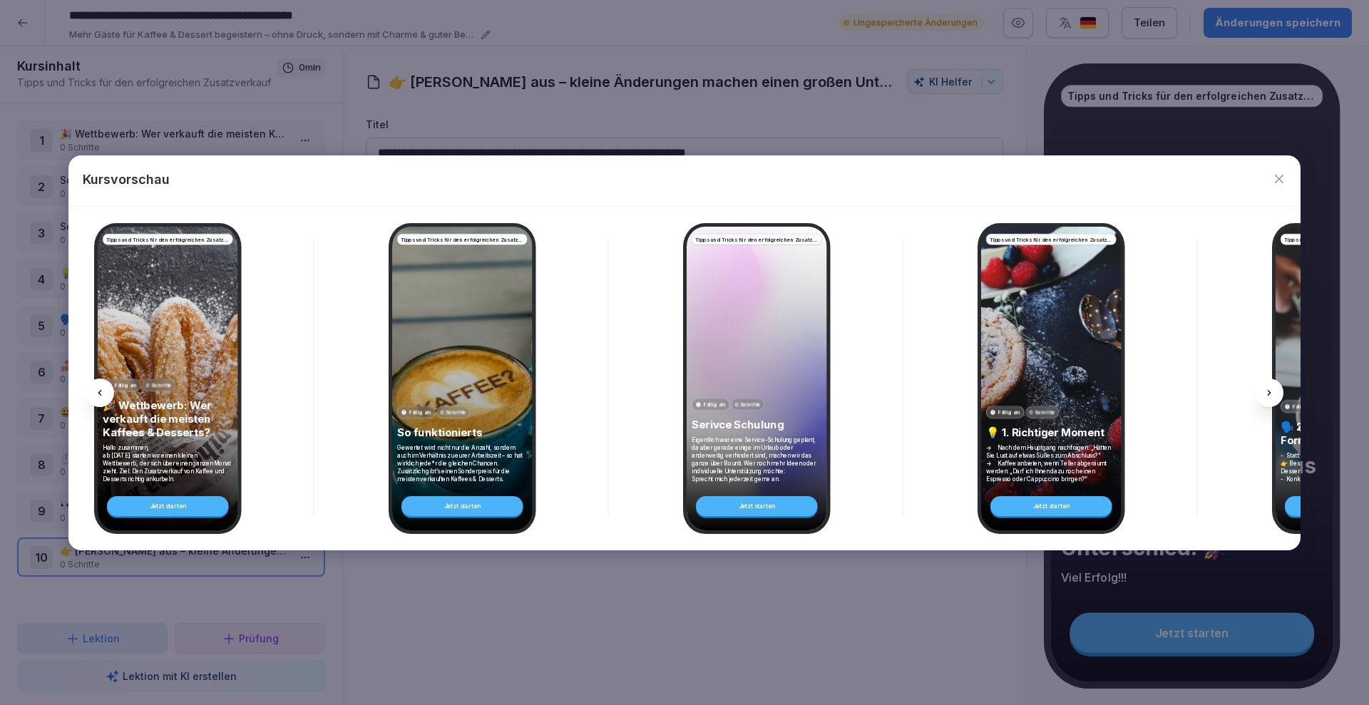
click at [127, 463] on p "Hallo zusammen, ab [DATE] starten wir einen kleinen Wettbewerb, der sich über e…" at bounding box center [168, 463] width 131 height 39
click at [212, 444] on p "Hallo zusammen, ab [DATE] starten wir einen kleinen Wettbewerb, der sich über e…" at bounding box center [168, 463] width 131 height 39
click at [1268, 404] on div at bounding box center [1269, 393] width 29 height 29
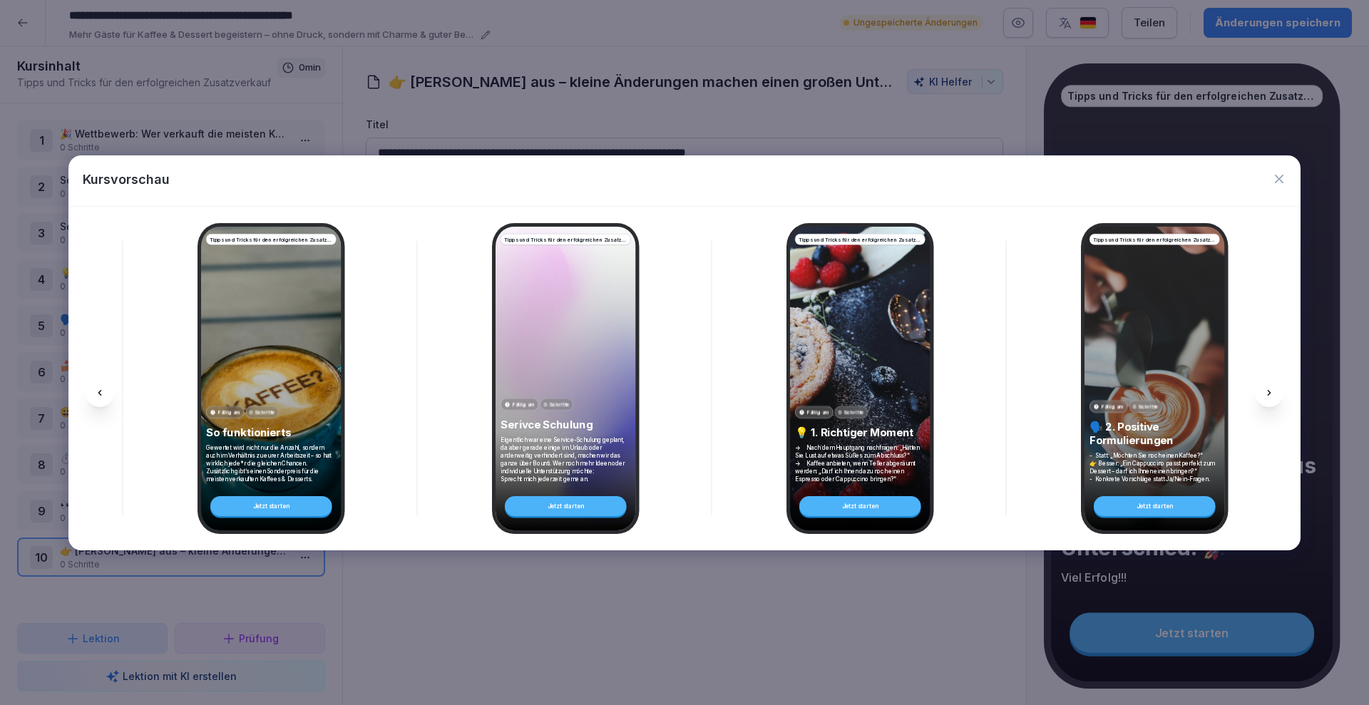
click at [1268, 404] on div at bounding box center [1269, 393] width 29 height 29
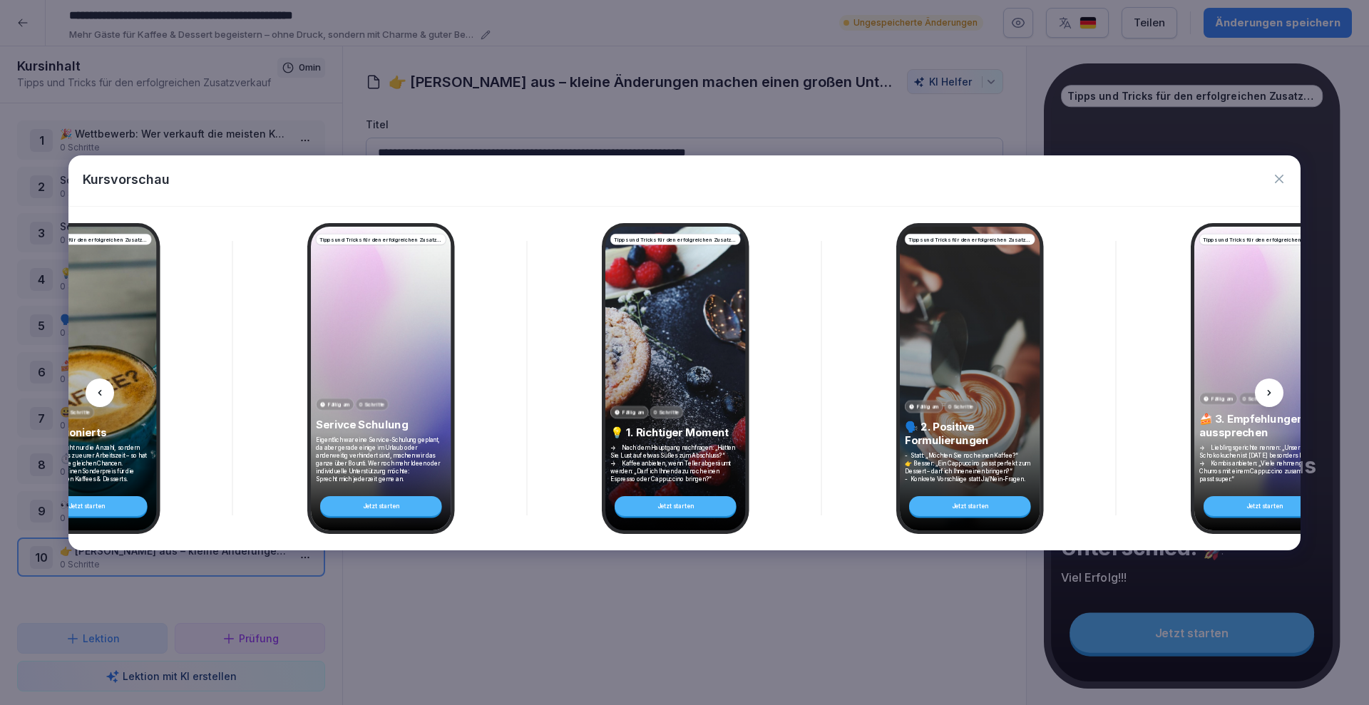
scroll to position [0, 382]
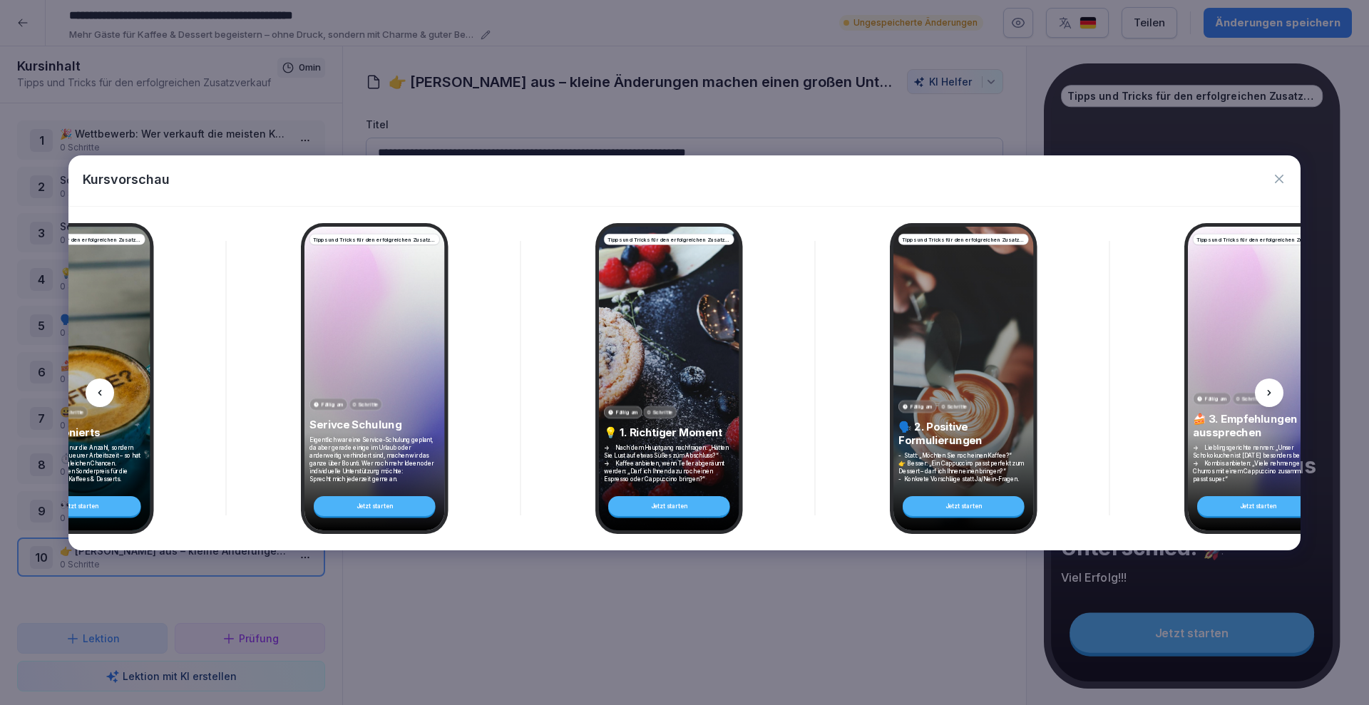
click at [1268, 404] on div at bounding box center [1269, 393] width 29 height 29
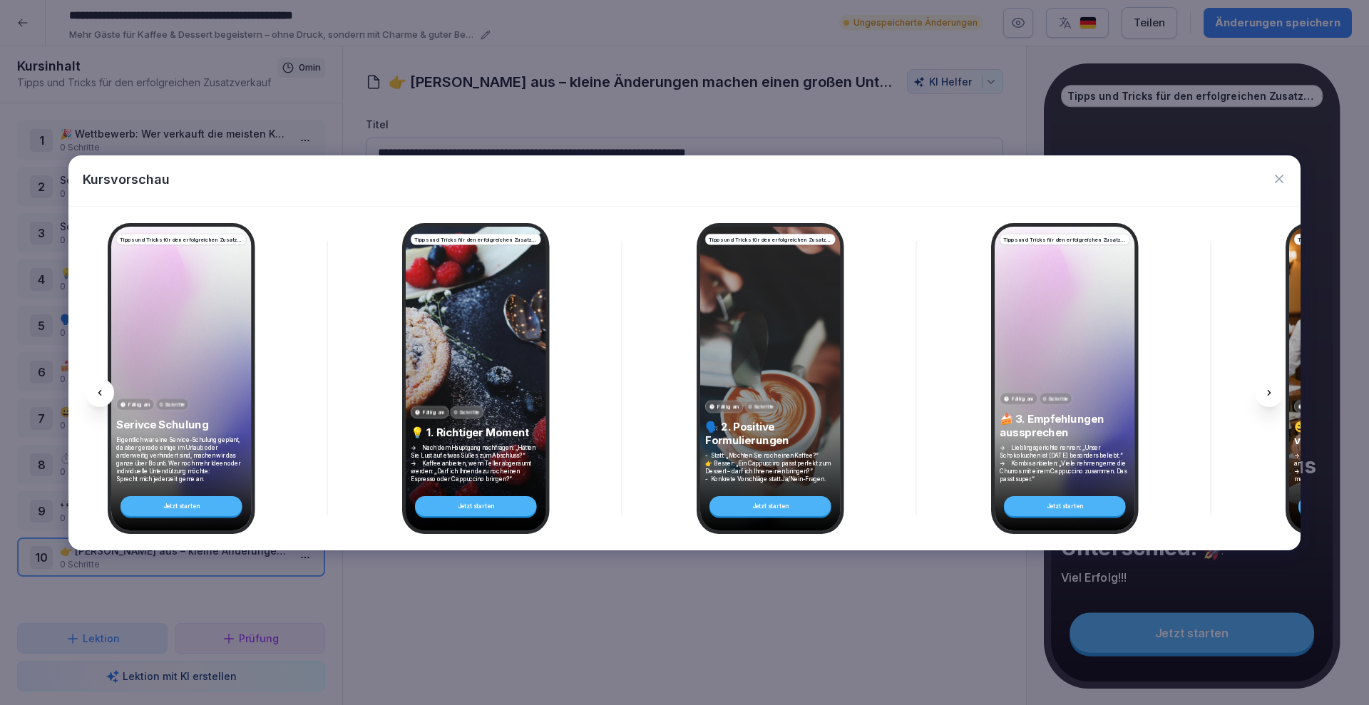
click at [1268, 404] on div at bounding box center [1269, 393] width 29 height 29
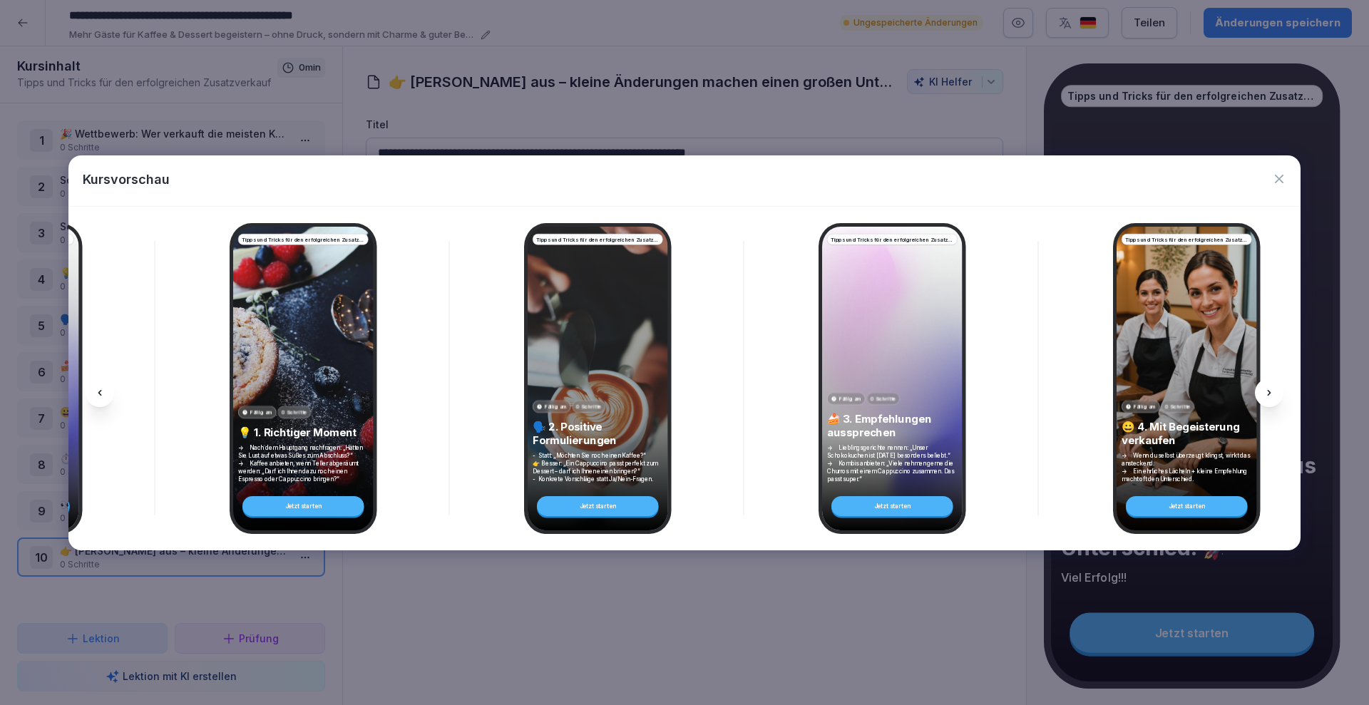
scroll to position [0, 747]
click at [1268, 404] on div at bounding box center [1269, 393] width 29 height 29
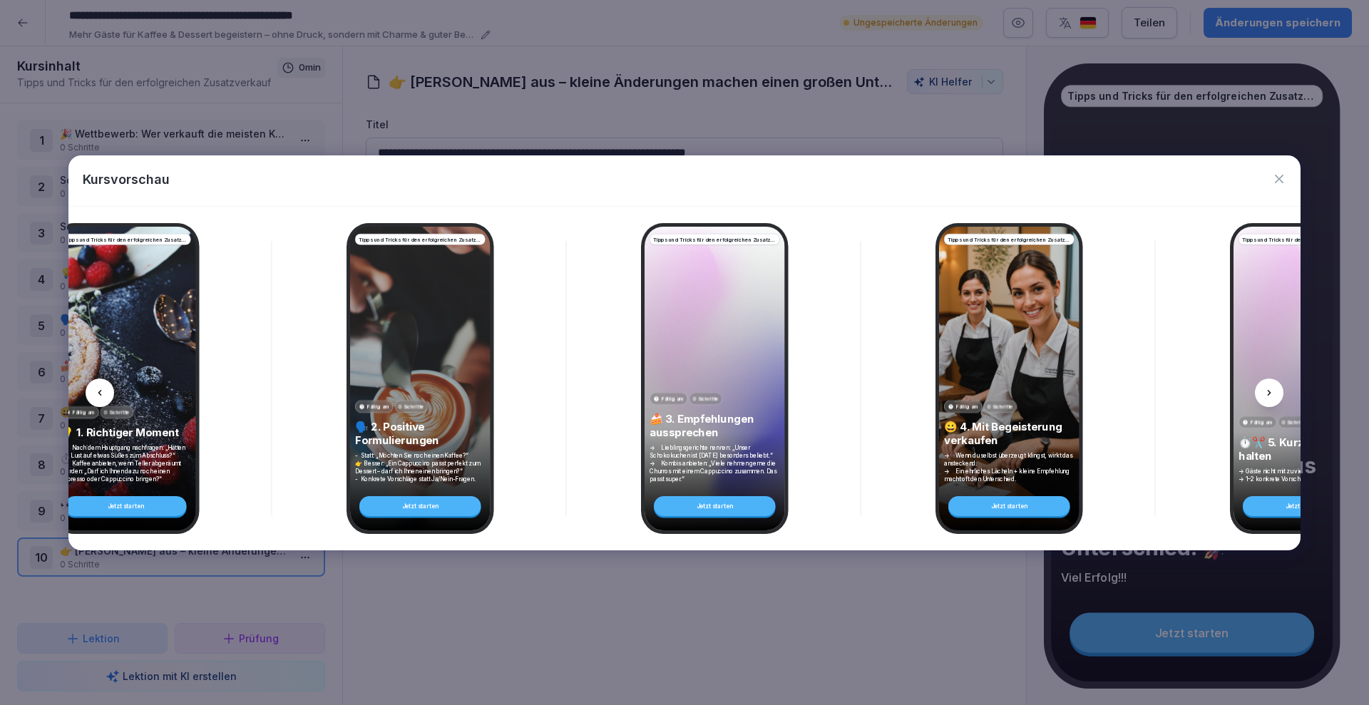
scroll to position [0, 939]
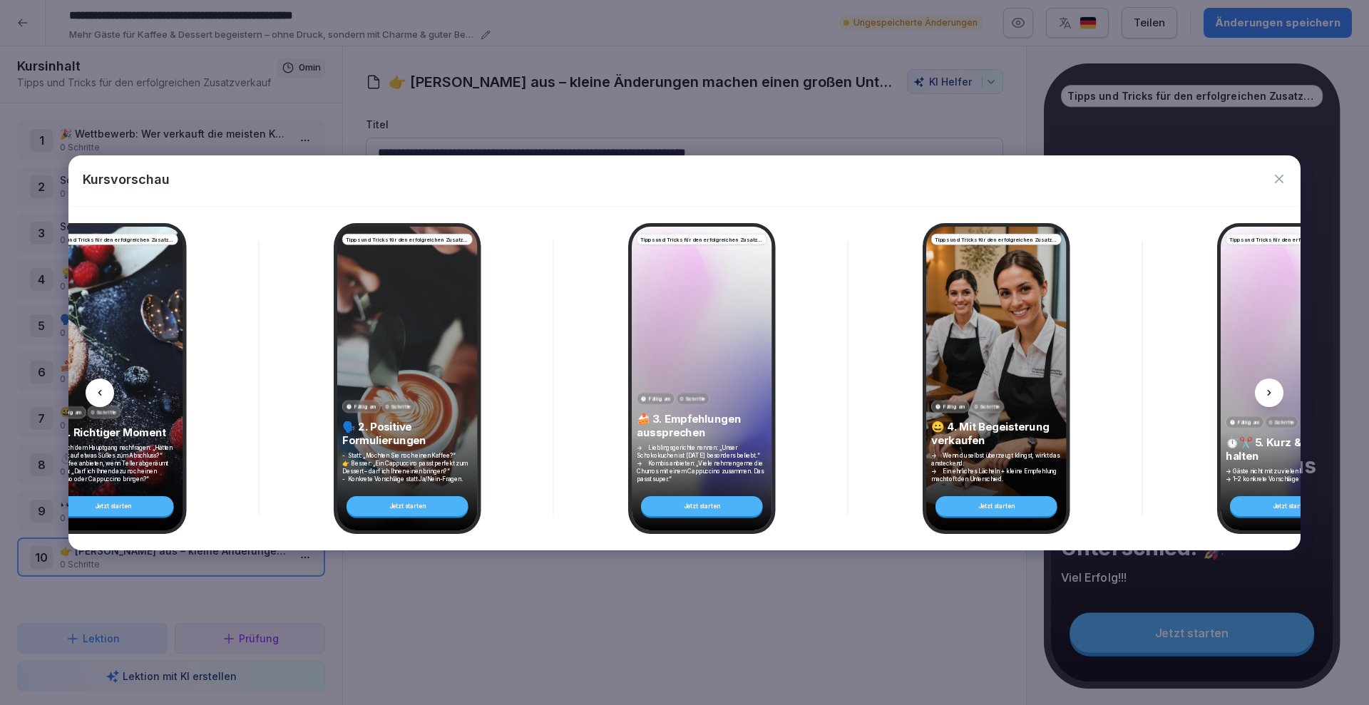
click at [1268, 404] on div at bounding box center [1269, 393] width 29 height 29
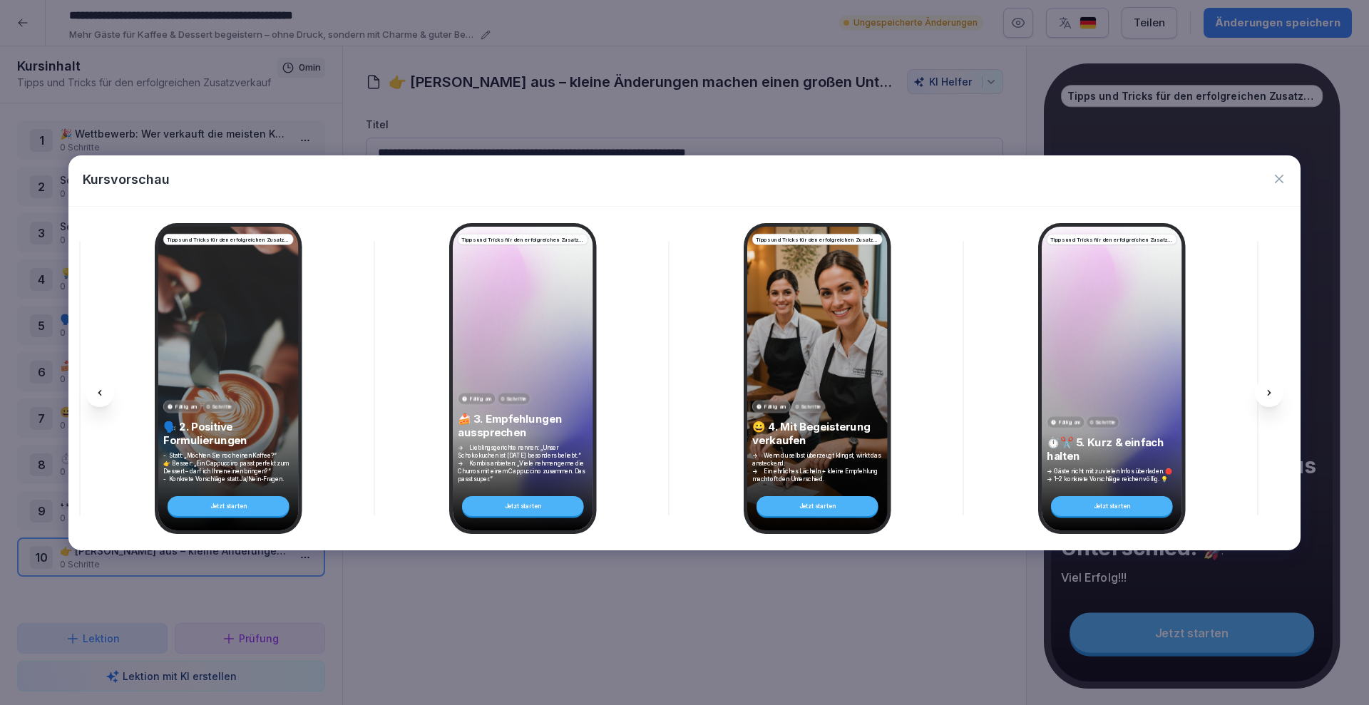
scroll to position [0, 1130]
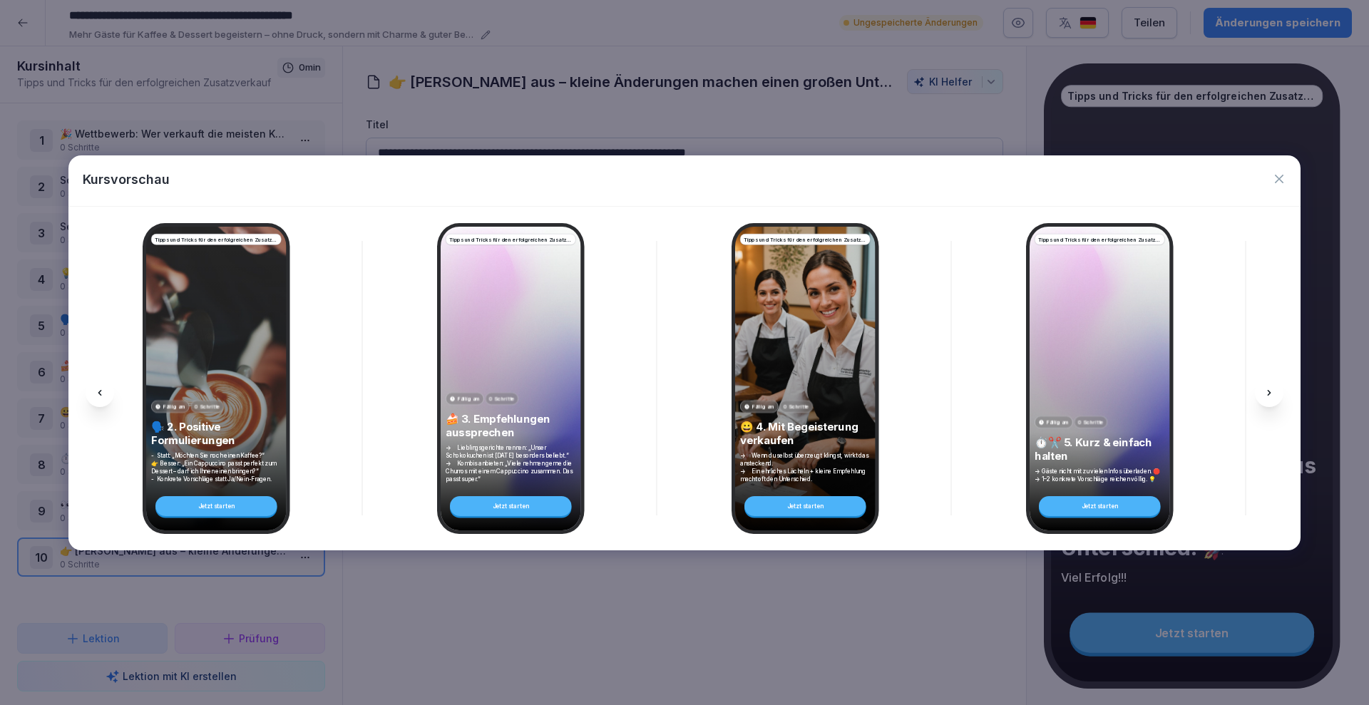
click at [1268, 404] on div at bounding box center [1269, 393] width 29 height 29
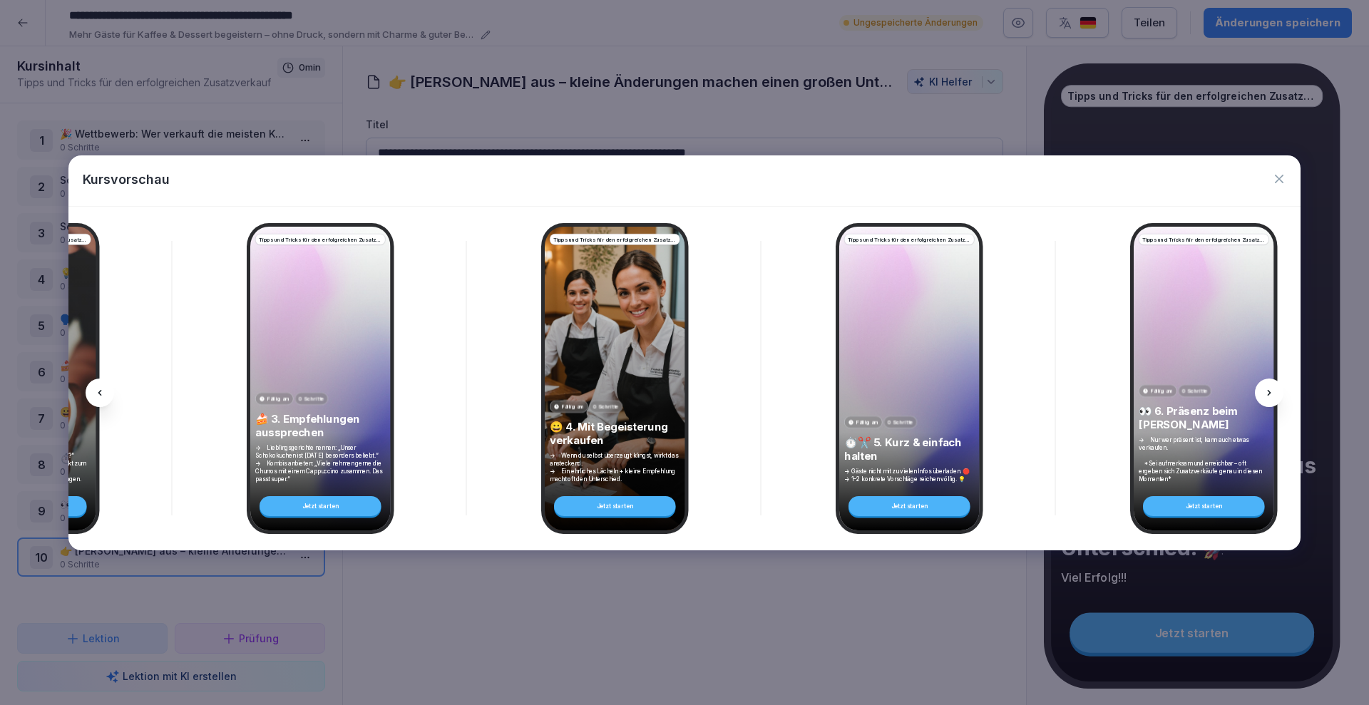
click at [1268, 404] on div at bounding box center [1269, 393] width 29 height 29
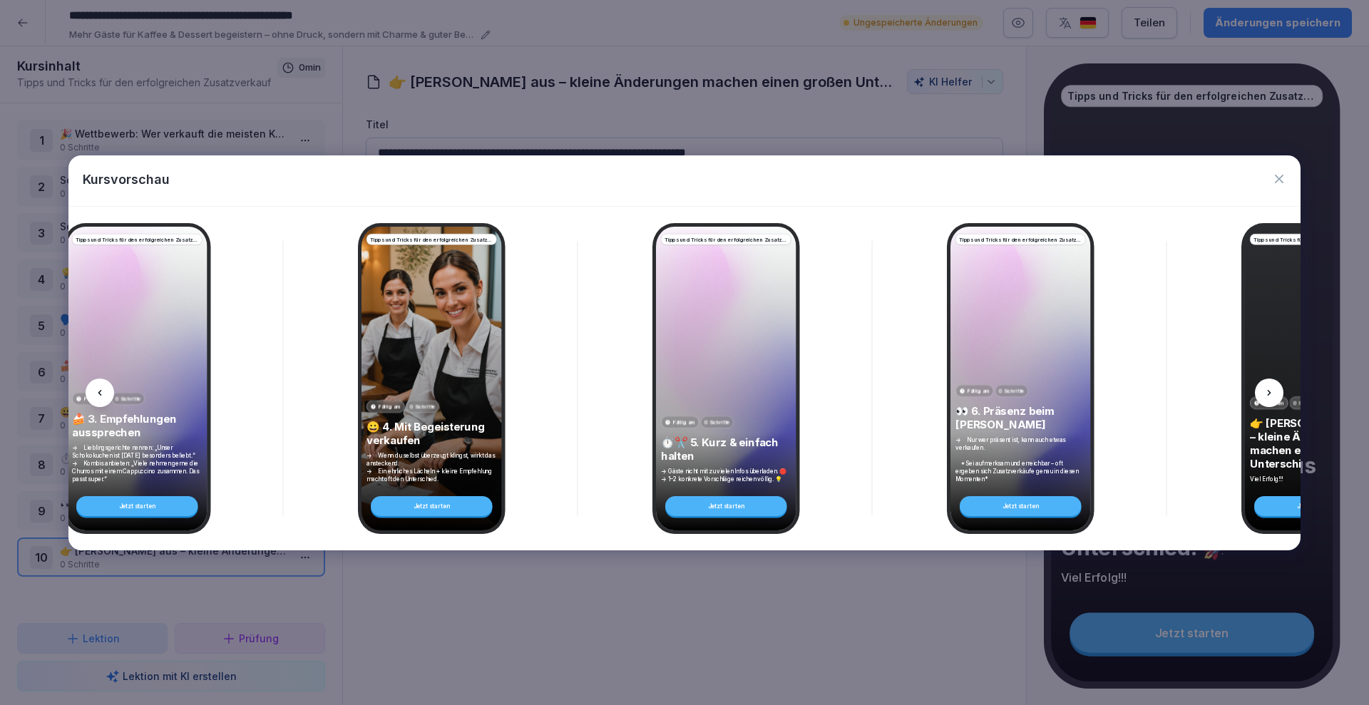
scroll to position [0, 1511]
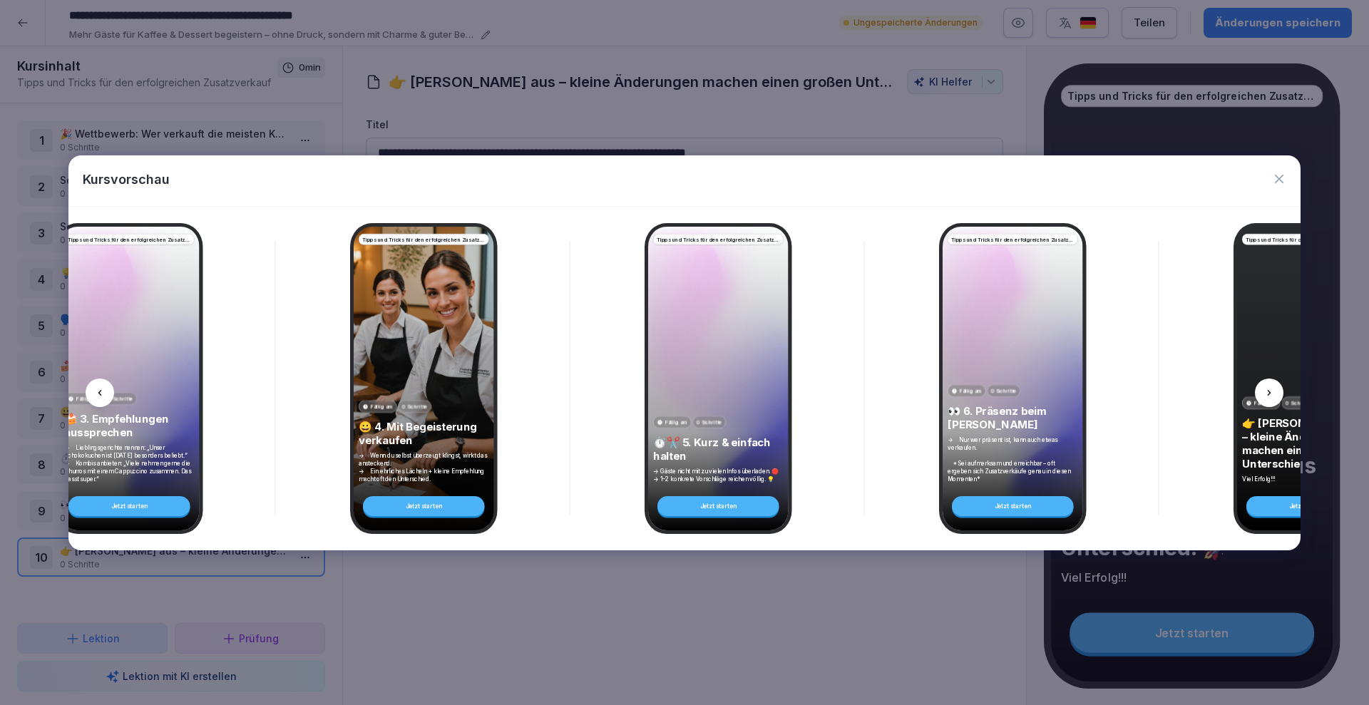
click at [1268, 404] on div at bounding box center [1269, 393] width 29 height 29
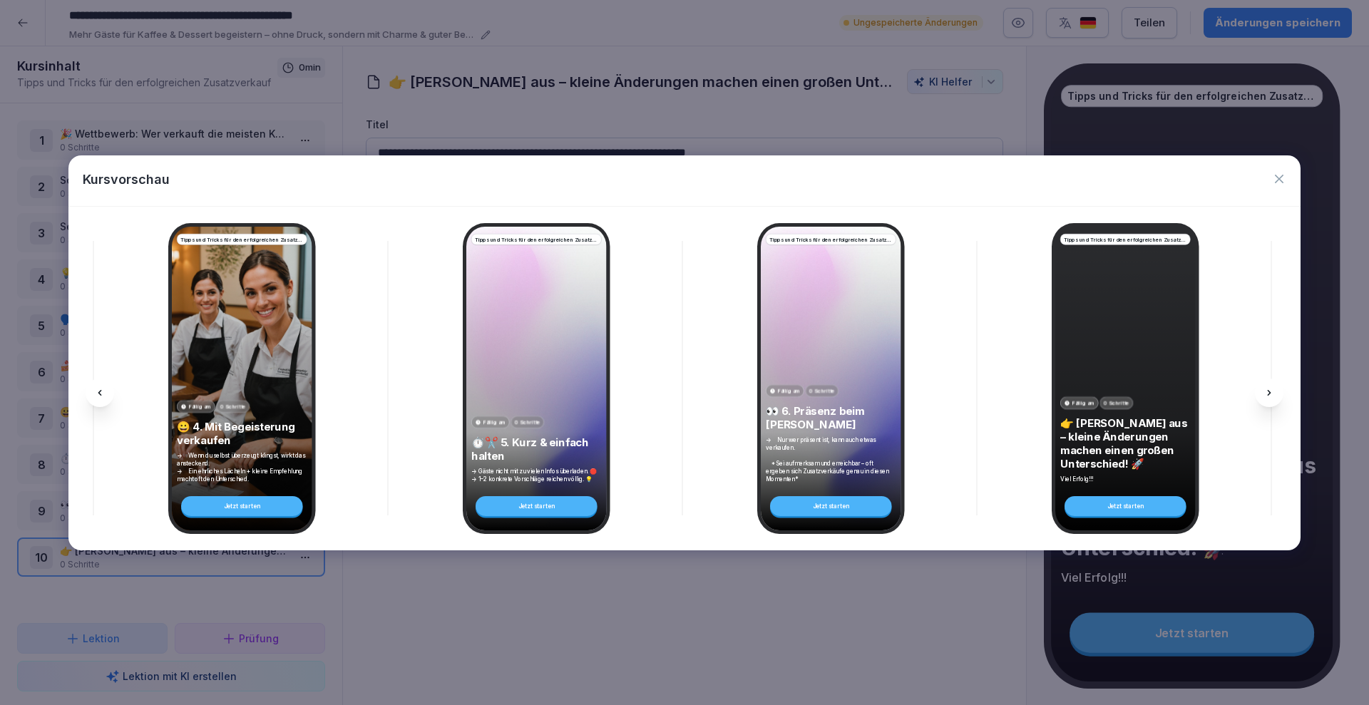
scroll to position [0, 1702]
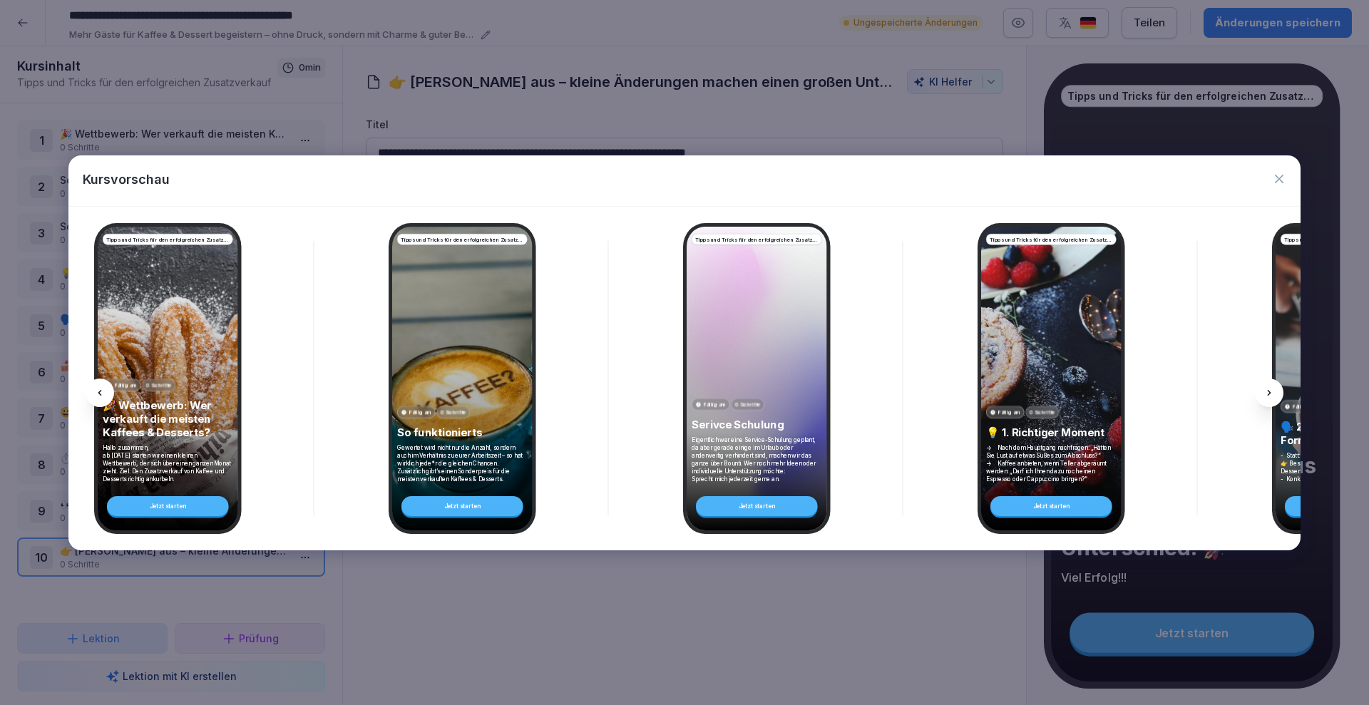
scroll to position [0, 1702]
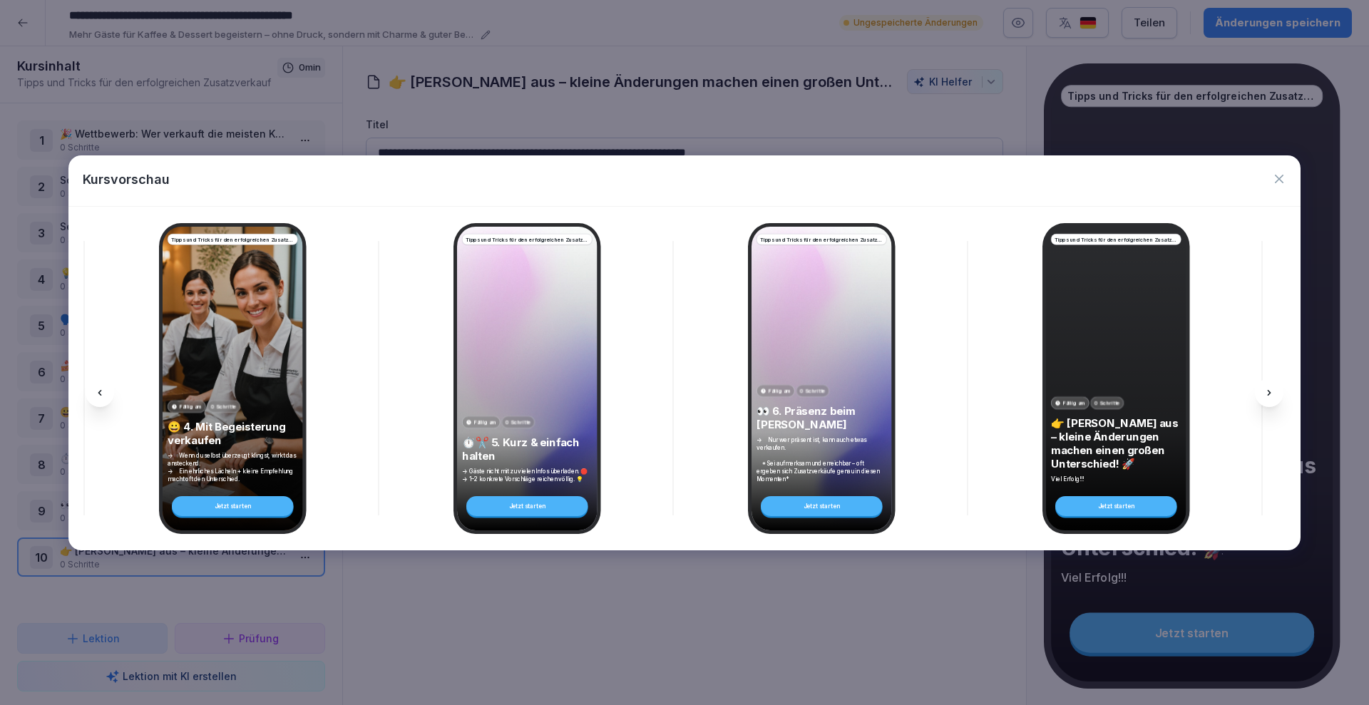
click at [1268, 404] on div at bounding box center [1269, 393] width 29 height 29
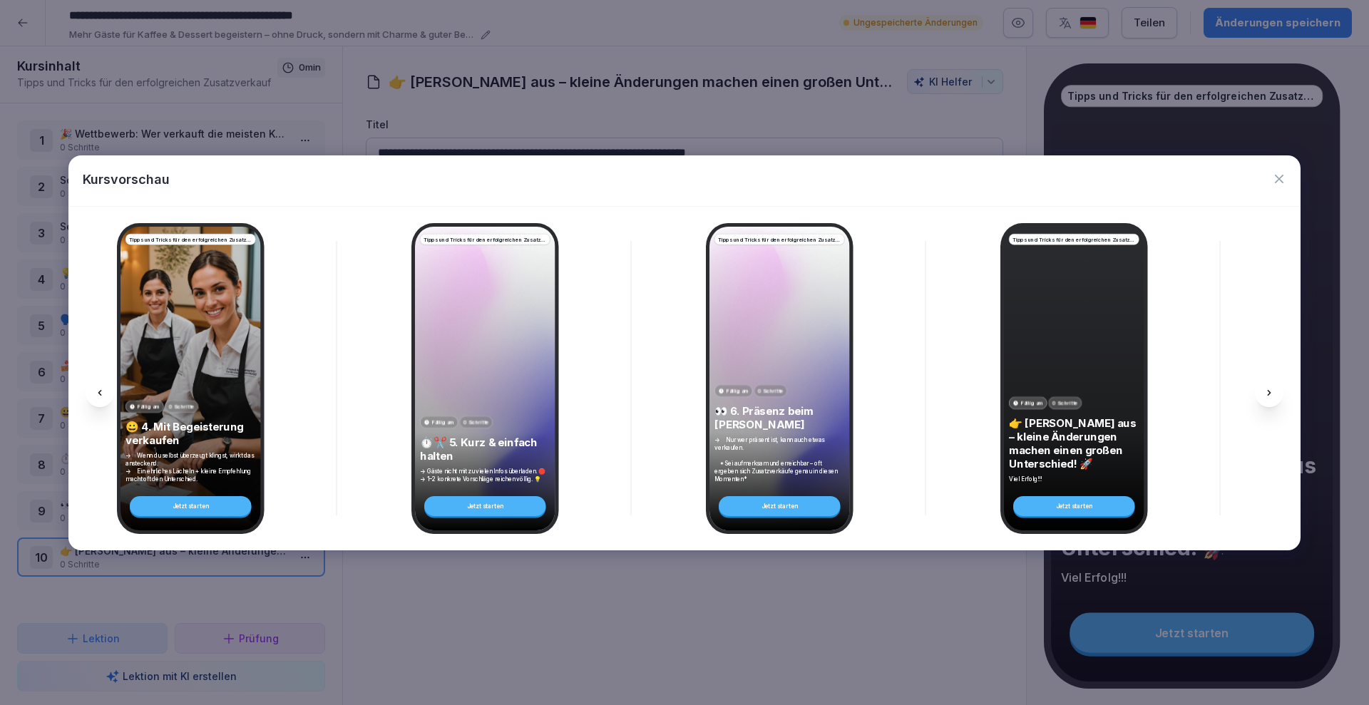
click at [1278, 181] on icon "button" at bounding box center [1279, 179] width 14 height 14
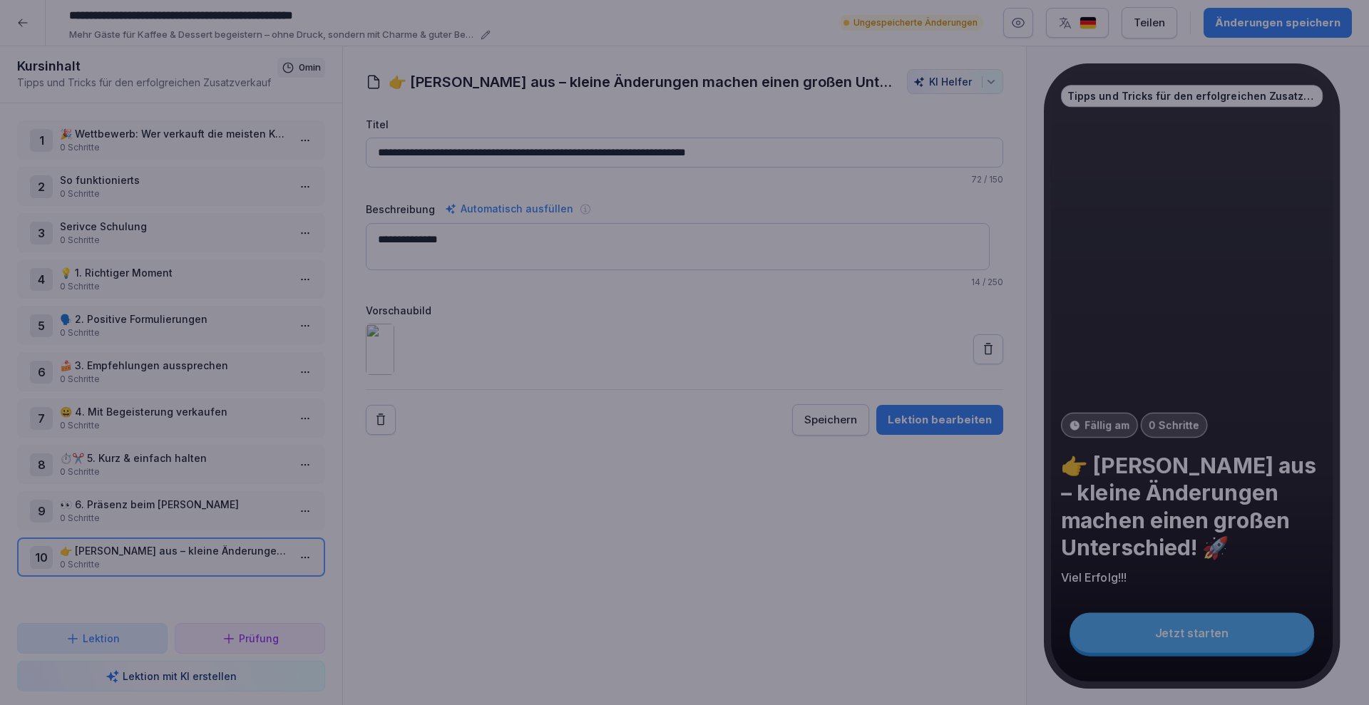
click at [1278, 181] on div at bounding box center [684, 352] width 1369 height 705
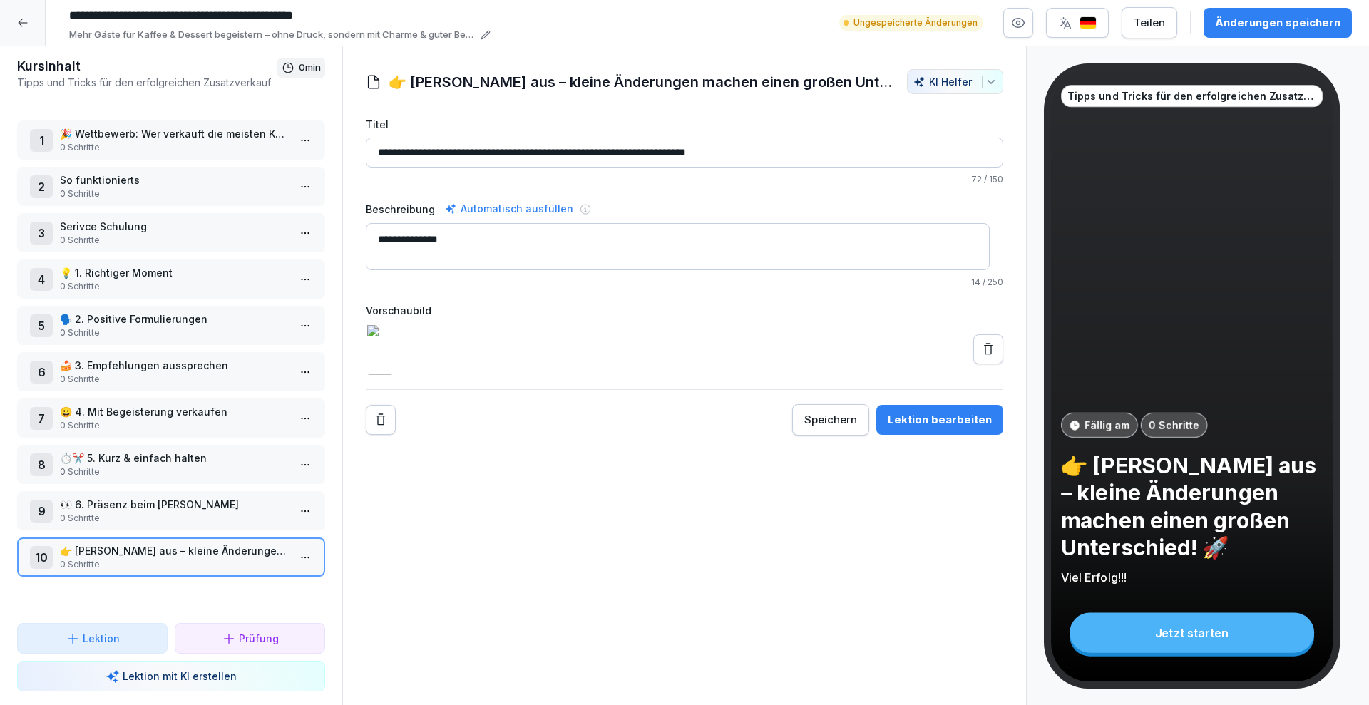
click at [1281, 21] on div "Änderungen speichern" at bounding box center [1278, 23] width 126 height 16
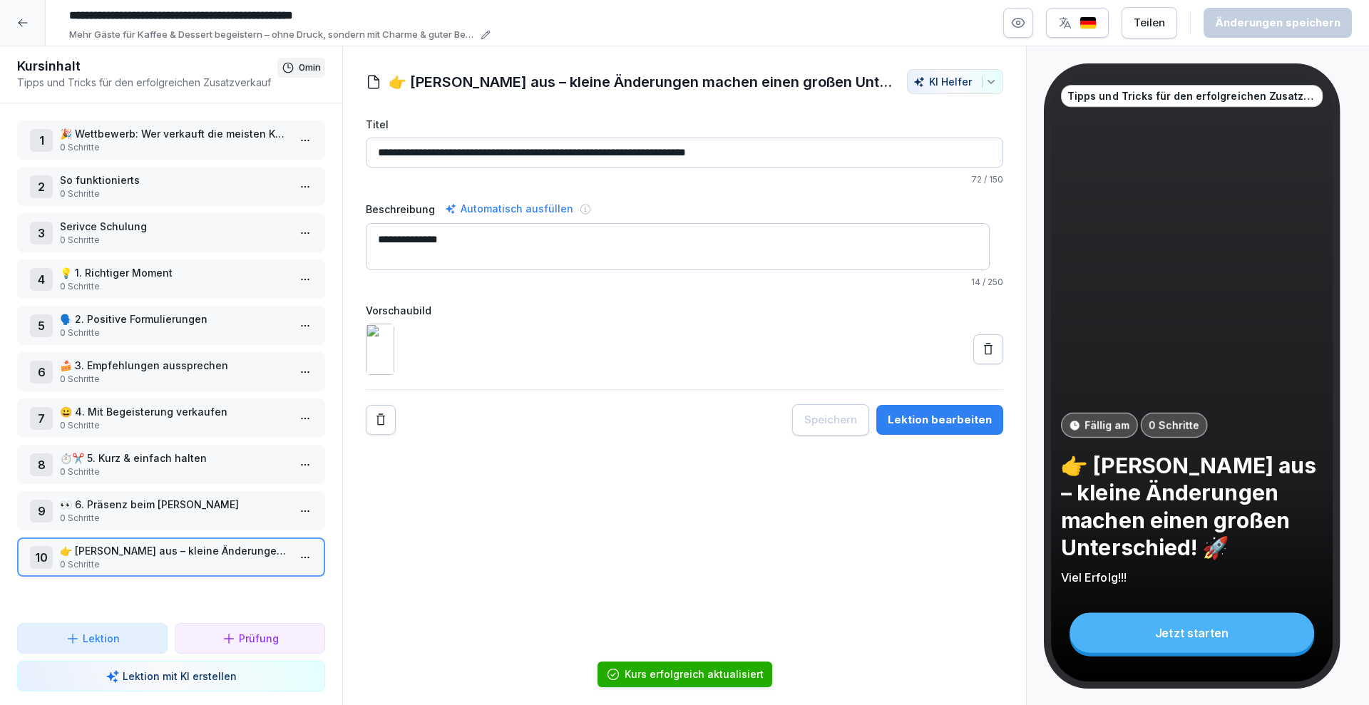
click at [21, 23] on icon at bounding box center [22, 22] width 11 height 11
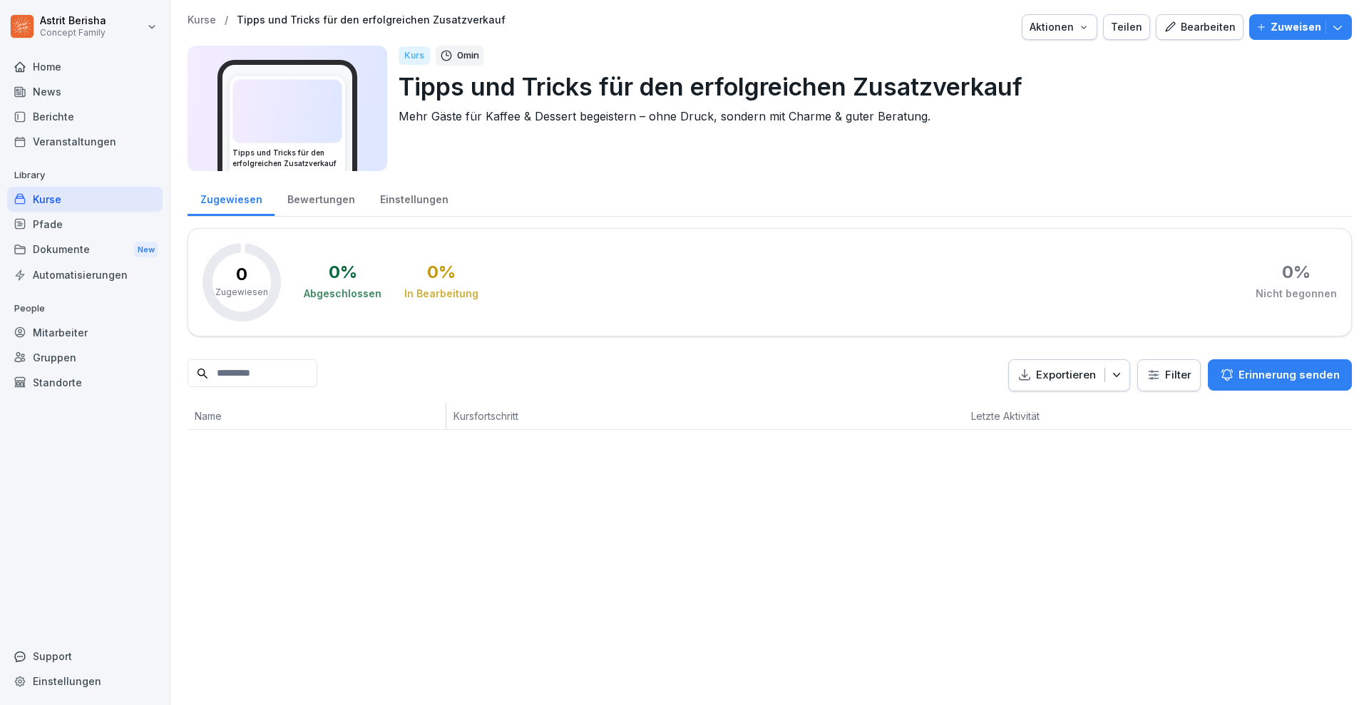
click at [1274, 29] on p "Zuweisen" at bounding box center [1296, 27] width 51 height 16
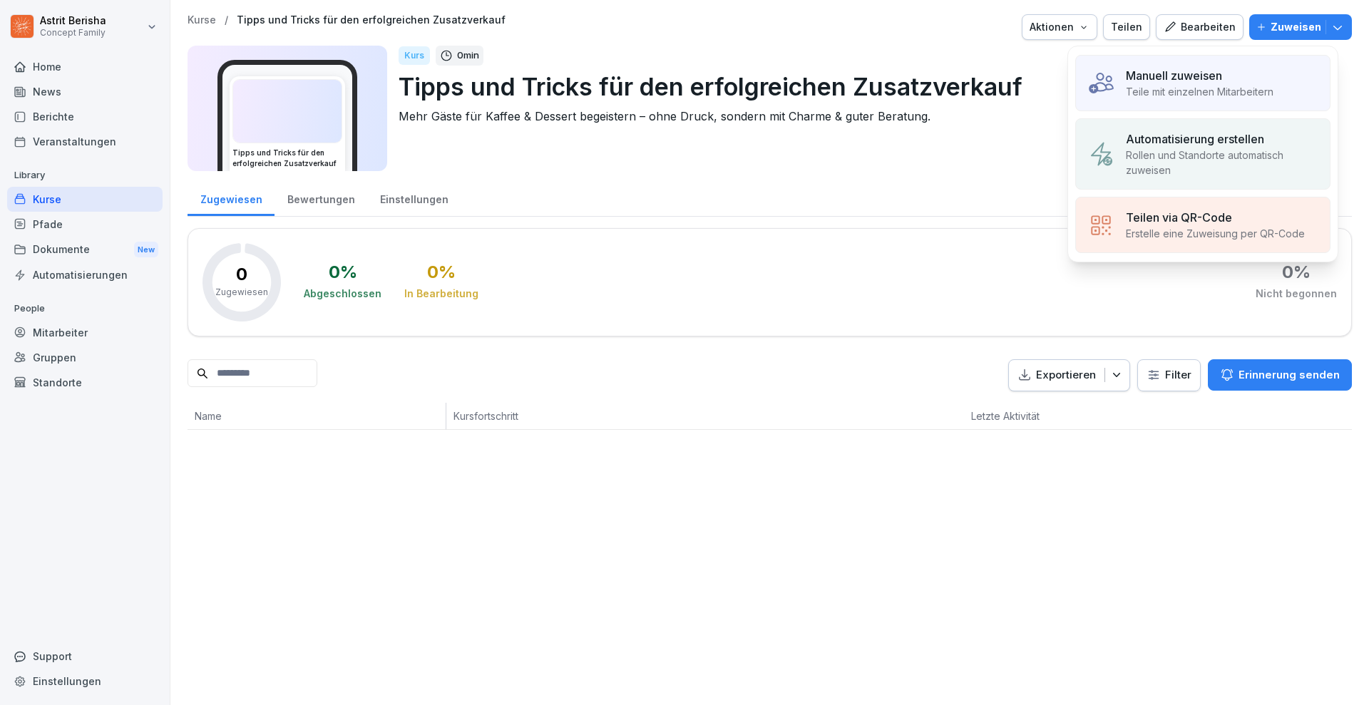
click at [1215, 85] on p "Teile mit einzelnen Mitarbeitern" at bounding box center [1200, 91] width 148 height 15
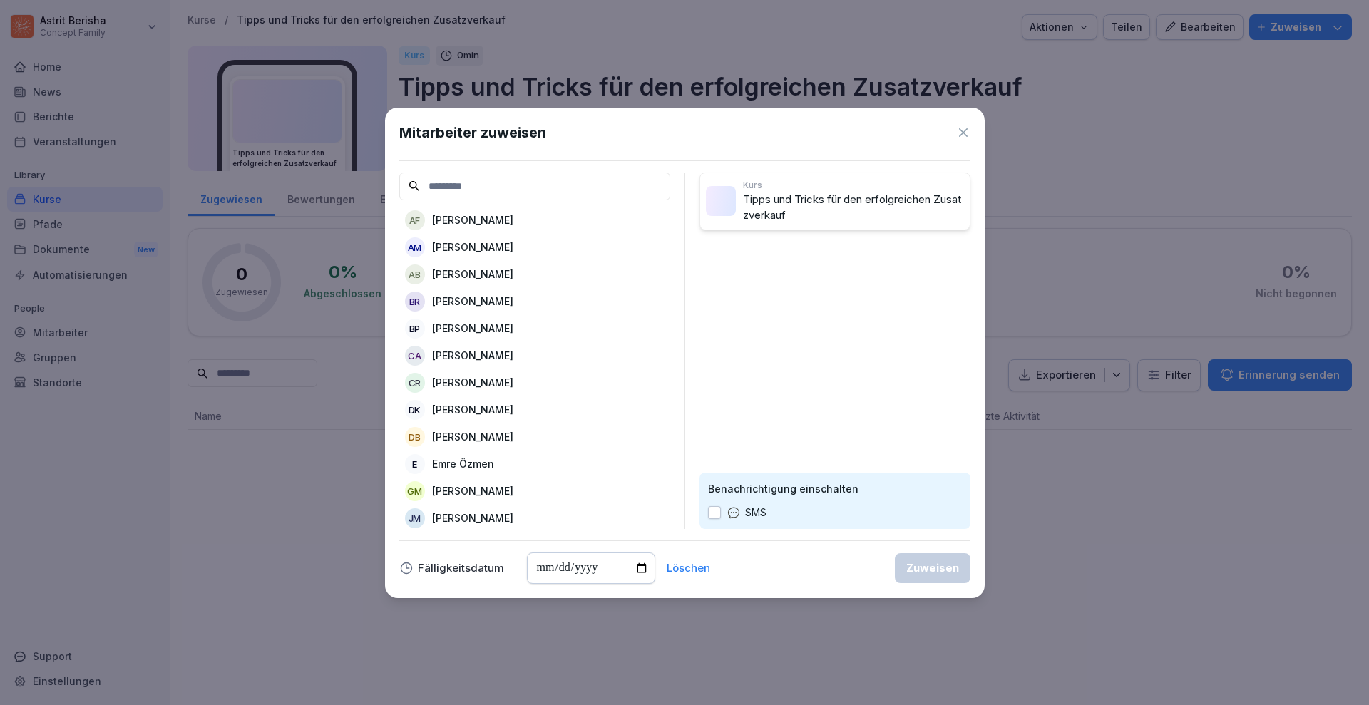
click at [460, 299] on p "[PERSON_NAME]" at bounding box center [472, 301] width 81 height 15
click at [488, 329] on p "[PERSON_NAME]" at bounding box center [472, 328] width 81 height 15
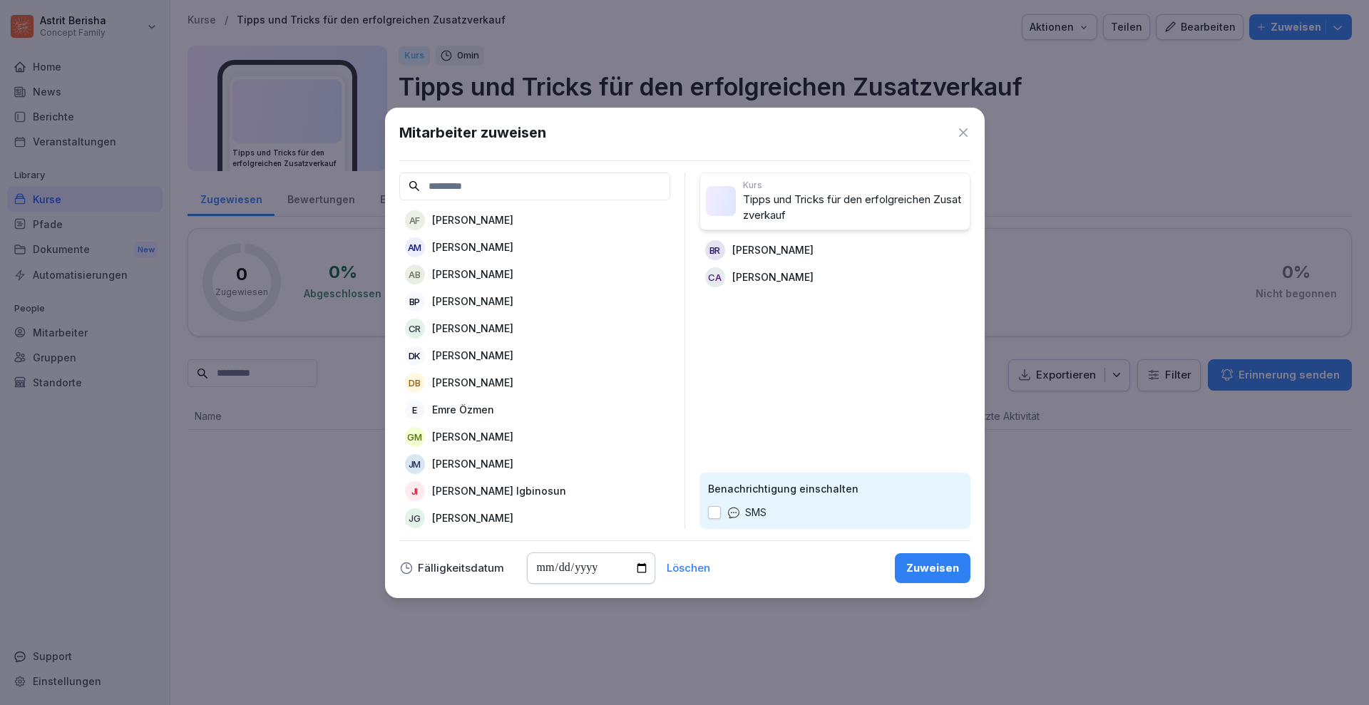
click at [488, 329] on p "[PERSON_NAME]" at bounding box center [472, 328] width 81 height 15
click at [488, 343] on div "DK [PERSON_NAME]" at bounding box center [534, 356] width 271 height 26
click at [734, 332] on p "[PERSON_NAME]" at bounding box center [772, 331] width 81 height 15
click at [490, 349] on p "[PERSON_NAME]" at bounding box center [472, 355] width 81 height 15
click at [490, 349] on p "Emre Özmen" at bounding box center [463, 355] width 62 height 15
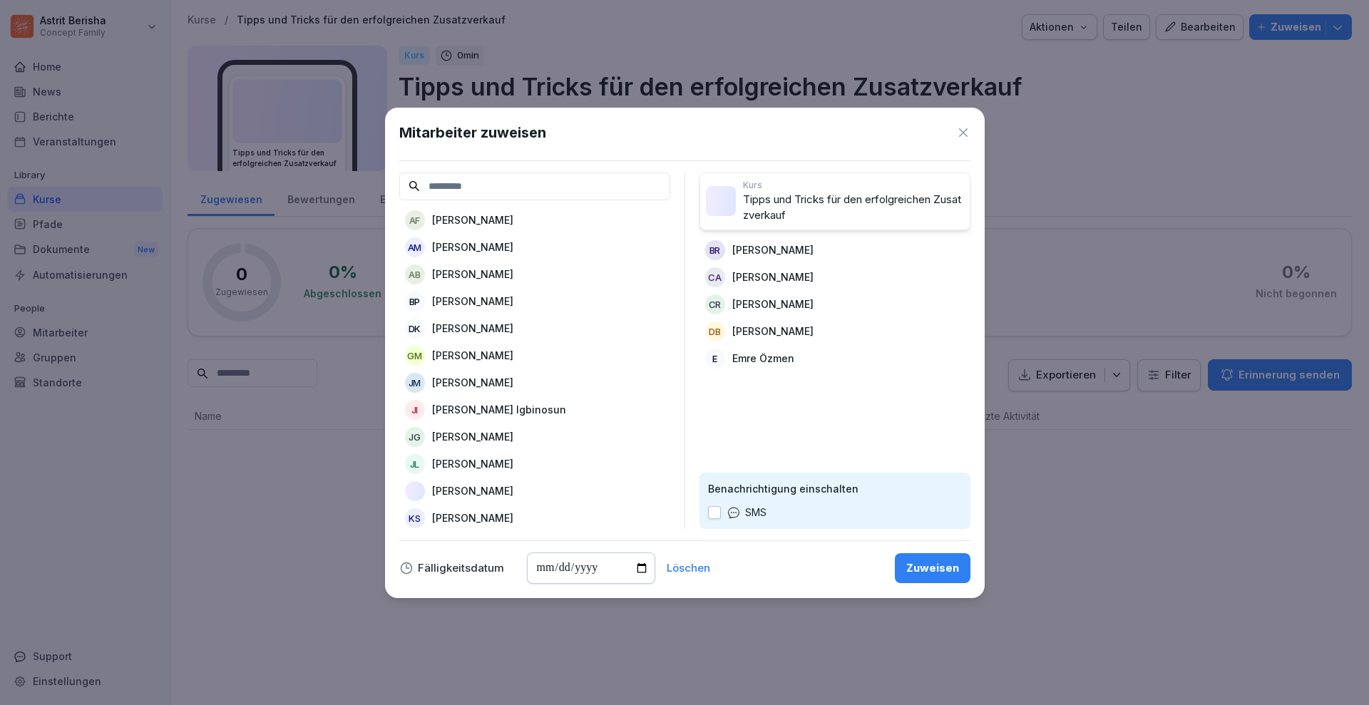
click at [467, 382] on p "[PERSON_NAME]" at bounding box center [472, 382] width 81 height 15
click at [468, 408] on p "[PERSON_NAME]" at bounding box center [472, 409] width 81 height 15
click at [469, 441] on p "[PERSON_NAME]" at bounding box center [472, 436] width 81 height 15
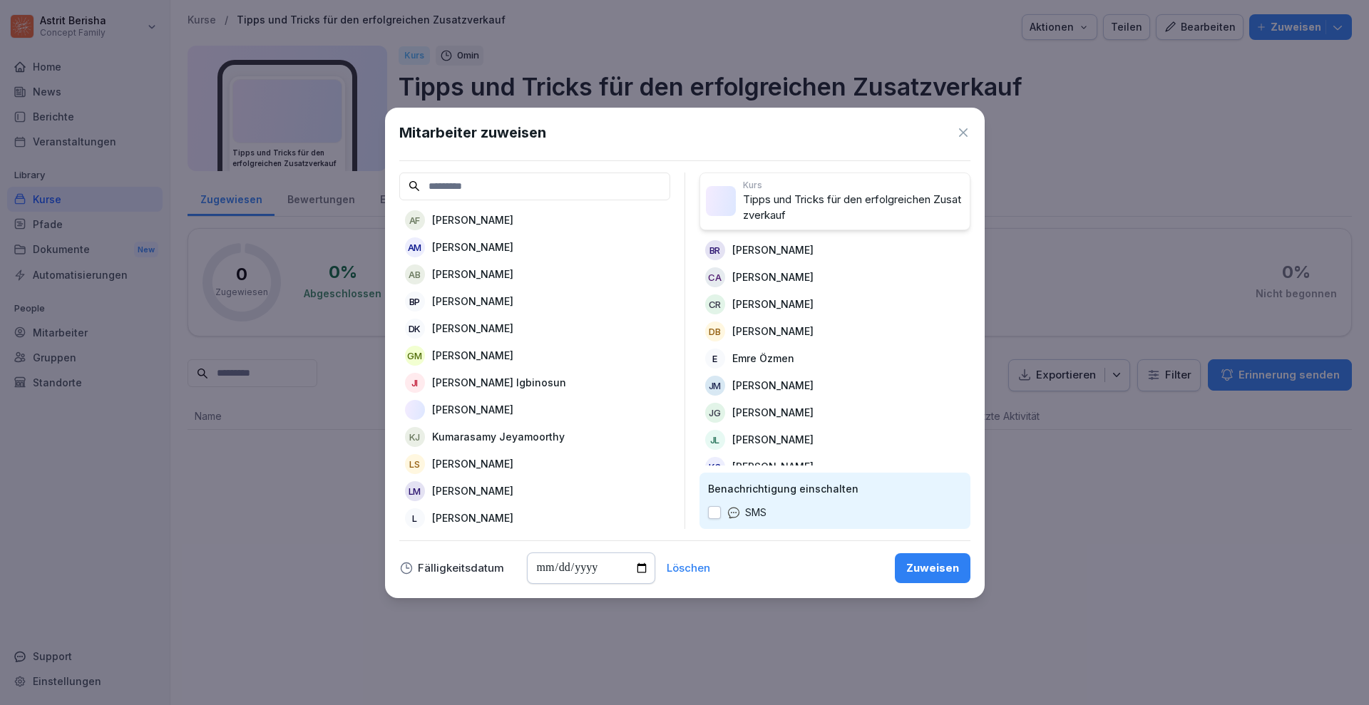
click at [472, 482] on div "LM [PERSON_NAME]" at bounding box center [534, 492] width 271 height 26
click at [605, 491] on div "L [PERSON_NAME]" at bounding box center [534, 492] width 271 height 26
click at [614, 491] on div "LS [PERSON_NAME]" at bounding box center [534, 492] width 271 height 26
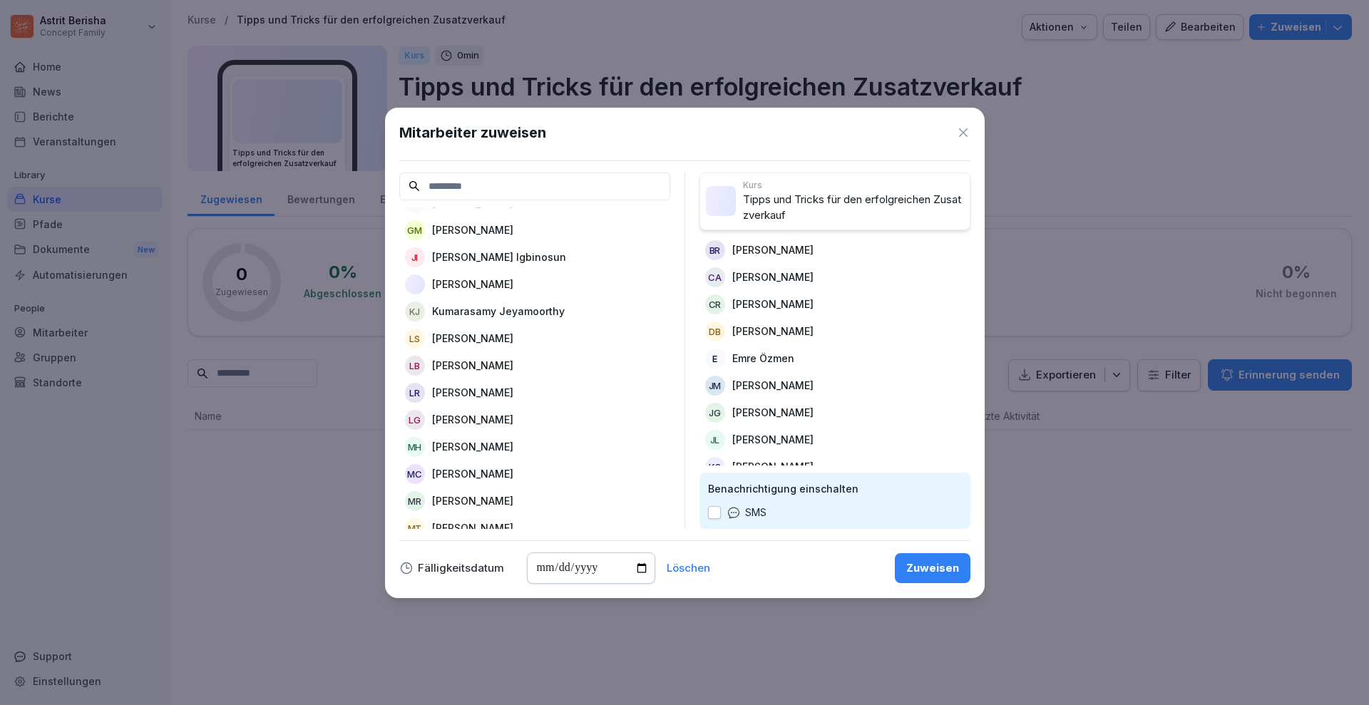
scroll to position [143, 0]
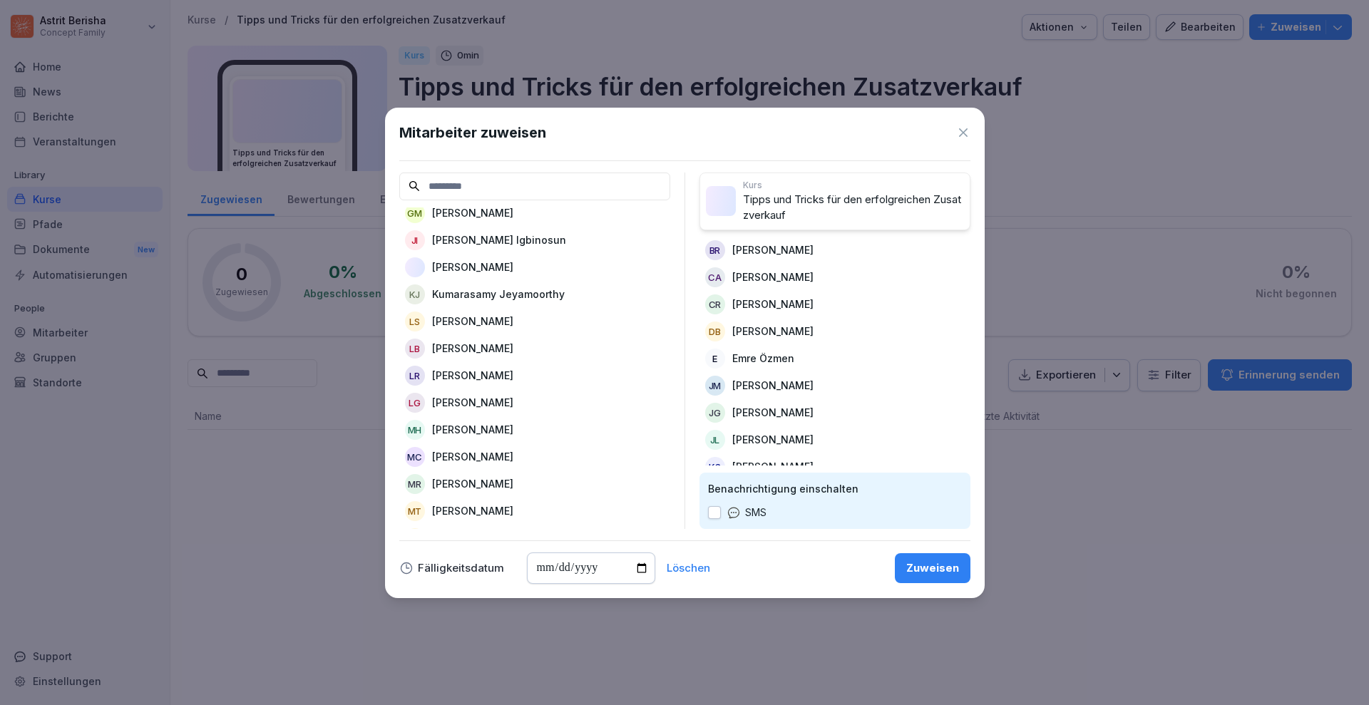
click at [503, 377] on p "[PERSON_NAME]" at bounding box center [472, 375] width 81 height 15
click at [491, 402] on p "[PERSON_NAME]" at bounding box center [472, 402] width 81 height 15
click at [489, 431] on p "[PERSON_NAME]" at bounding box center [472, 429] width 81 height 15
click at [486, 436] on p "[PERSON_NAME]" at bounding box center [472, 429] width 81 height 15
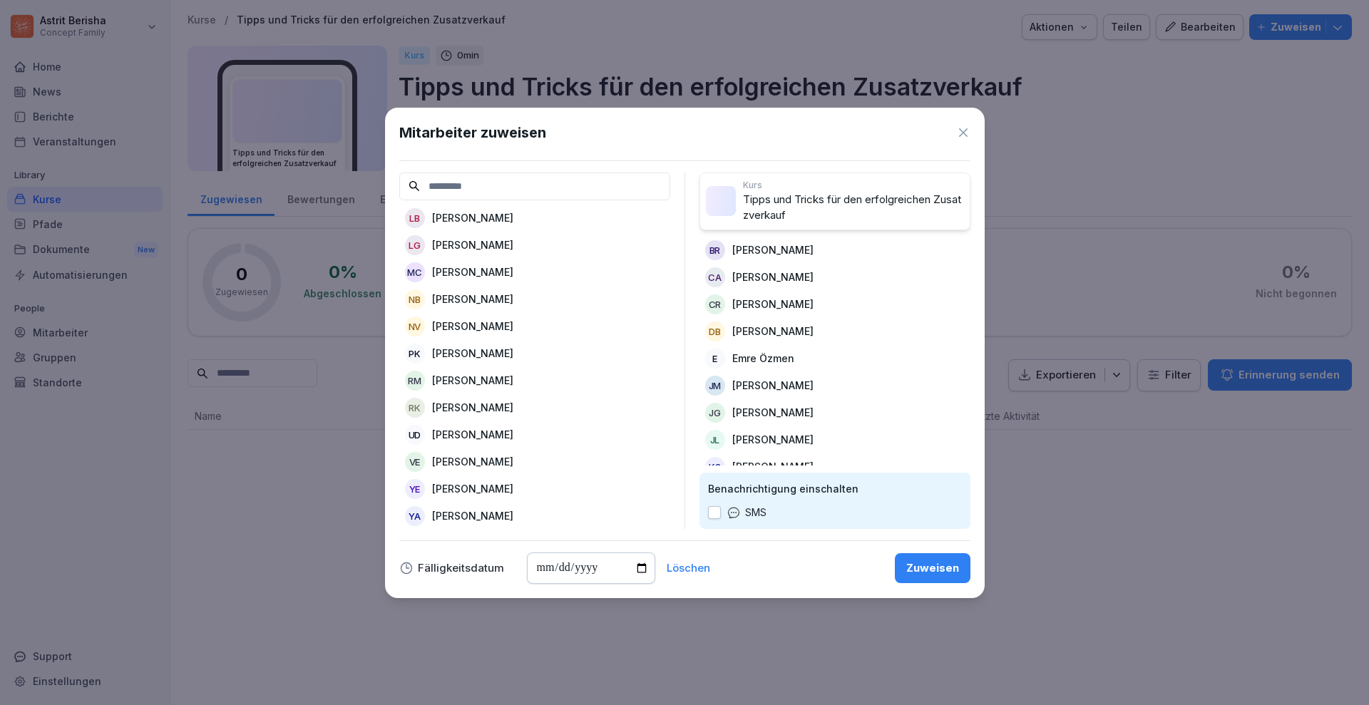
click at [513, 395] on div "RK [PERSON_NAME]" at bounding box center [534, 408] width 271 height 26
click at [544, 503] on div "YA [PERSON_NAME]" at bounding box center [534, 516] width 271 height 26
click at [905, 568] on button "Zuweisen" at bounding box center [933, 568] width 76 height 30
